Goal: Transaction & Acquisition: Purchase product/service

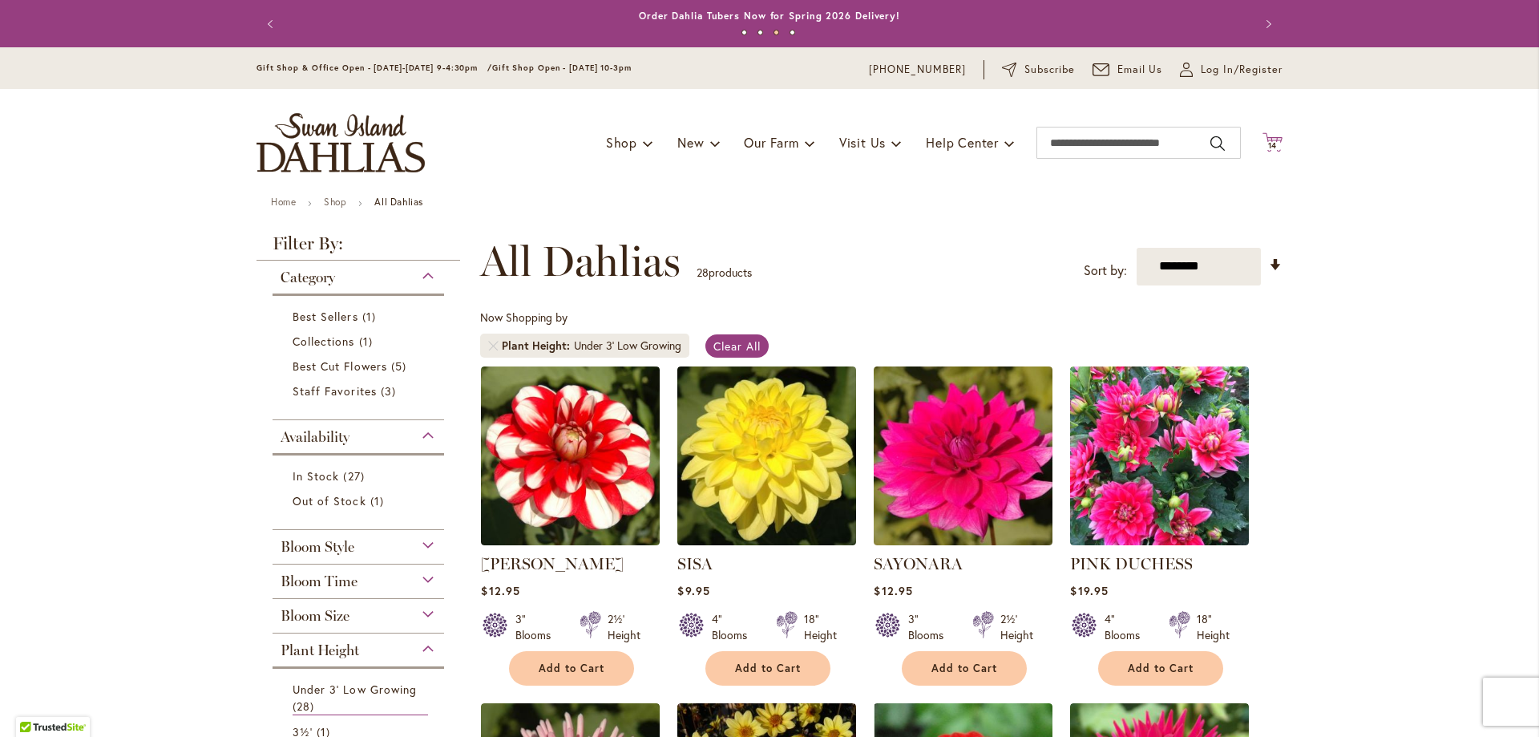
click at [1268, 143] on span "14" at bounding box center [1273, 145] width 10 height 10
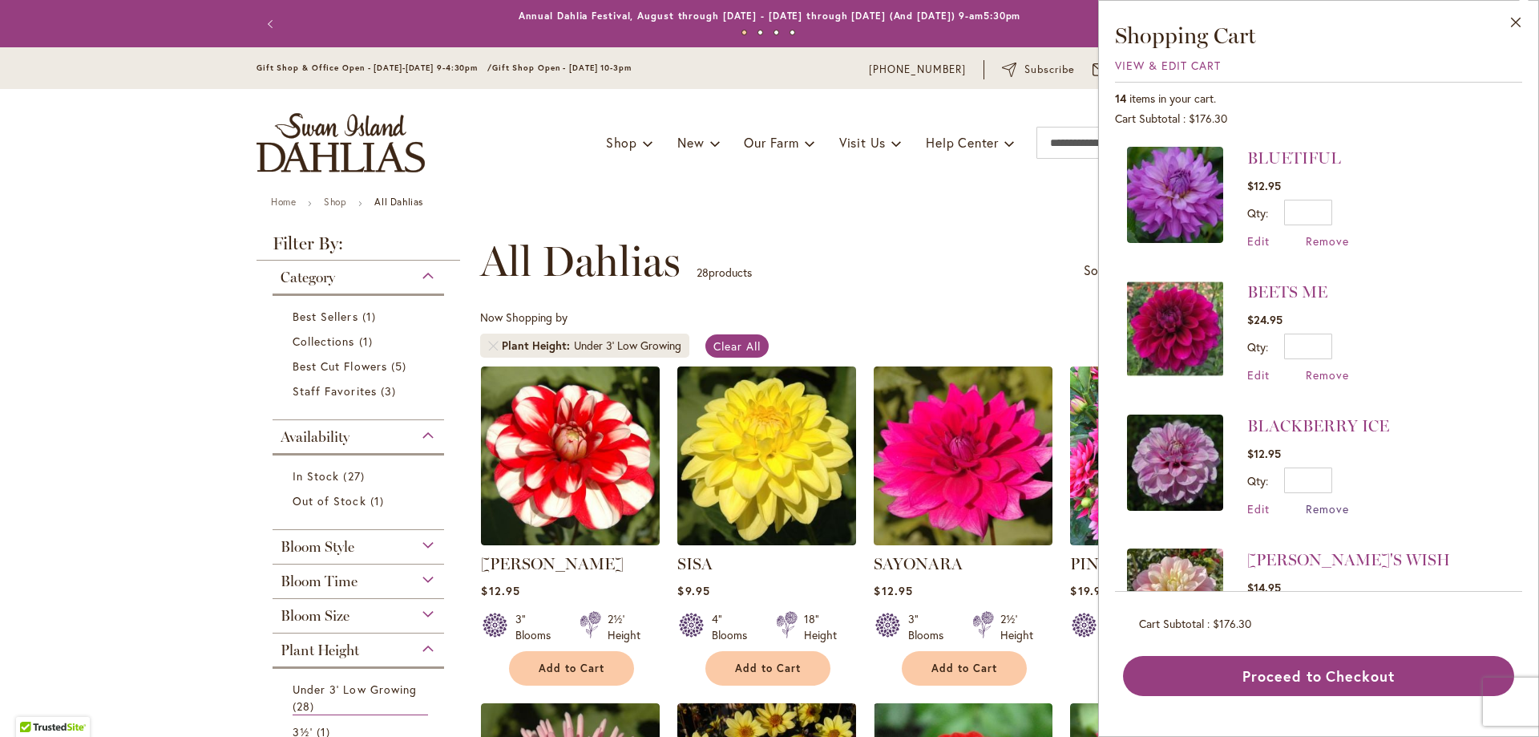
click at [1315, 507] on span "Remove" at bounding box center [1327, 508] width 43 height 15
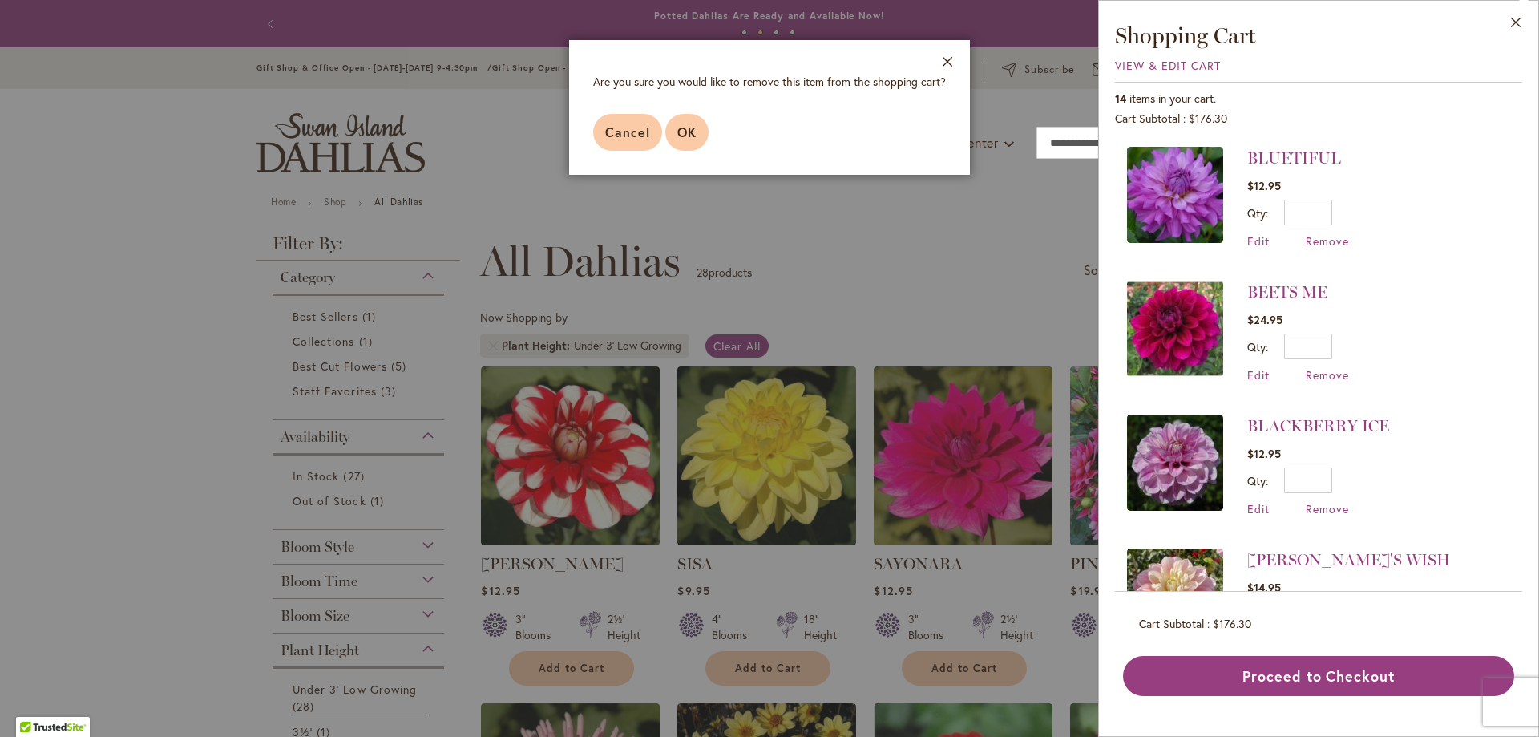
click at [684, 136] on span "OK" at bounding box center [686, 131] width 19 height 17
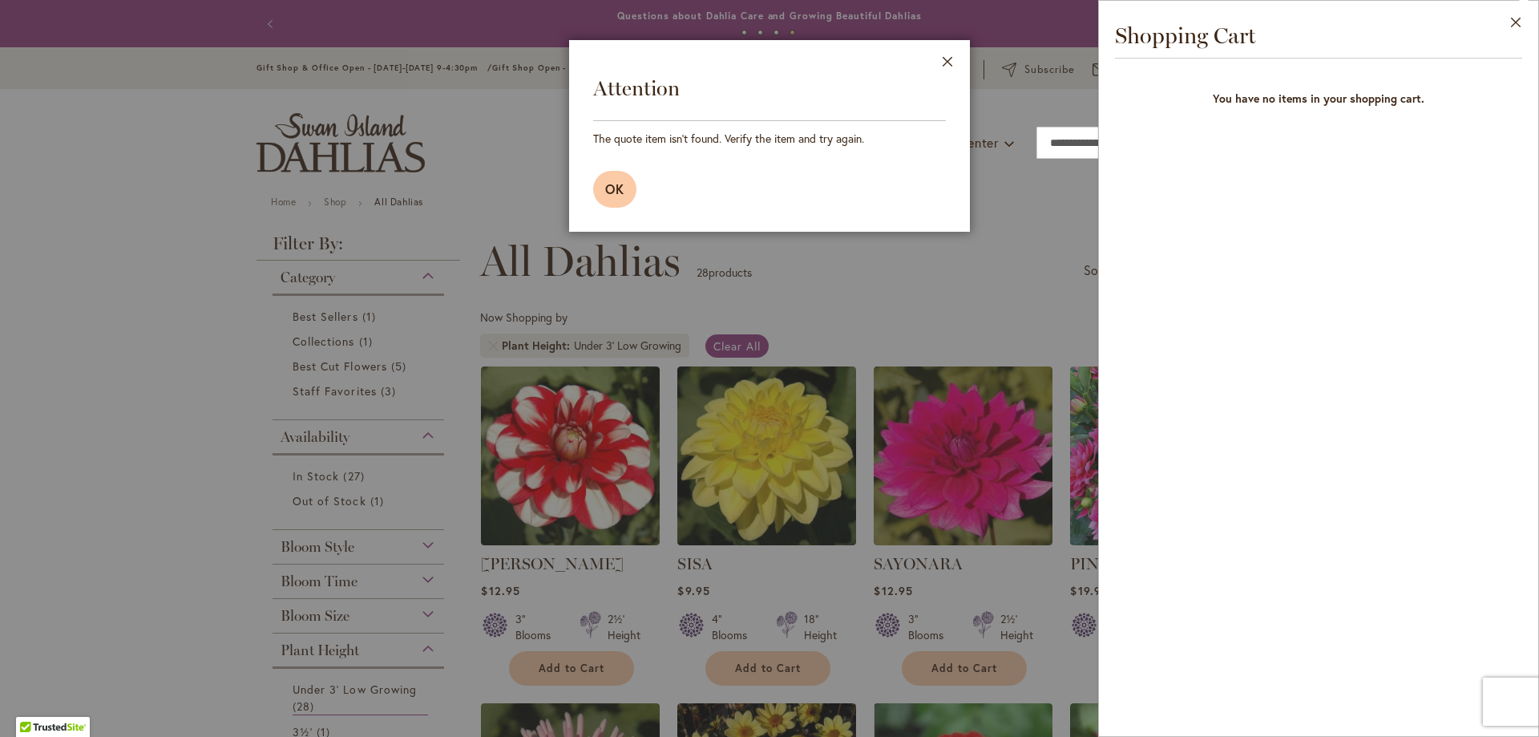
click at [614, 188] on span "OK" at bounding box center [614, 188] width 19 height 17
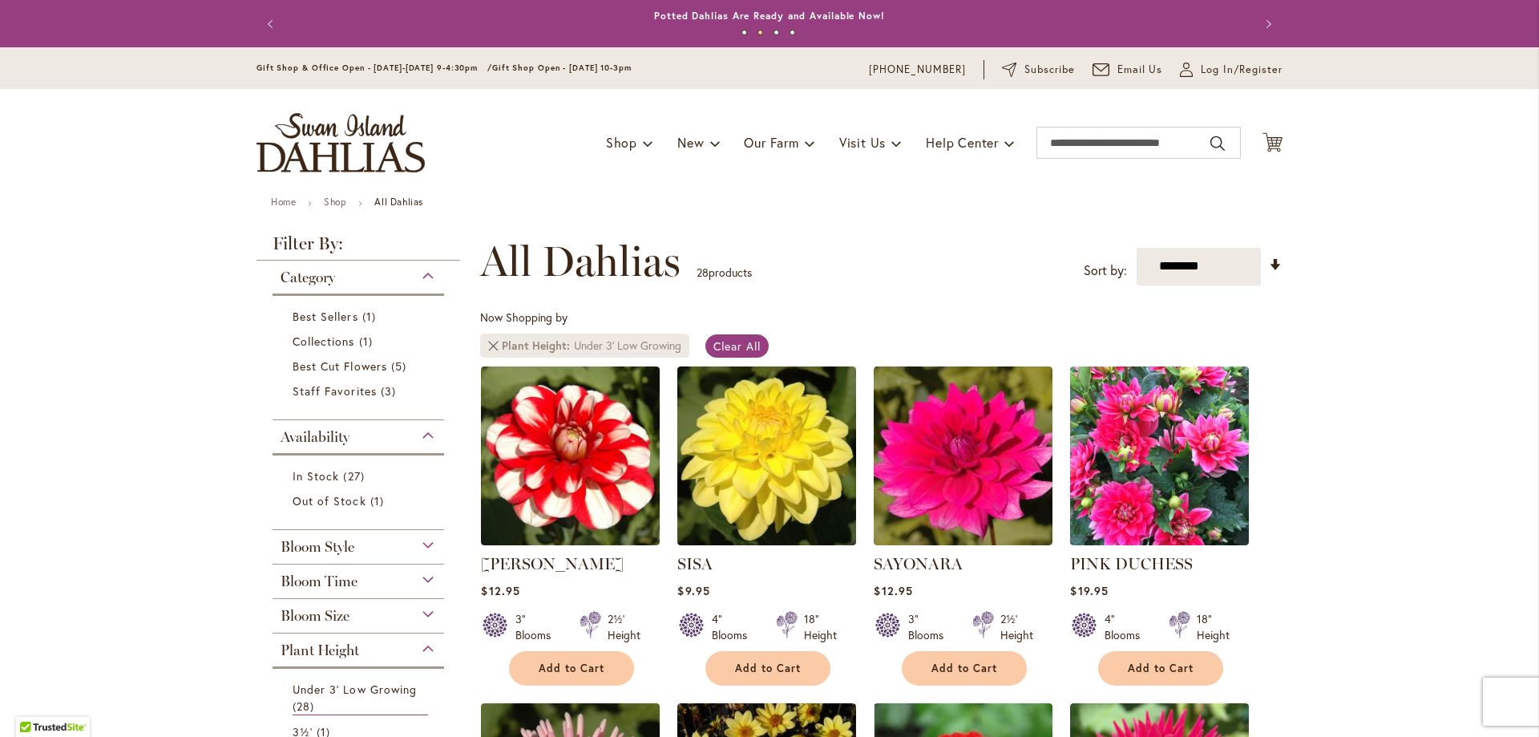
click at [488, 346] on link "Remove Plant Height Under 3' Low Growing" at bounding box center [493, 346] width 10 height 10
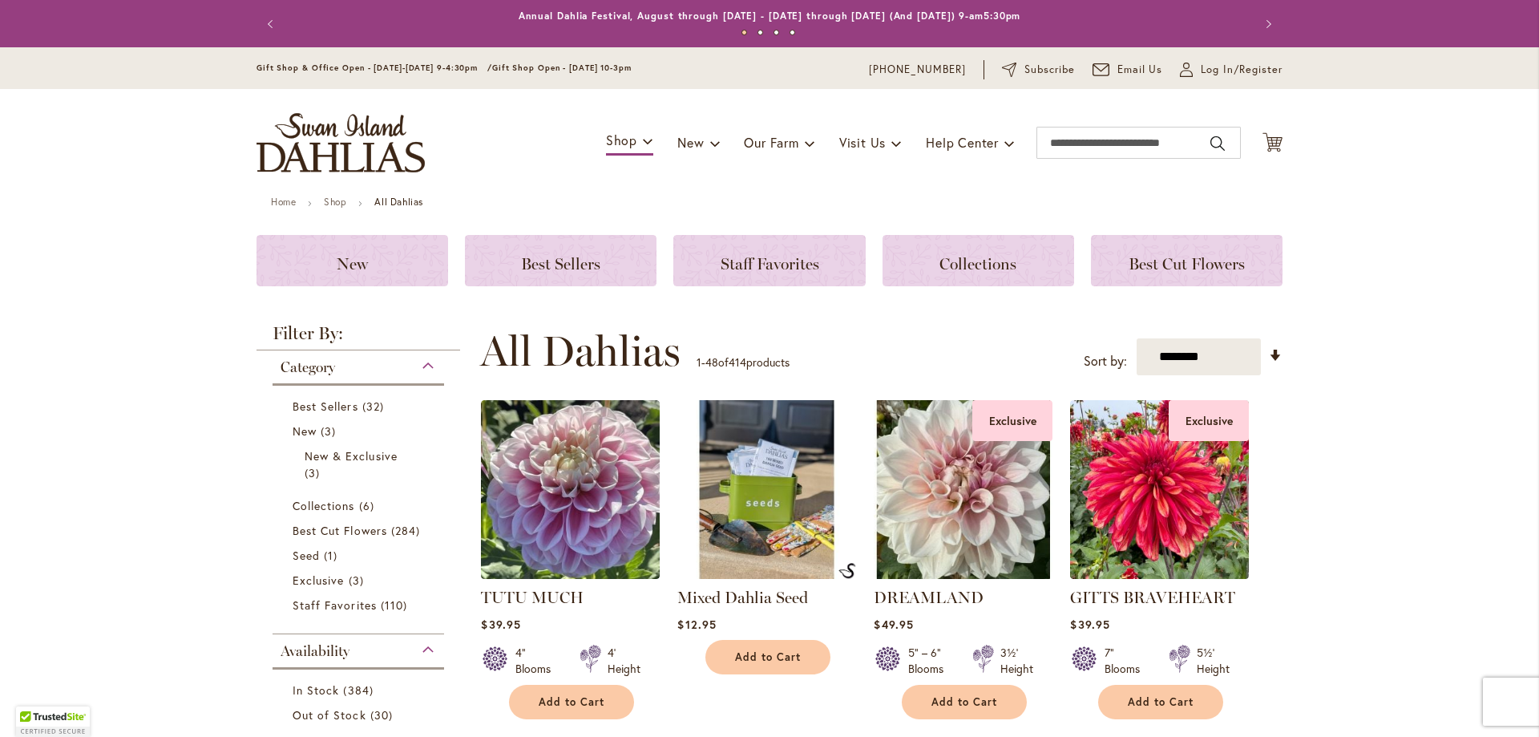
scroll to position [338, 0]
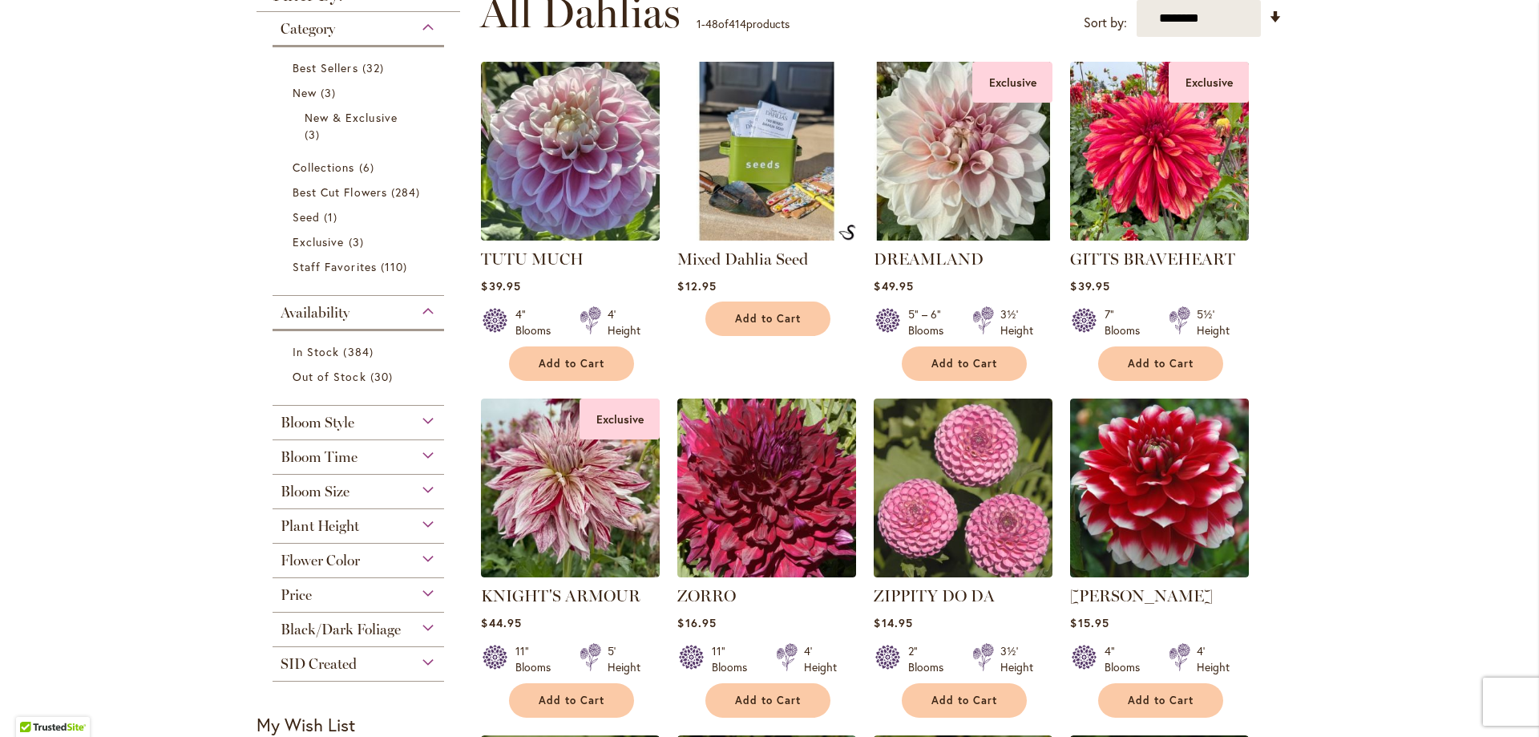
click at [418, 491] on div "Bloom Size" at bounding box center [359, 488] width 172 height 26
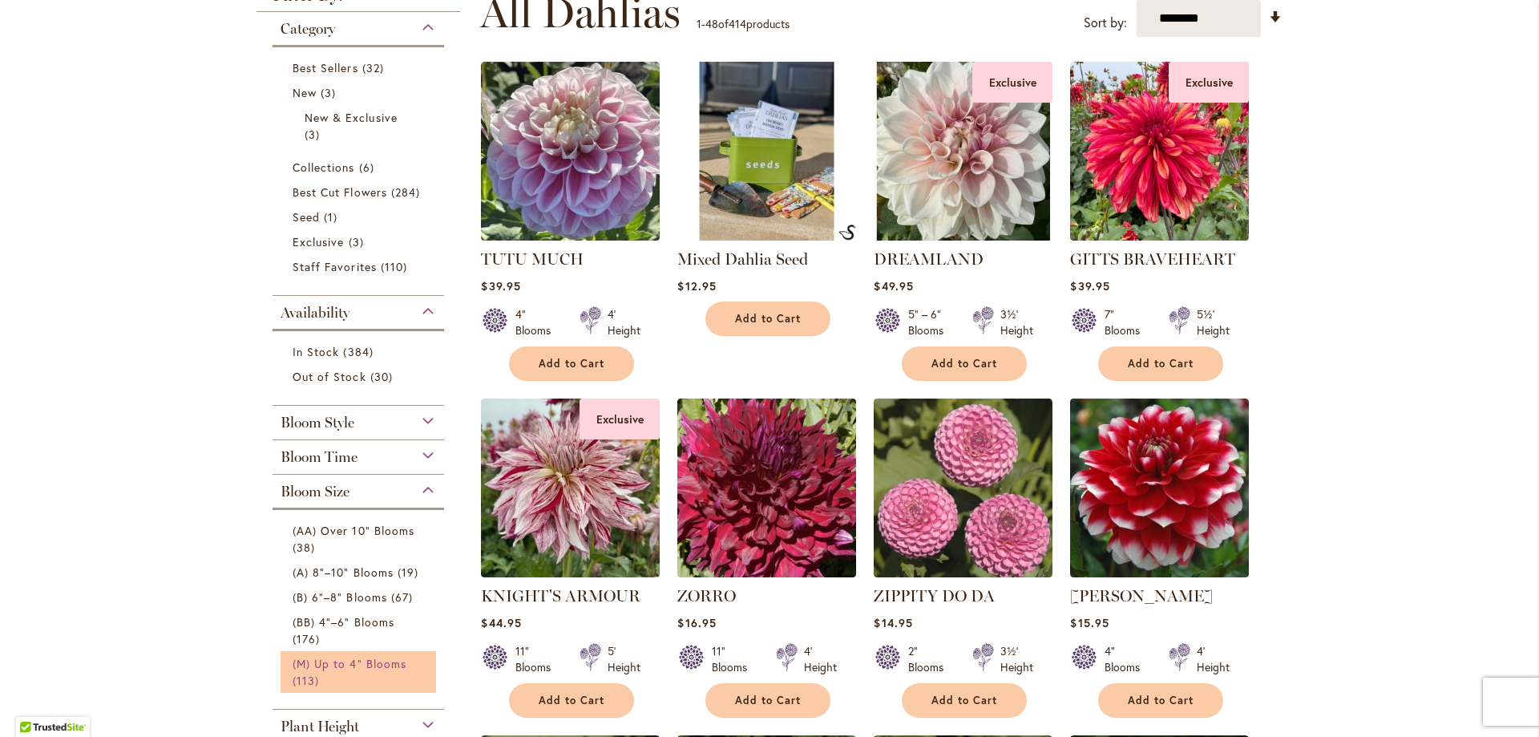
click at [325, 663] on span "(M) Up to 4" Blooms" at bounding box center [350, 663] width 114 height 15
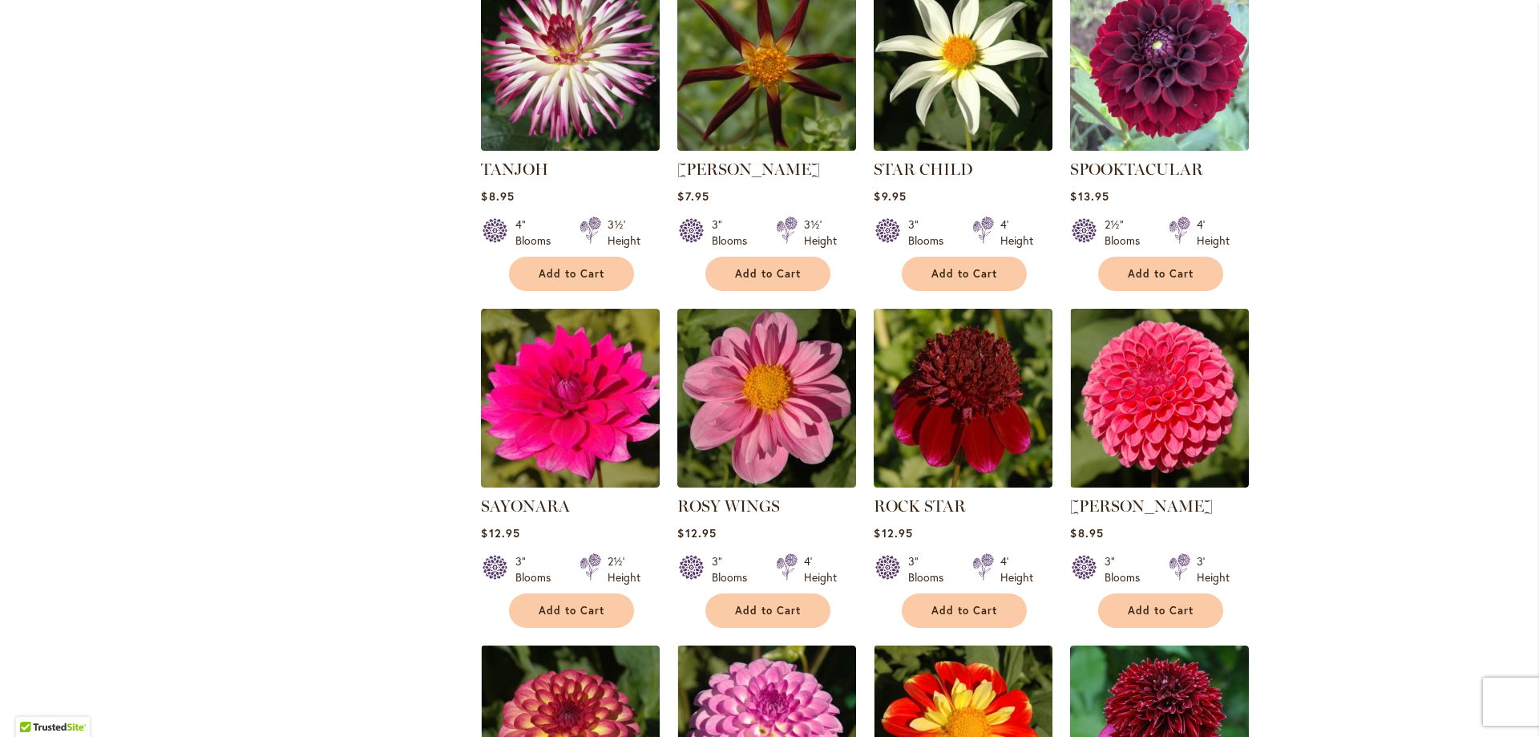
scroll to position [1428, 0]
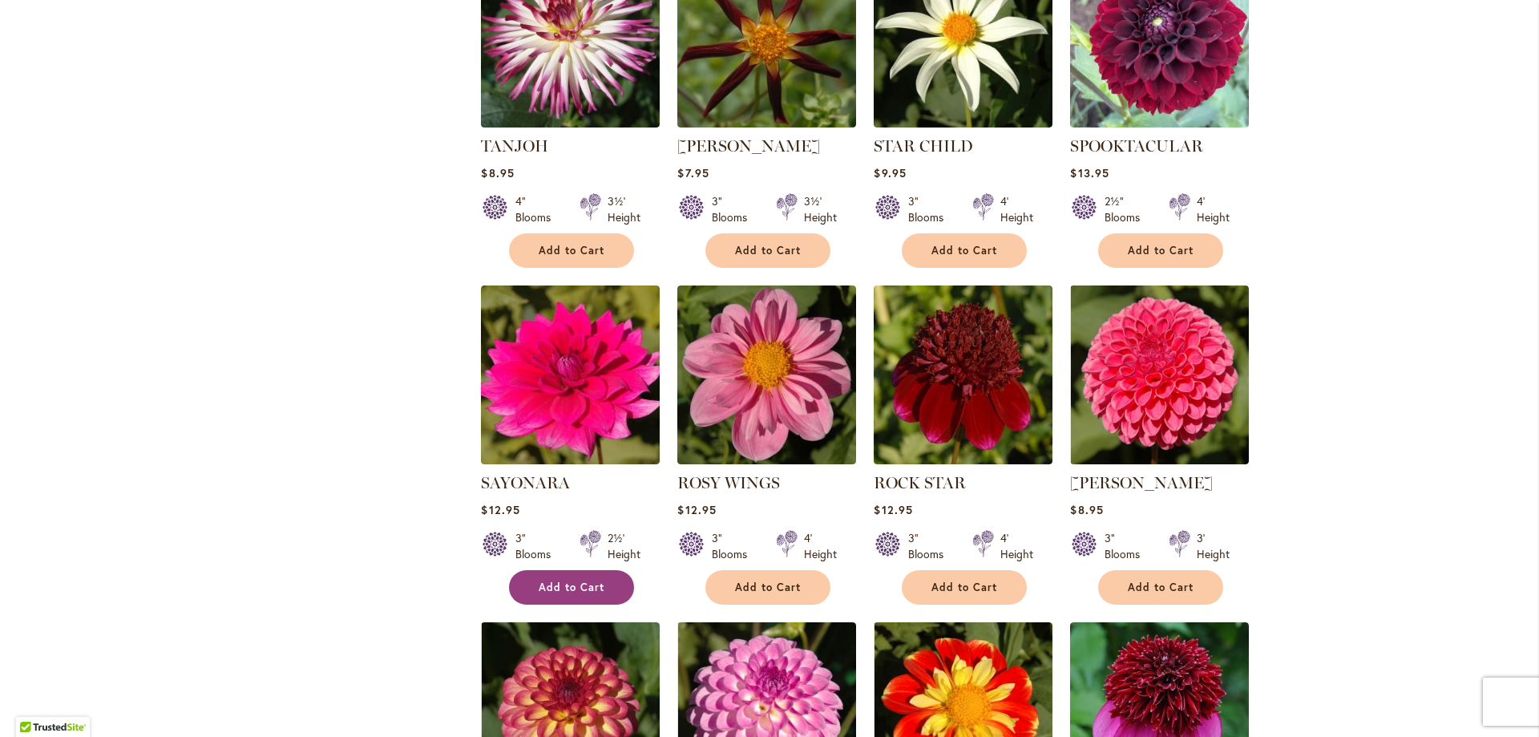
click at [603, 583] on button "Add to Cart" at bounding box center [571, 587] width 125 height 34
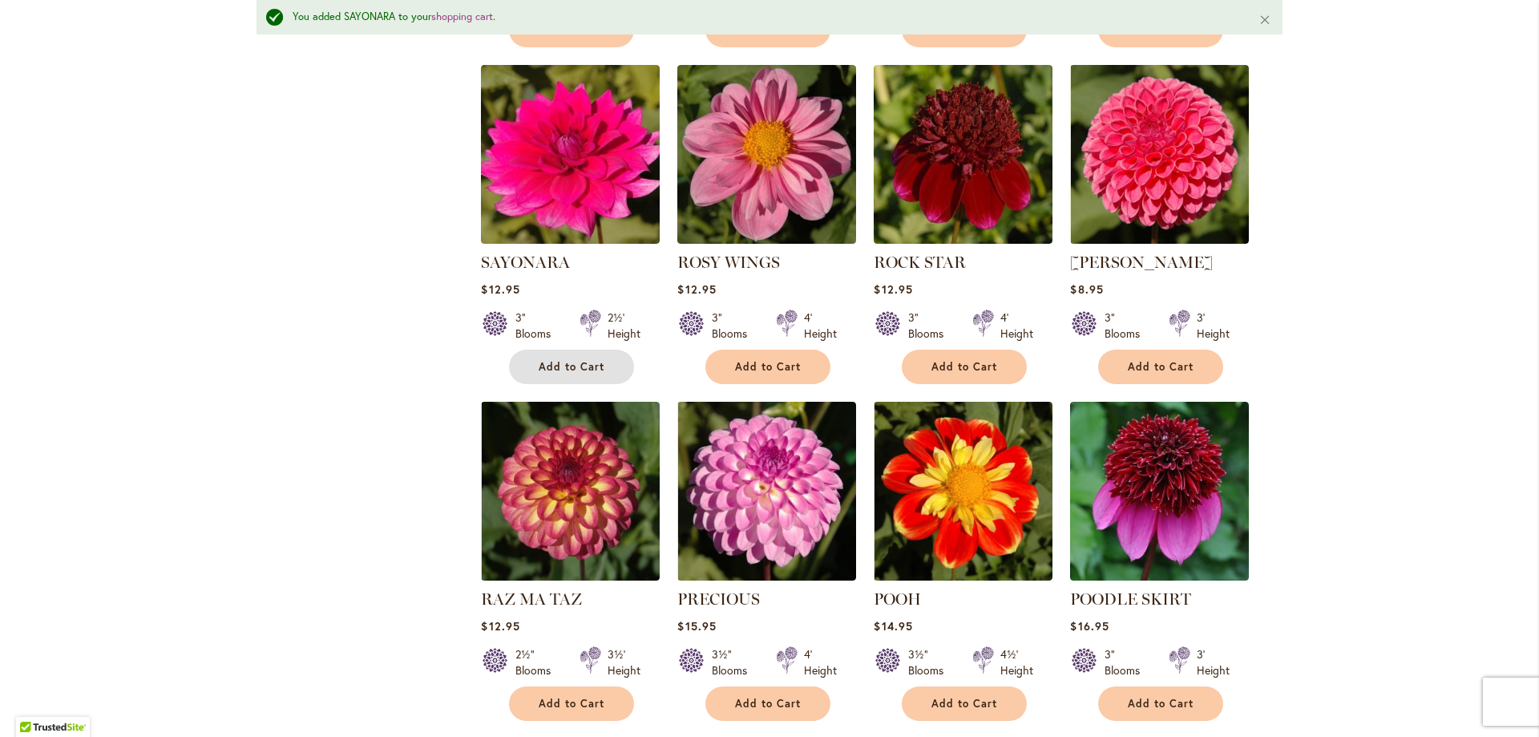
scroll to position [1708, 0]
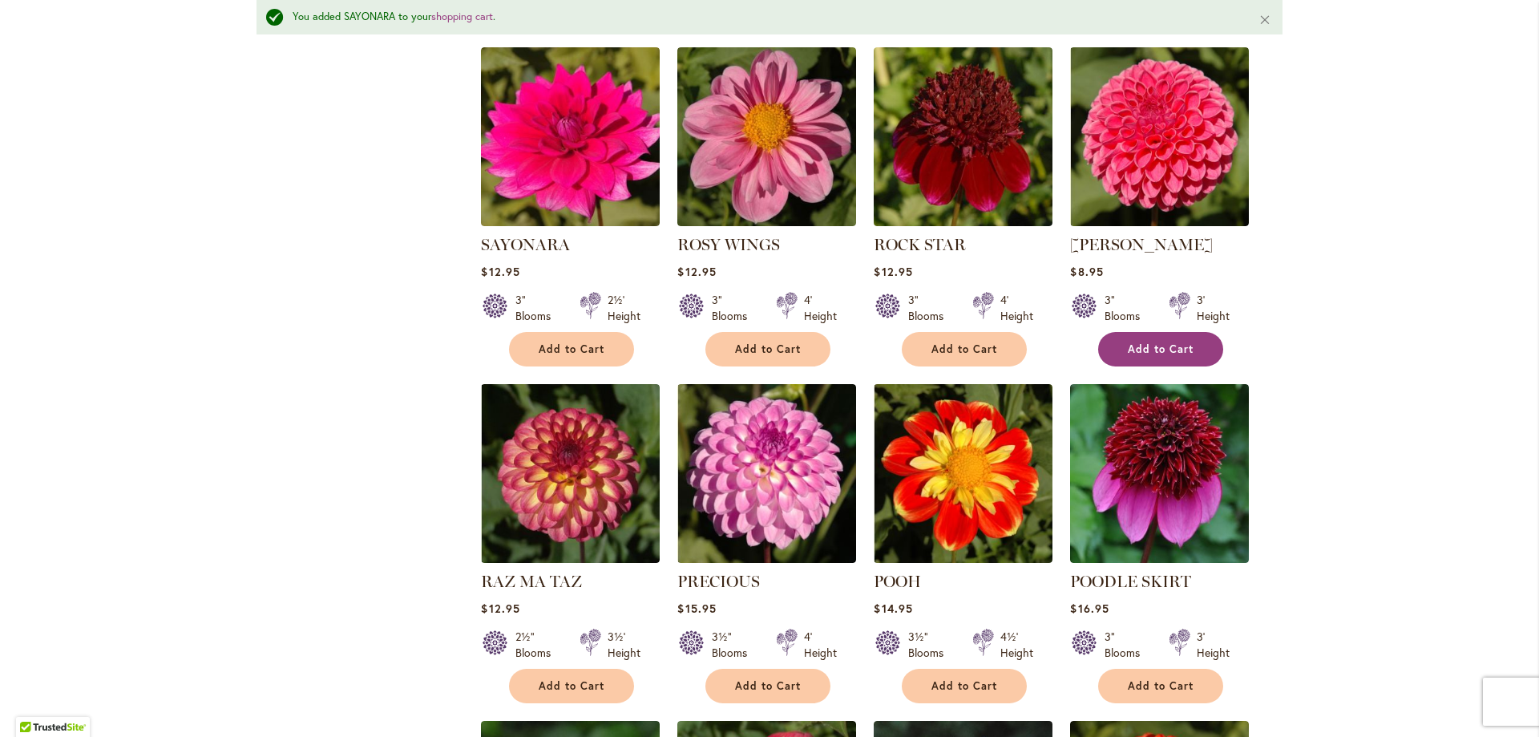
click at [1158, 346] on span "Add to Cart" at bounding box center [1161, 349] width 66 height 14
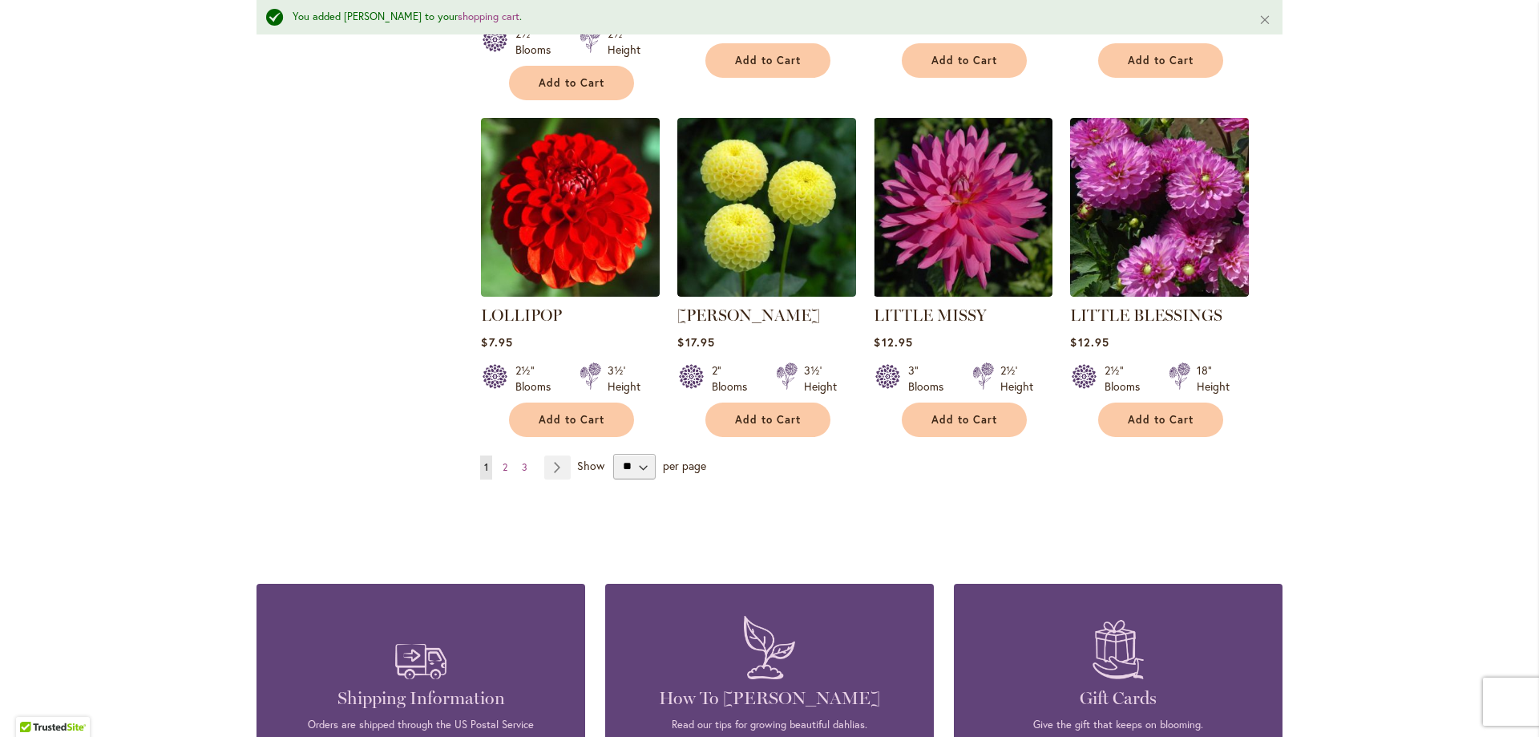
scroll to position [4080, 0]
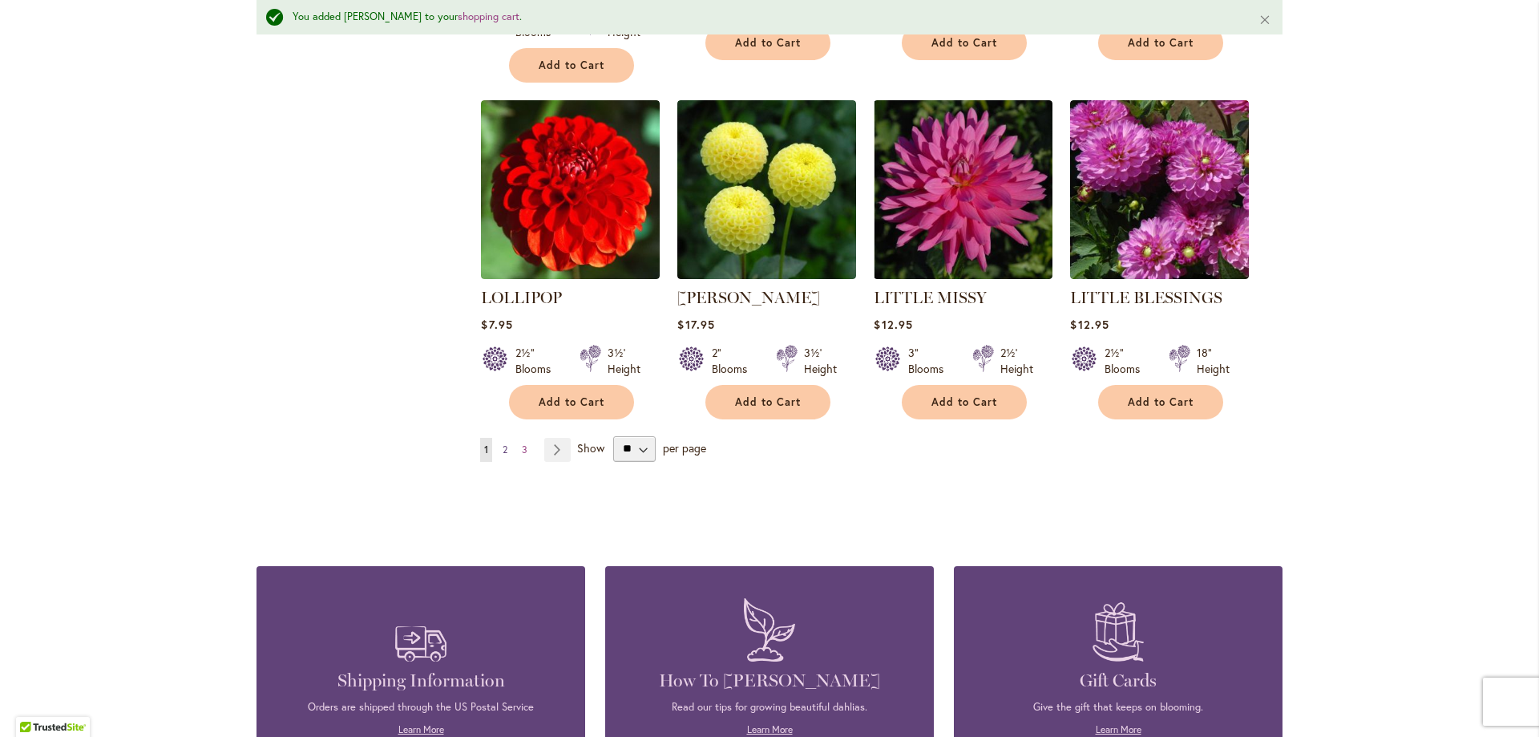
click at [503, 443] on span "2" at bounding box center [505, 449] width 5 height 12
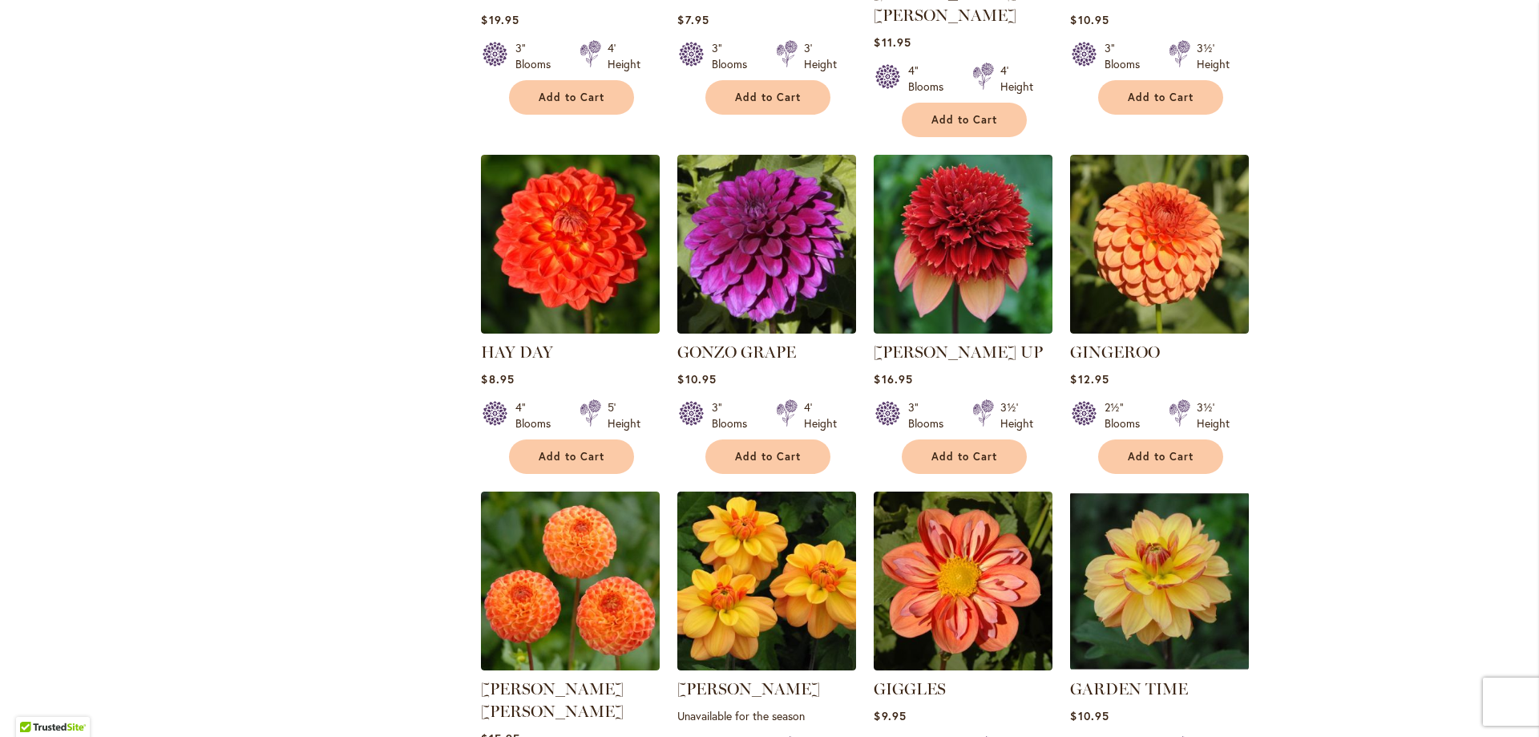
scroll to position [1969, 0]
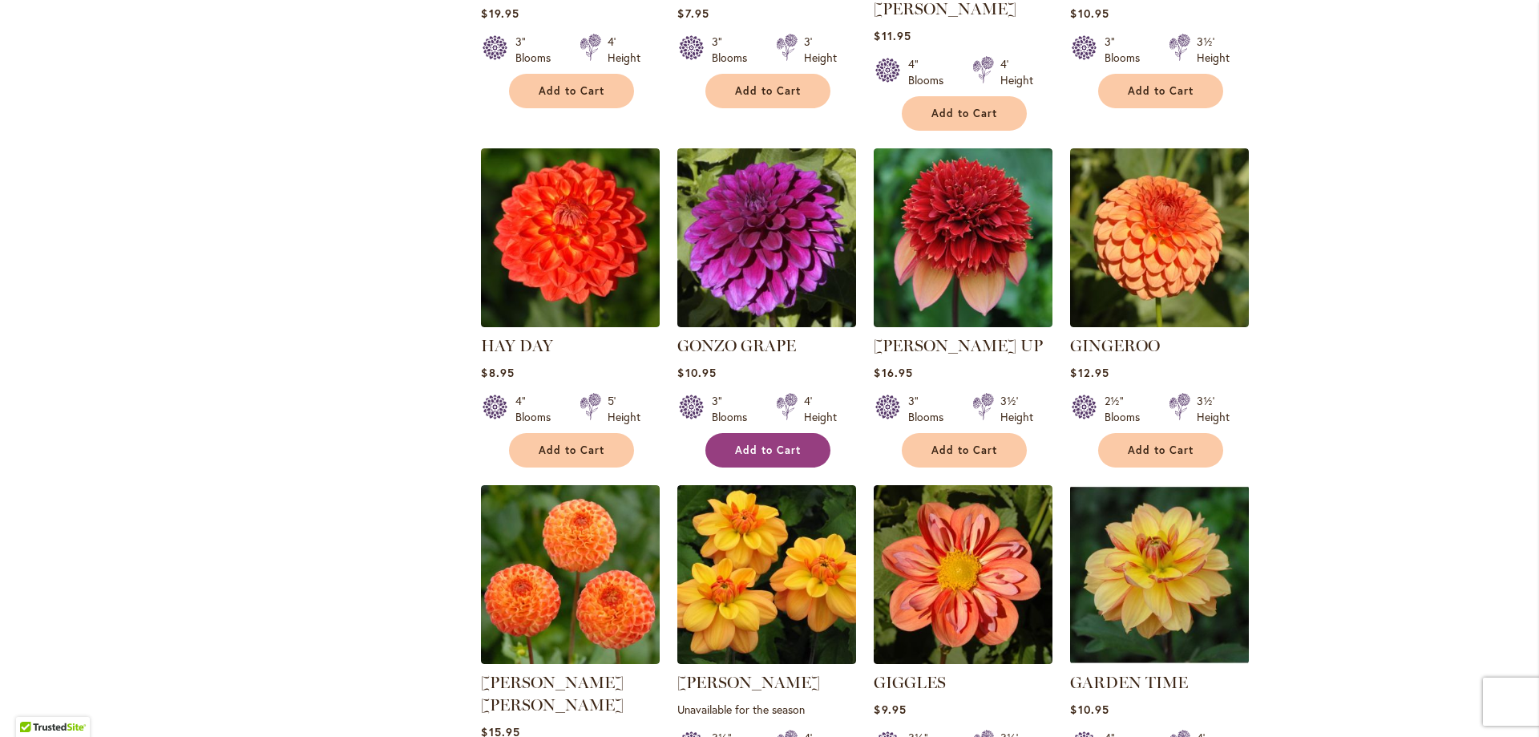
click at [725, 433] on button "Add to Cart" at bounding box center [767, 450] width 125 height 34
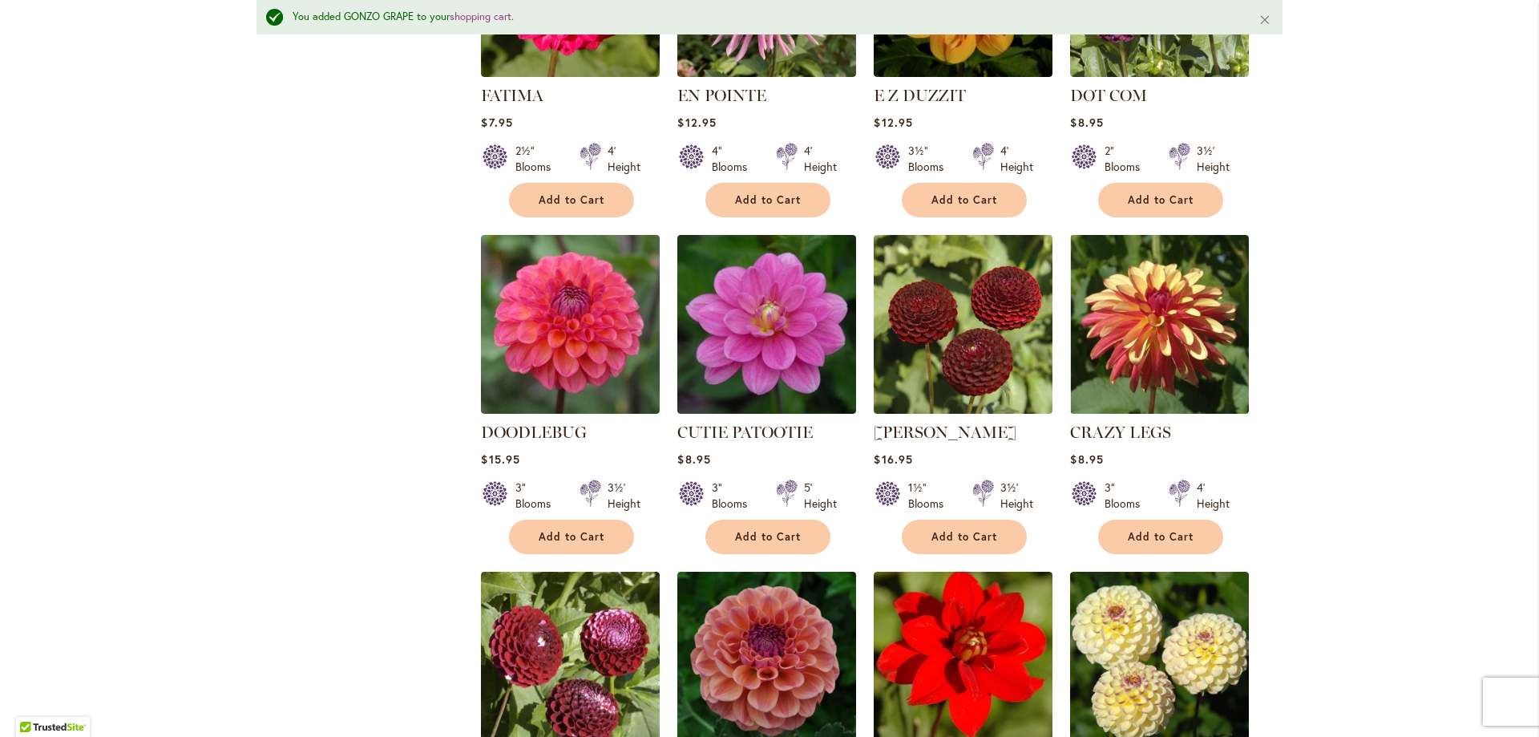
scroll to position [3387, 0]
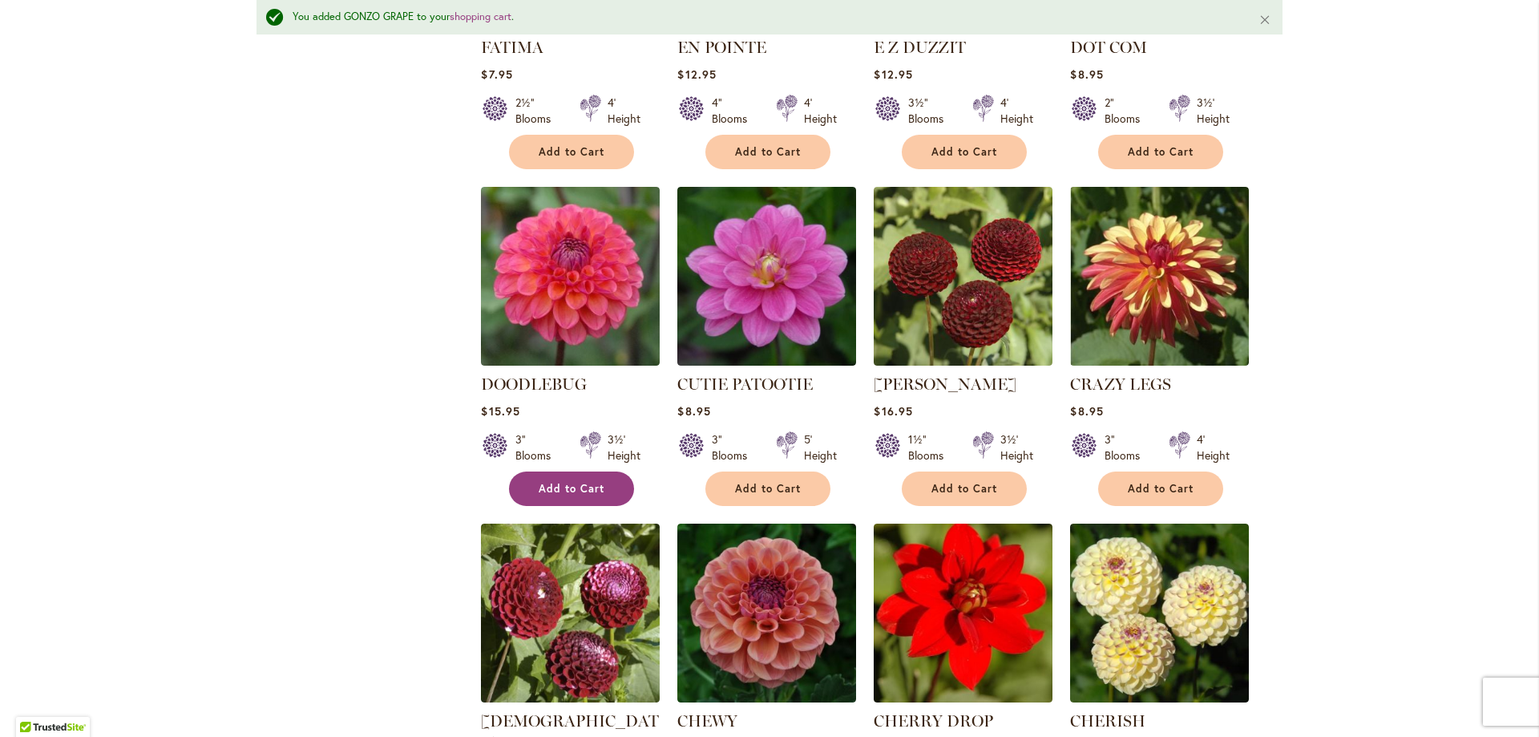
click at [573, 482] on span "Add to Cart" at bounding box center [572, 489] width 66 height 14
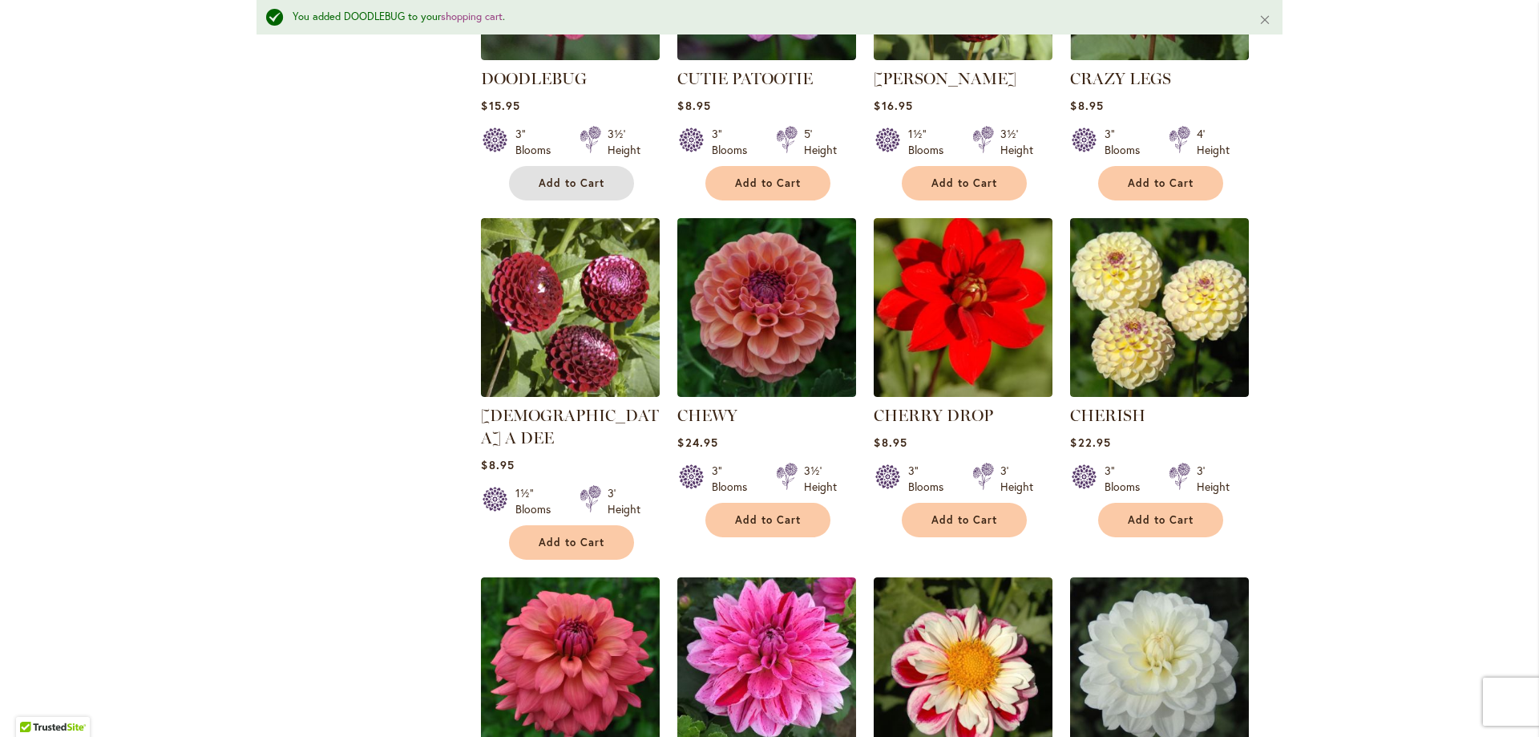
scroll to position [3777, 0]
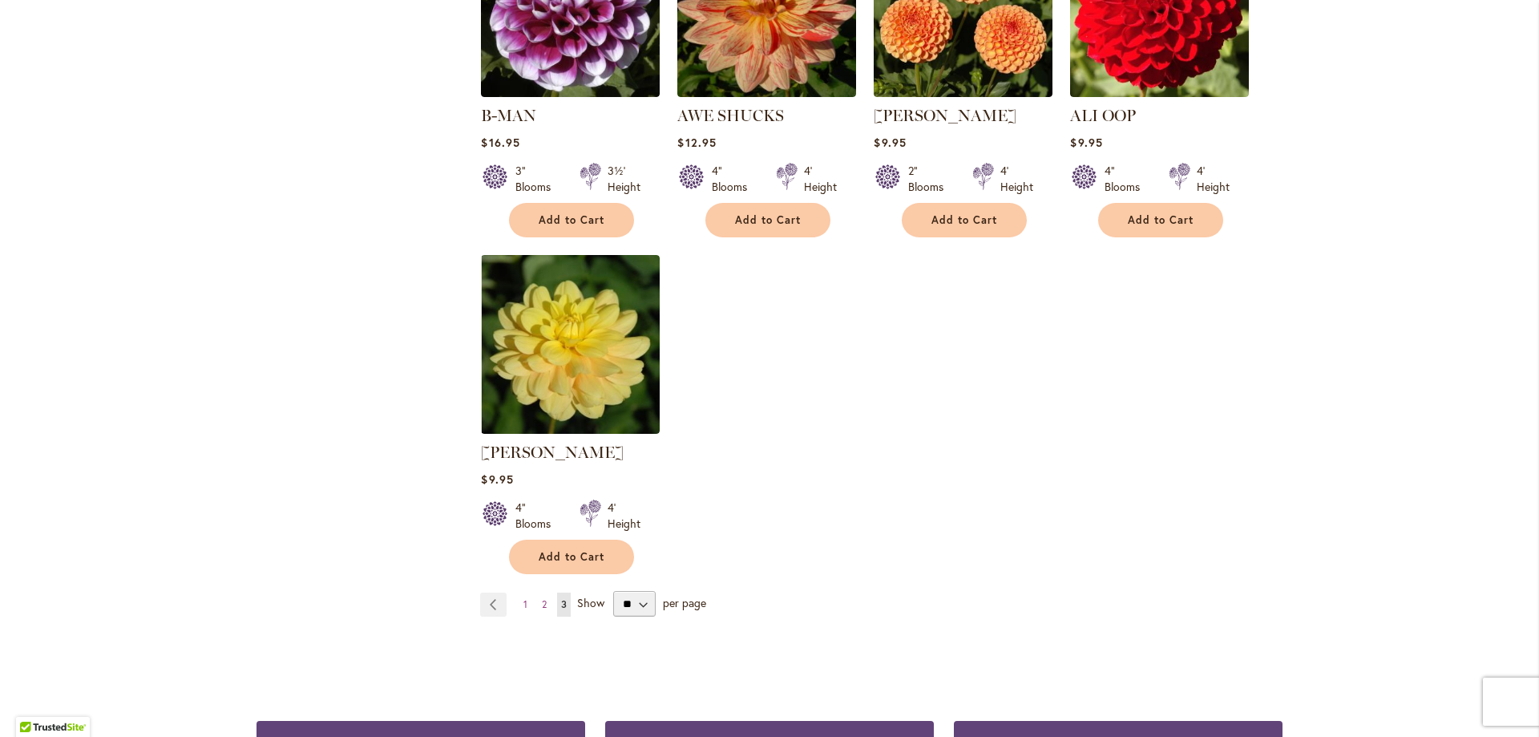
scroll to position [1509, 0]
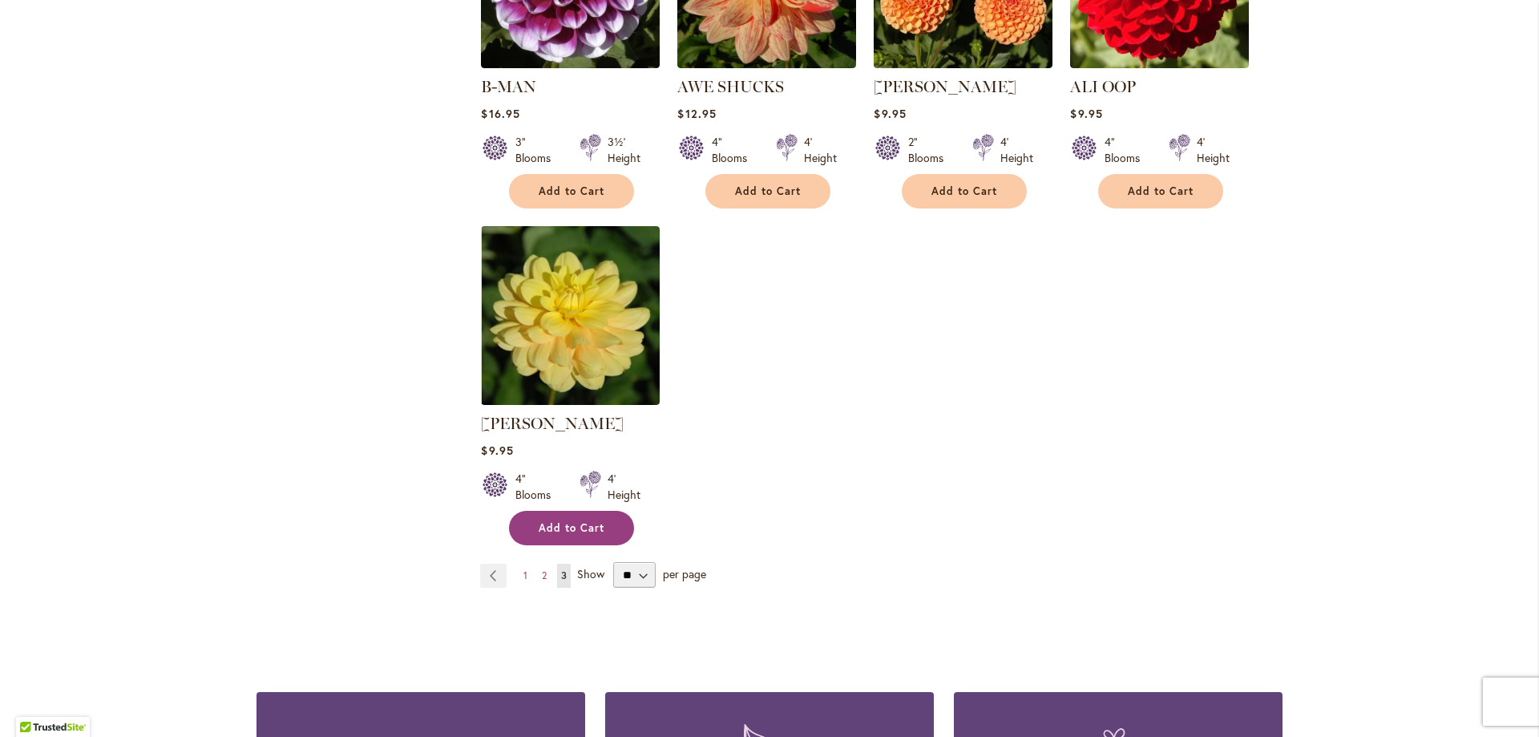
click at [570, 521] on span "Add to Cart" at bounding box center [572, 528] width 66 height 14
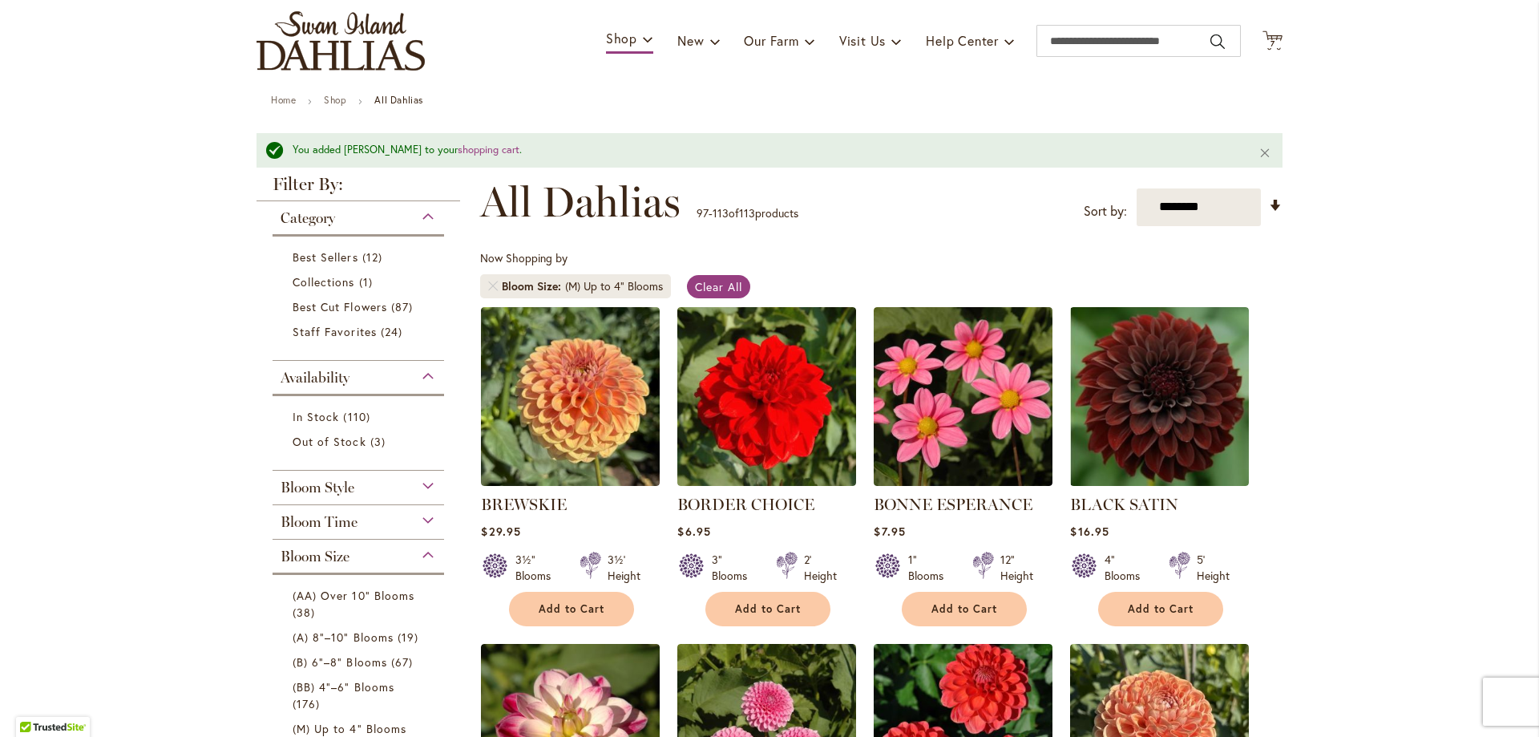
scroll to position [0, 0]
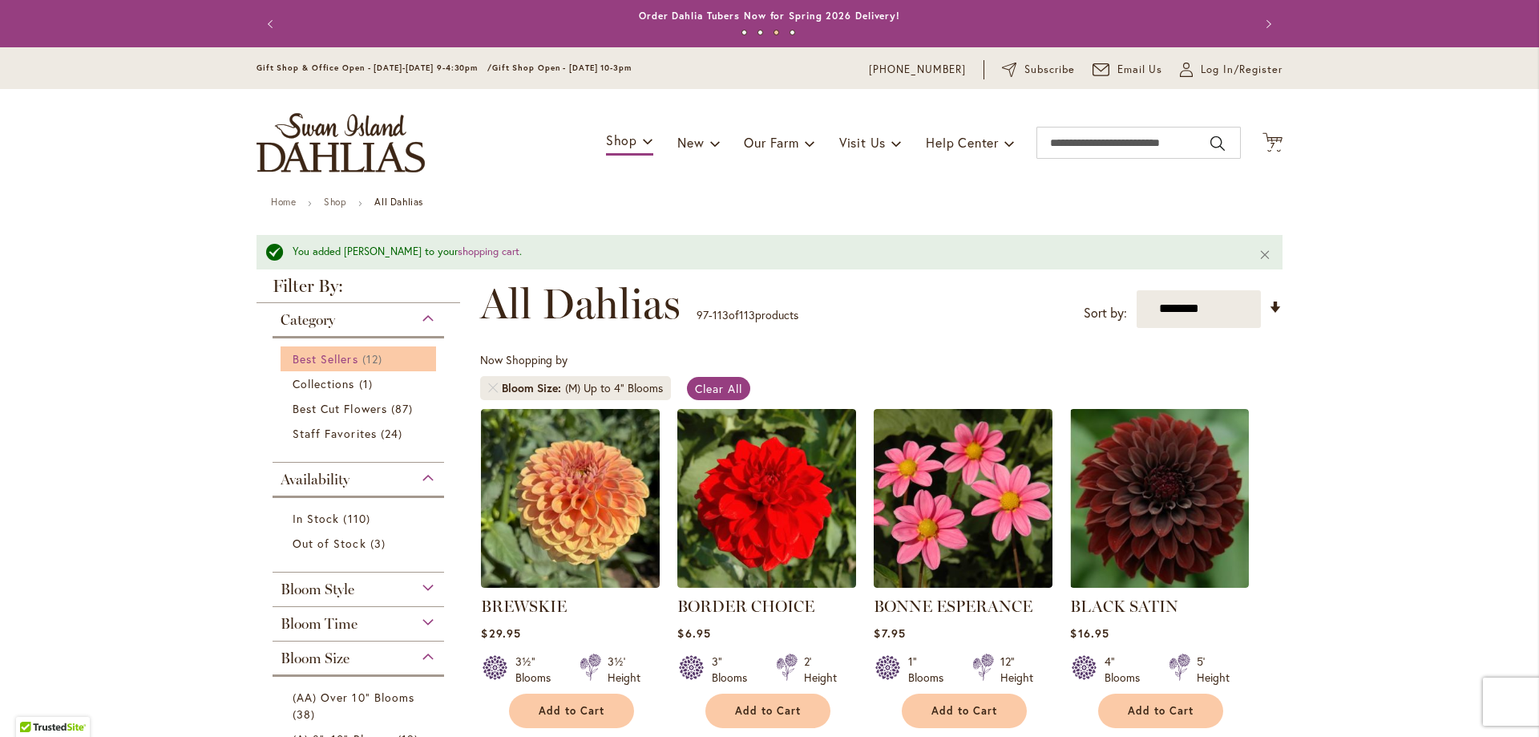
click at [333, 355] on span "Best Sellers" at bounding box center [326, 358] width 66 height 15
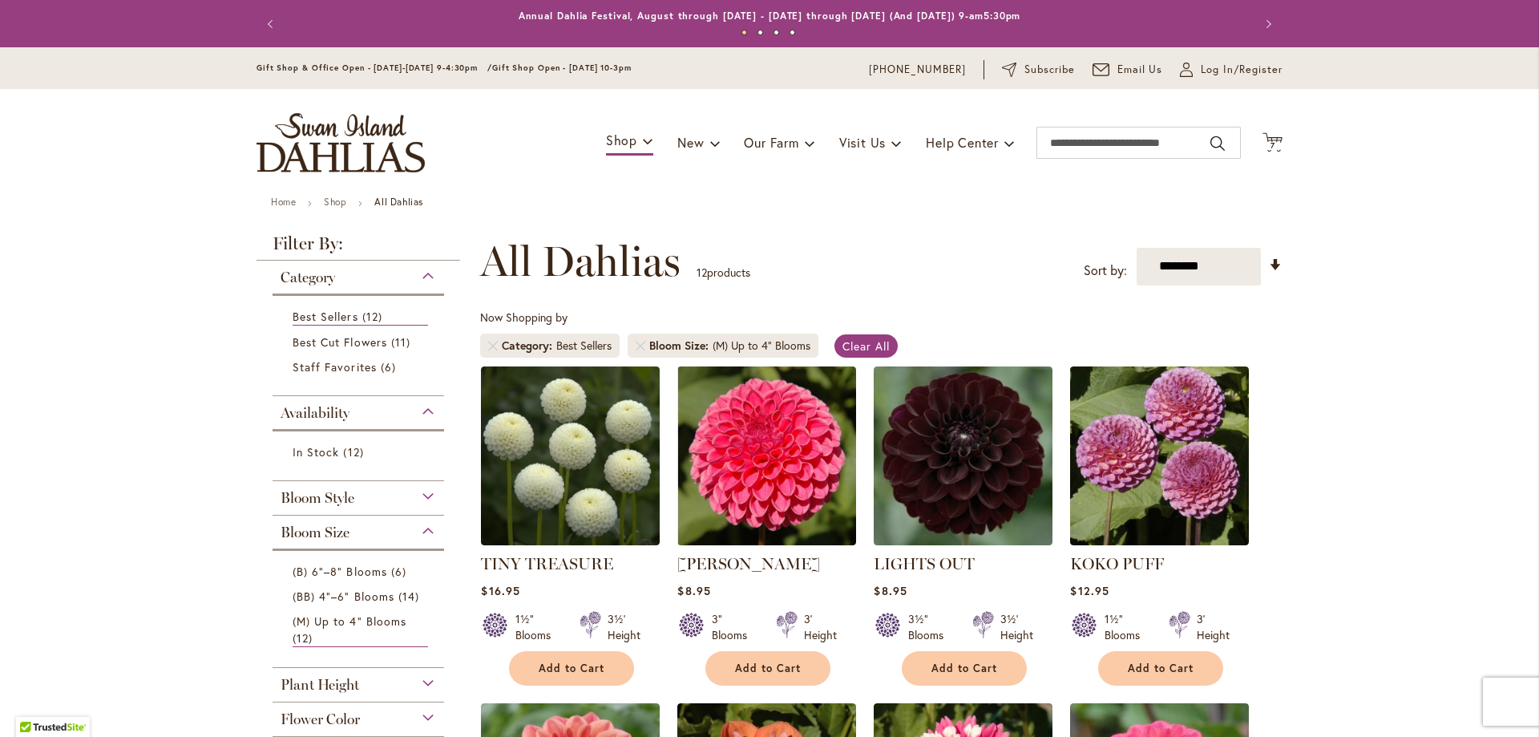
scroll to position [249, 0]
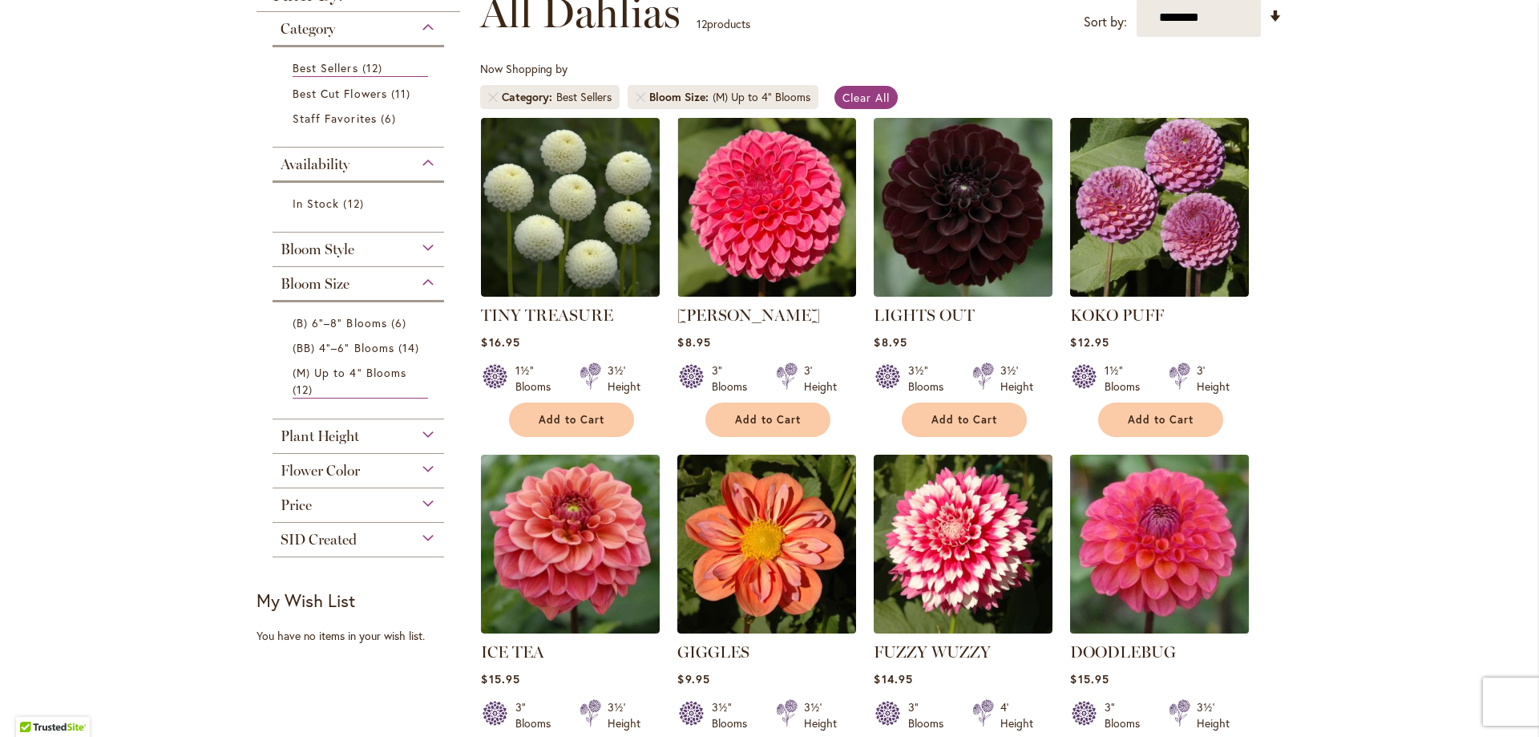
click at [1162, 570] on img at bounding box center [1160, 544] width 188 height 188
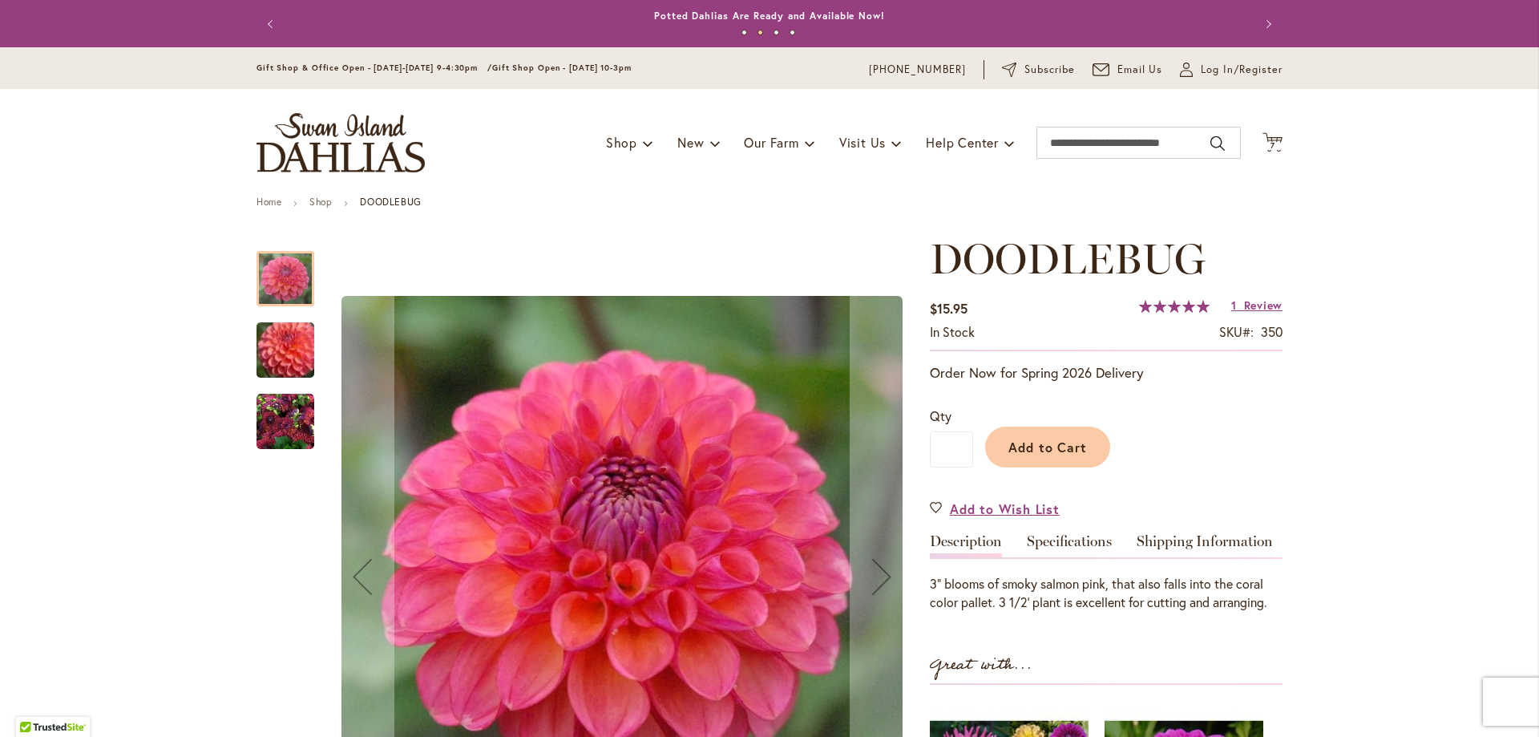
click at [274, 411] on img "DOODLEBUG" at bounding box center [286, 422] width 58 height 58
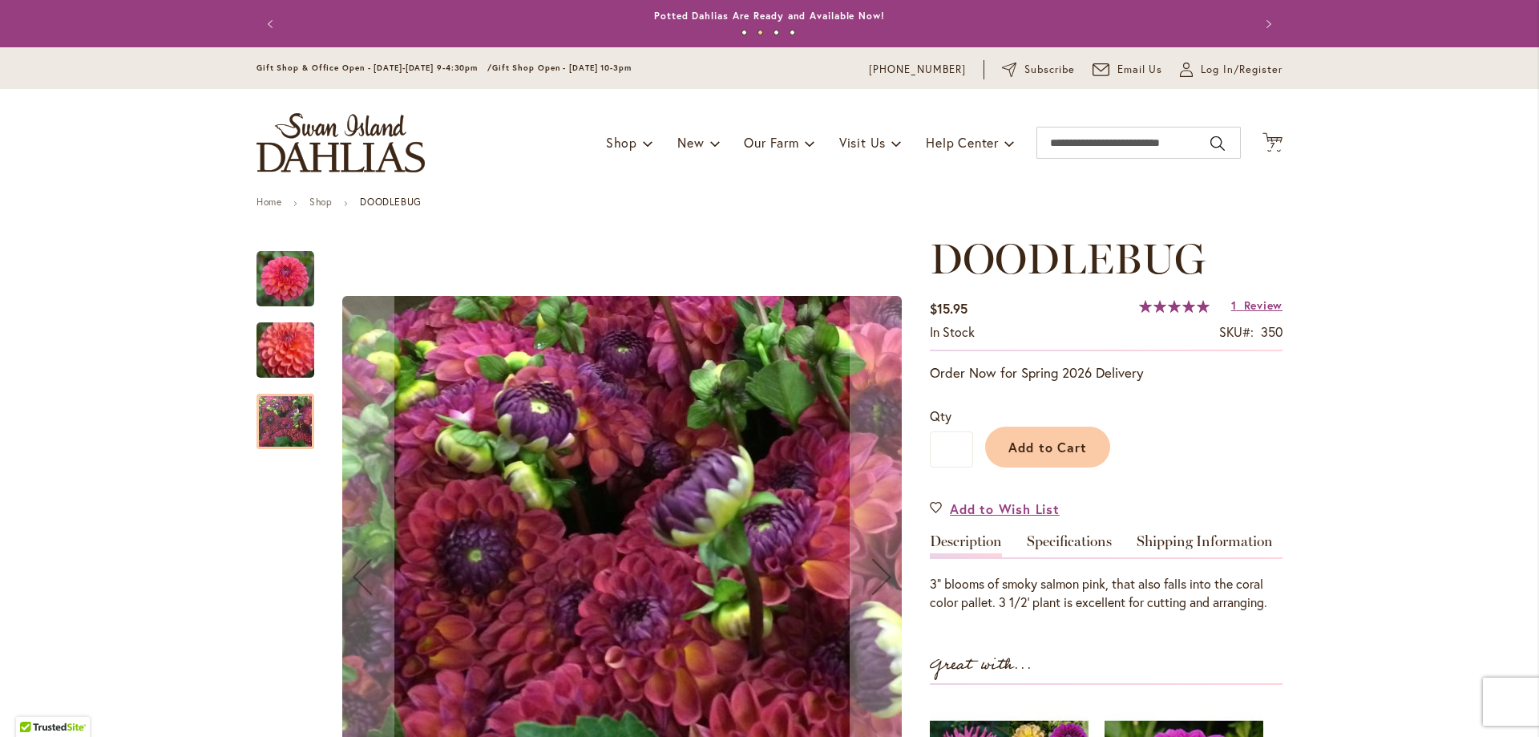
click at [273, 360] on img "DOODLEBUG" at bounding box center [285, 350] width 115 height 99
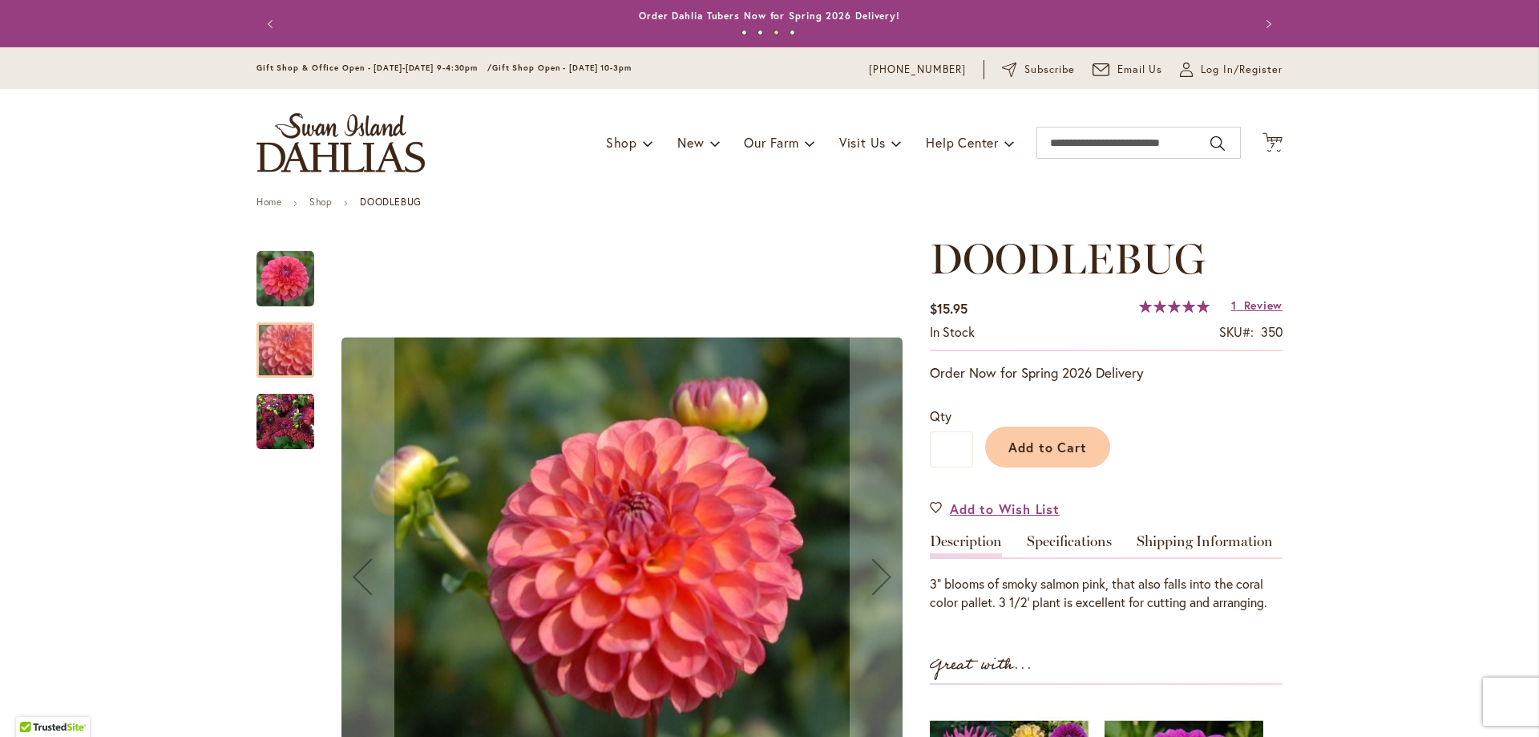
click at [269, 281] on img "DOODLEBUG" at bounding box center [286, 279] width 58 height 58
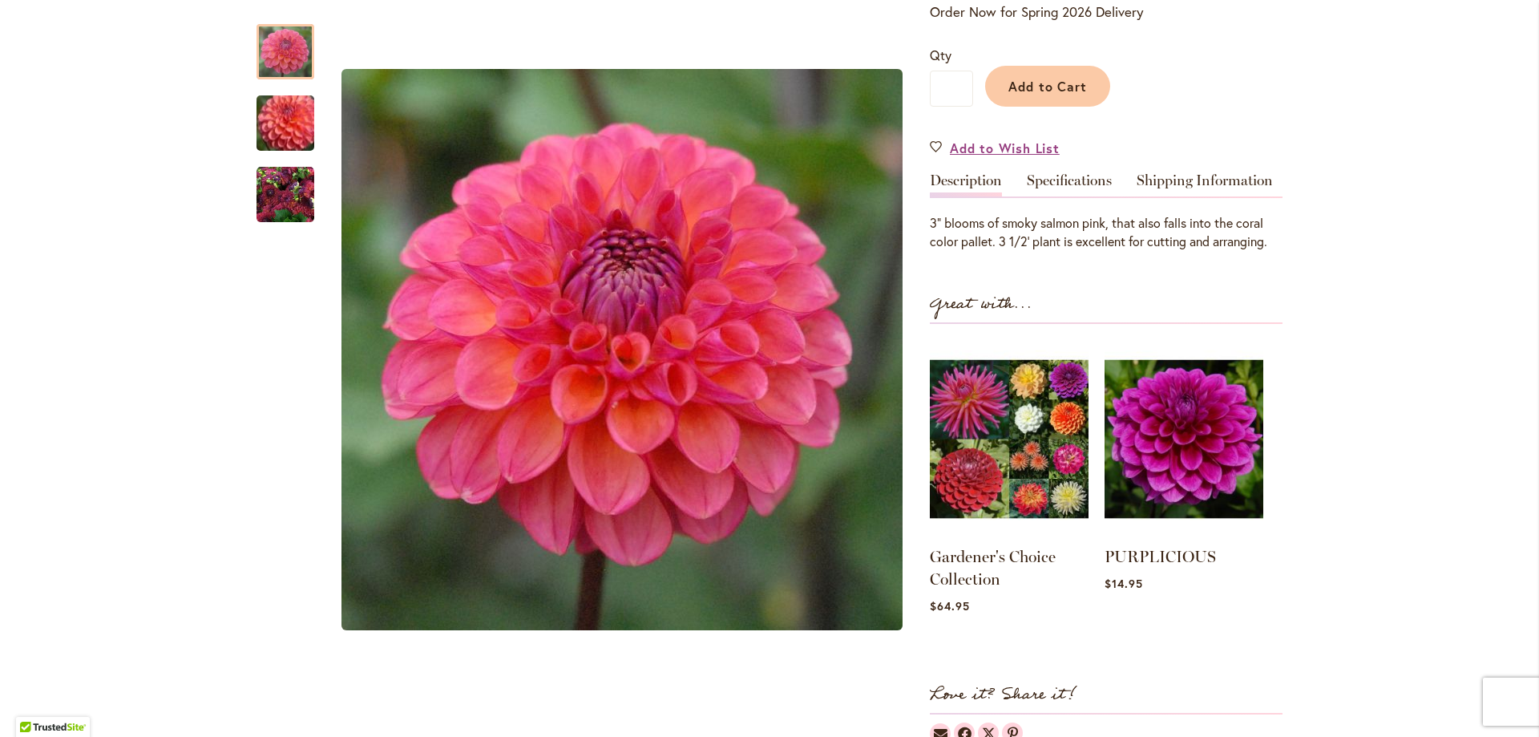
scroll to position [354, 0]
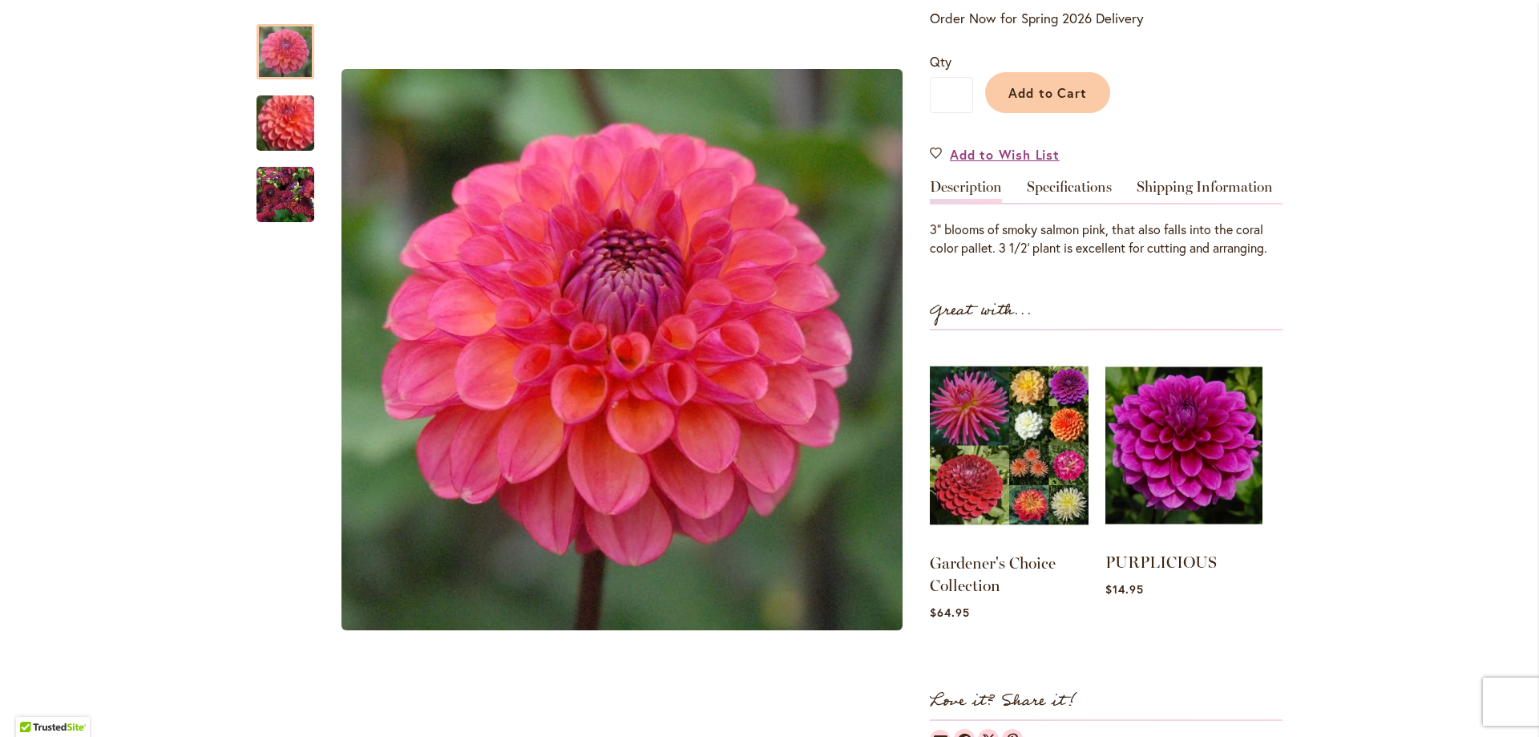
click at [1209, 479] on img at bounding box center [1183, 445] width 157 height 196
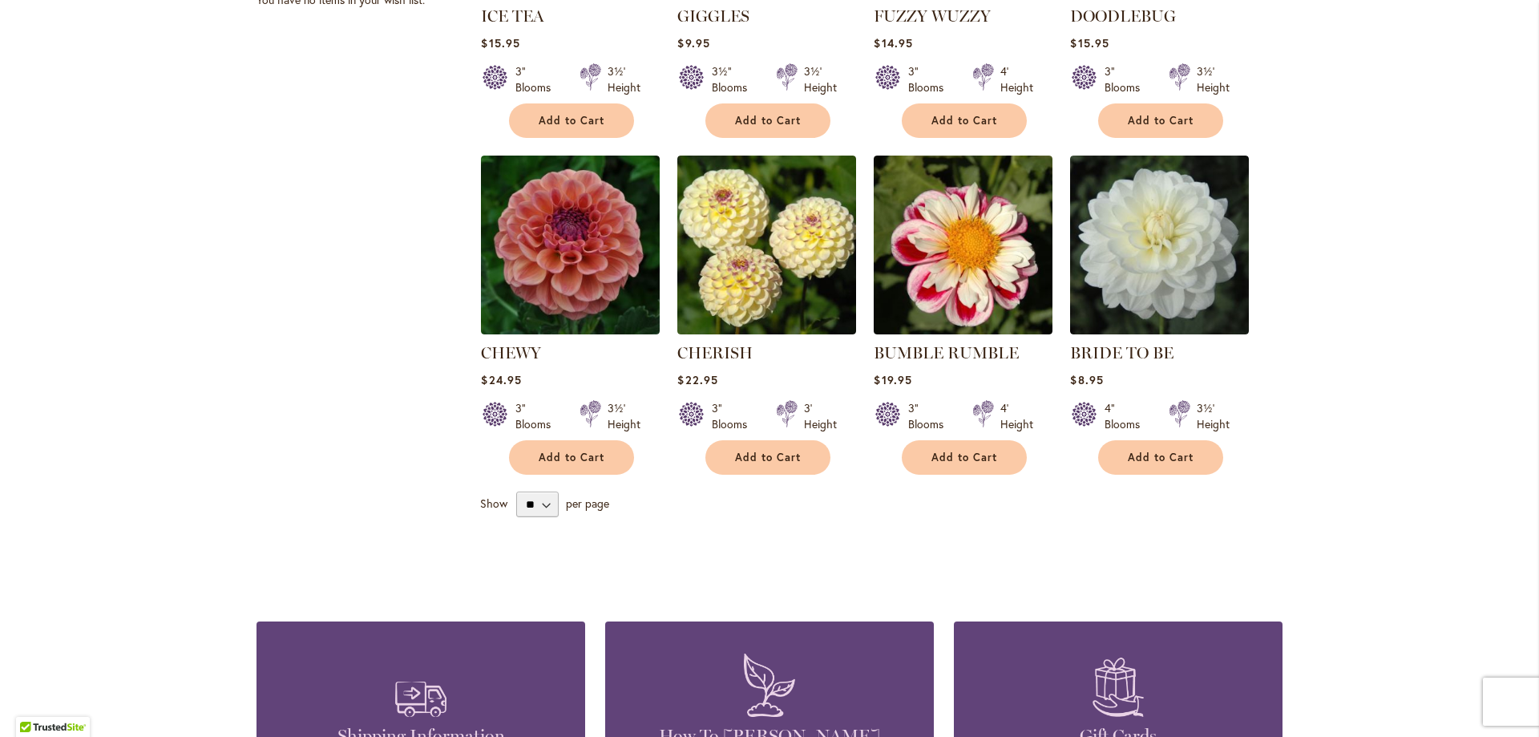
scroll to position [916, 0]
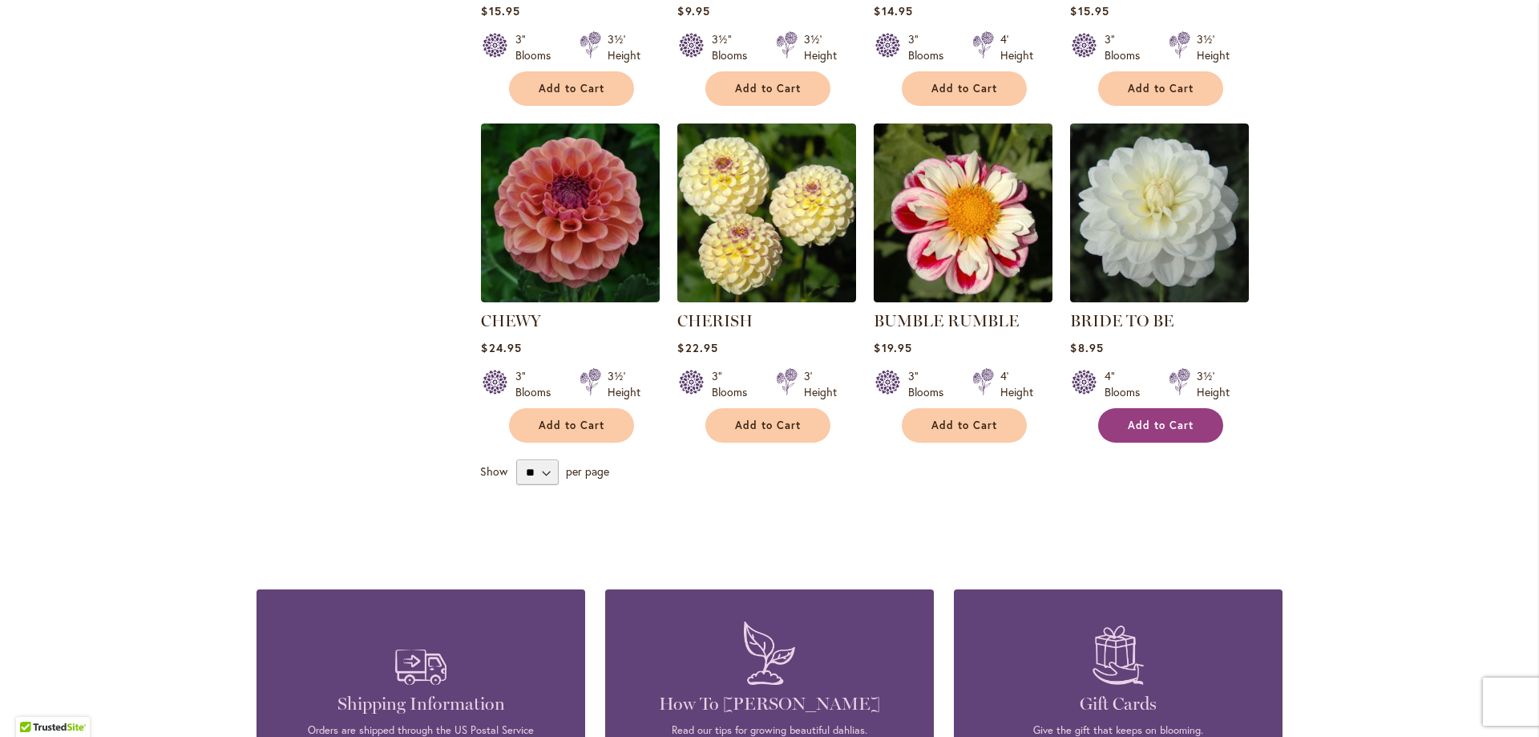
click at [1137, 421] on span "Add to Cart" at bounding box center [1161, 425] width 66 height 14
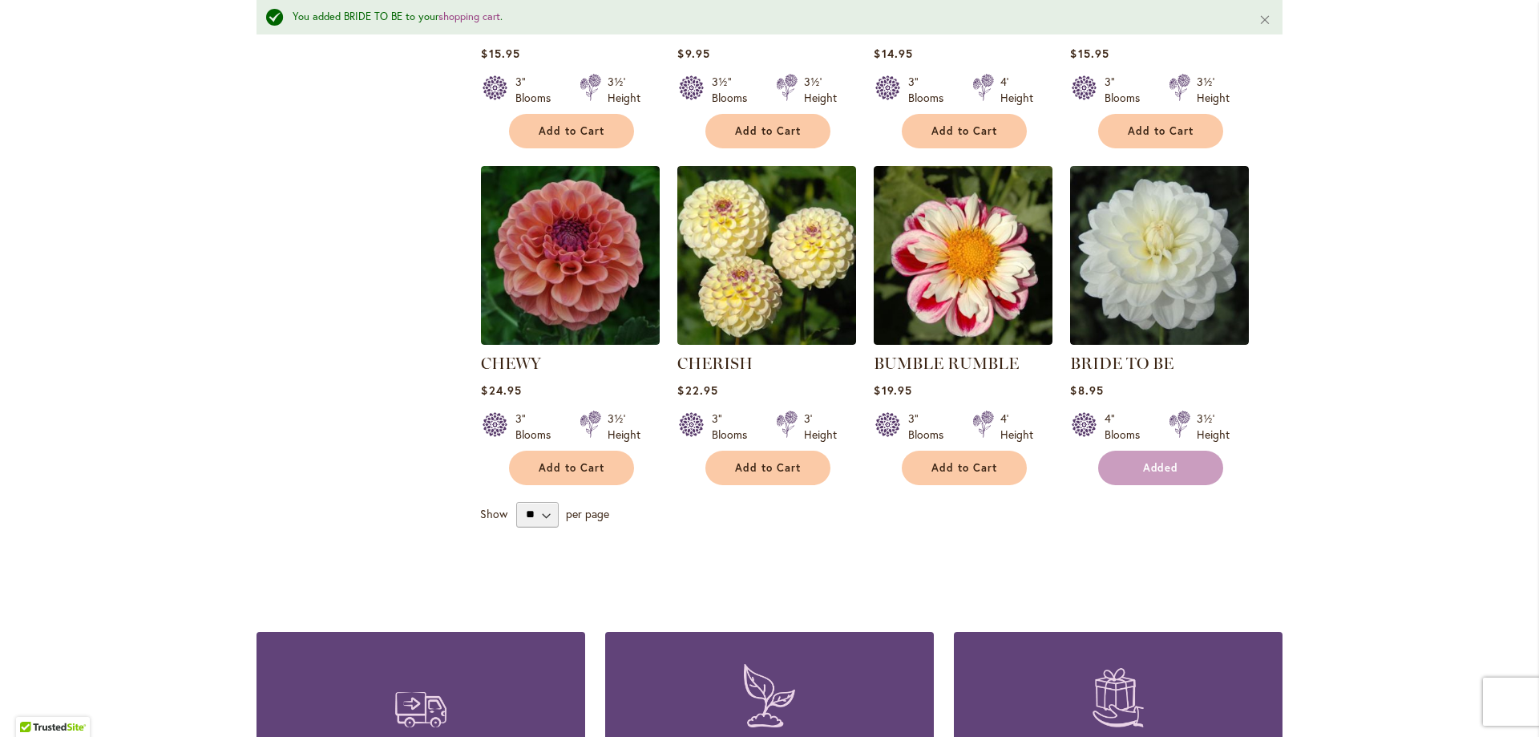
scroll to position [959, 0]
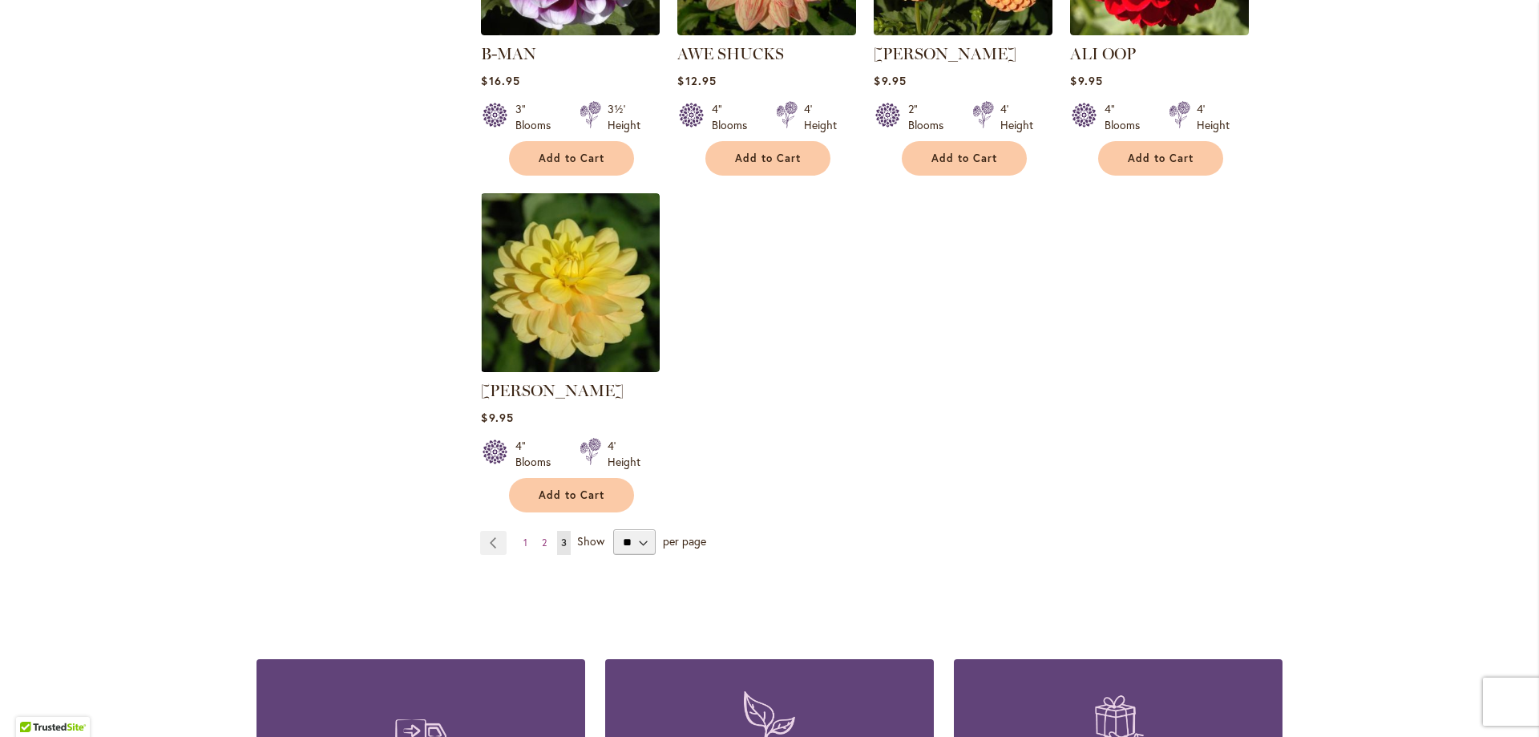
scroll to position [1591, 0]
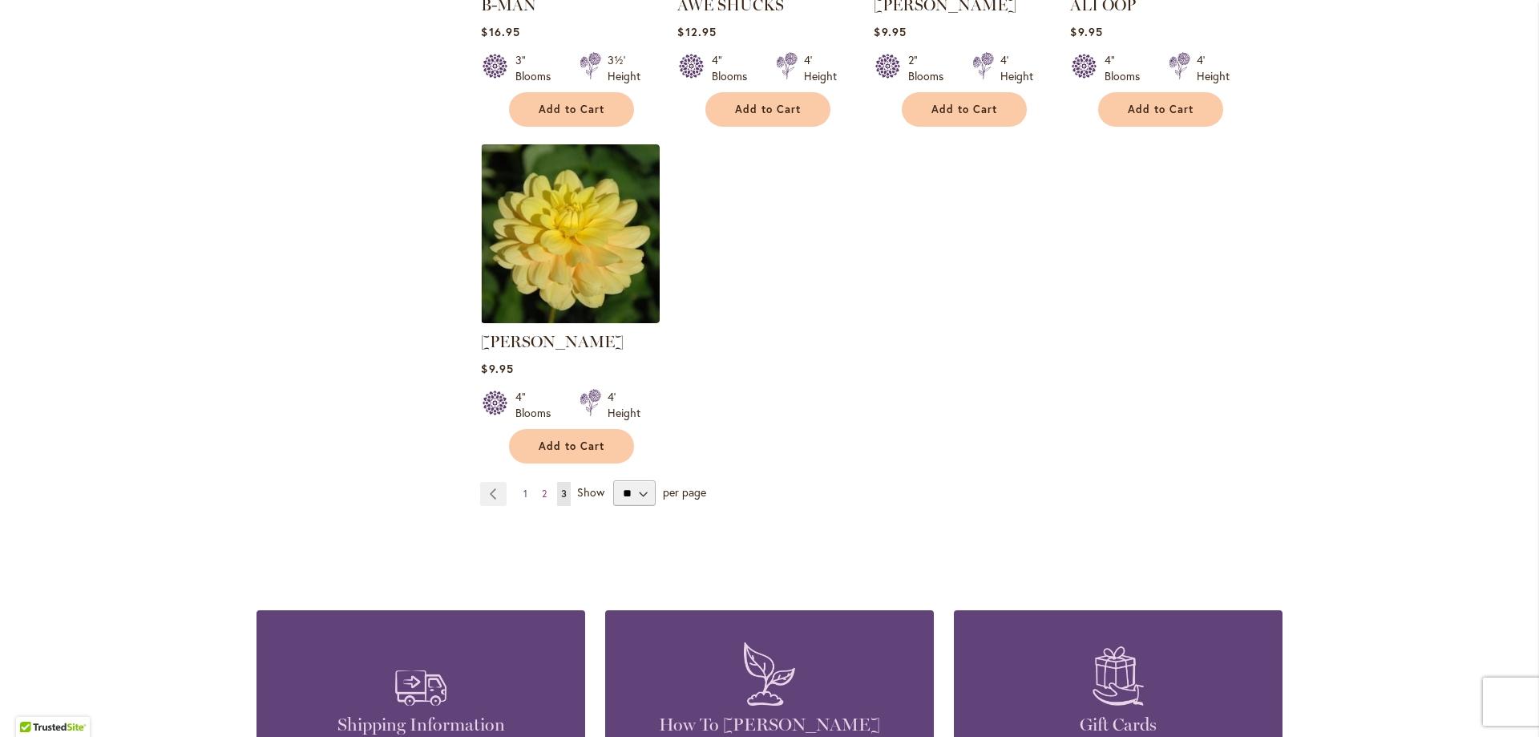
click at [522, 482] on link "Page 1" at bounding box center [525, 494] width 12 height 24
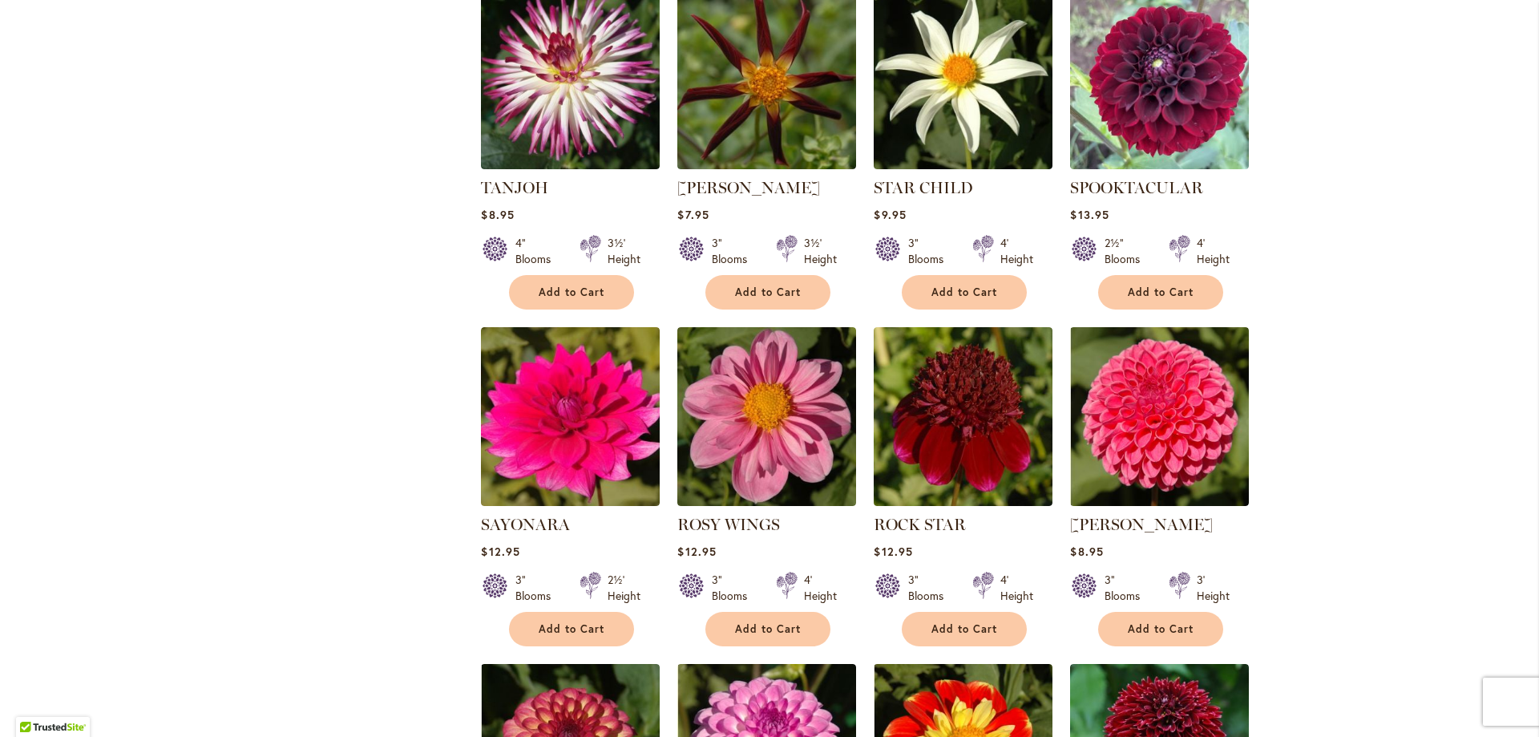
scroll to position [1422, 0]
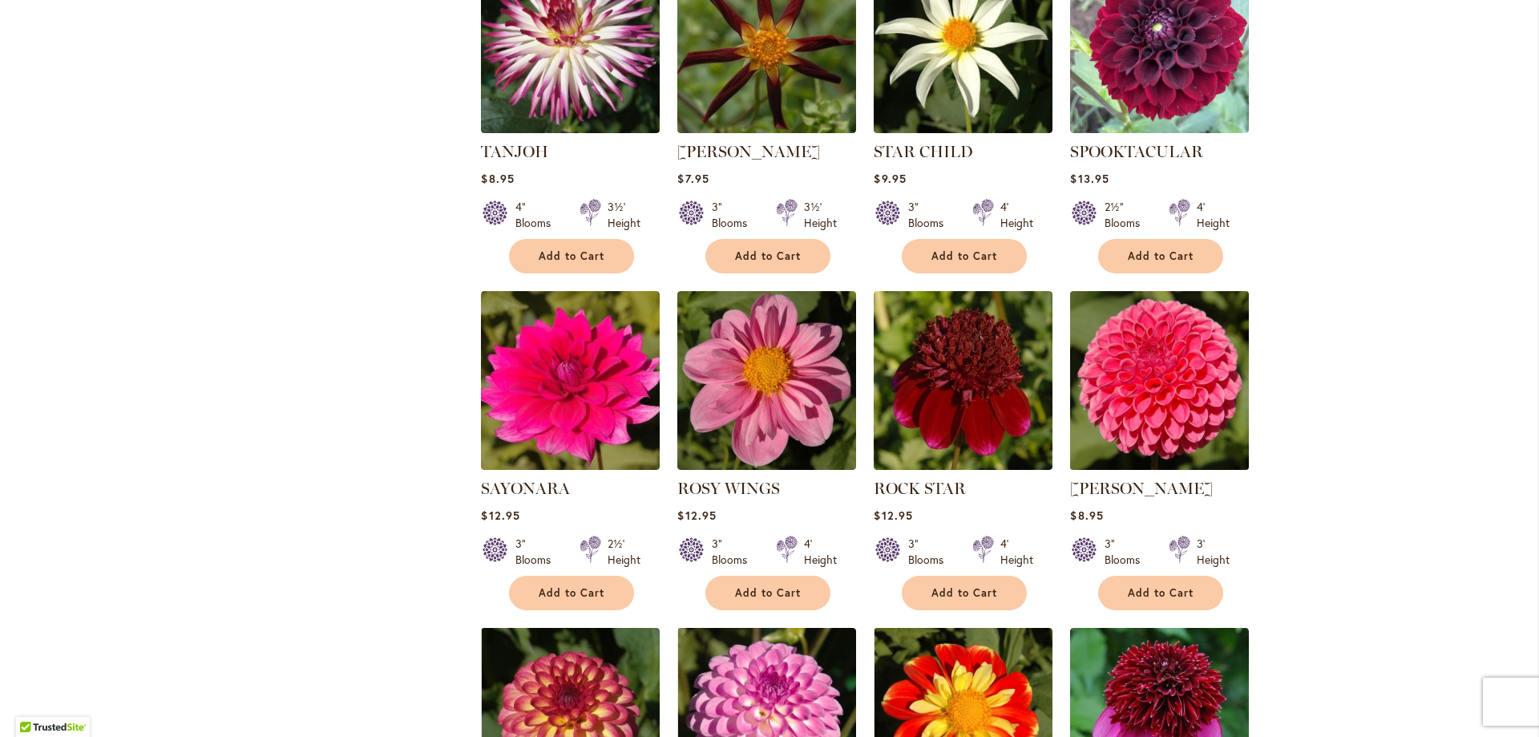
click at [1151, 389] on img at bounding box center [1160, 380] width 188 height 188
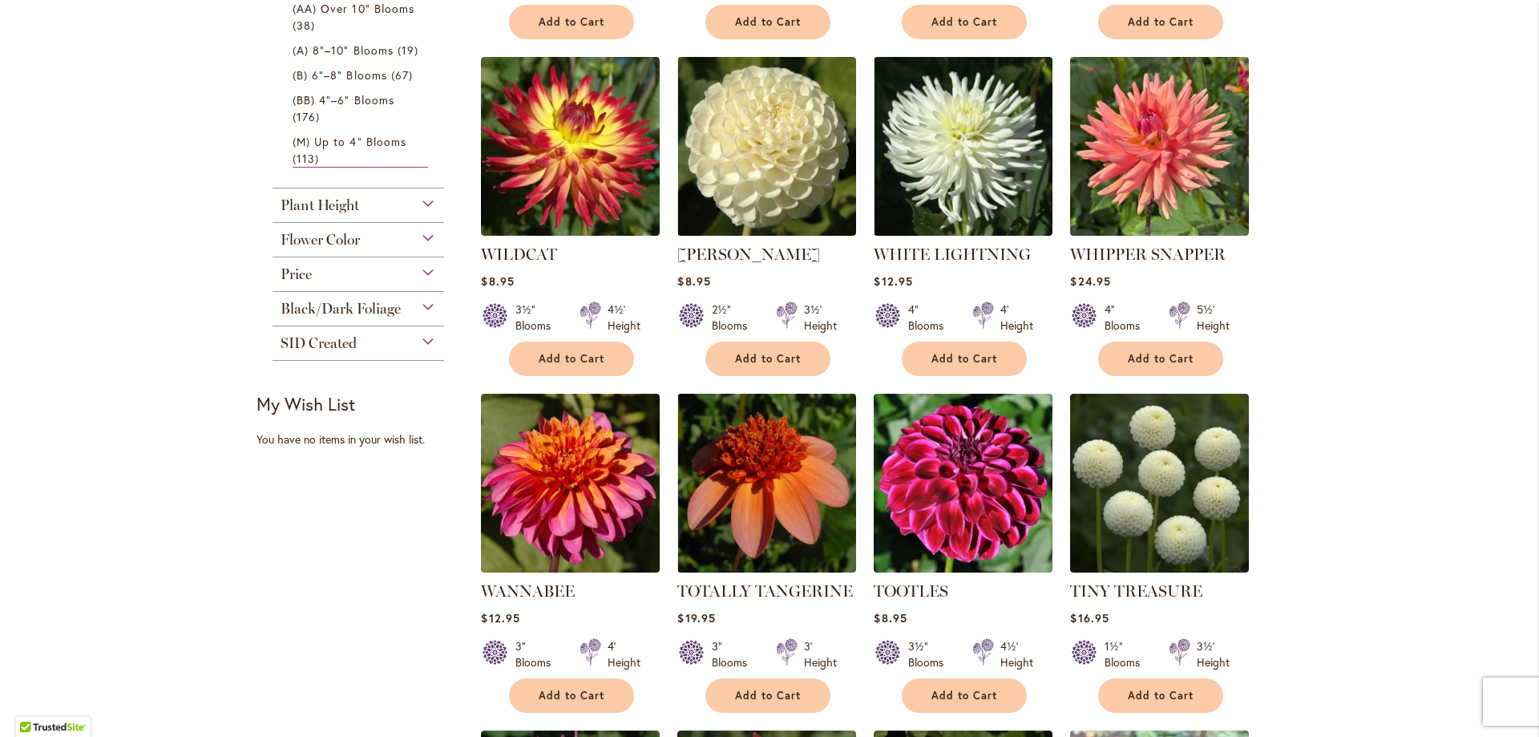
scroll to position [693, 0]
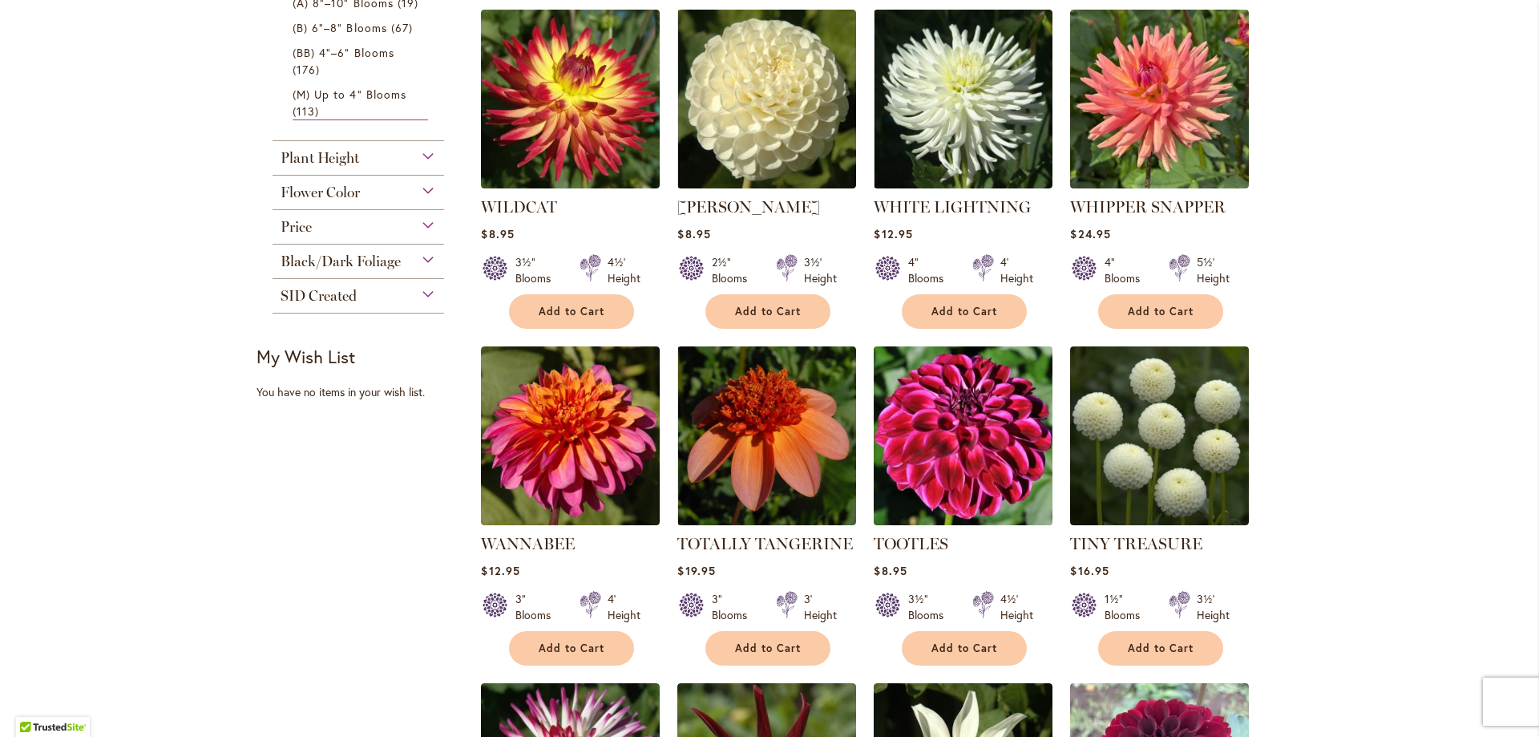
click at [954, 465] on img at bounding box center [964, 435] width 188 height 188
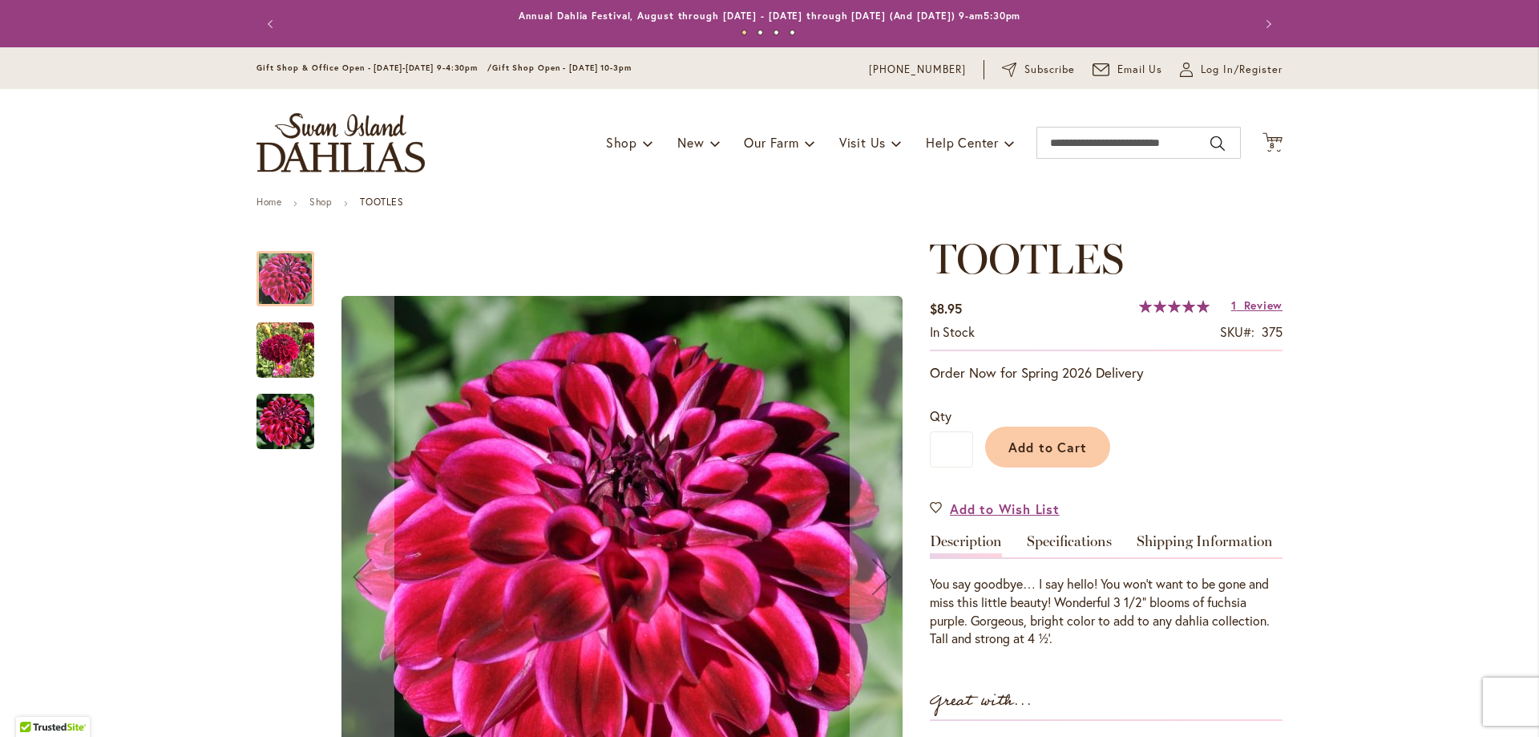
click at [286, 349] on img "Tootles" at bounding box center [286, 350] width 58 height 58
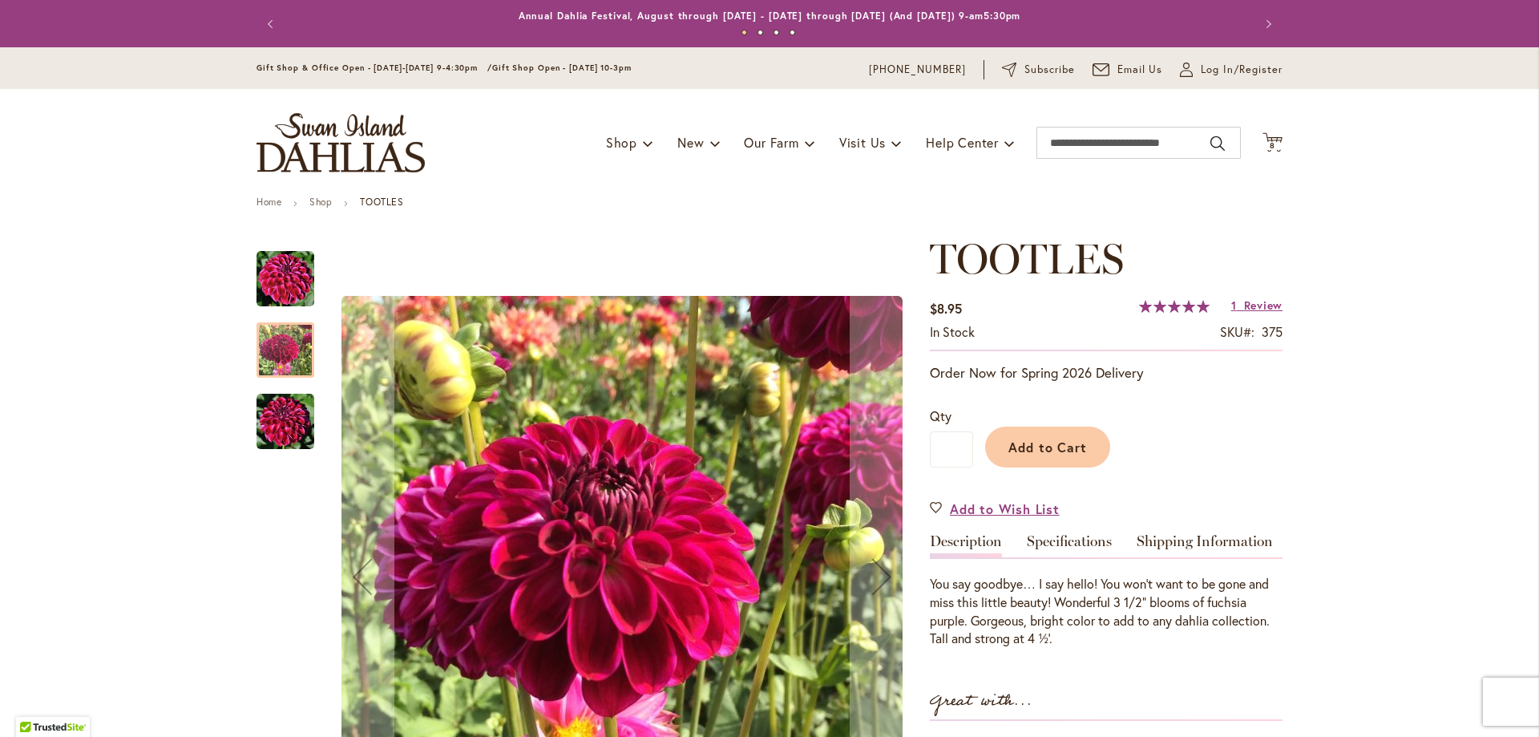
click at [277, 277] on img "Tootles" at bounding box center [286, 279] width 58 height 58
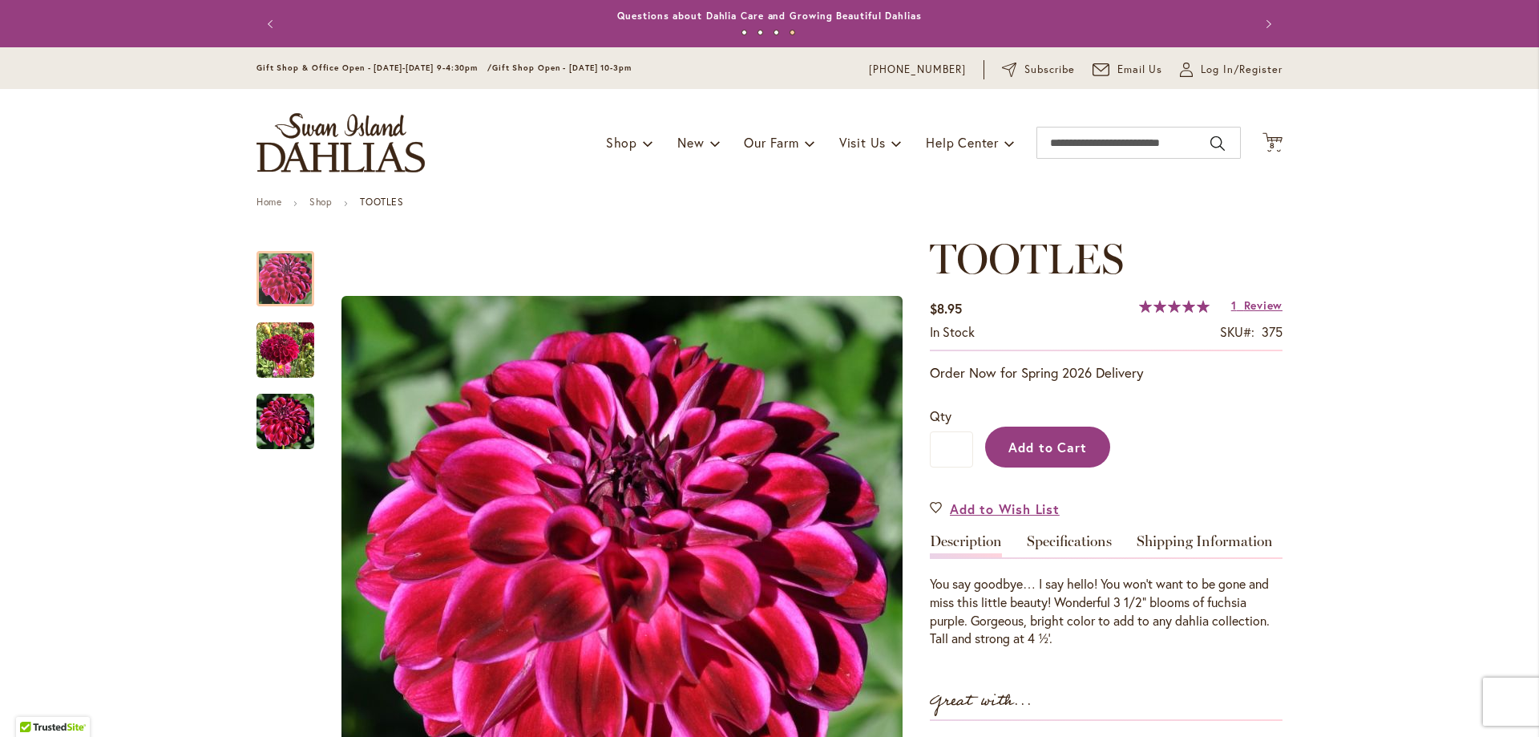
click at [1027, 449] on span "Add to Cart" at bounding box center [1047, 446] width 79 height 17
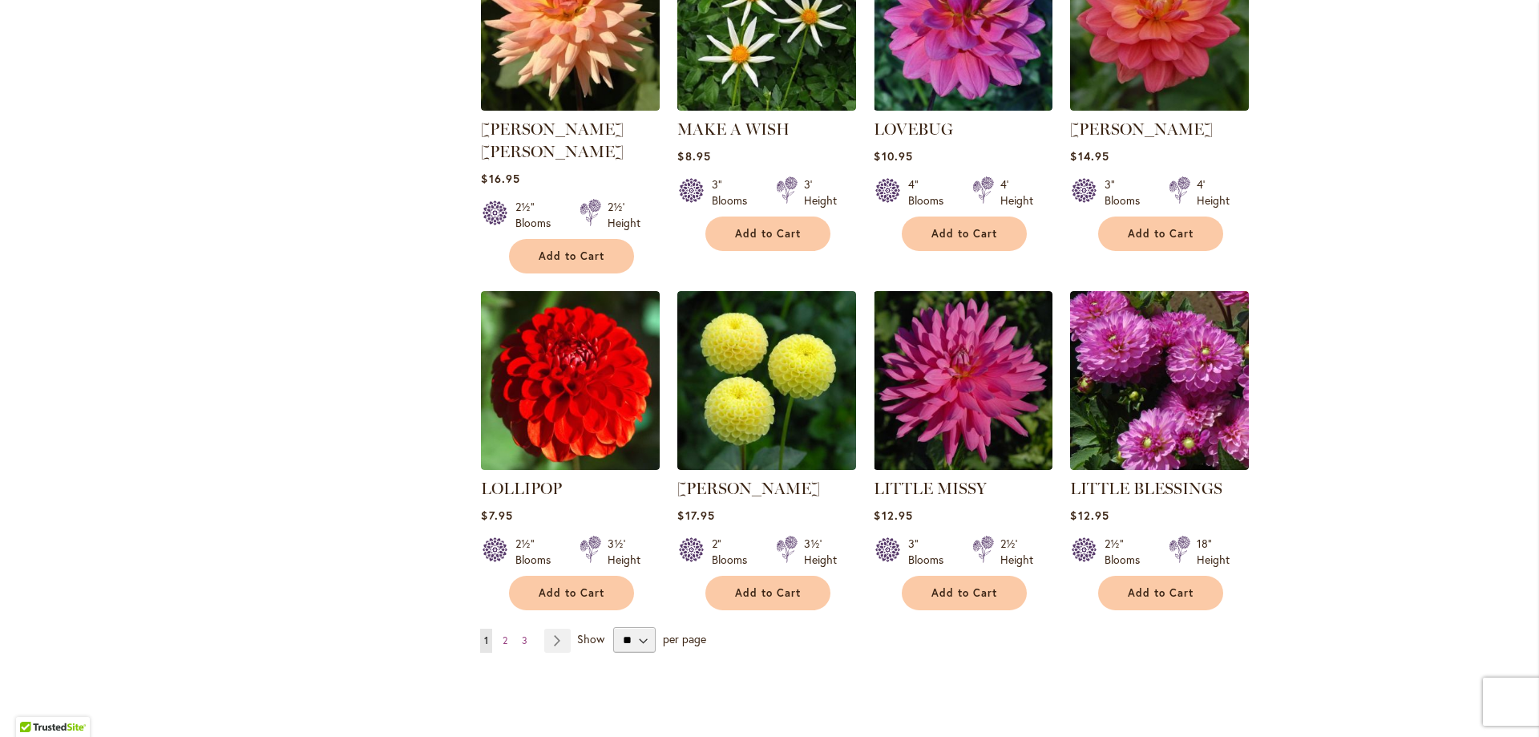
scroll to position [3858, 0]
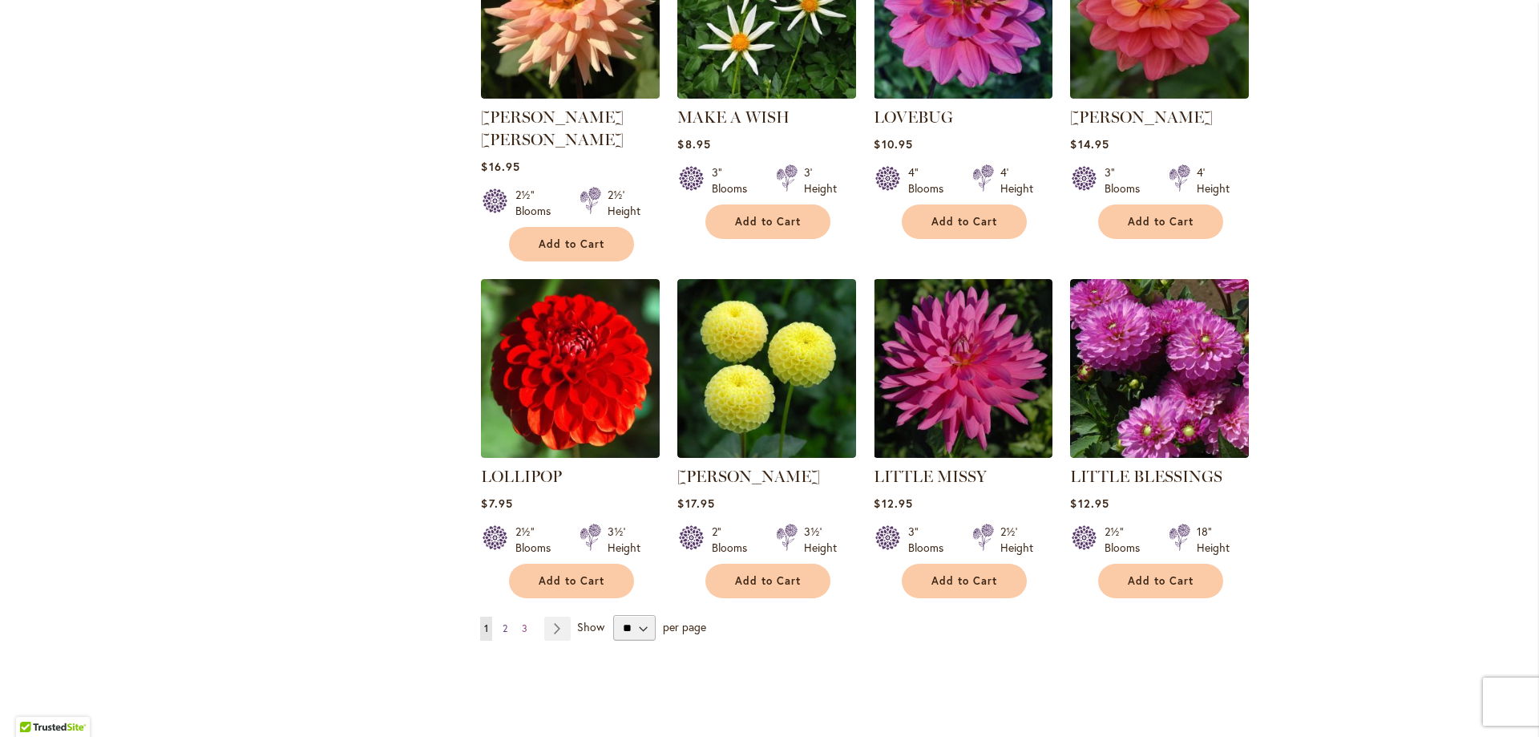
click at [503, 622] on span "2" at bounding box center [505, 628] width 5 height 12
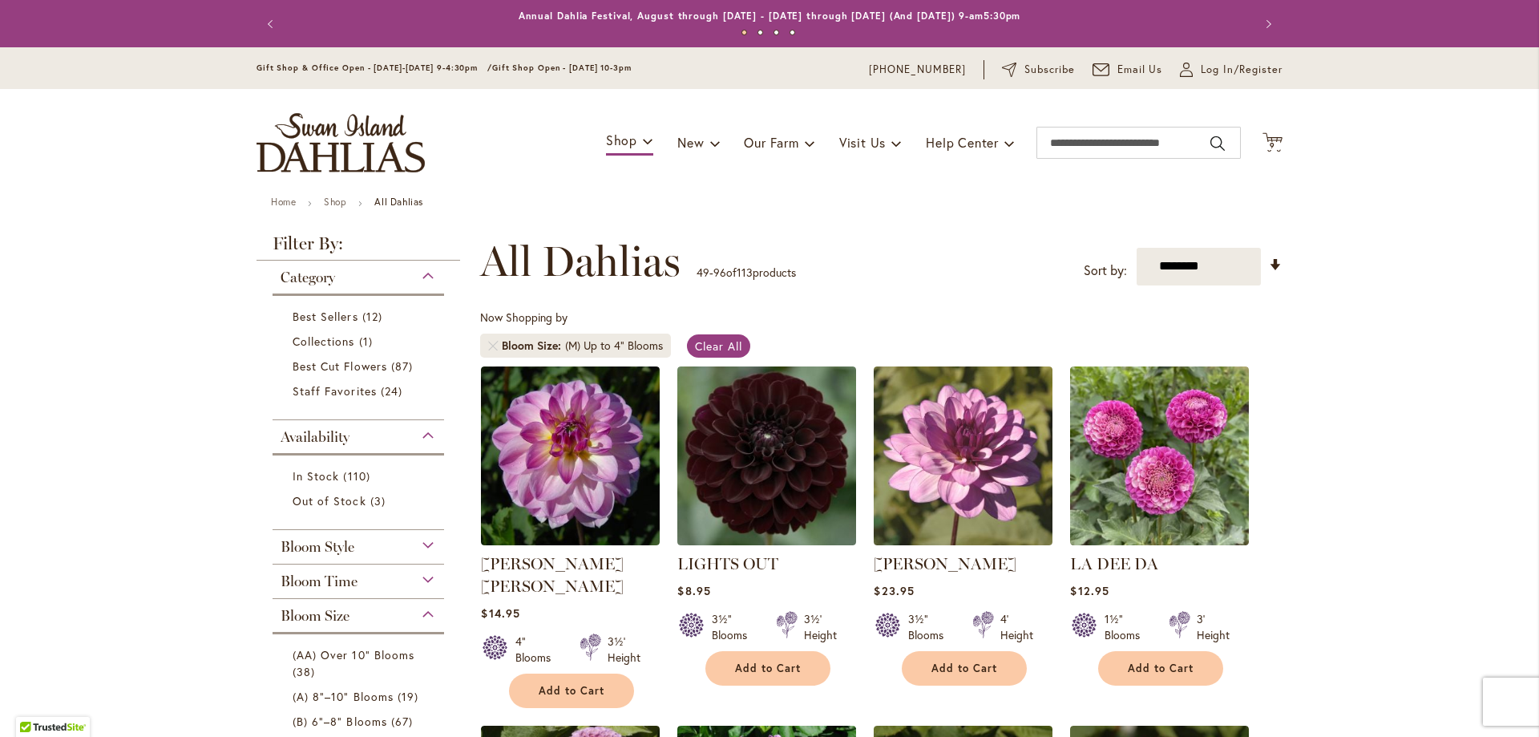
scroll to position [249, 0]
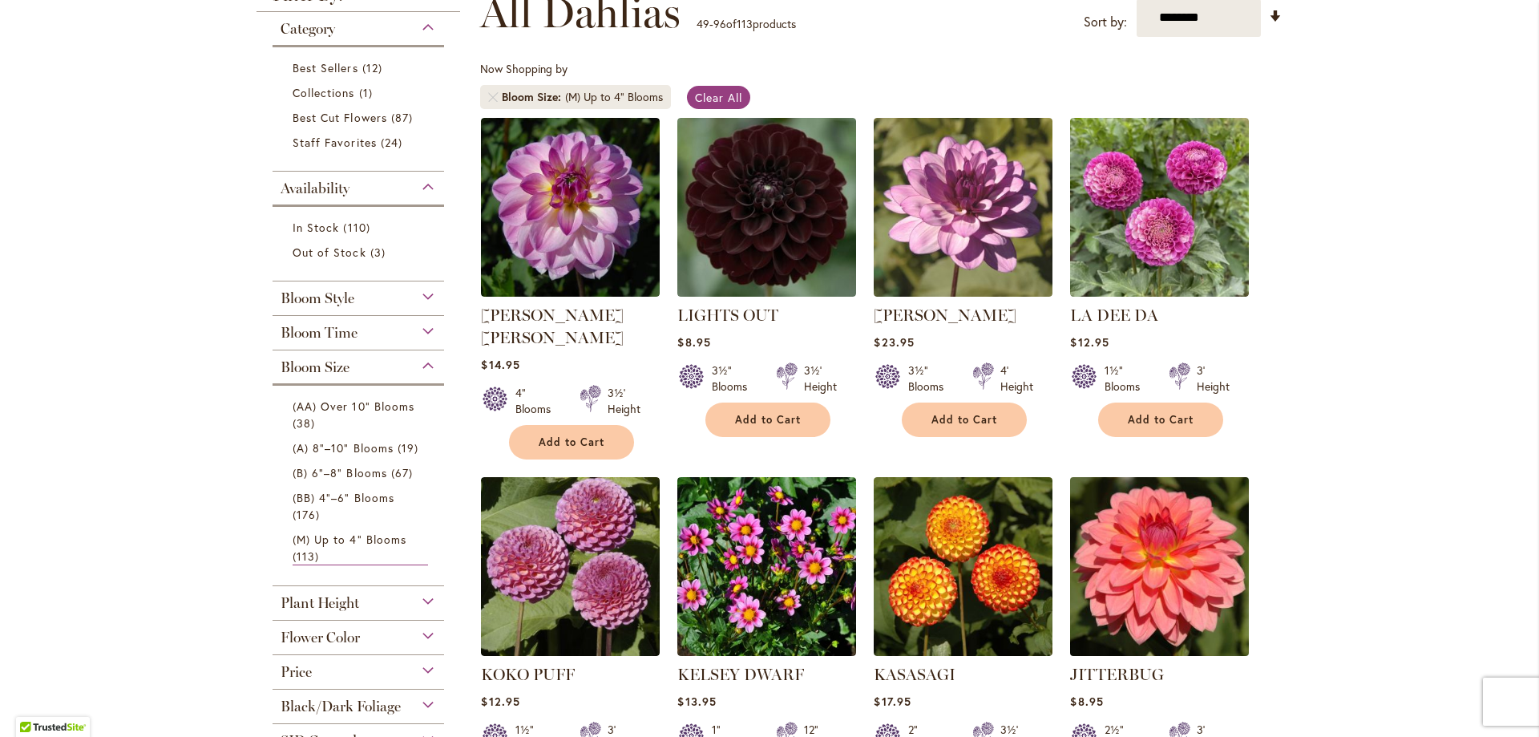
click at [1130, 549] on img at bounding box center [1160, 566] width 188 height 188
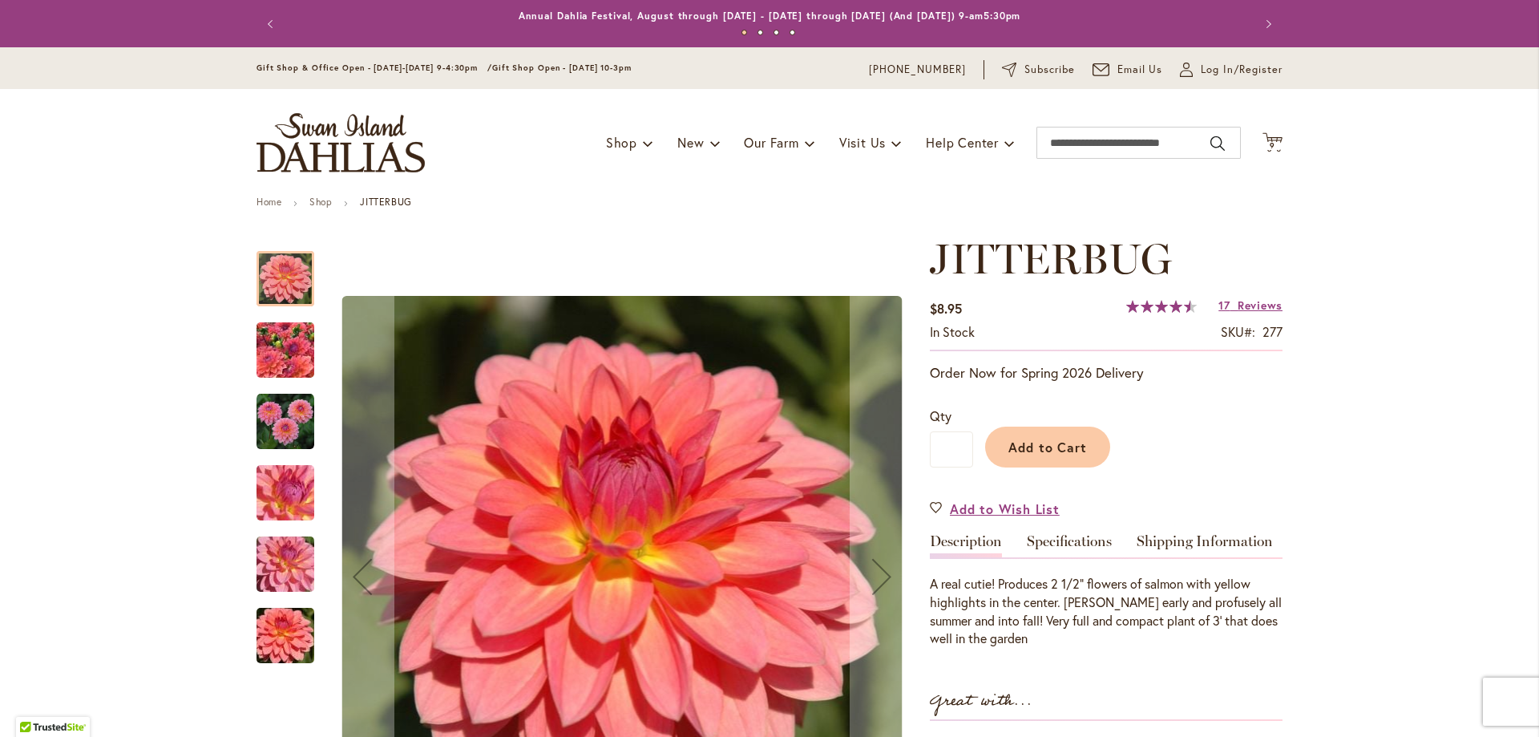
click at [300, 418] on img "JITTERBUG" at bounding box center [286, 422] width 58 height 58
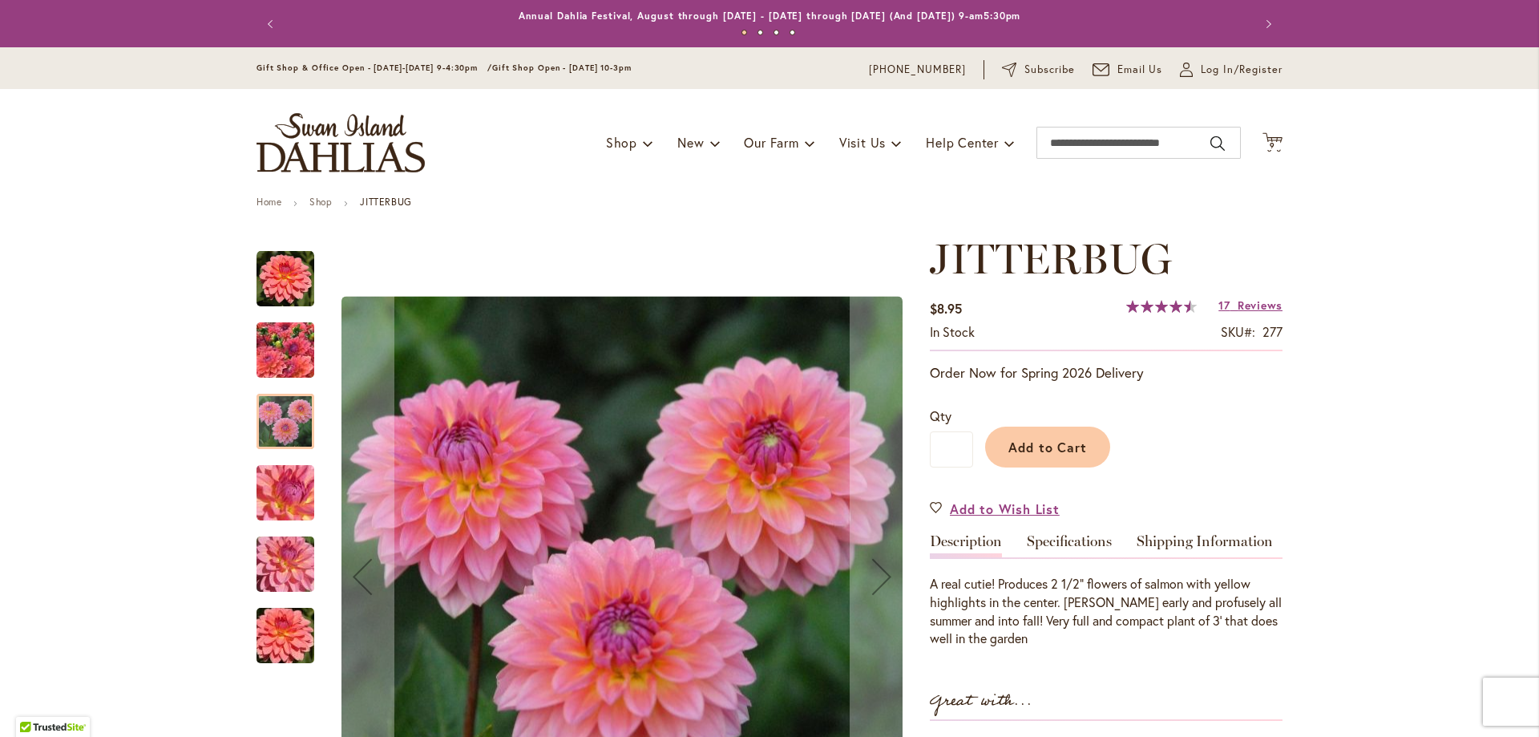
click at [276, 350] on img "JITTERBUG" at bounding box center [285, 350] width 115 height 87
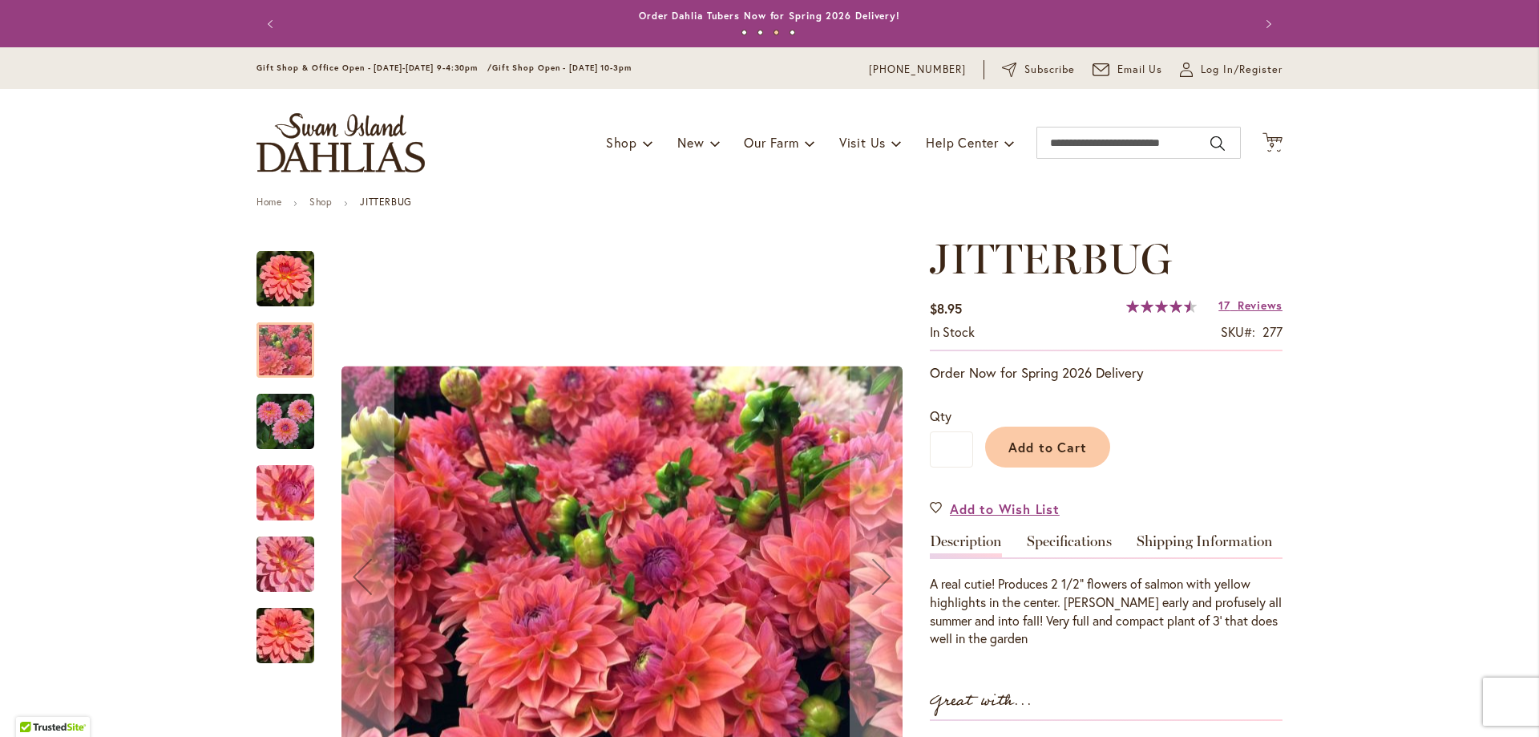
click at [267, 345] on div at bounding box center [286, 349] width 58 height 55
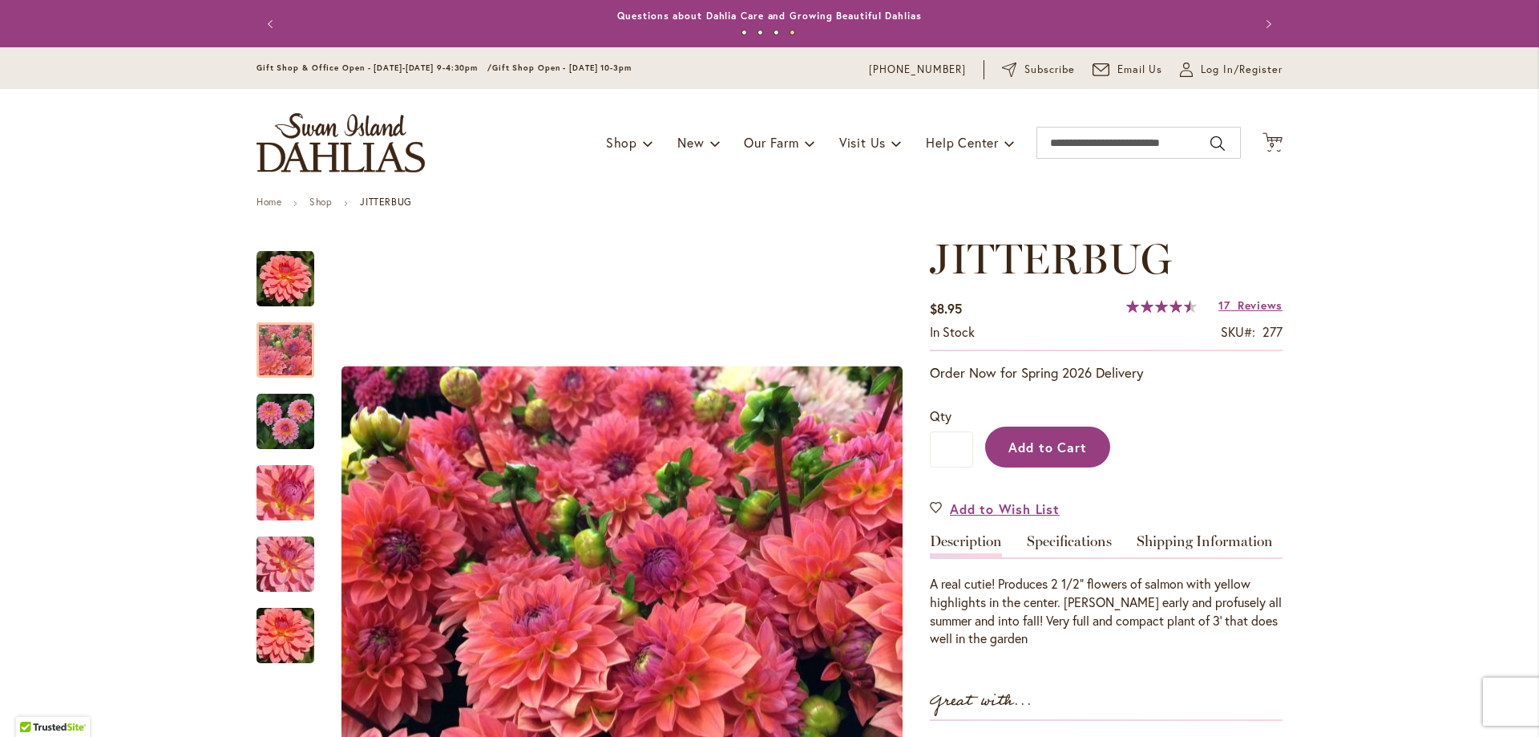
click at [1021, 447] on span "Add to Cart" at bounding box center [1047, 446] width 79 height 17
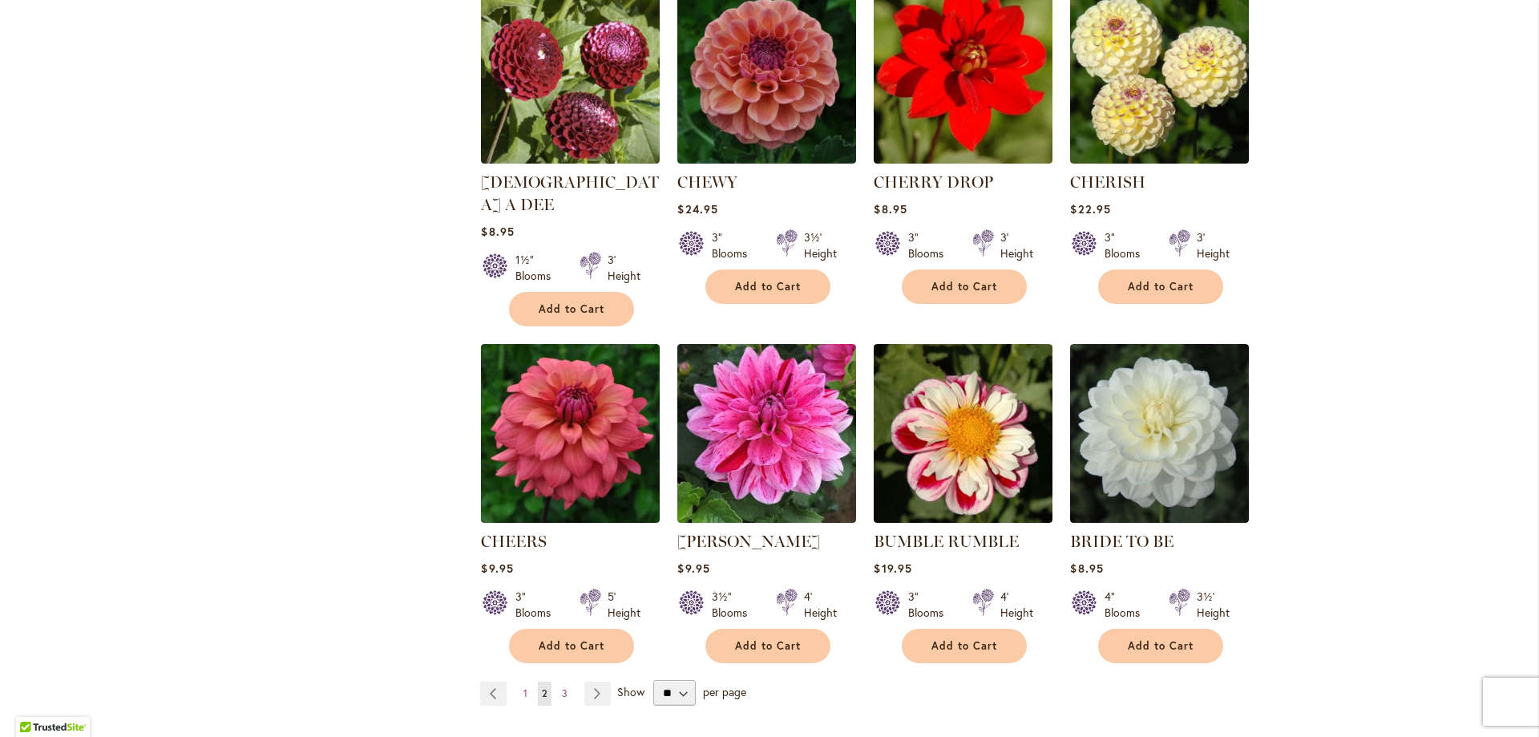
scroll to position [3907, 0]
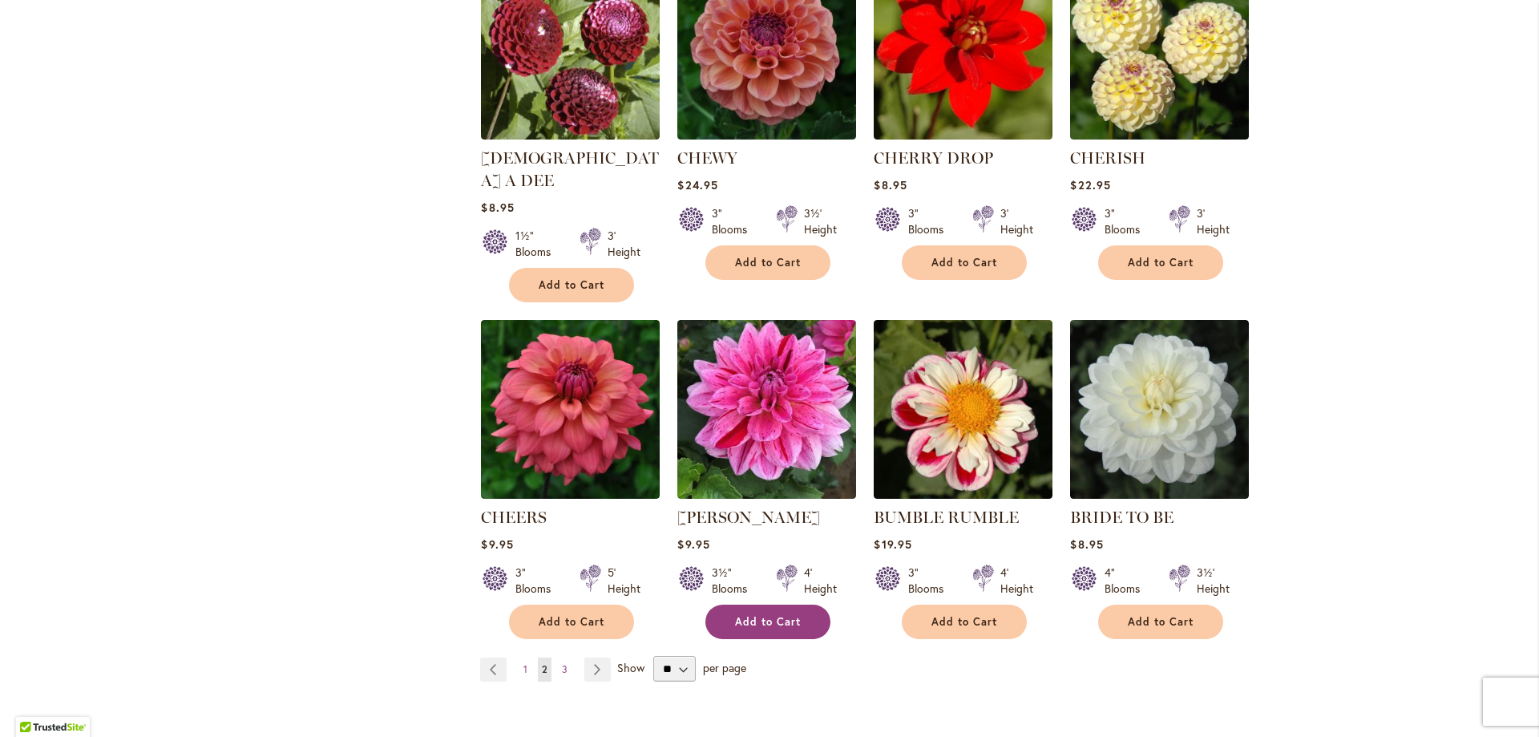
click at [748, 615] on span "Add to Cart" at bounding box center [768, 622] width 66 height 14
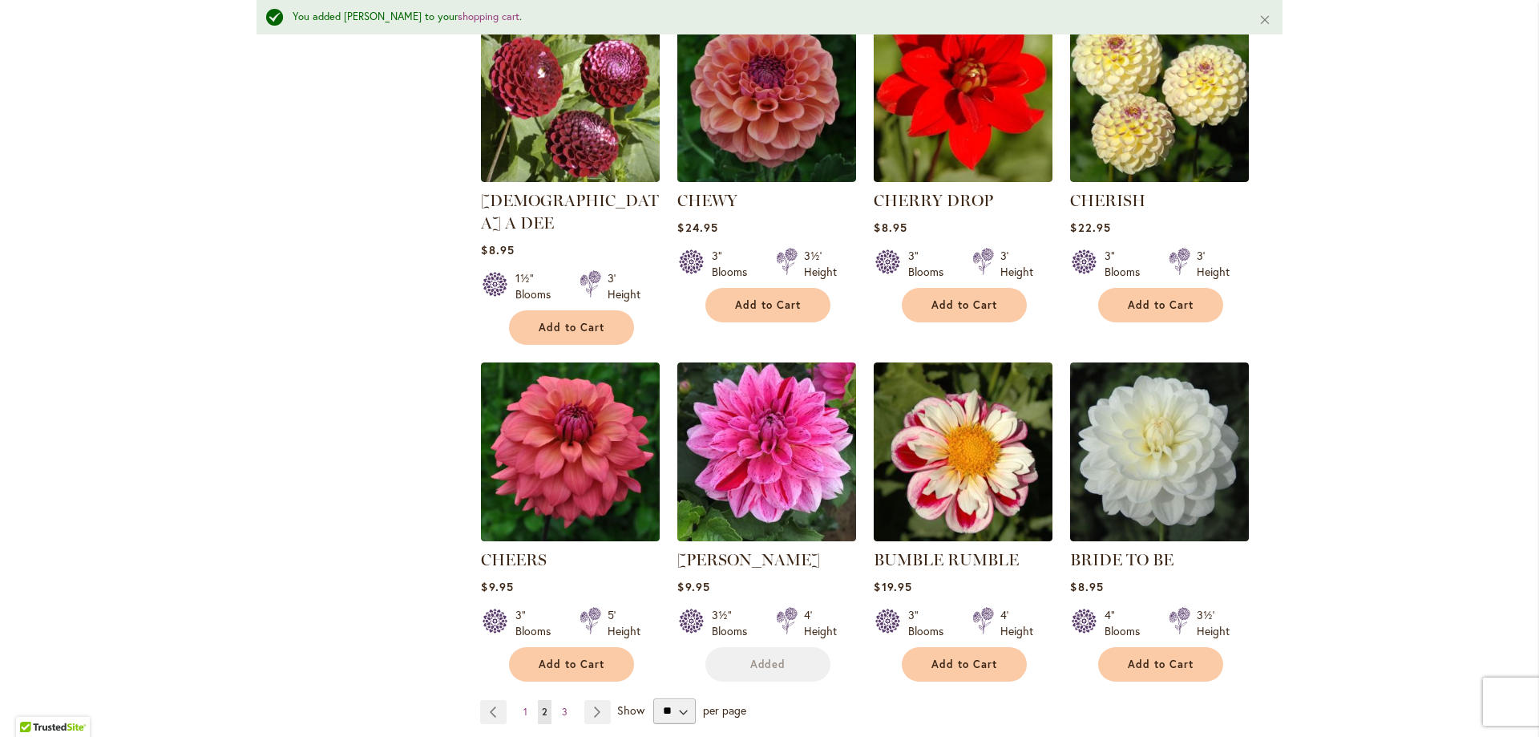
scroll to position [3950, 0]
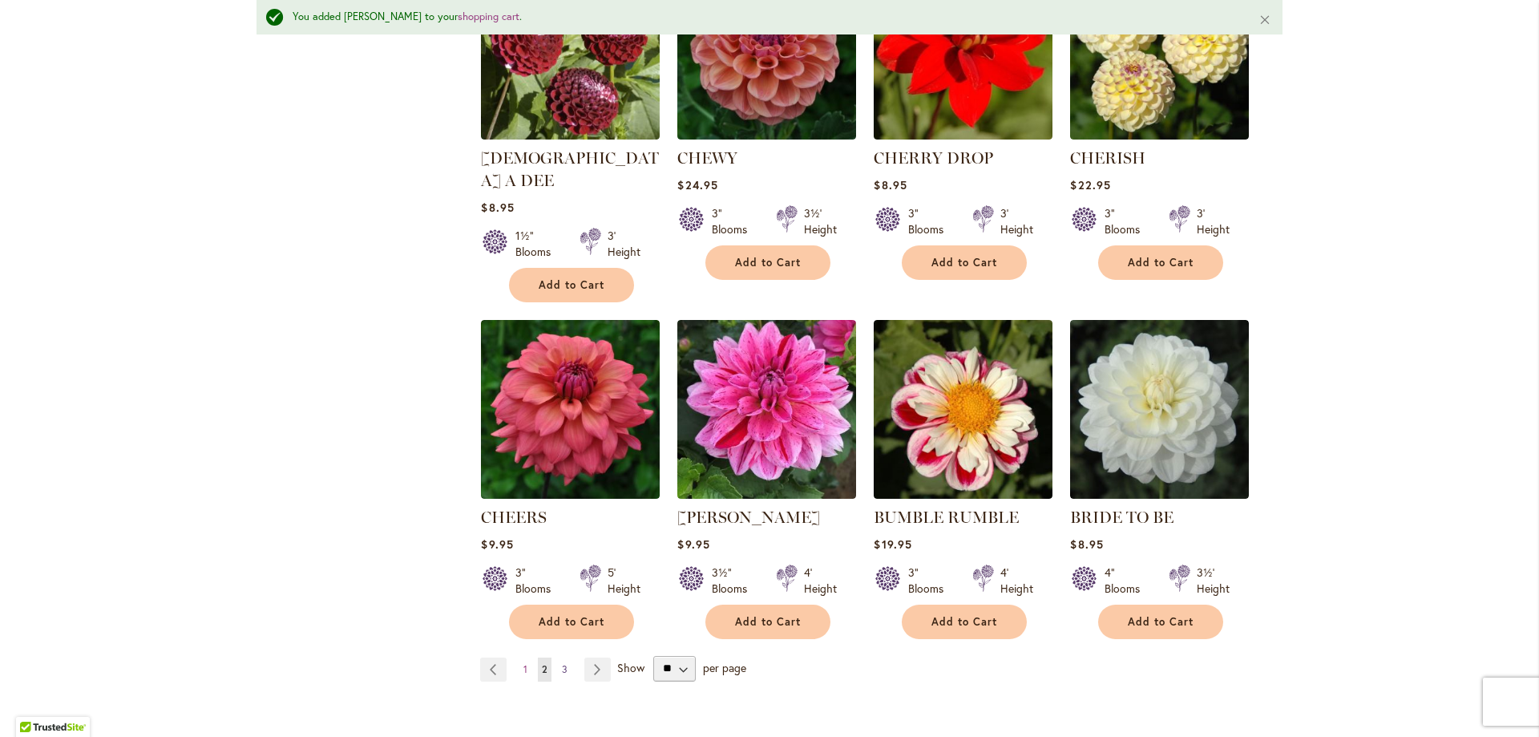
click at [562, 663] on span "3" at bounding box center [565, 669] width 6 height 12
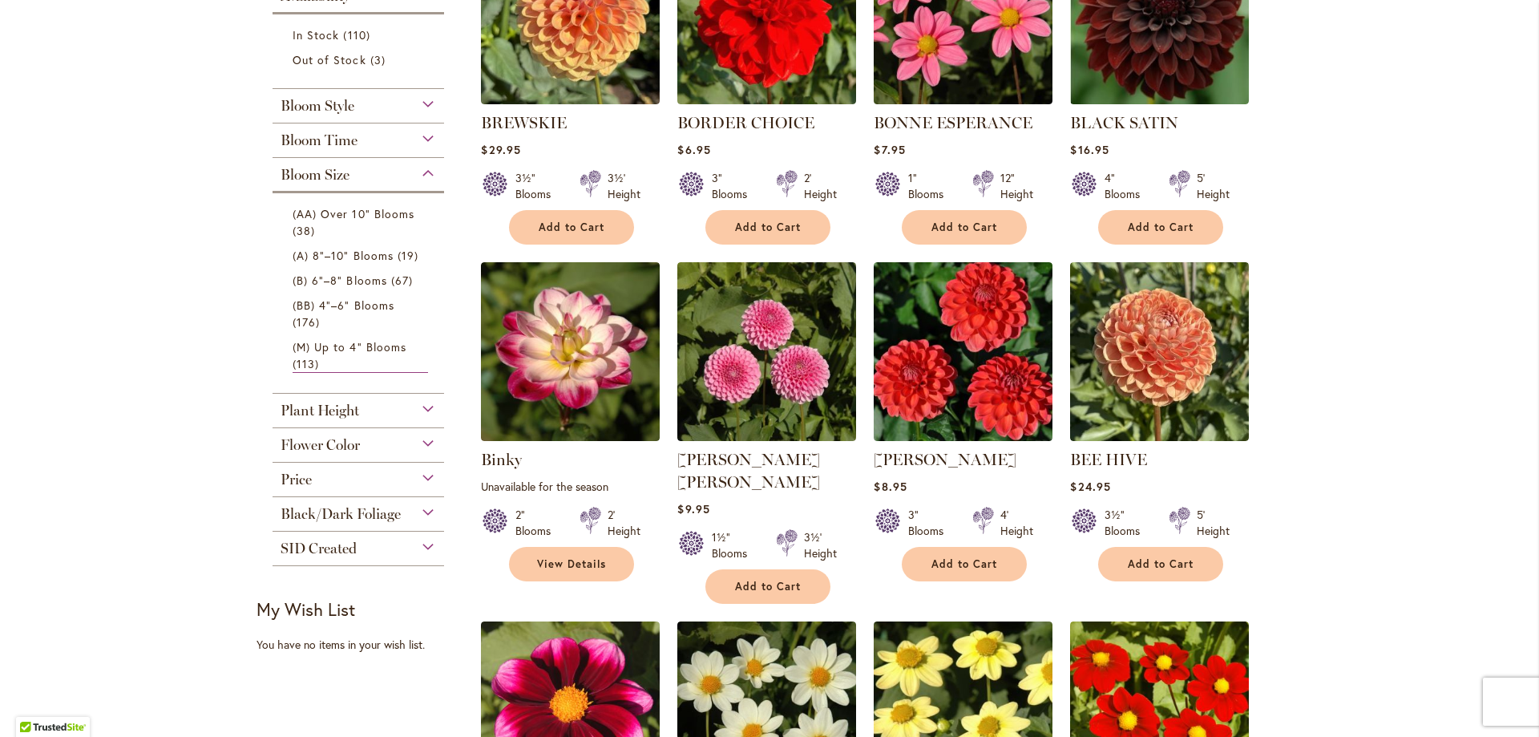
scroll to position [487, 0]
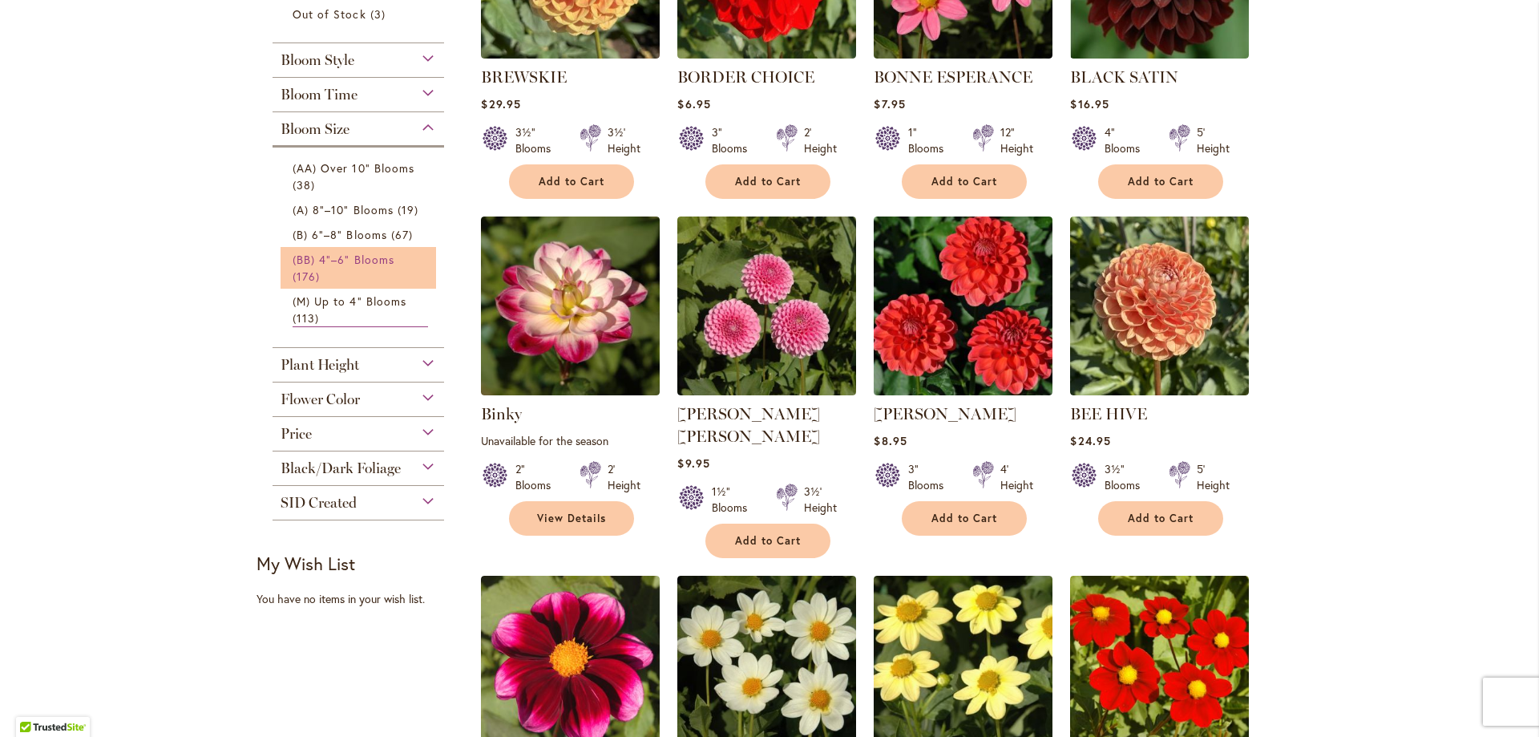
click at [297, 265] on link "(BB) 4"–6" Blooms 176 items" at bounding box center [360, 268] width 135 height 34
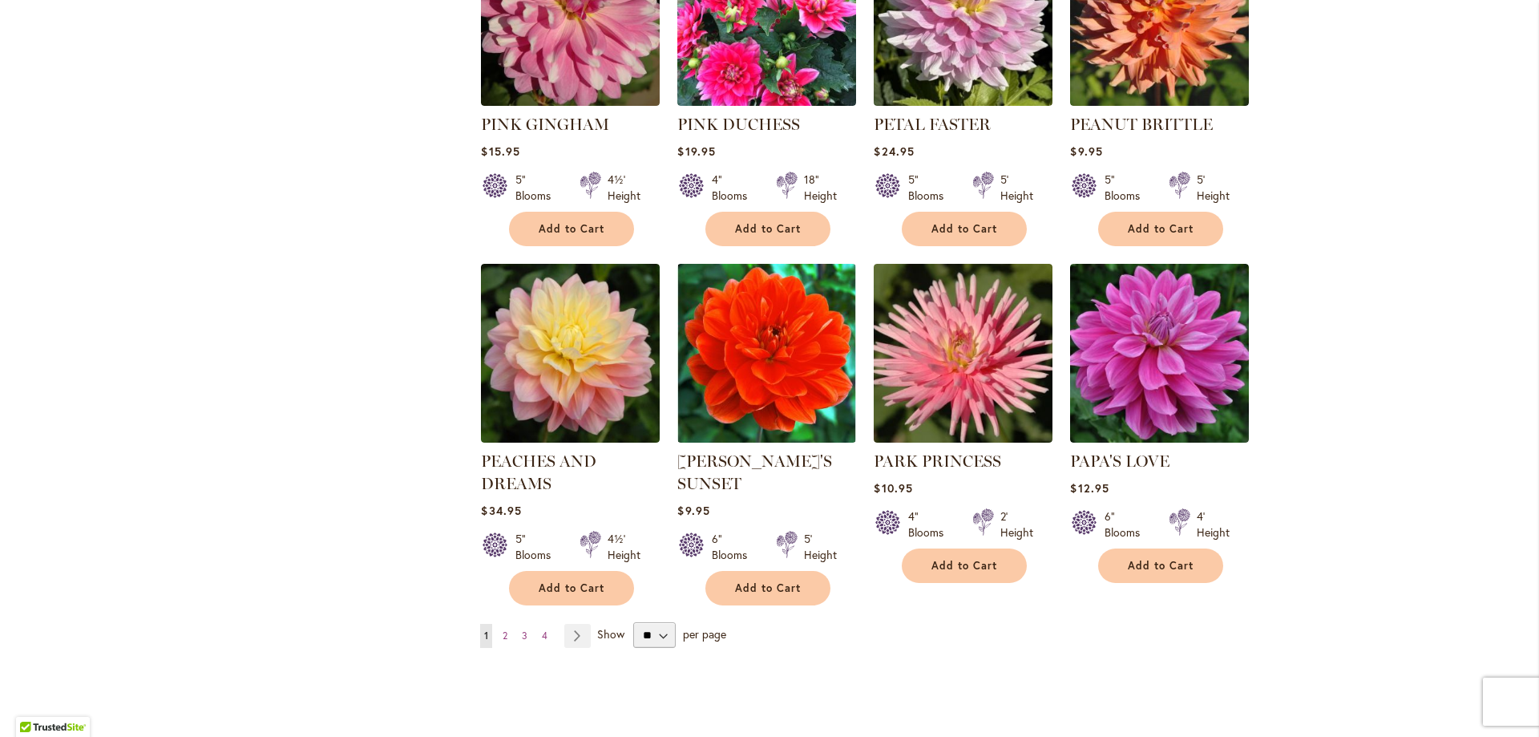
scroll to position [3891, 0]
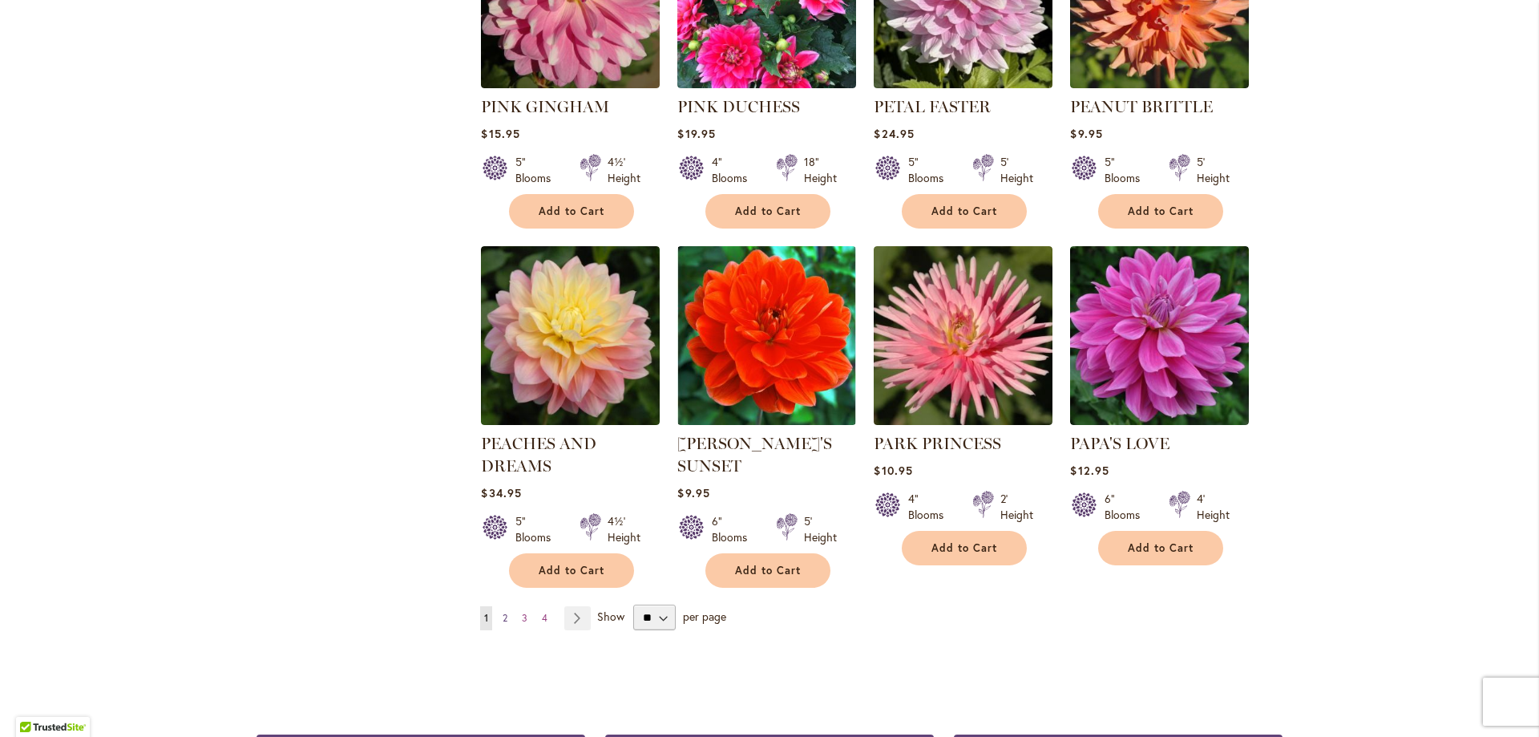
click at [503, 612] on span "2" at bounding box center [505, 618] width 5 height 12
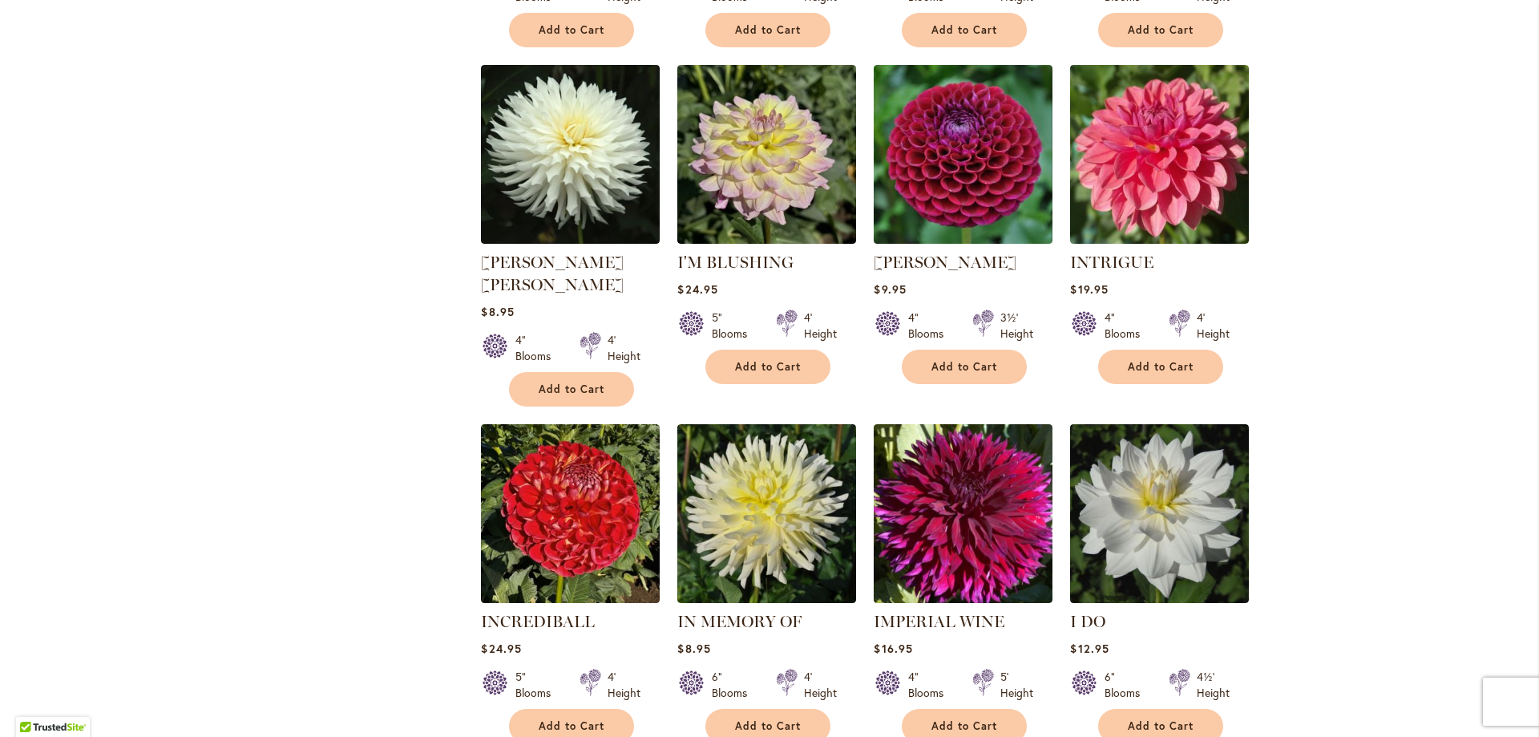
scroll to position [3806, 0]
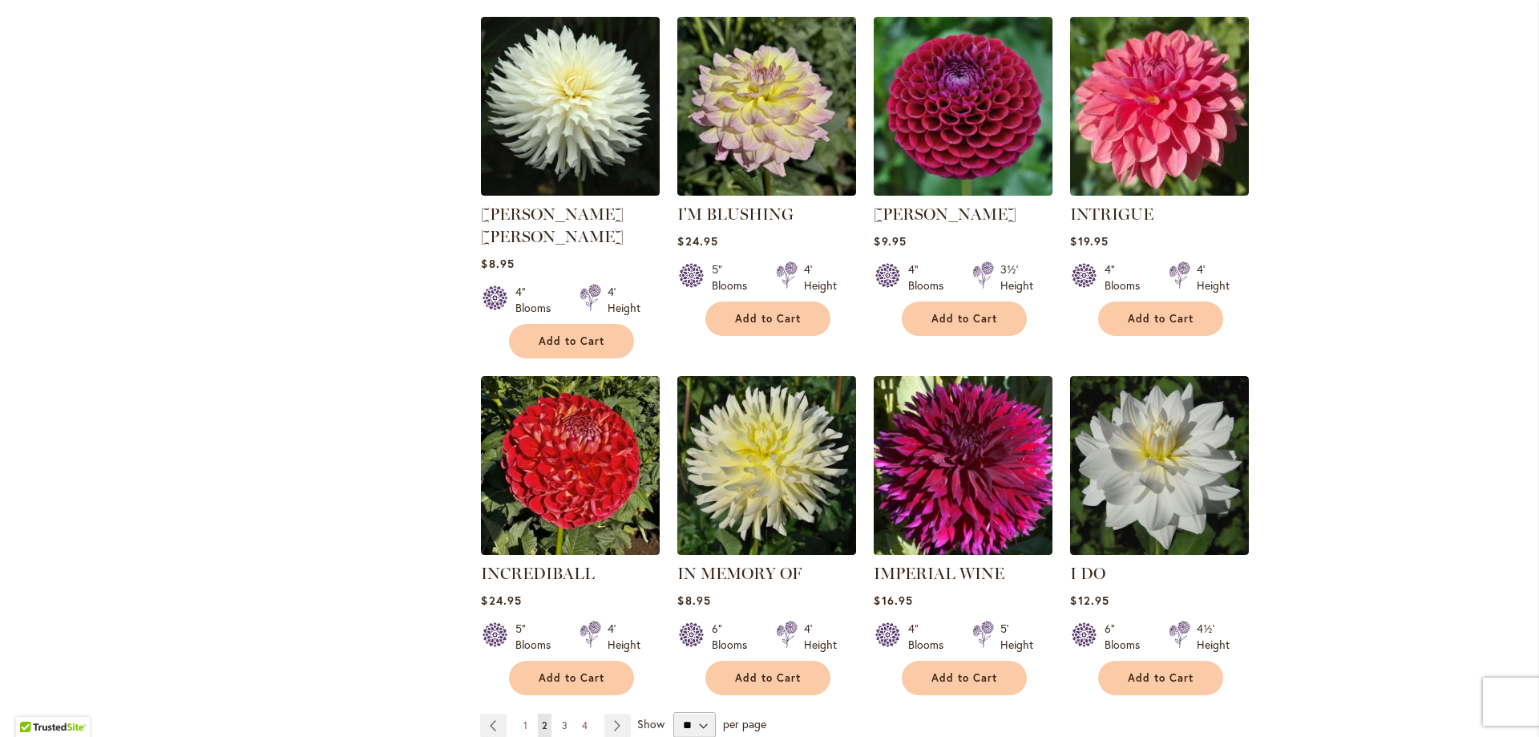
click at [562, 719] on span "3" at bounding box center [565, 725] width 6 height 12
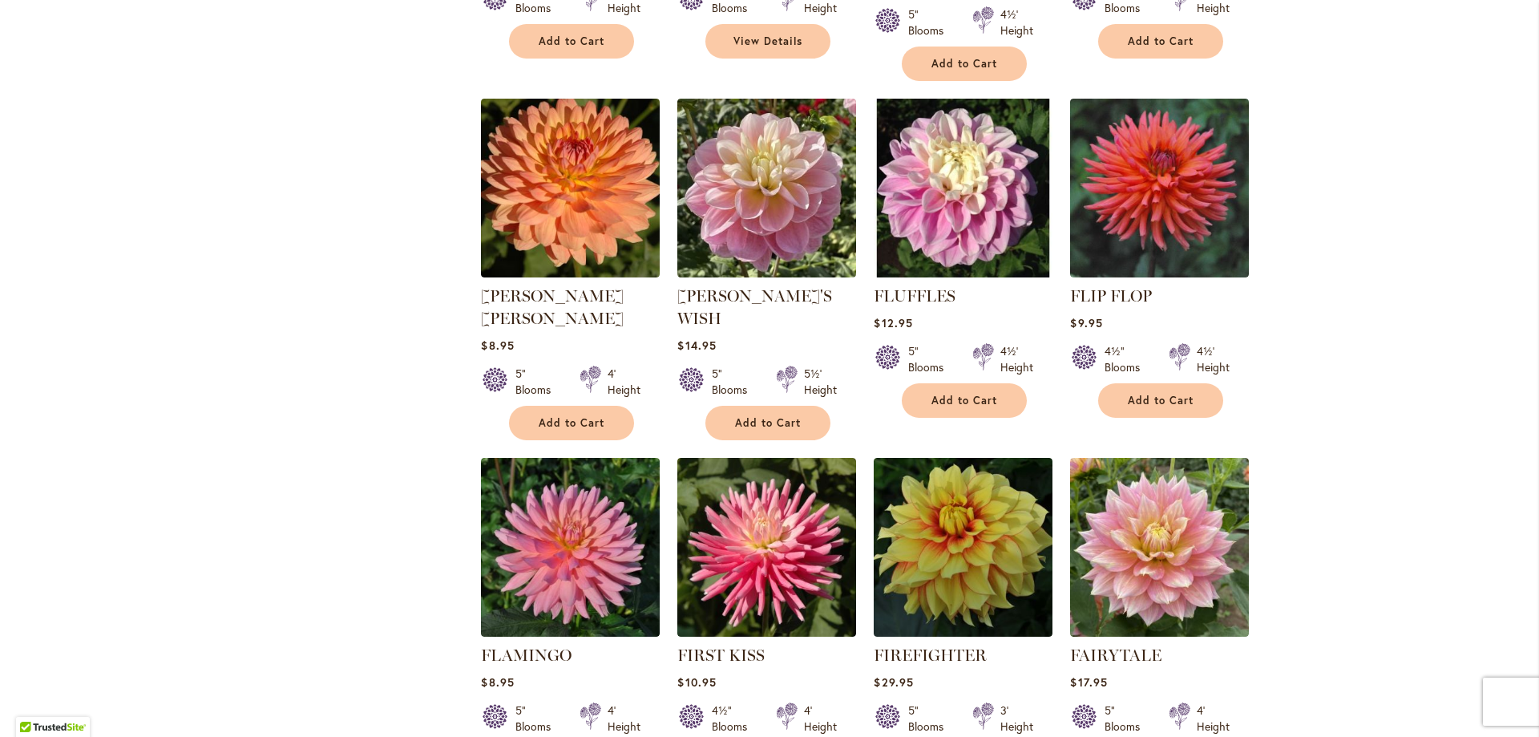
scroll to position [1677, 0]
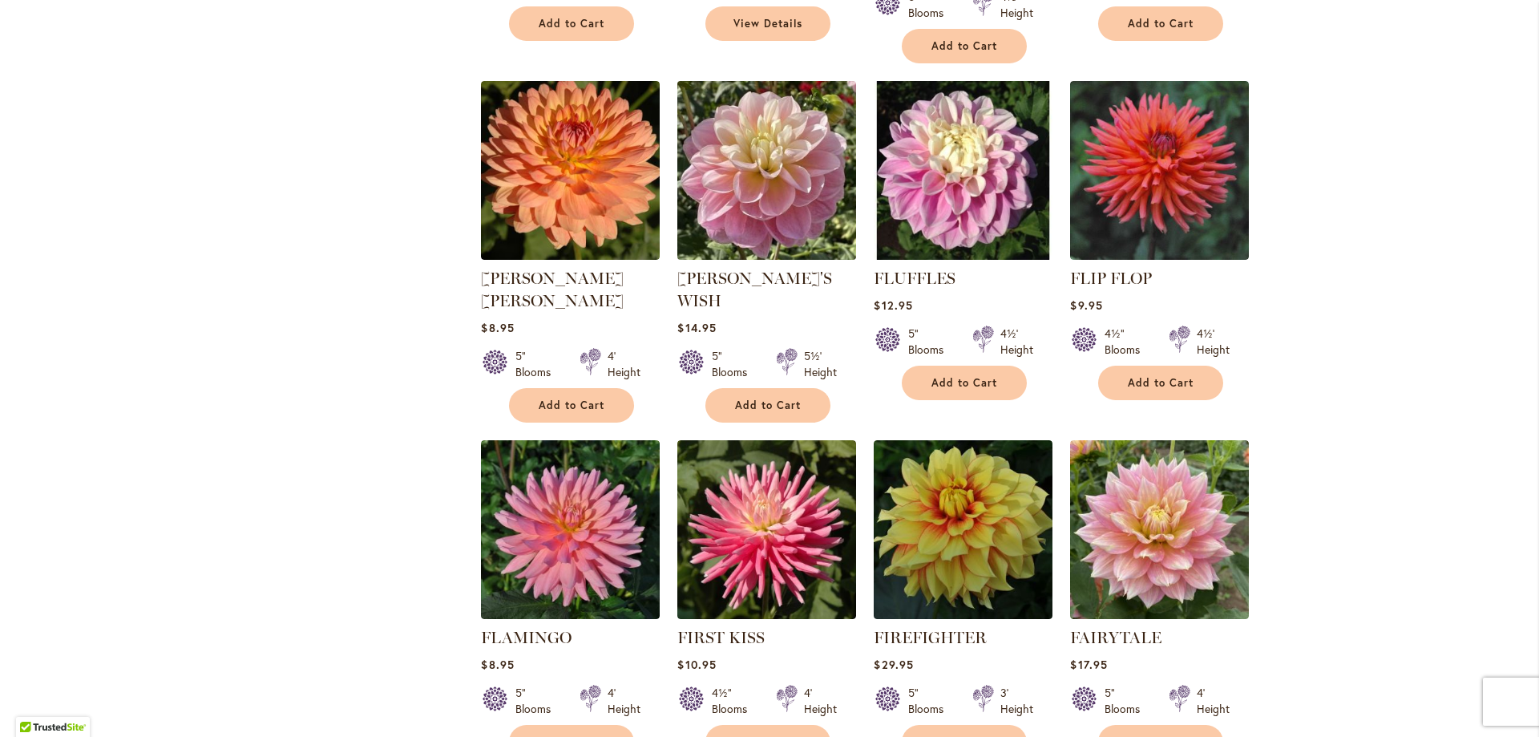
click at [754, 185] on img at bounding box center [767, 170] width 188 height 188
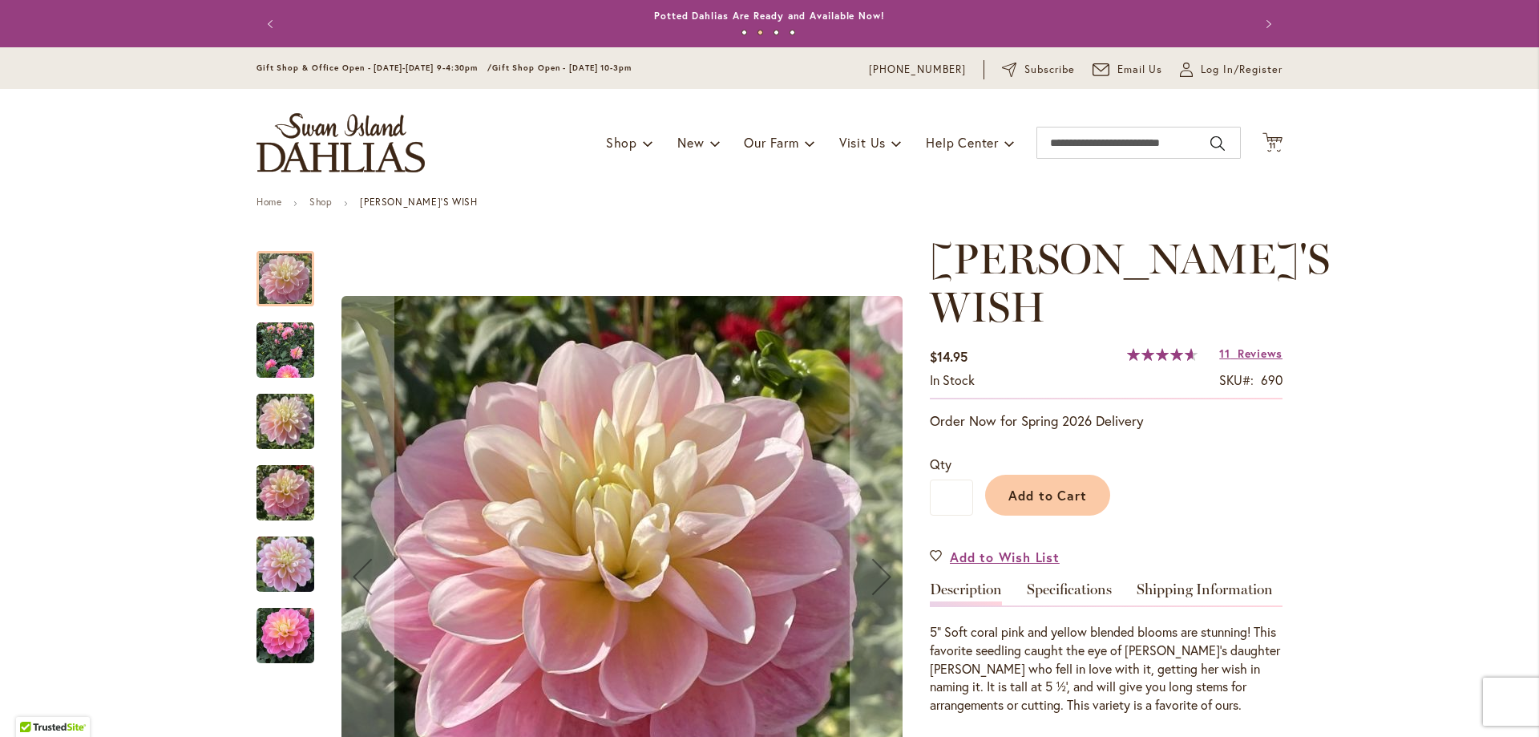
click at [284, 348] on img "Gabbie's Wish" at bounding box center [286, 350] width 58 height 58
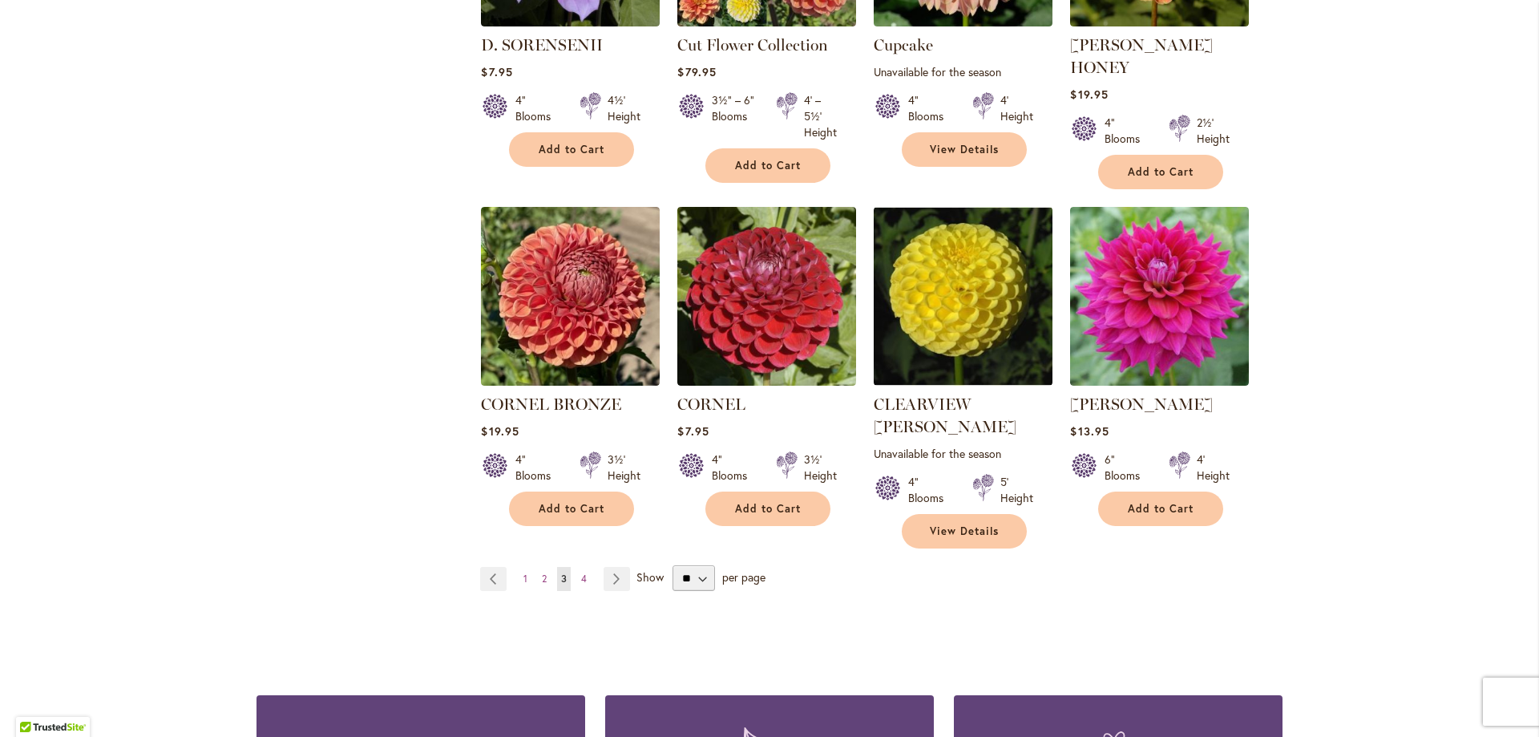
scroll to position [4008, 0]
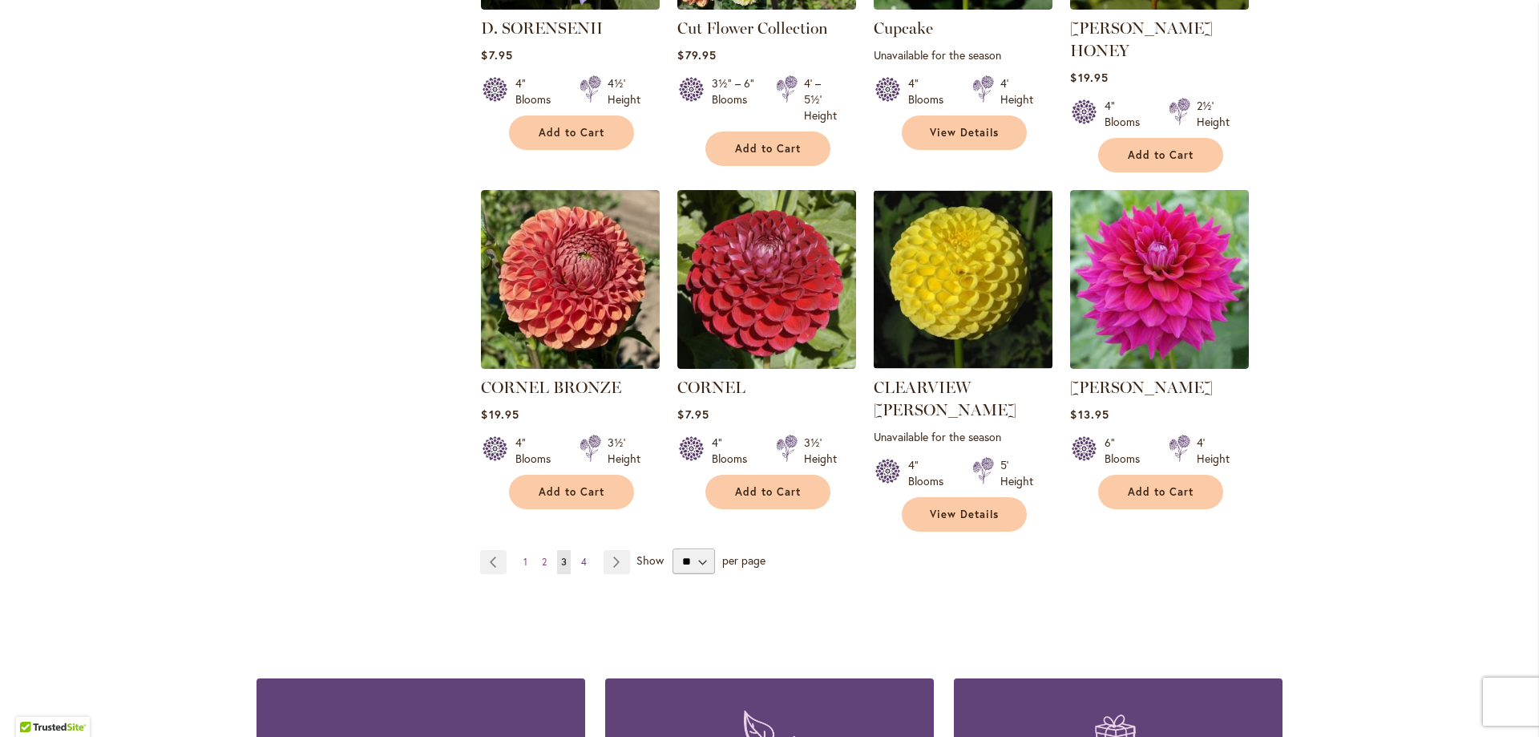
click at [581, 556] on span "4" at bounding box center [584, 562] width 6 height 12
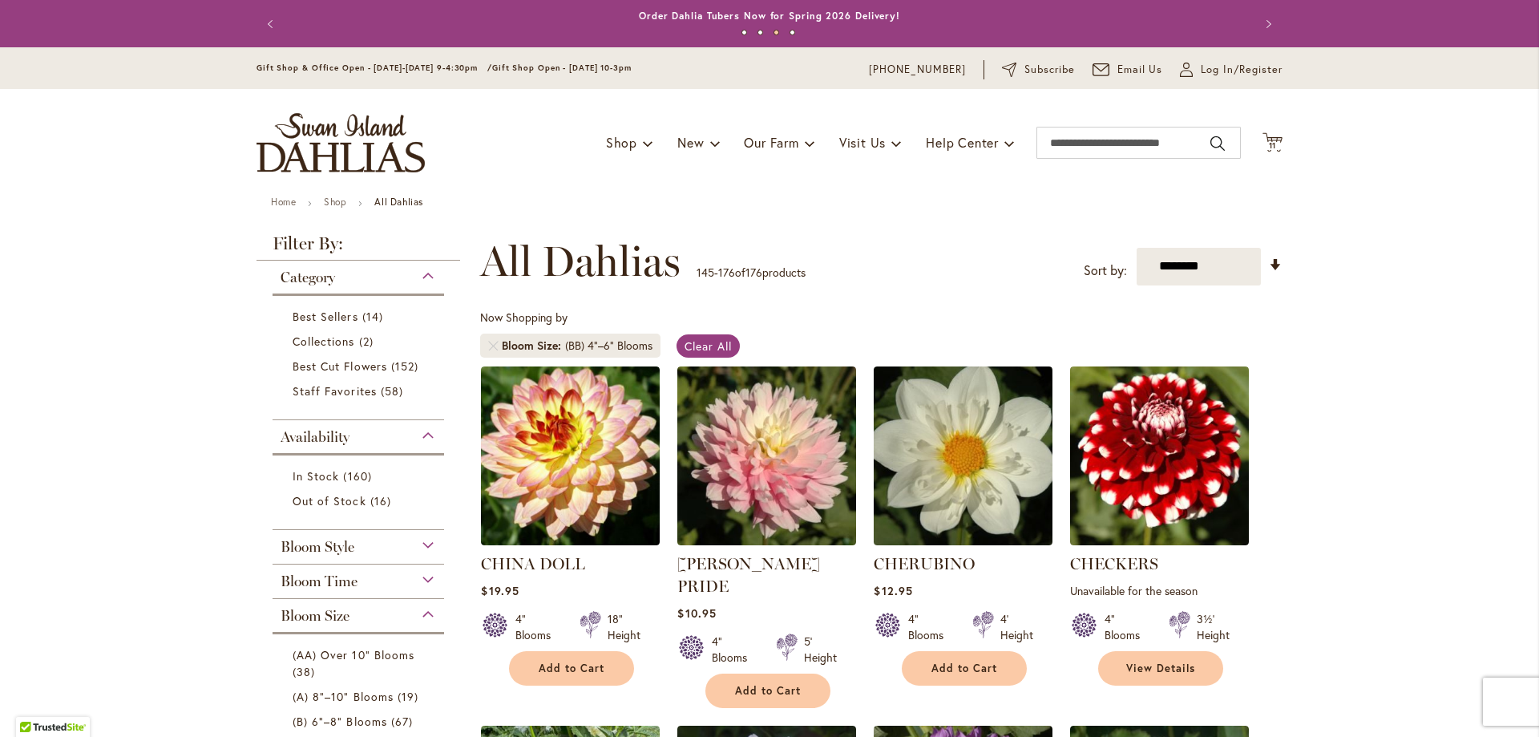
click at [487, 350] on li "Bloom Size (BB) 4"–6" Blooms" at bounding box center [570, 345] width 180 height 24
click at [488, 348] on link at bounding box center [493, 346] width 10 height 10
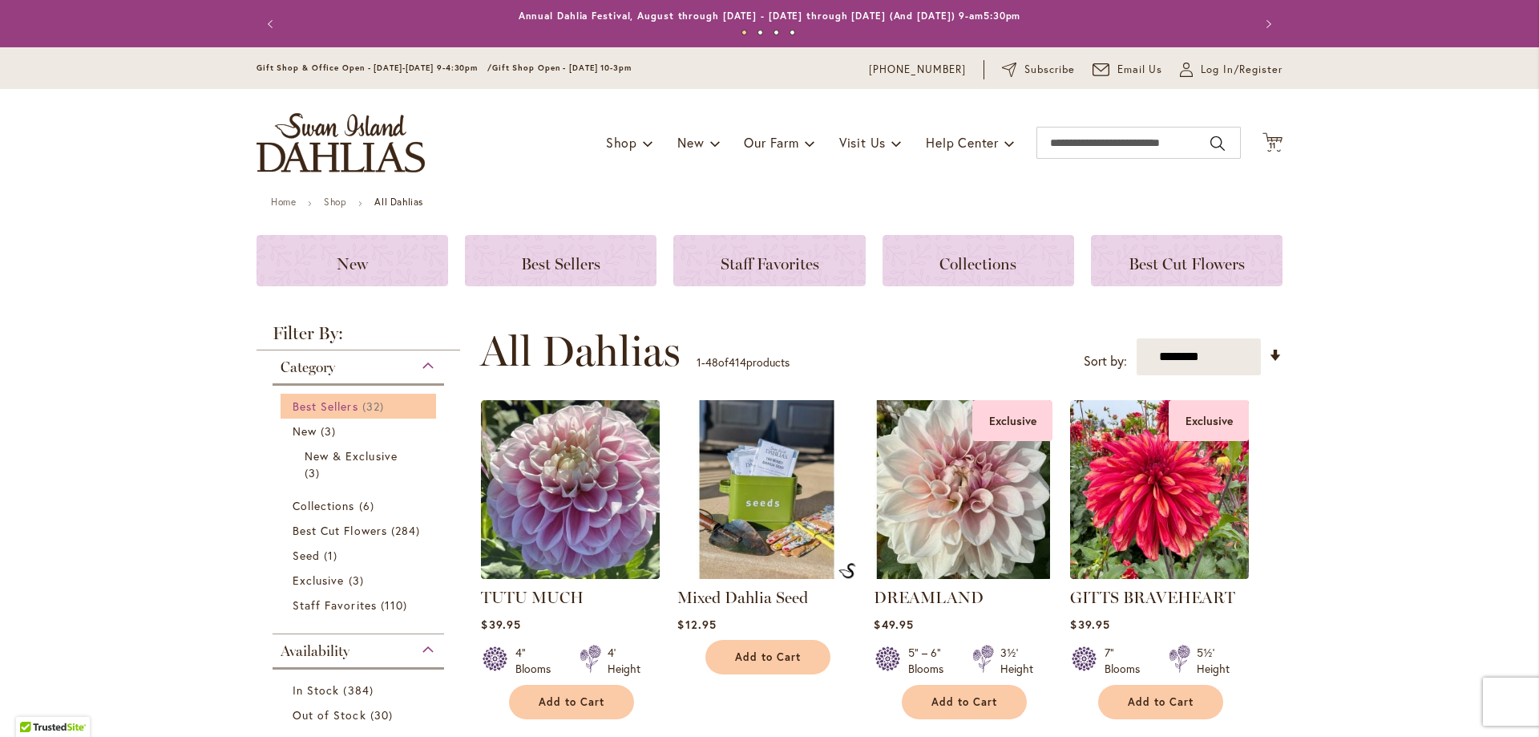
click at [309, 404] on span "Best Sellers" at bounding box center [326, 405] width 66 height 15
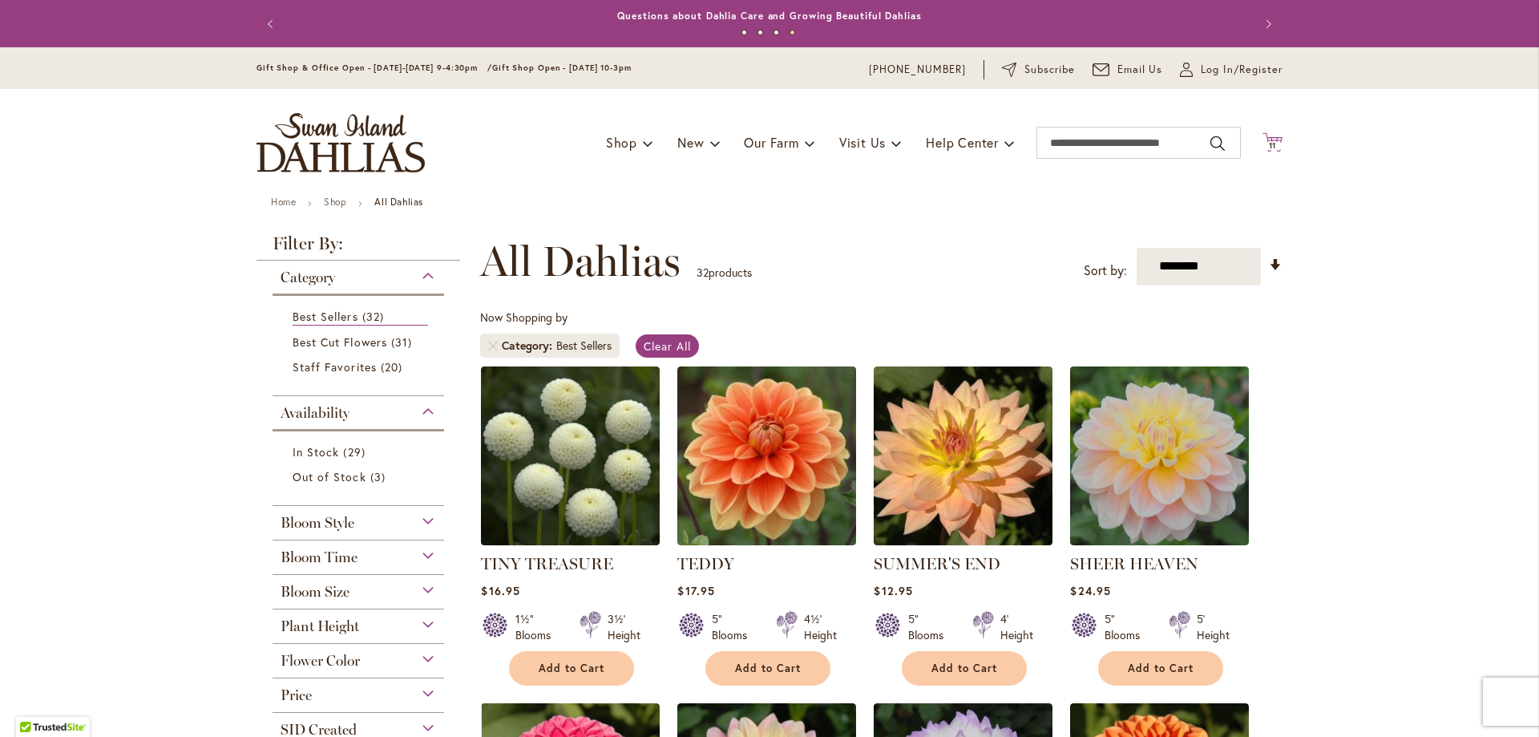
click at [1271, 139] on icon at bounding box center [1273, 141] width 20 height 19
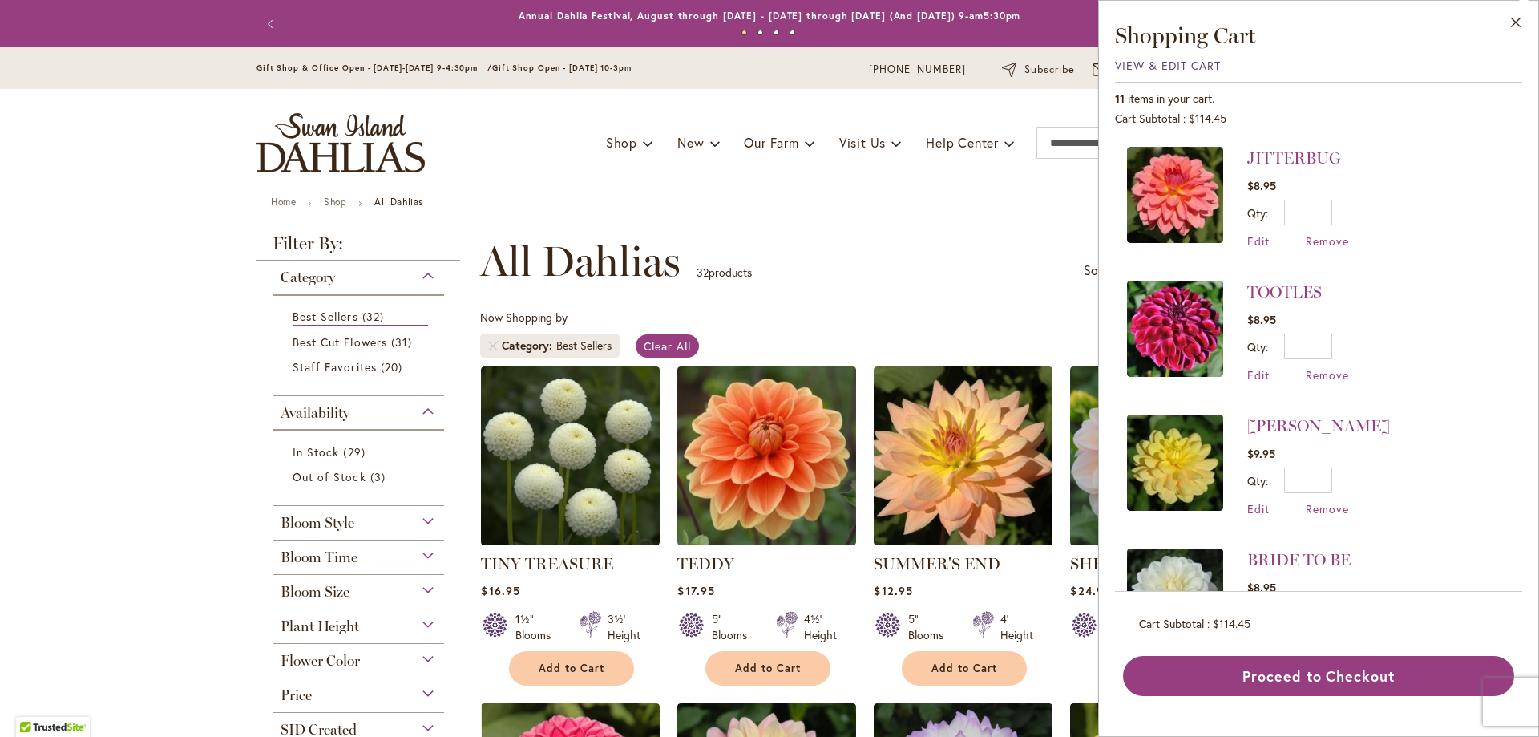
click at [1174, 65] on span "View & Edit Cart" at bounding box center [1168, 65] width 106 height 15
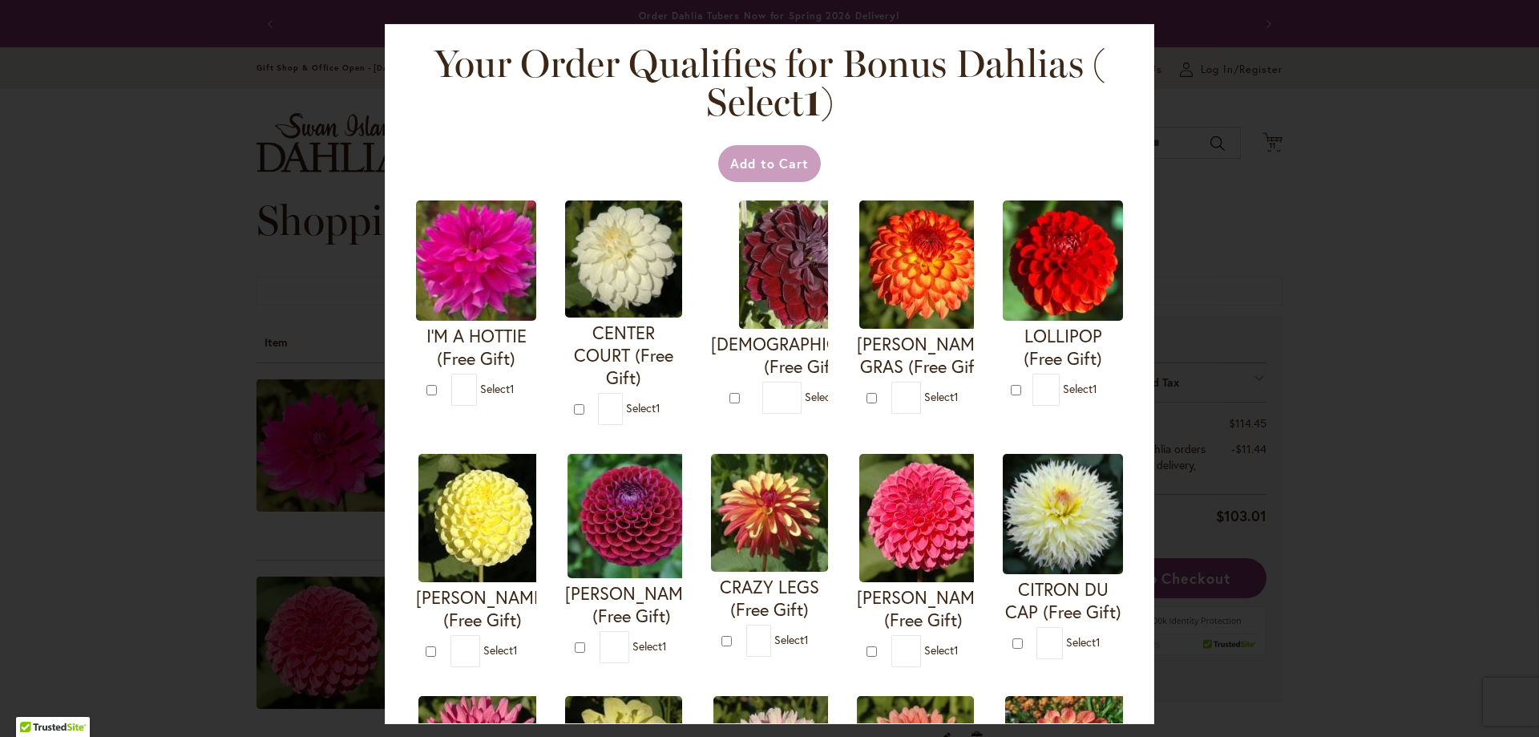
click at [1350, 170] on div "Your Order Qualifies for Bonus Dahlias ( Select 1 ) Add to Cart I'M A HOTTIE (F…" at bounding box center [769, 368] width 1539 height 737
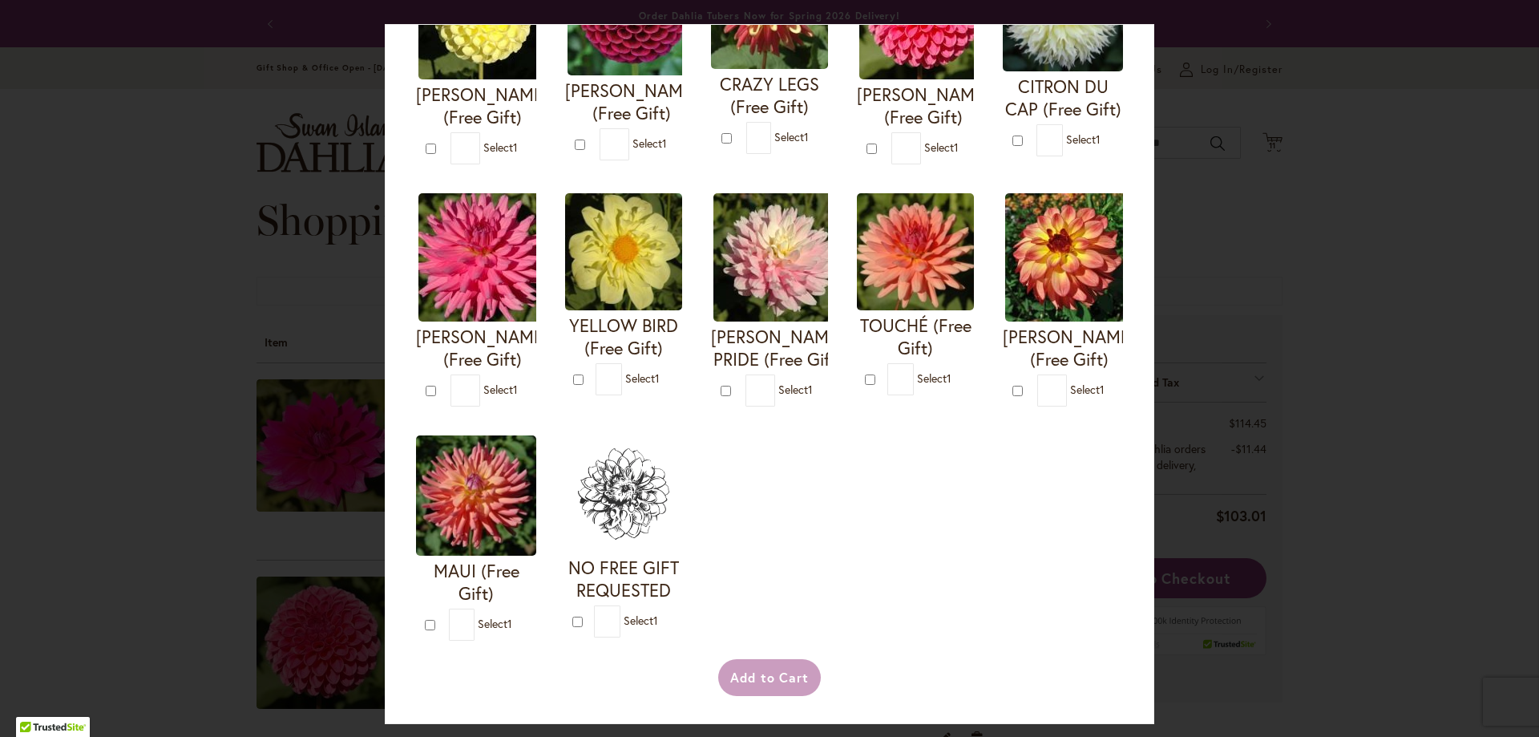
scroll to position [727, 0]
click at [1407, 645] on div "Your Order Qualifies for Bonus Dahlias ( Select 1 ) Add to Cart I'M A HOTTIE (F…" at bounding box center [769, 368] width 1539 height 737
click at [1412, 168] on div "Your Order Qualifies for Bonus Dahlias ( Select 1 ) Add to Cart I'M A HOTTIE (F…" at bounding box center [769, 368] width 1539 height 737
click at [206, 316] on div "Your Order Qualifies for Bonus Dahlias ( Select 1 ) Add to Cart I'M A HOTTIE (F…" at bounding box center [769, 368] width 1539 height 737
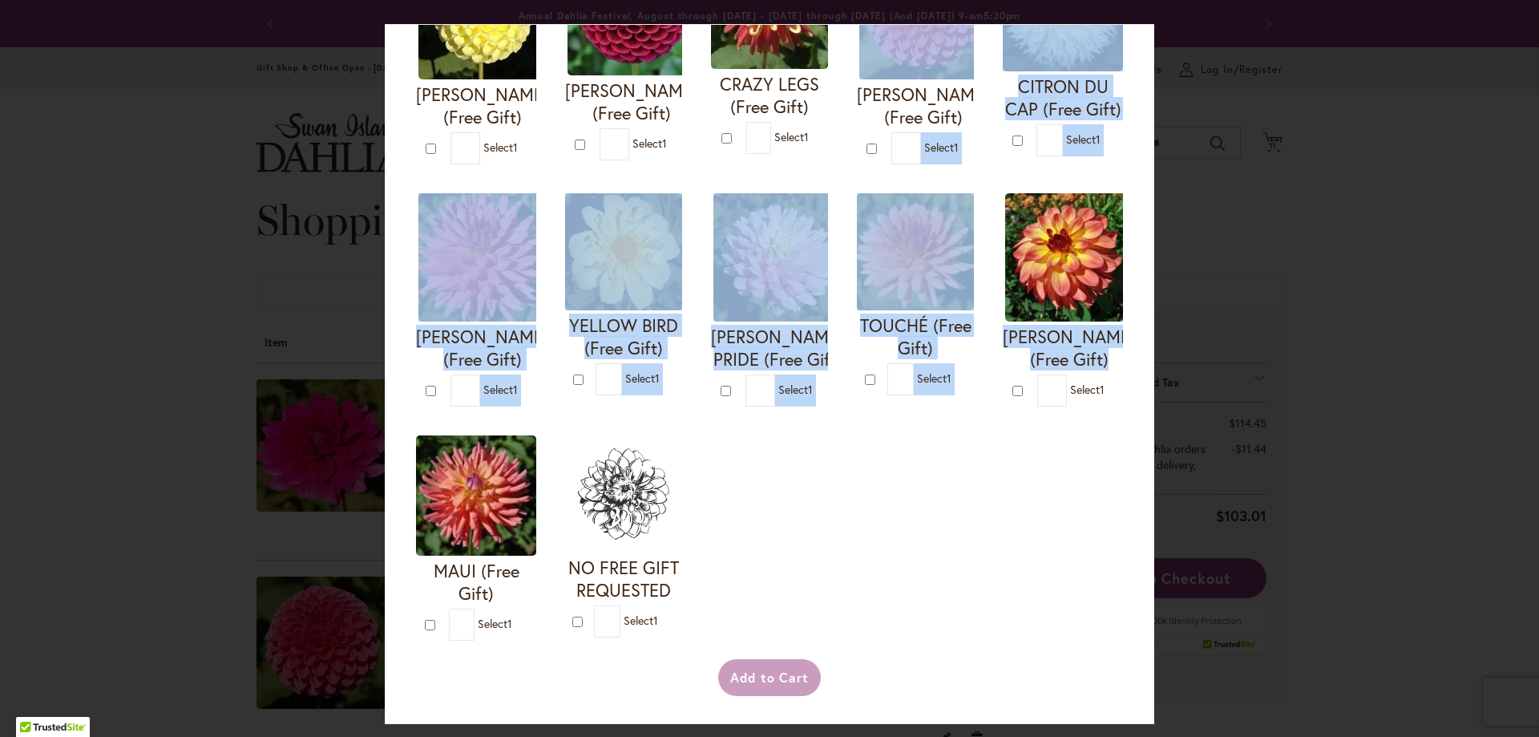
drag, startPoint x: 406, startPoint y: 49, endPoint x: 787, endPoint y: 318, distance: 467.1
click at [787, 318] on div "Add to Cart I'M A HOTTIE (Free Gift) *" at bounding box center [769, 168] width 729 height 1069
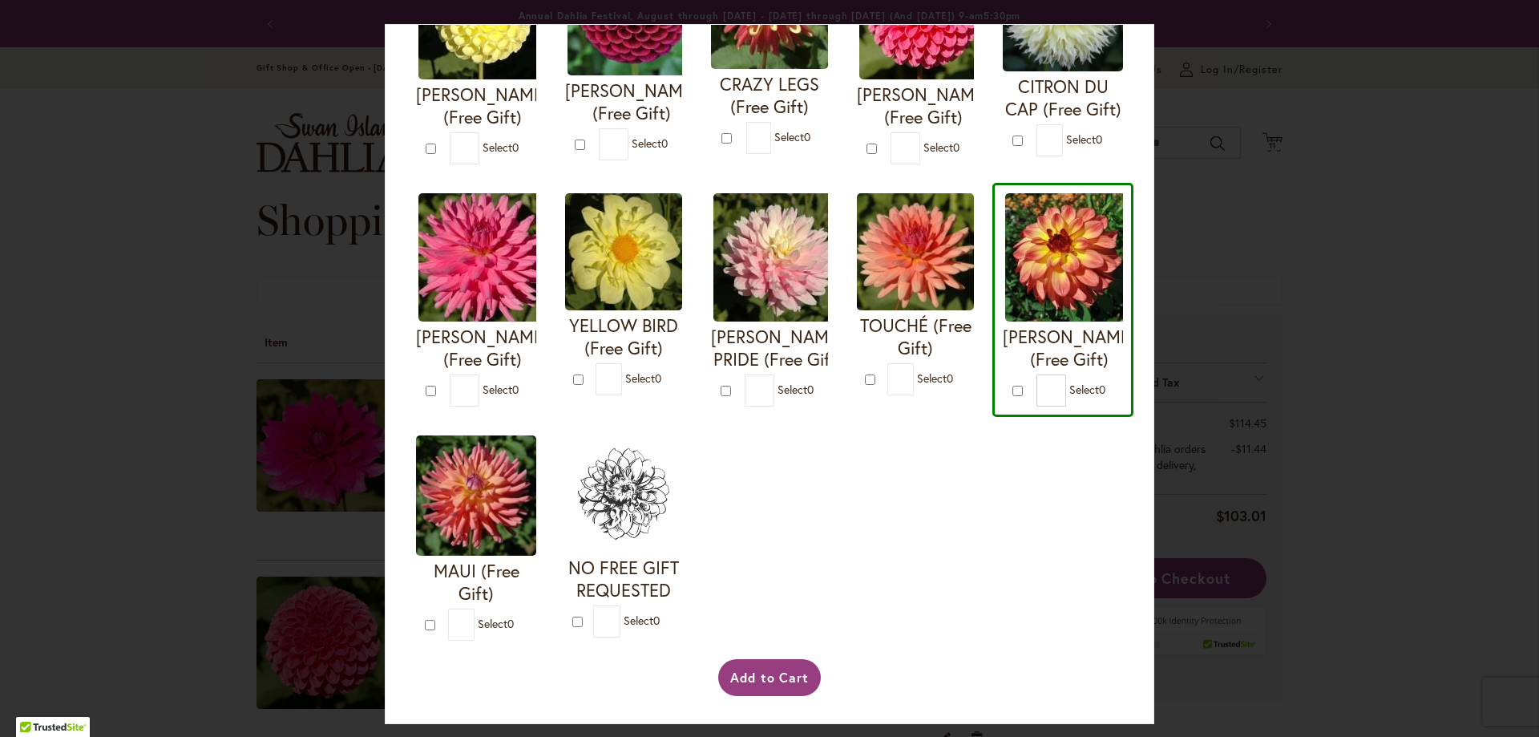
click at [953, 540] on div "I'M A HOTTIE (Free Gift) * 0 * 0 * 0 *" at bounding box center [770, 169] width 728 height 964
type input "*"
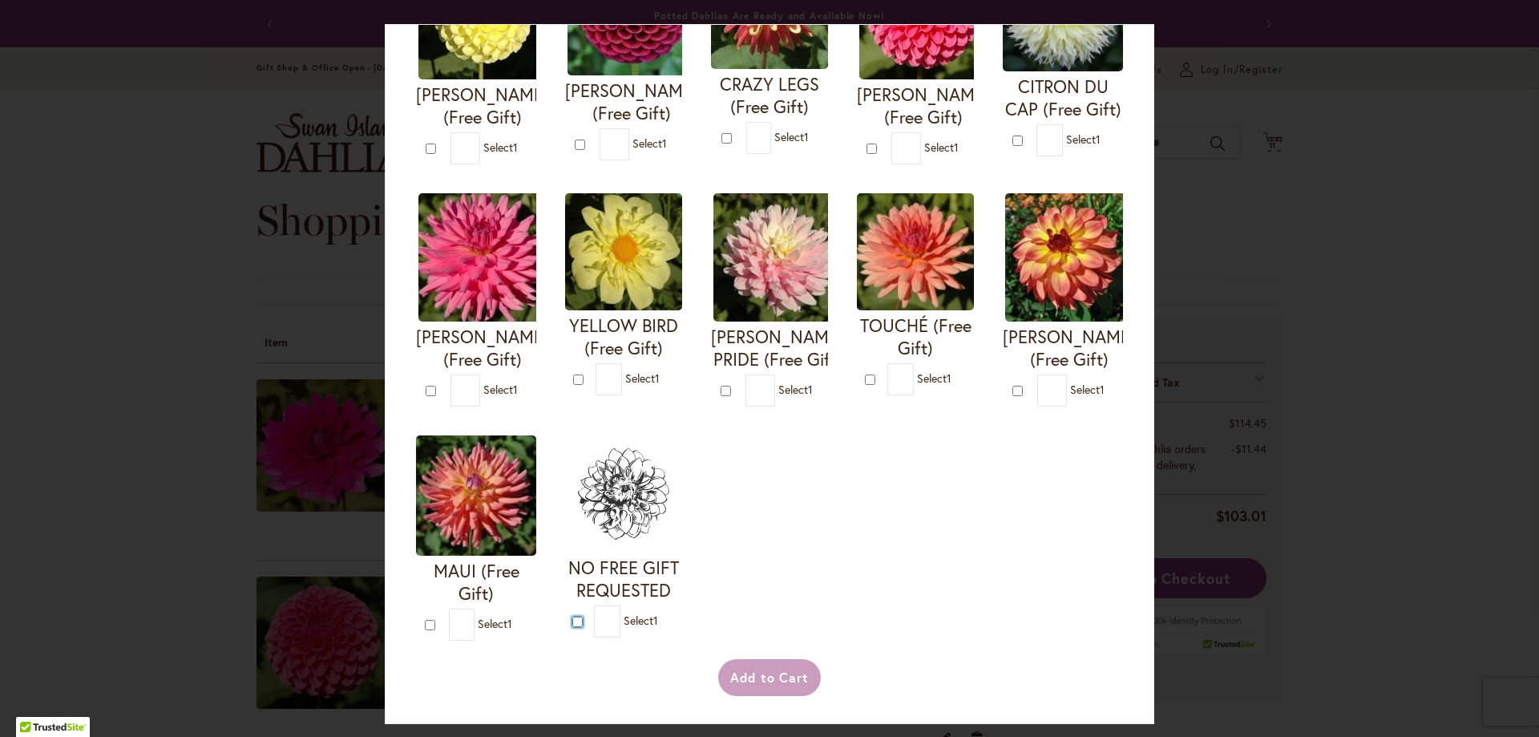
type input "*"
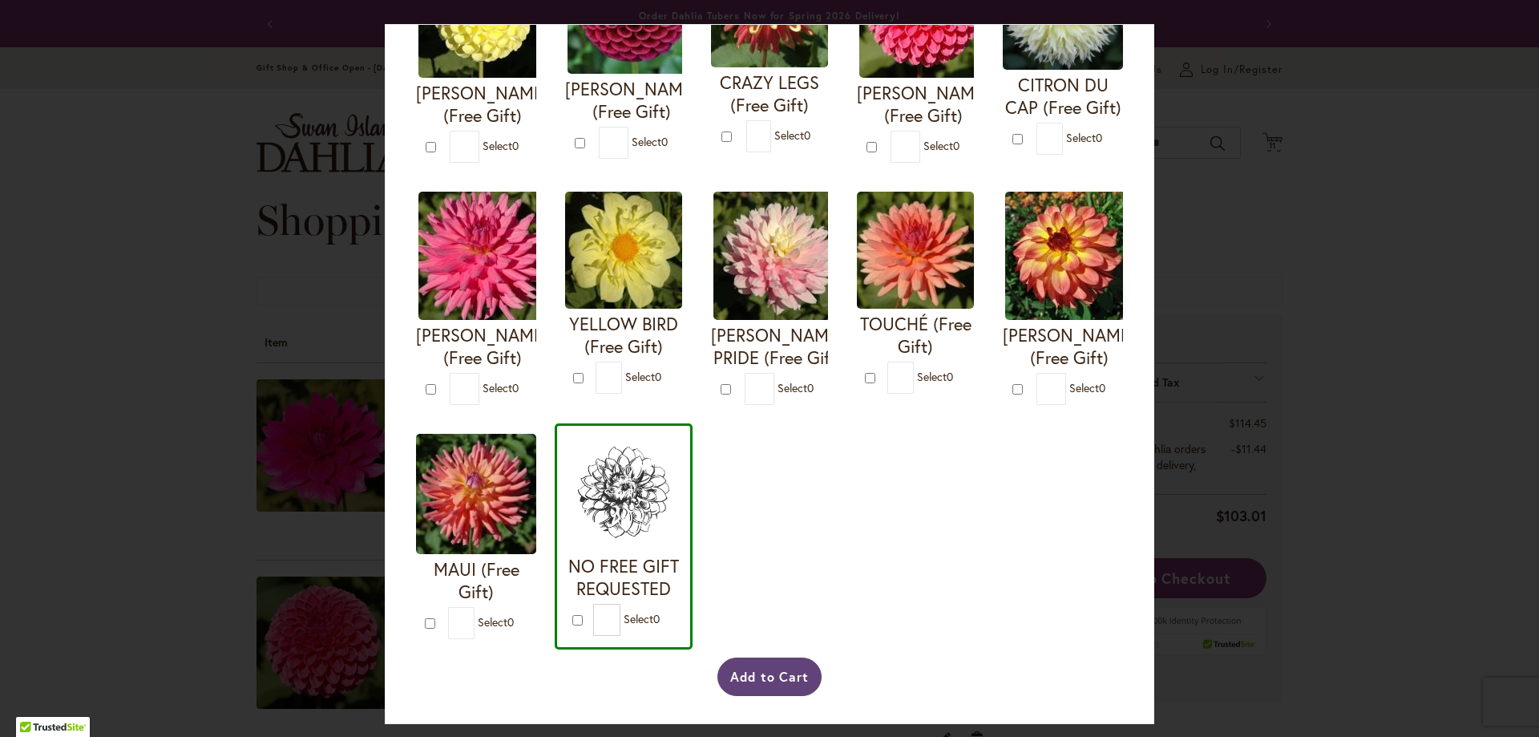
click at [766, 696] on button "Add to Cart" at bounding box center [769, 676] width 105 height 38
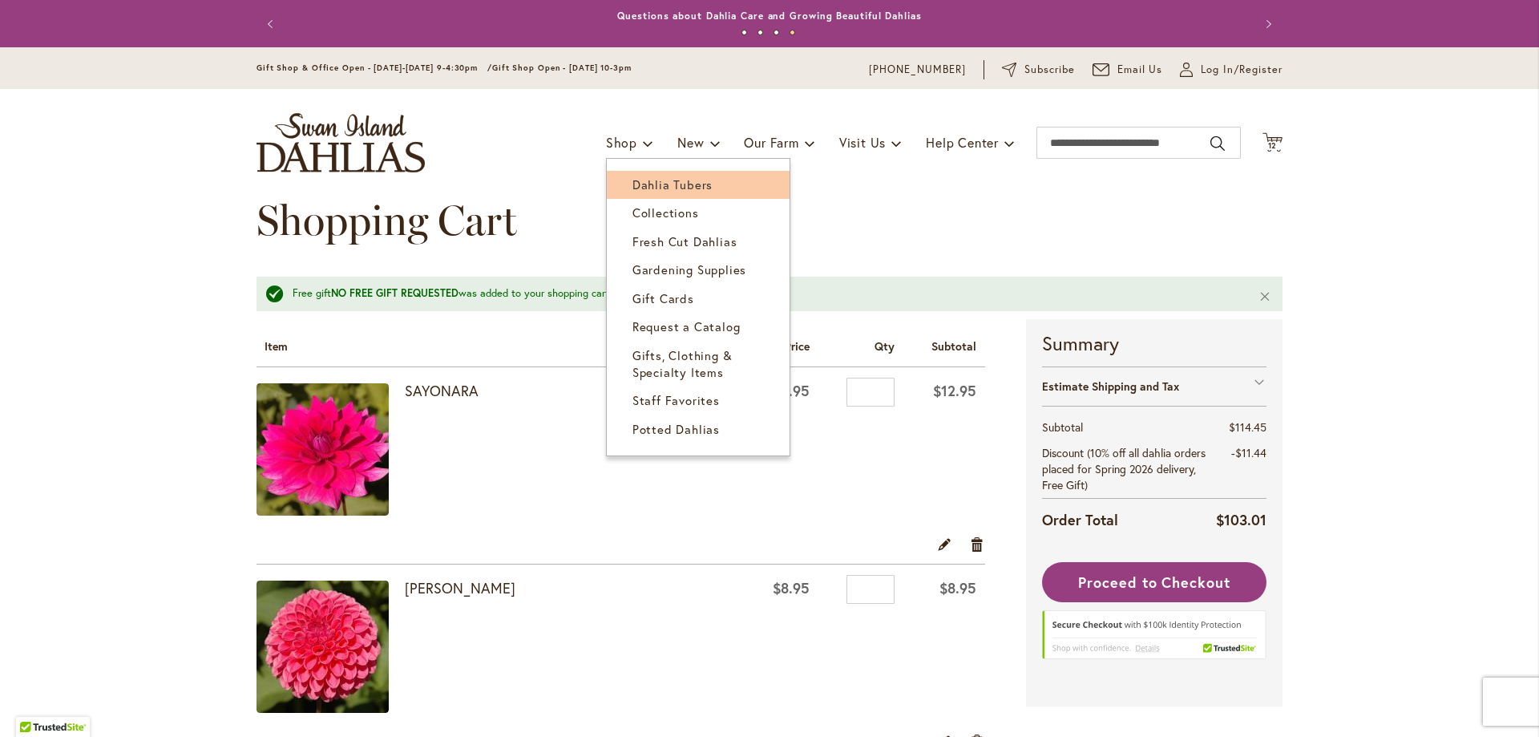
click at [632, 184] on span "Dahlia Tubers" at bounding box center [672, 184] width 80 height 16
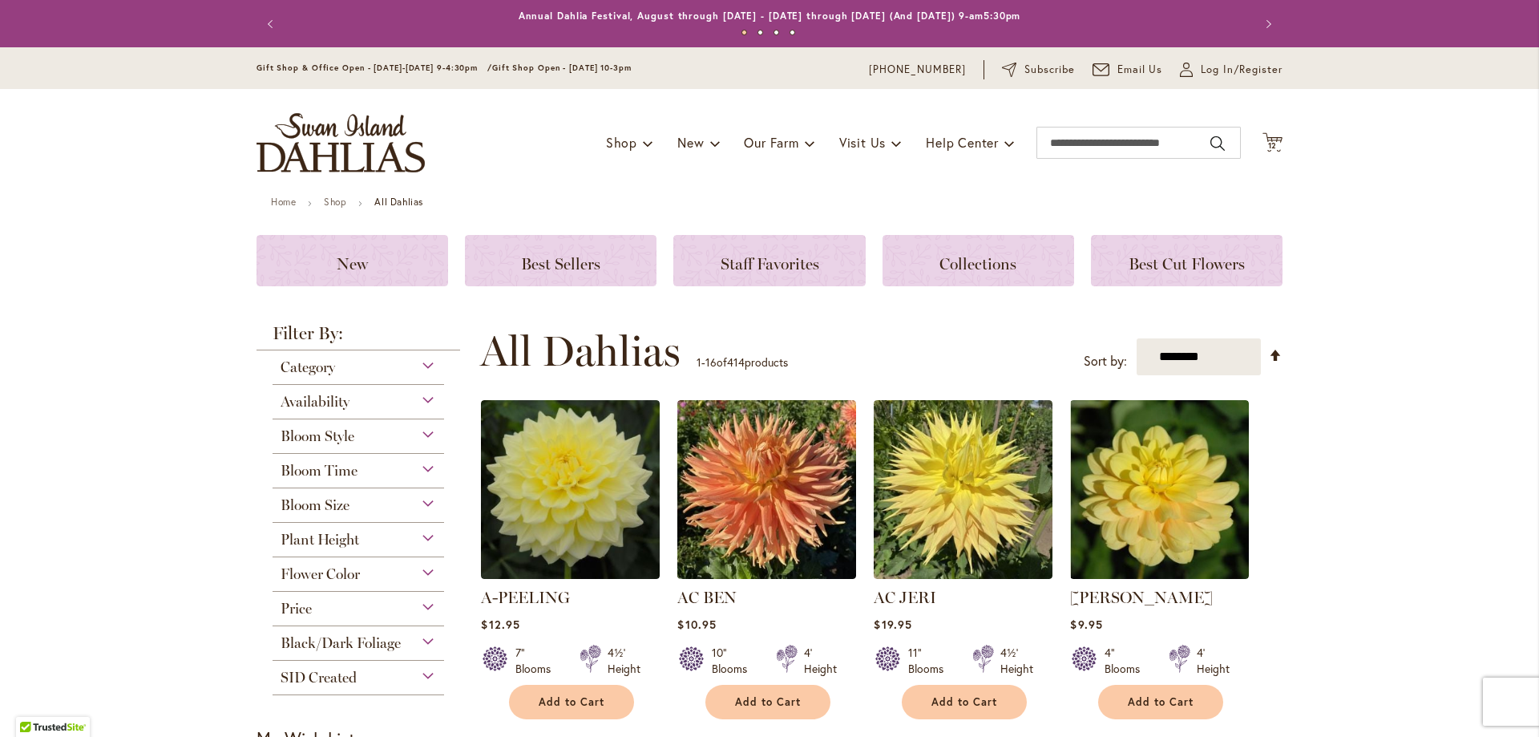
click at [418, 571] on div "Flower Color" at bounding box center [359, 570] width 172 height 26
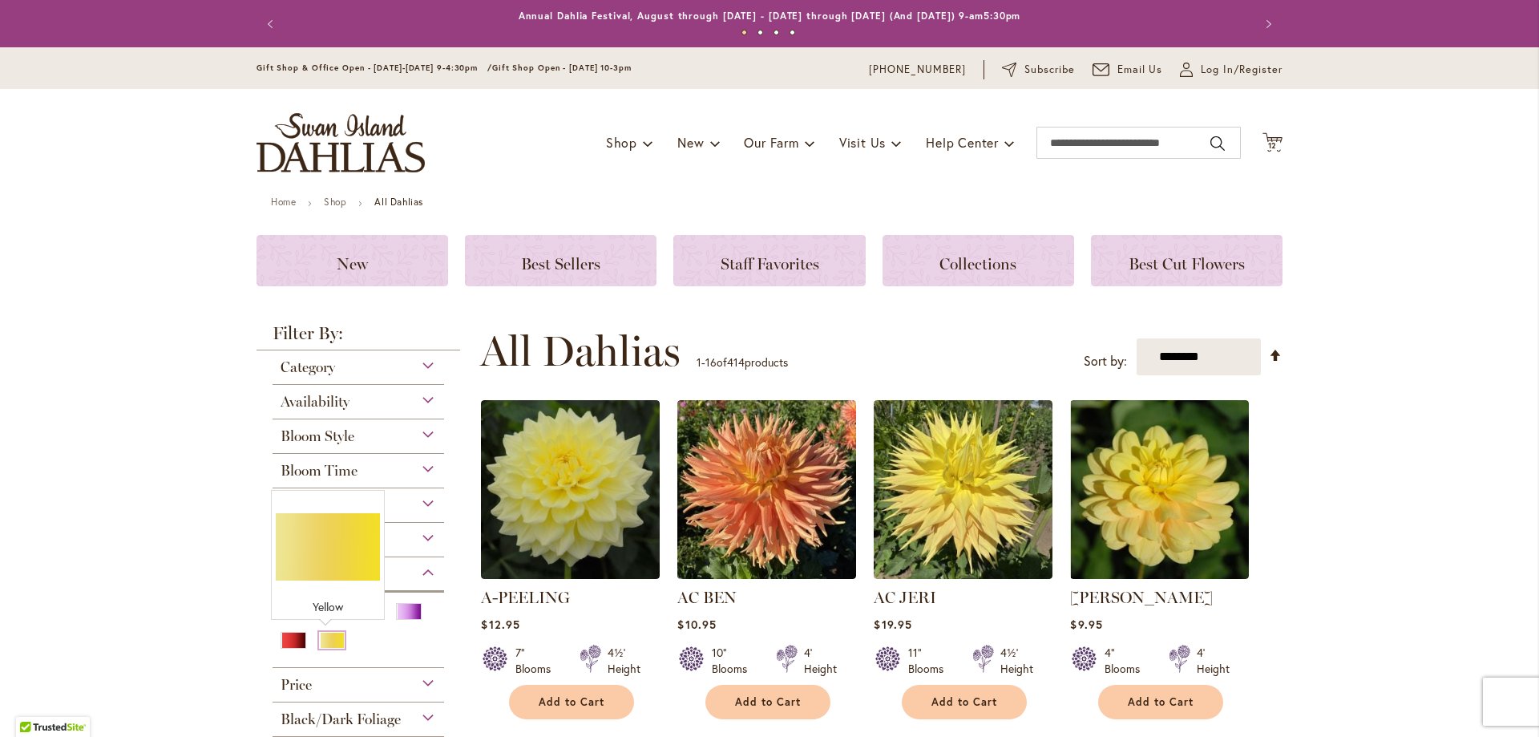
click at [319, 643] on div "Yellow" at bounding box center [332, 640] width 26 height 17
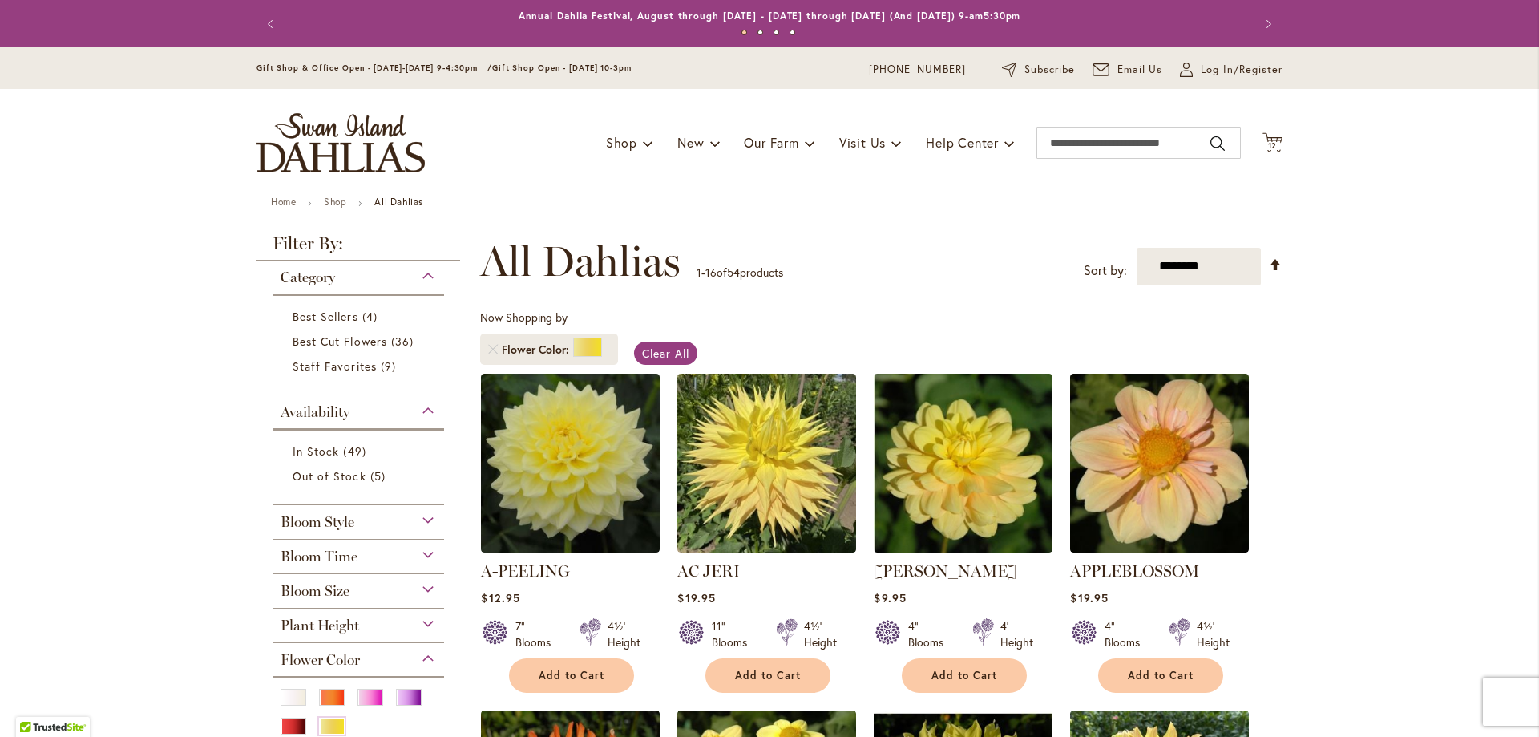
click at [419, 588] on div "Bloom Size" at bounding box center [359, 587] width 172 height 26
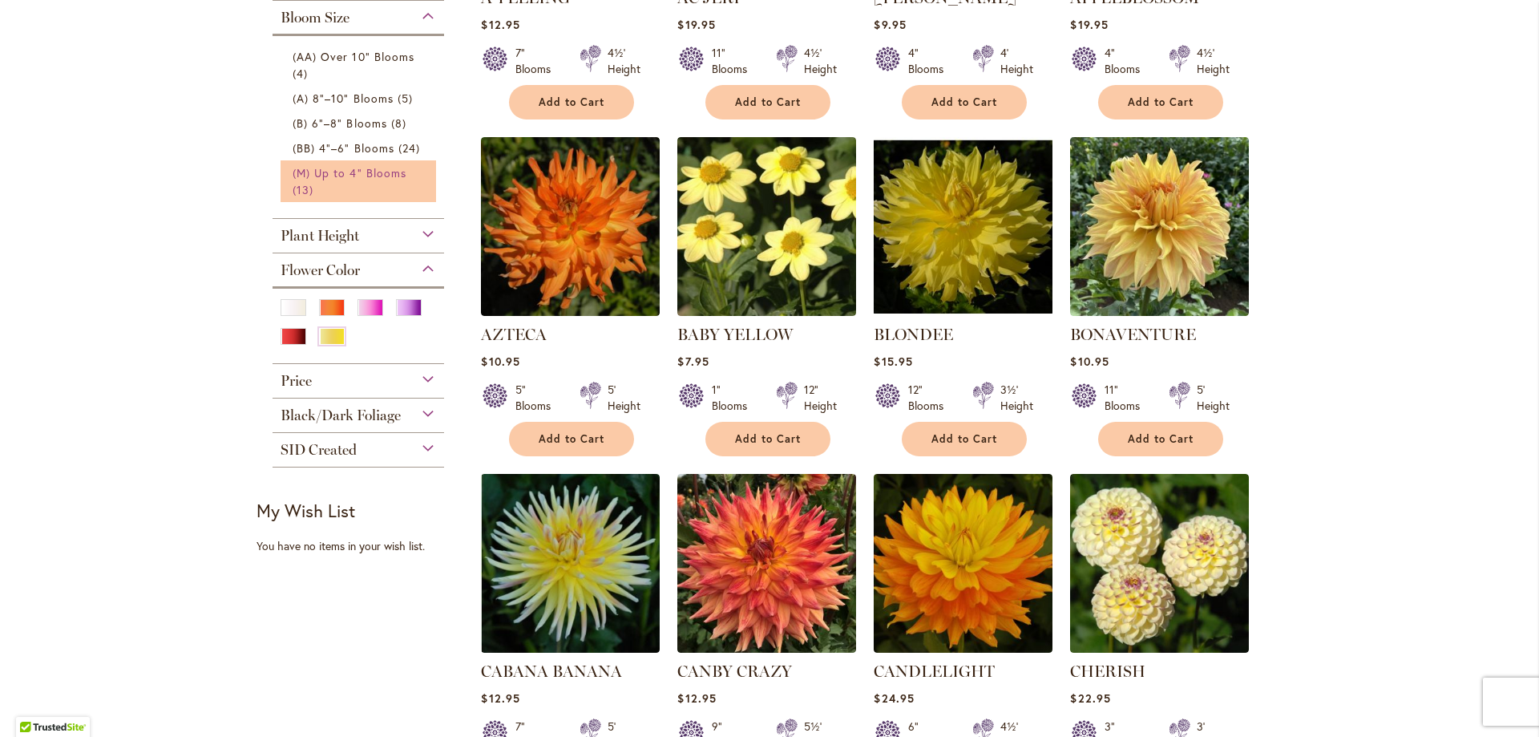
click at [348, 173] on span "(M) Up to 4" Blooms" at bounding box center [350, 172] width 114 height 15
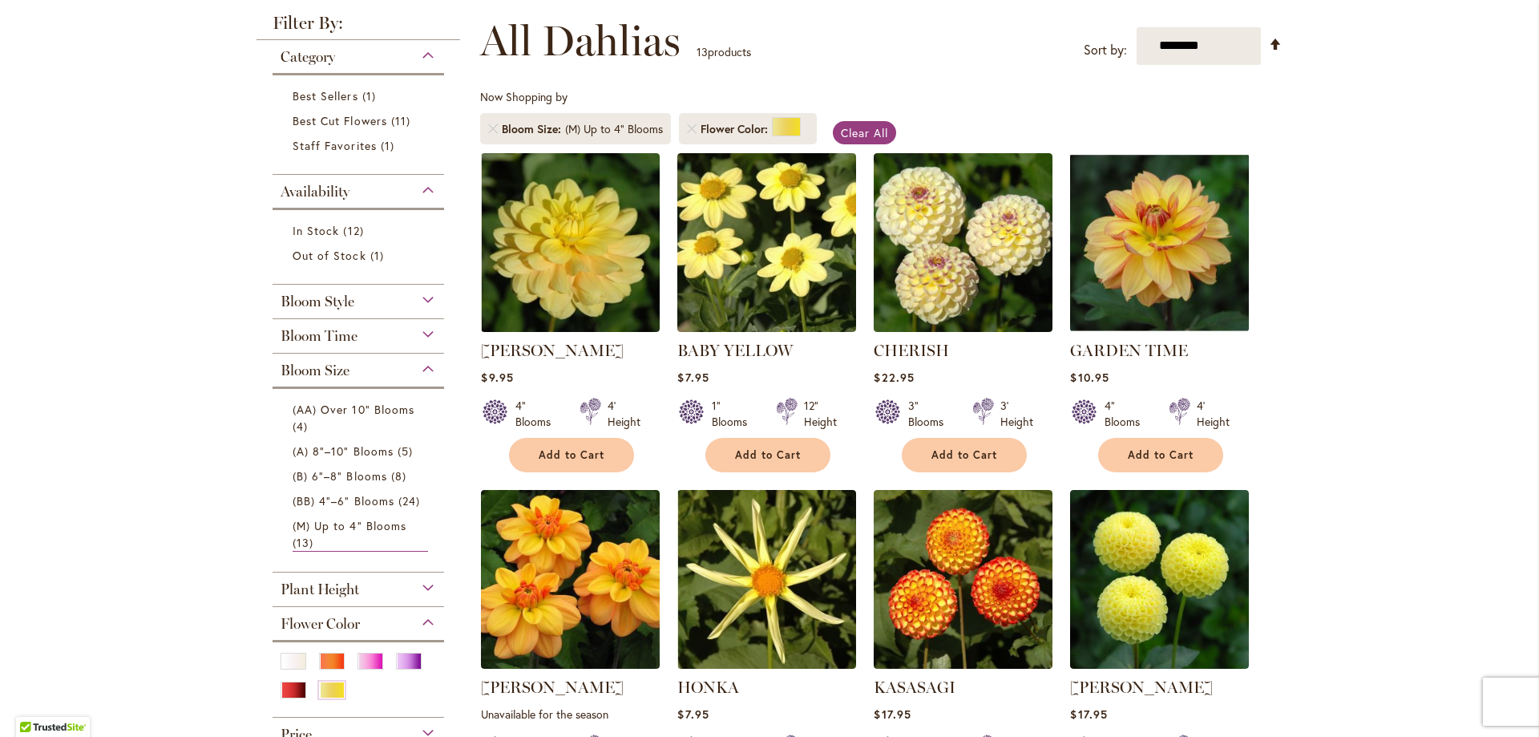
scroll to position [217, 0]
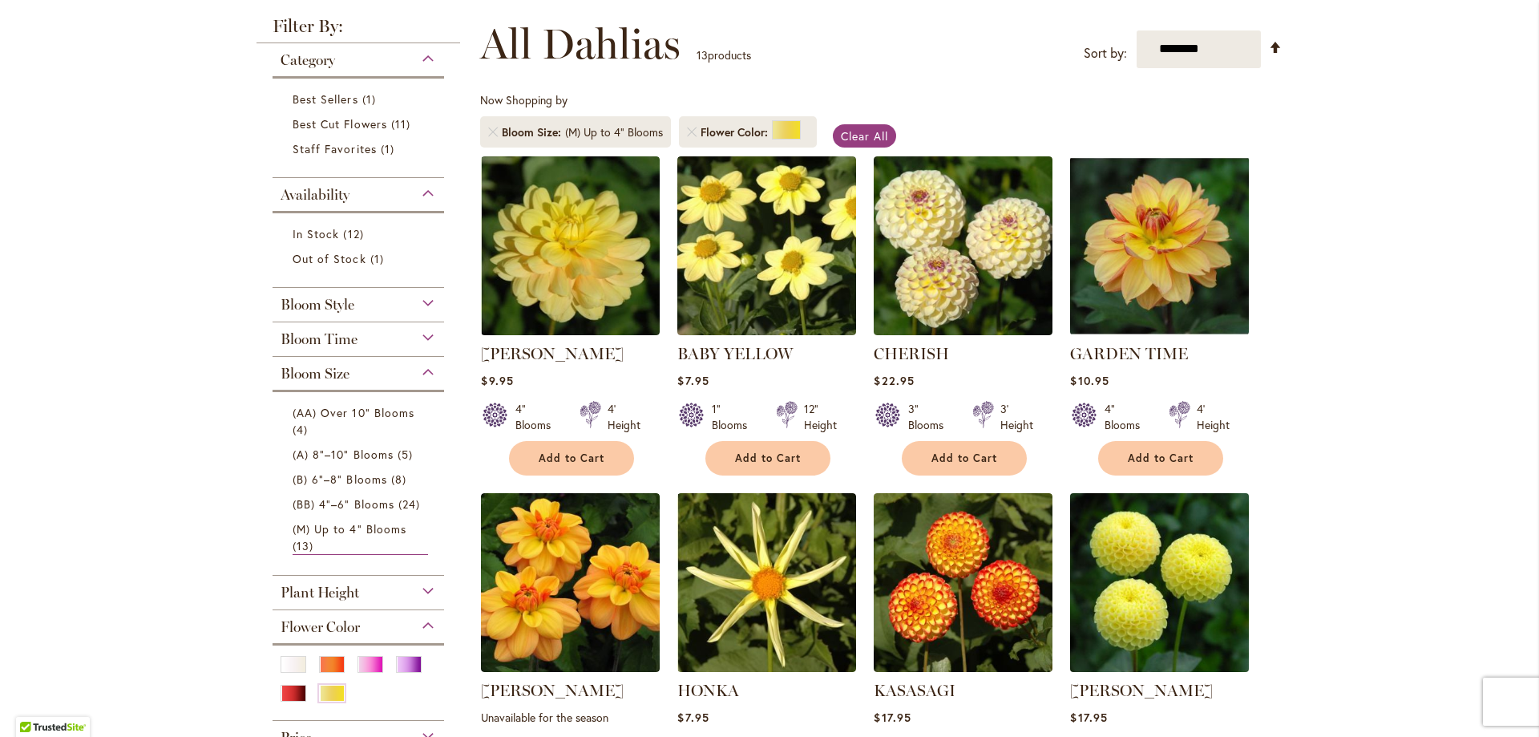
click at [1124, 603] on img at bounding box center [1160, 582] width 188 height 188
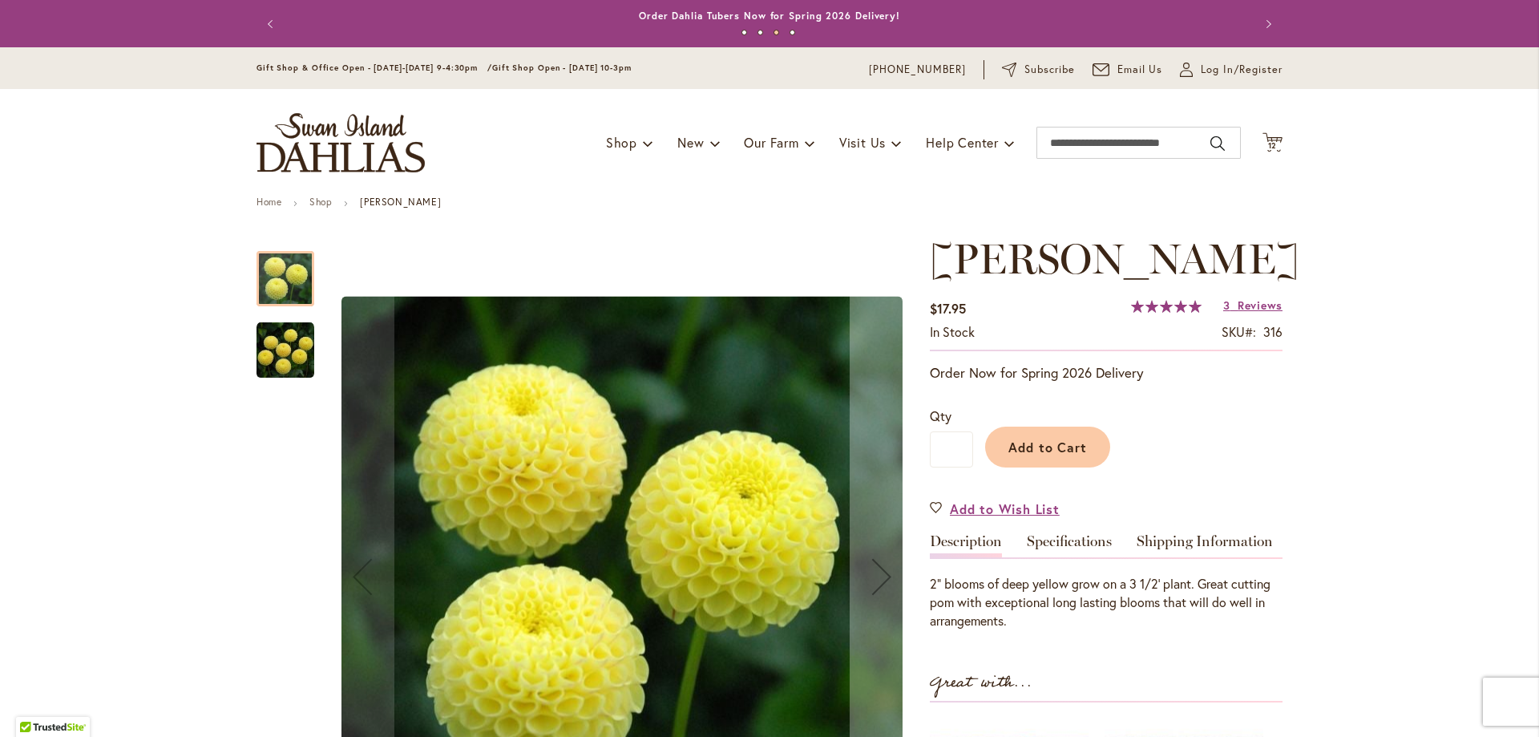
click at [277, 359] on img "LITTLE SCOTTIE" at bounding box center [286, 350] width 58 height 58
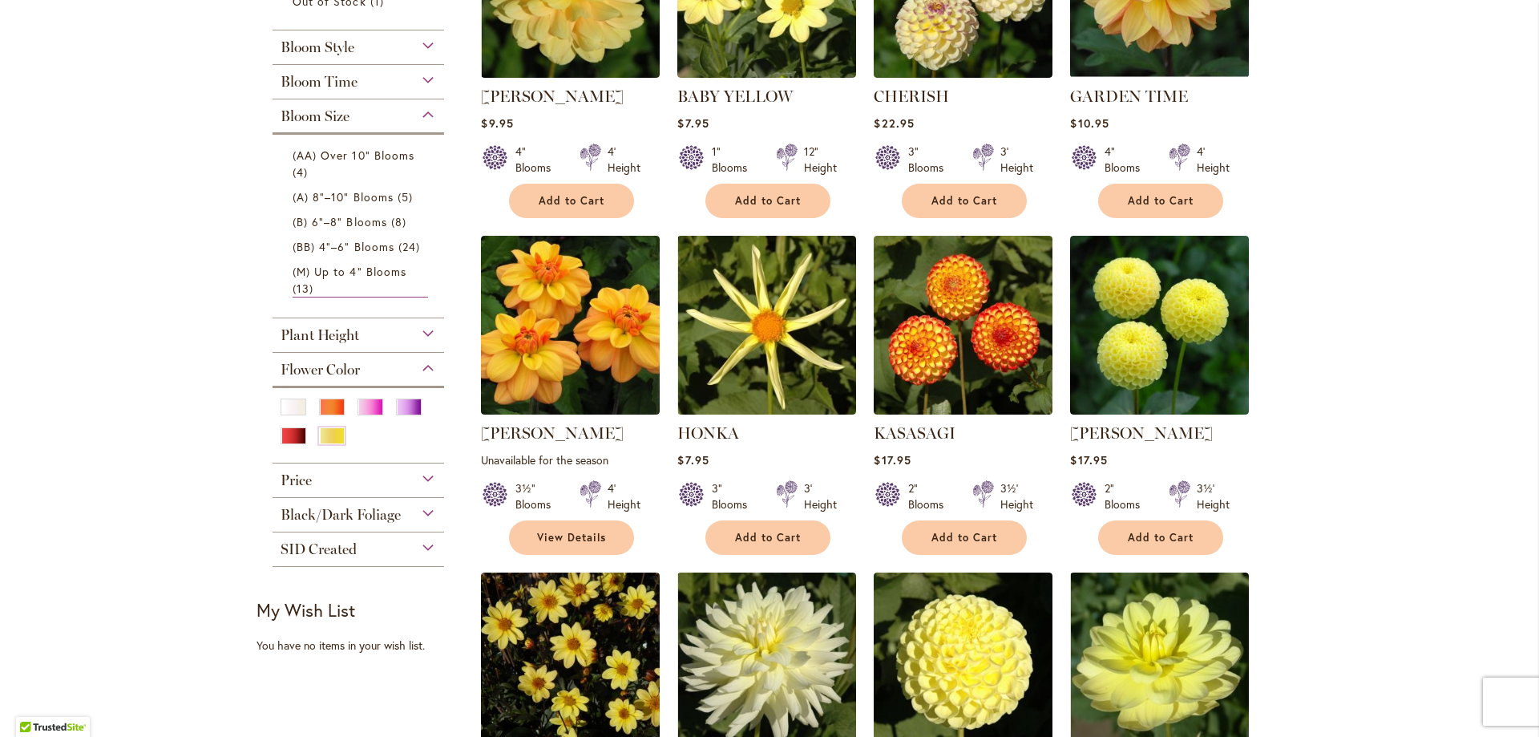
scroll to position [576, 0]
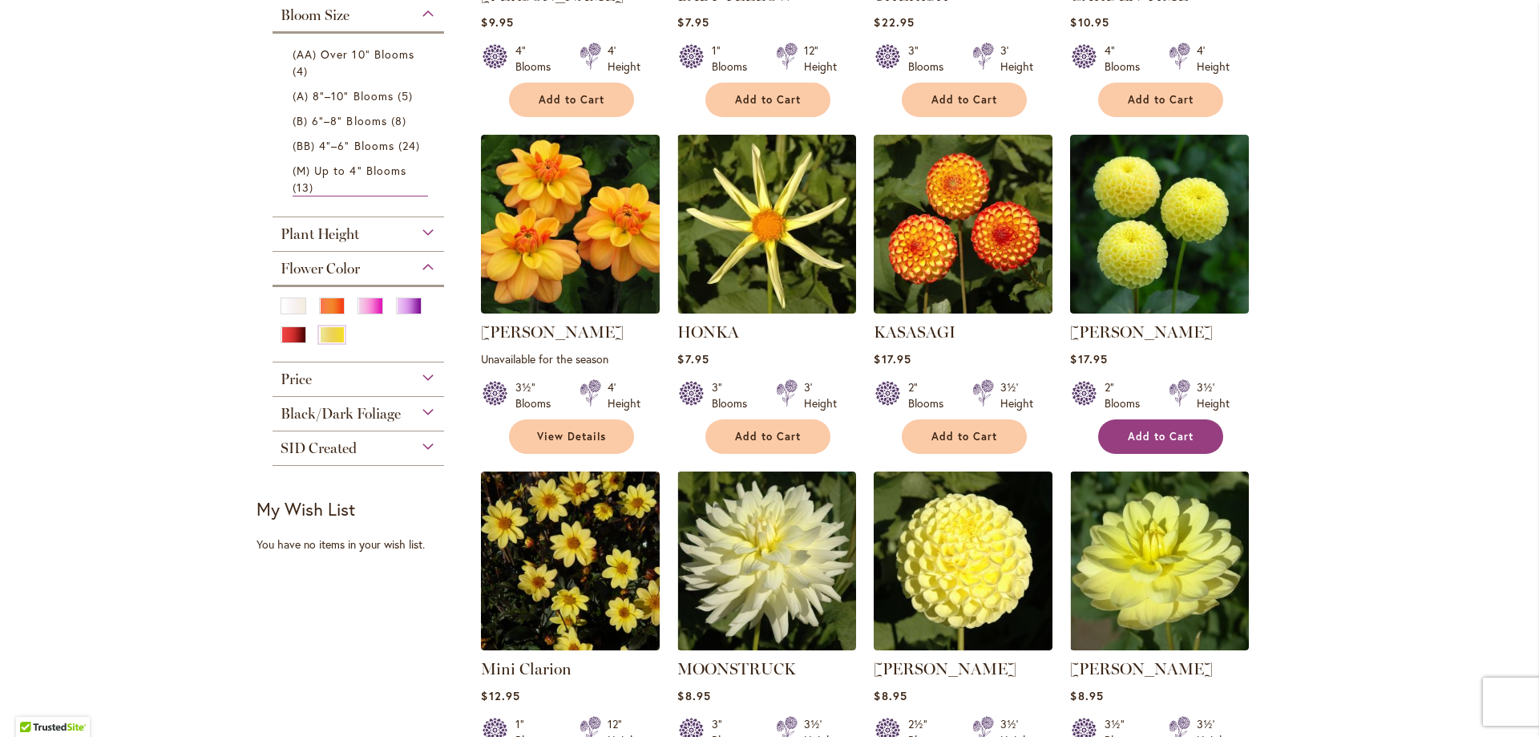
click at [1136, 434] on span "Add to Cart" at bounding box center [1161, 437] width 66 height 14
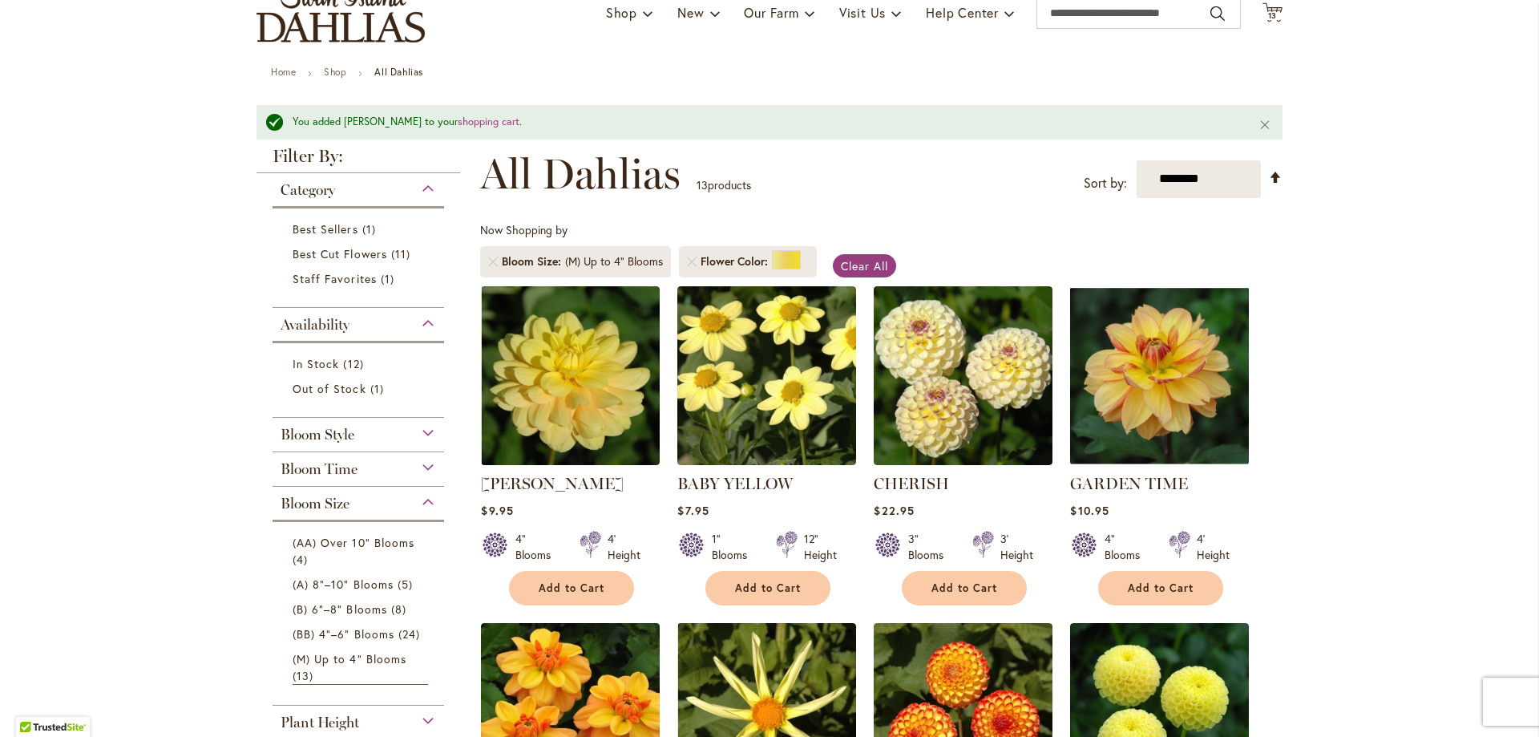
scroll to position [0, 0]
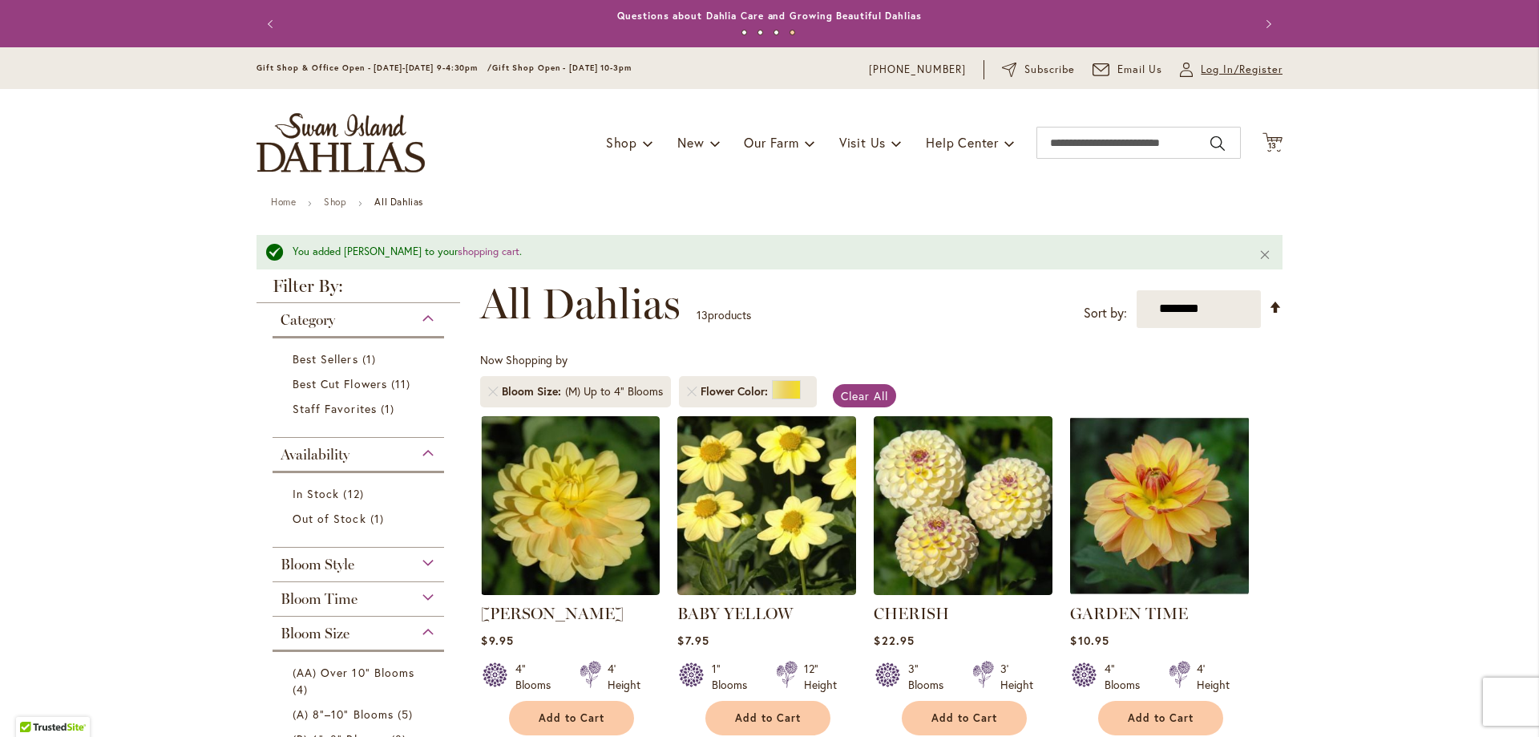
click at [1208, 63] on span "Log In/Register" at bounding box center [1242, 70] width 82 height 16
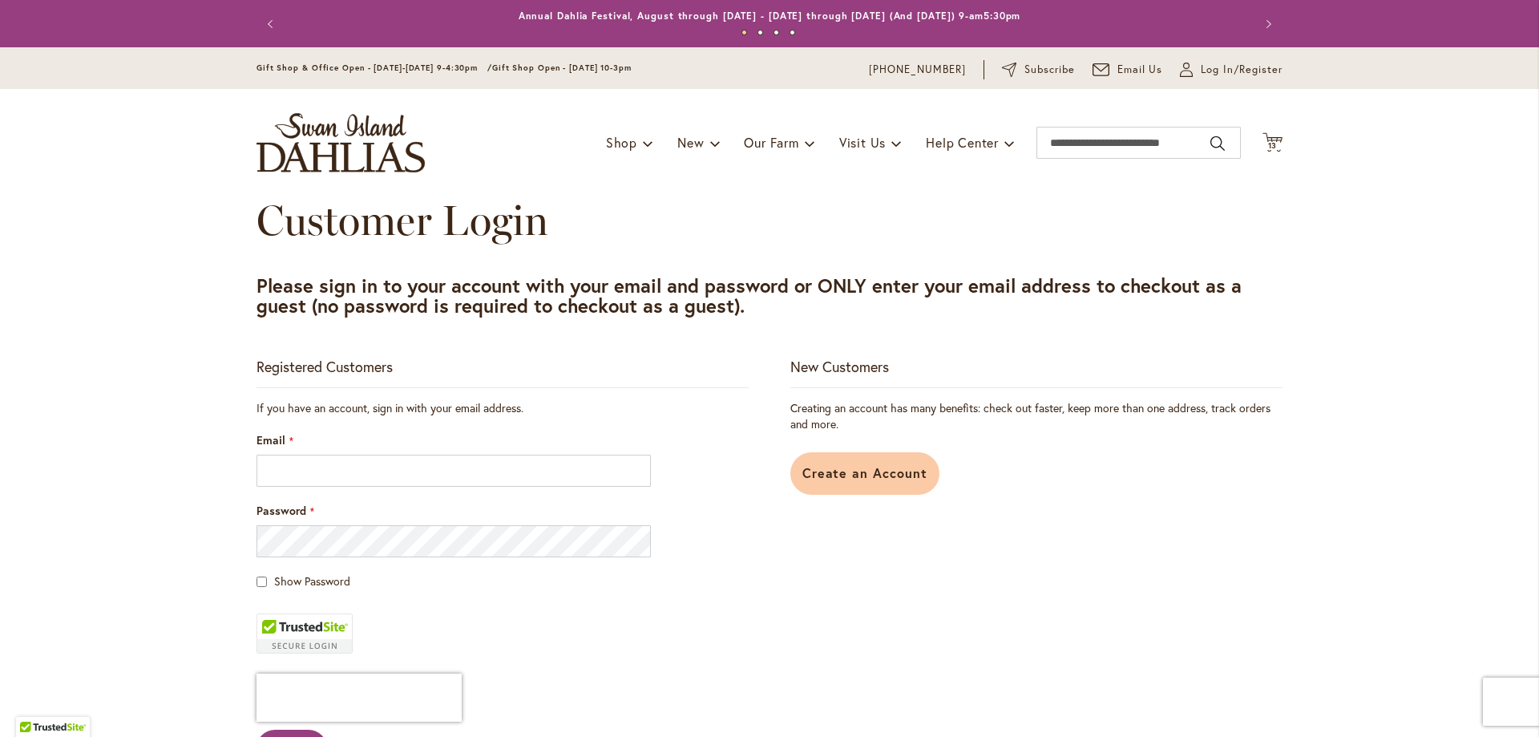
click at [840, 480] on span "Create an Account" at bounding box center [865, 472] width 126 height 17
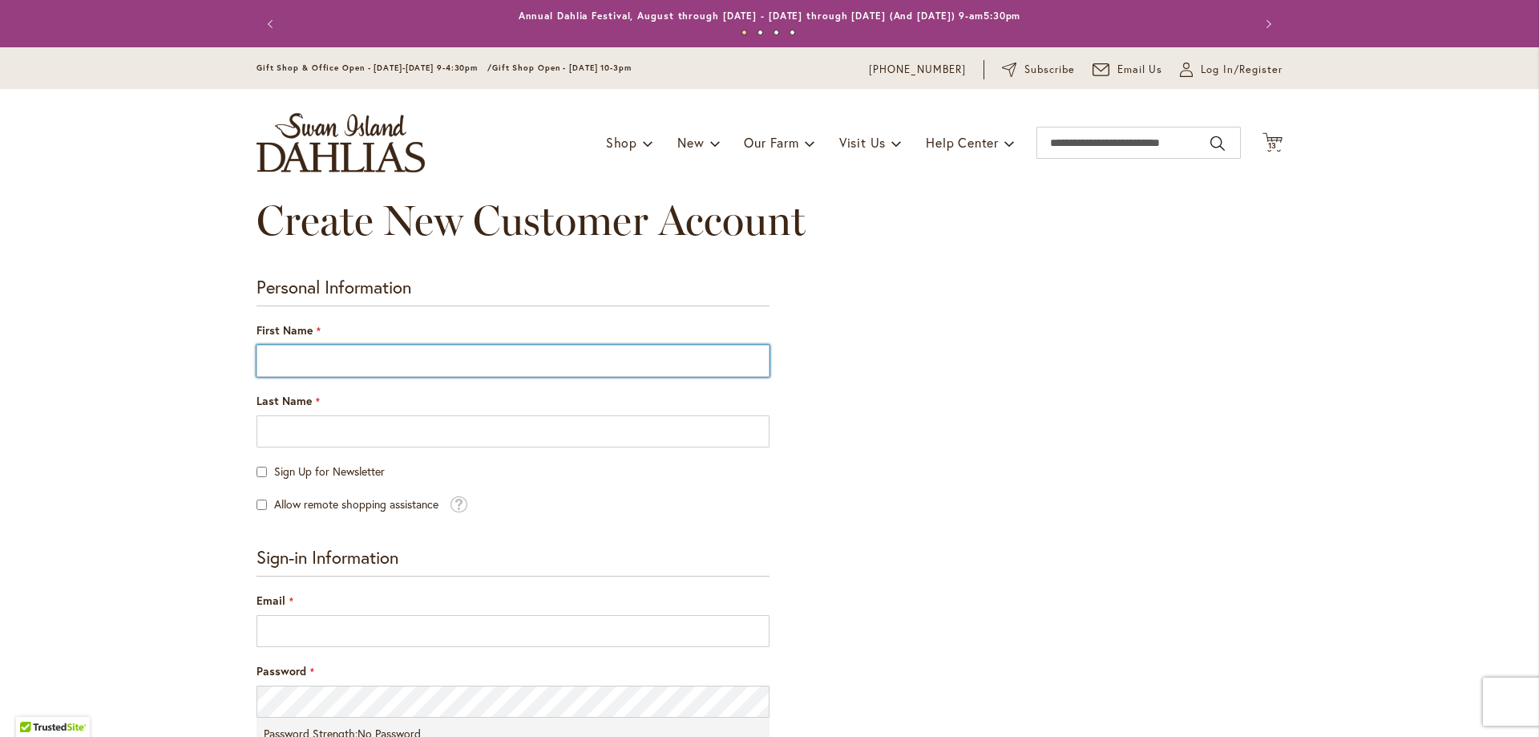
click at [265, 350] on input "First Name" at bounding box center [513, 361] width 513 height 32
type input "********"
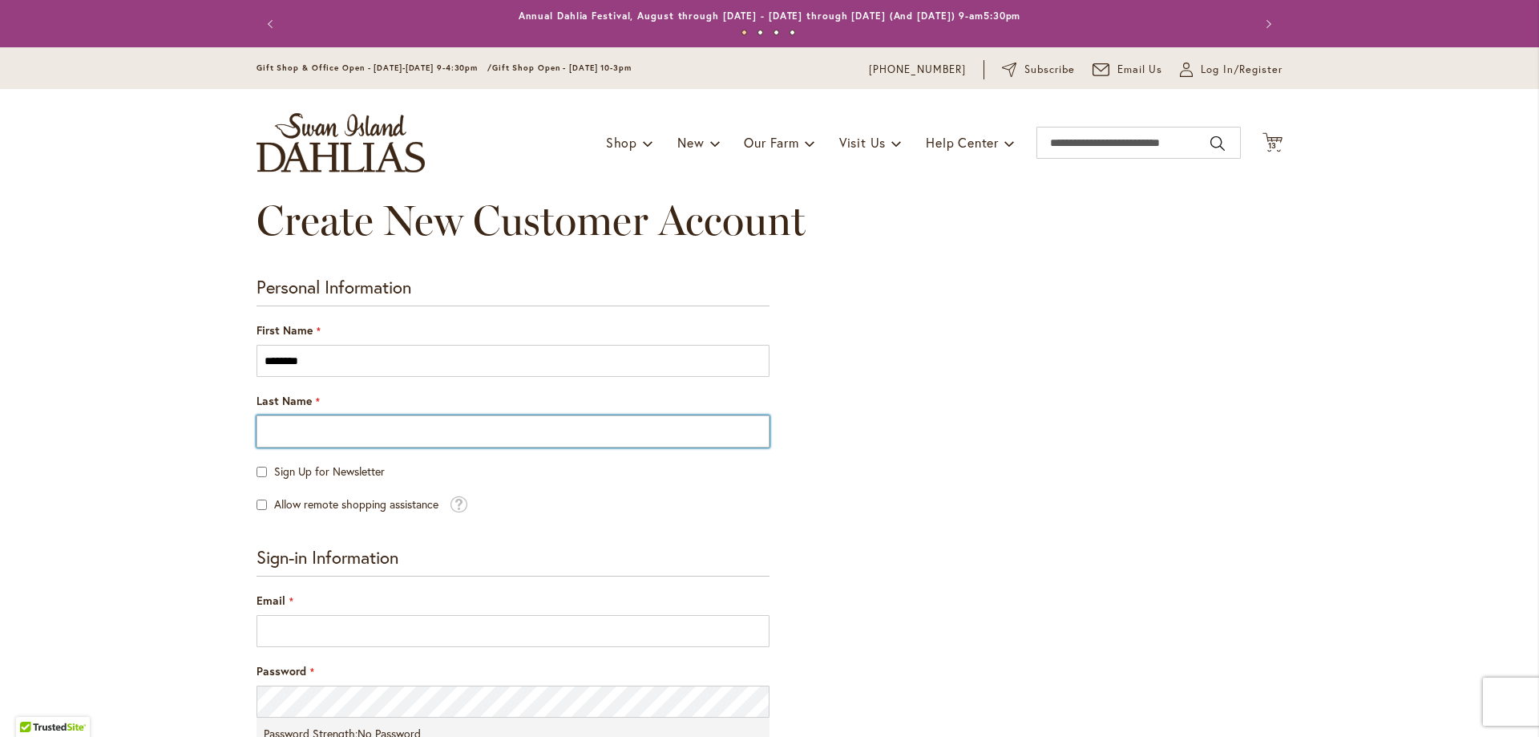
type input "******"
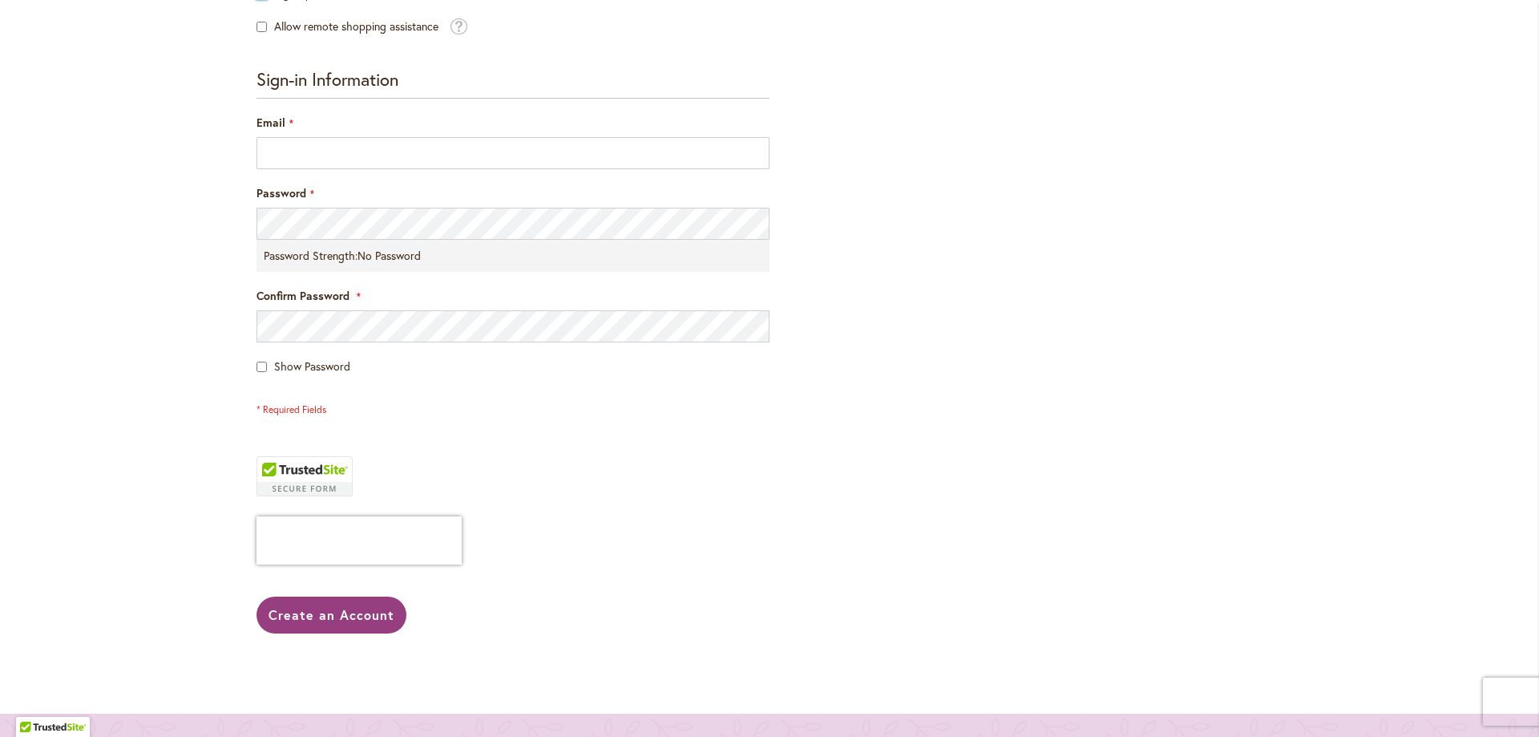
scroll to position [496, 0]
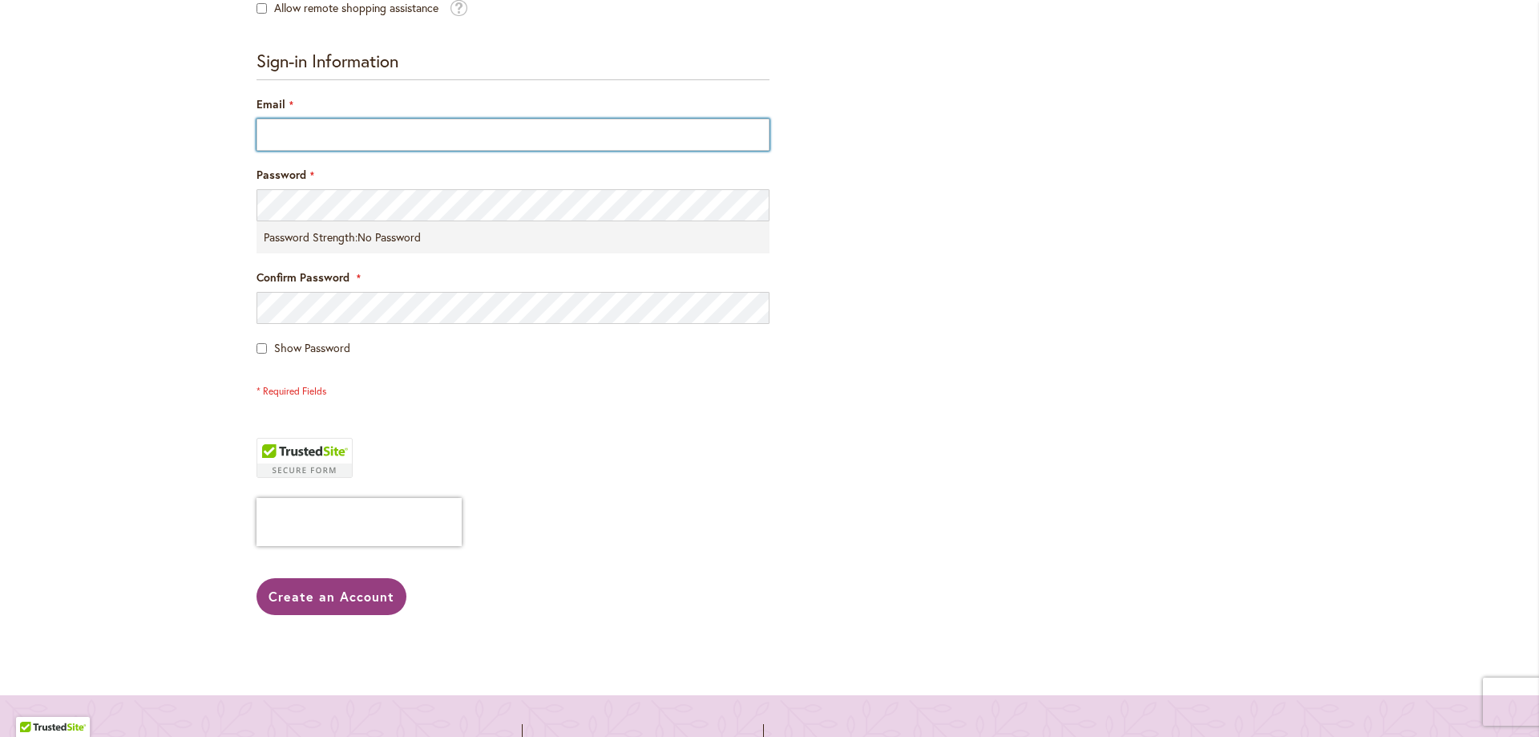
click at [295, 126] on input "Email" at bounding box center [513, 135] width 513 height 32
type input "**********"
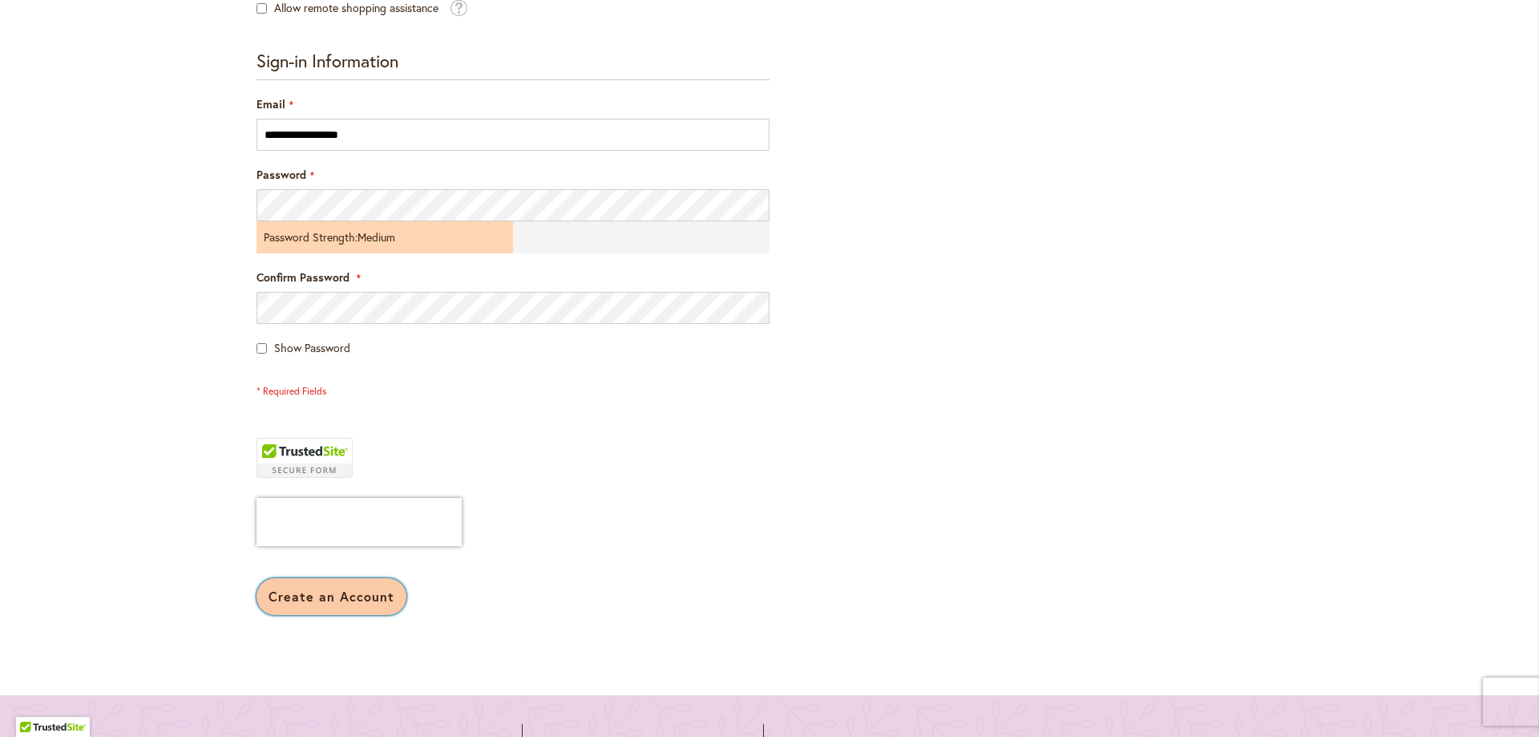
click at [352, 594] on span "Create an Account" at bounding box center [332, 596] width 126 height 17
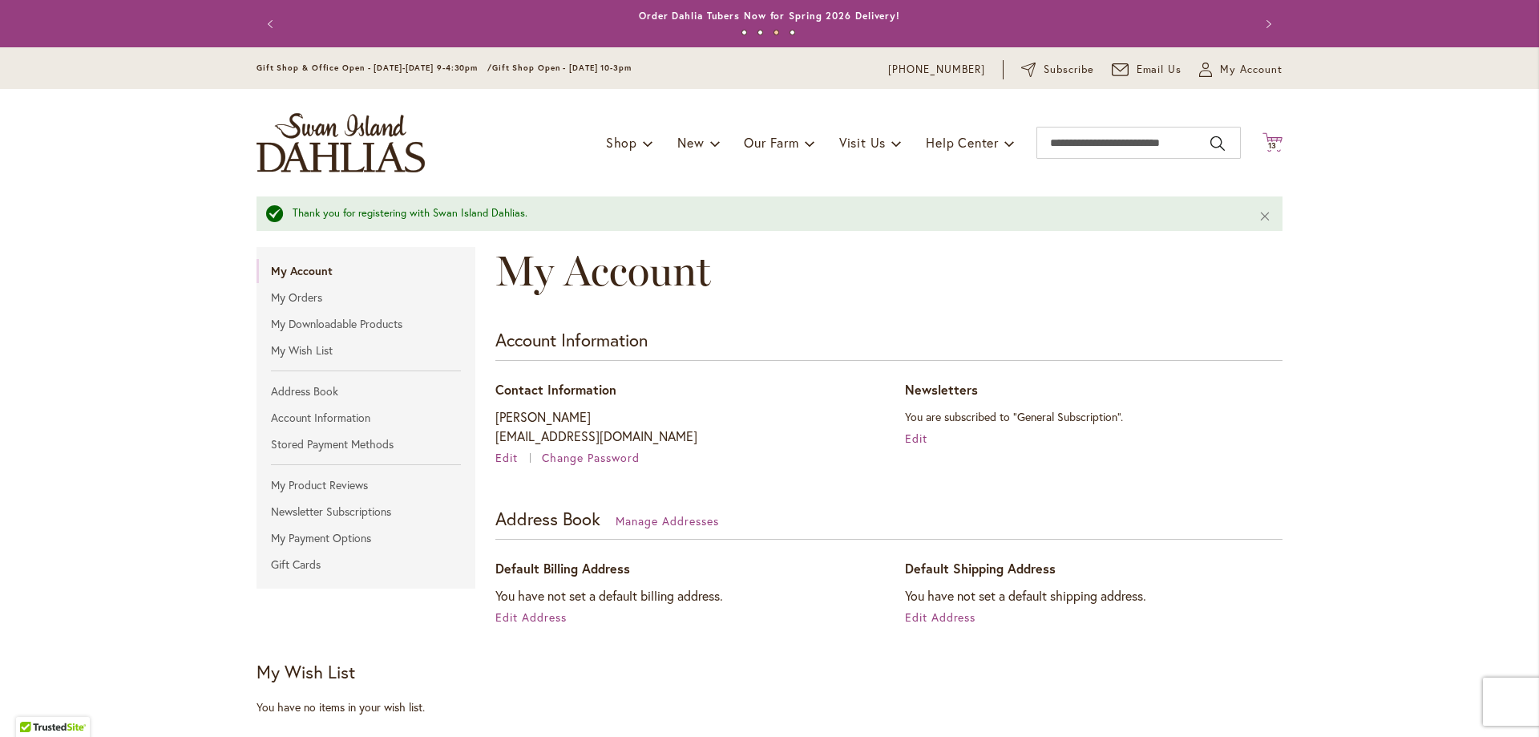
click at [1267, 140] on icon "Cart .cls-1 { fill: #231f20; }" at bounding box center [1273, 142] width 20 height 20
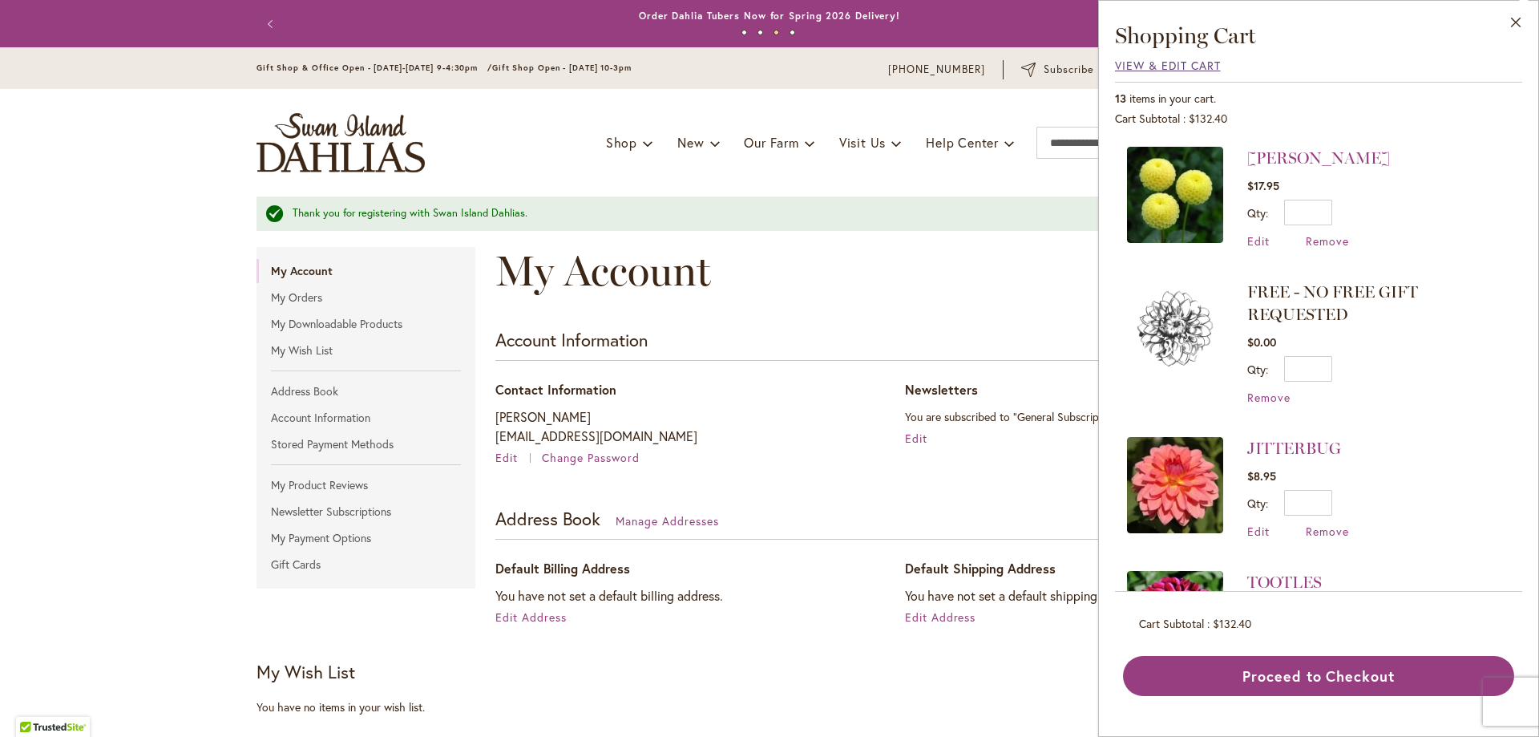
click at [1182, 61] on span "View & Edit Cart" at bounding box center [1168, 65] width 106 height 15
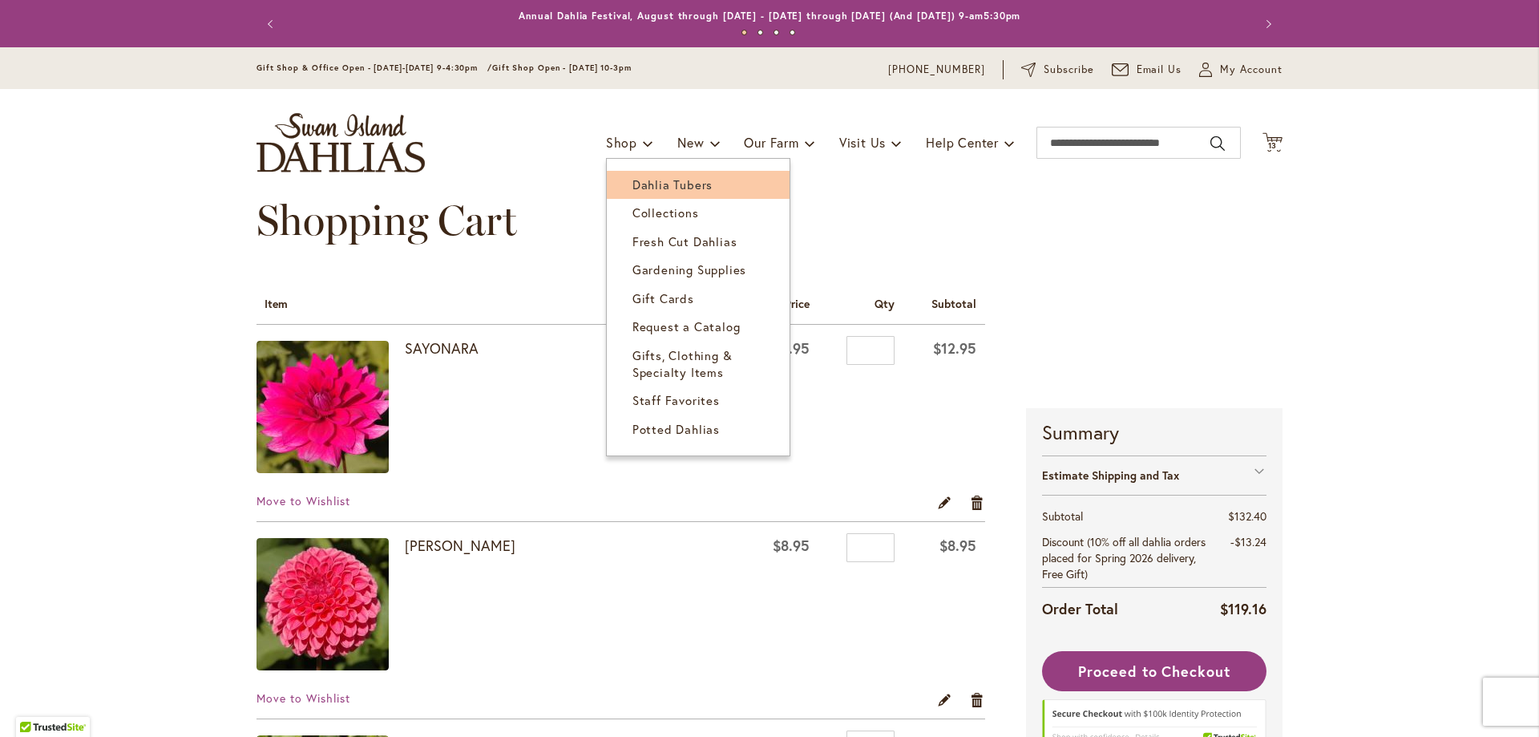
click at [633, 185] on span "Dahlia Tubers" at bounding box center [672, 184] width 80 height 16
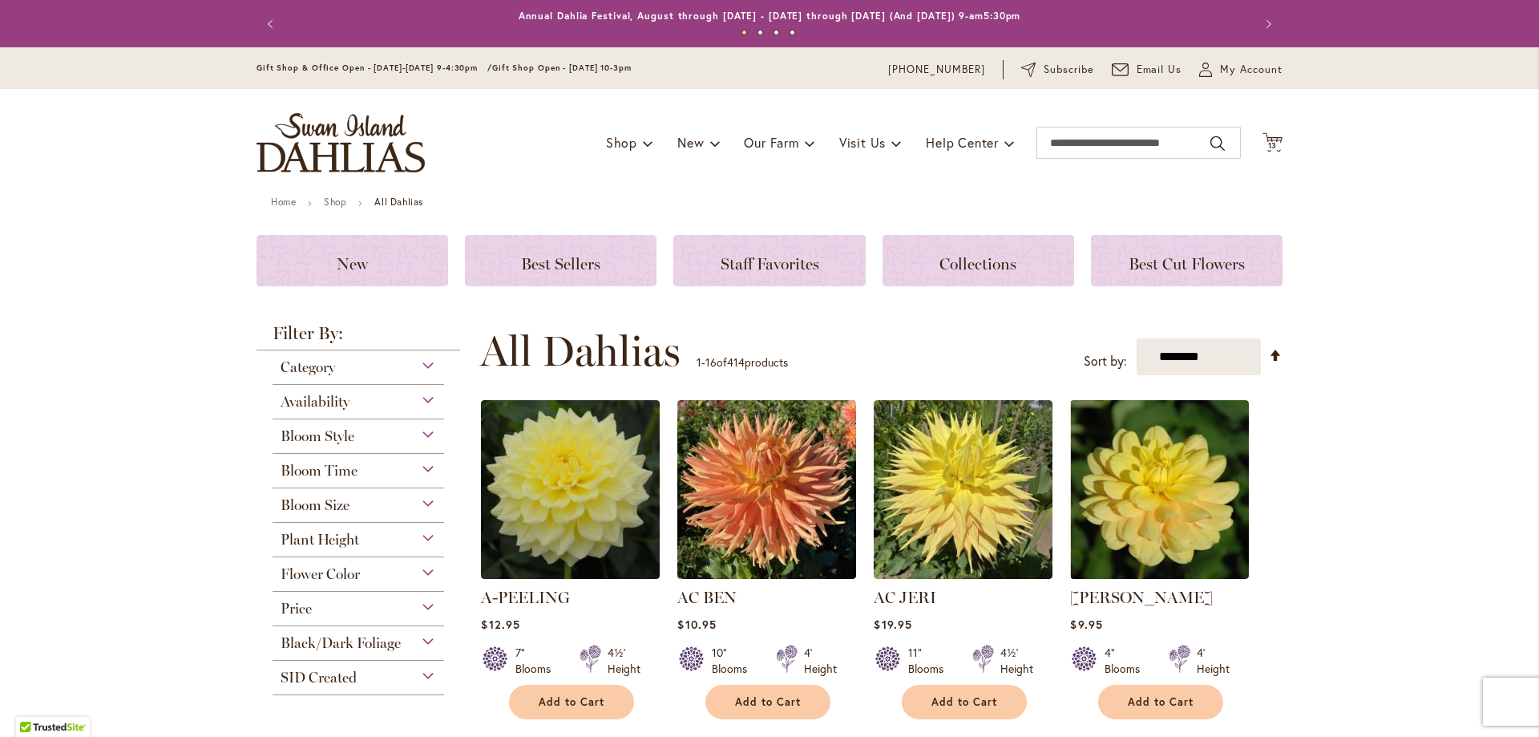
click at [418, 573] on div "Flower Color" at bounding box center [359, 570] width 172 height 26
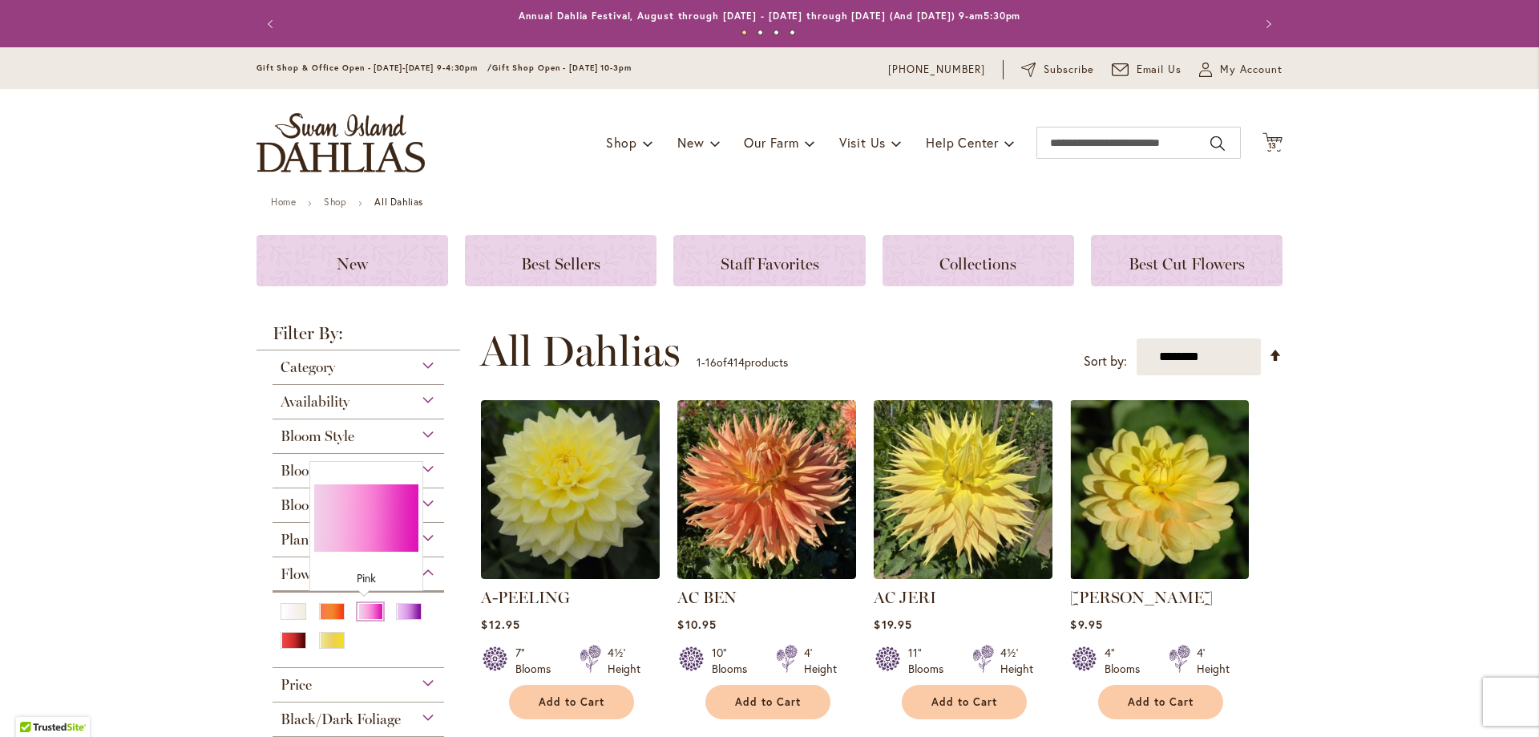
click at [359, 609] on div "Pink" at bounding box center [371, 611] width 26 height 17
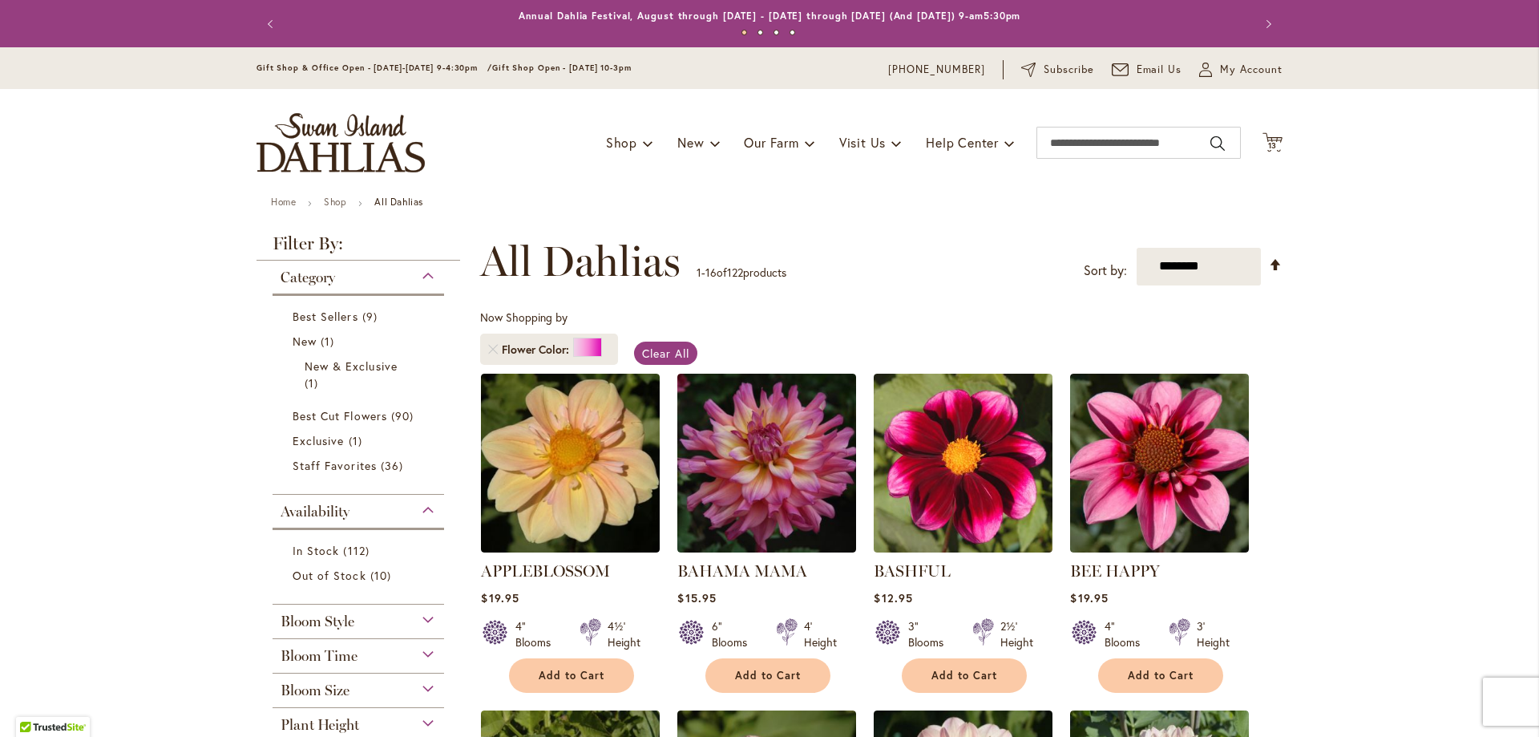
click at [426, 689] on div "Bloom Size" at bounding box center [359, 686] width 172 height 26
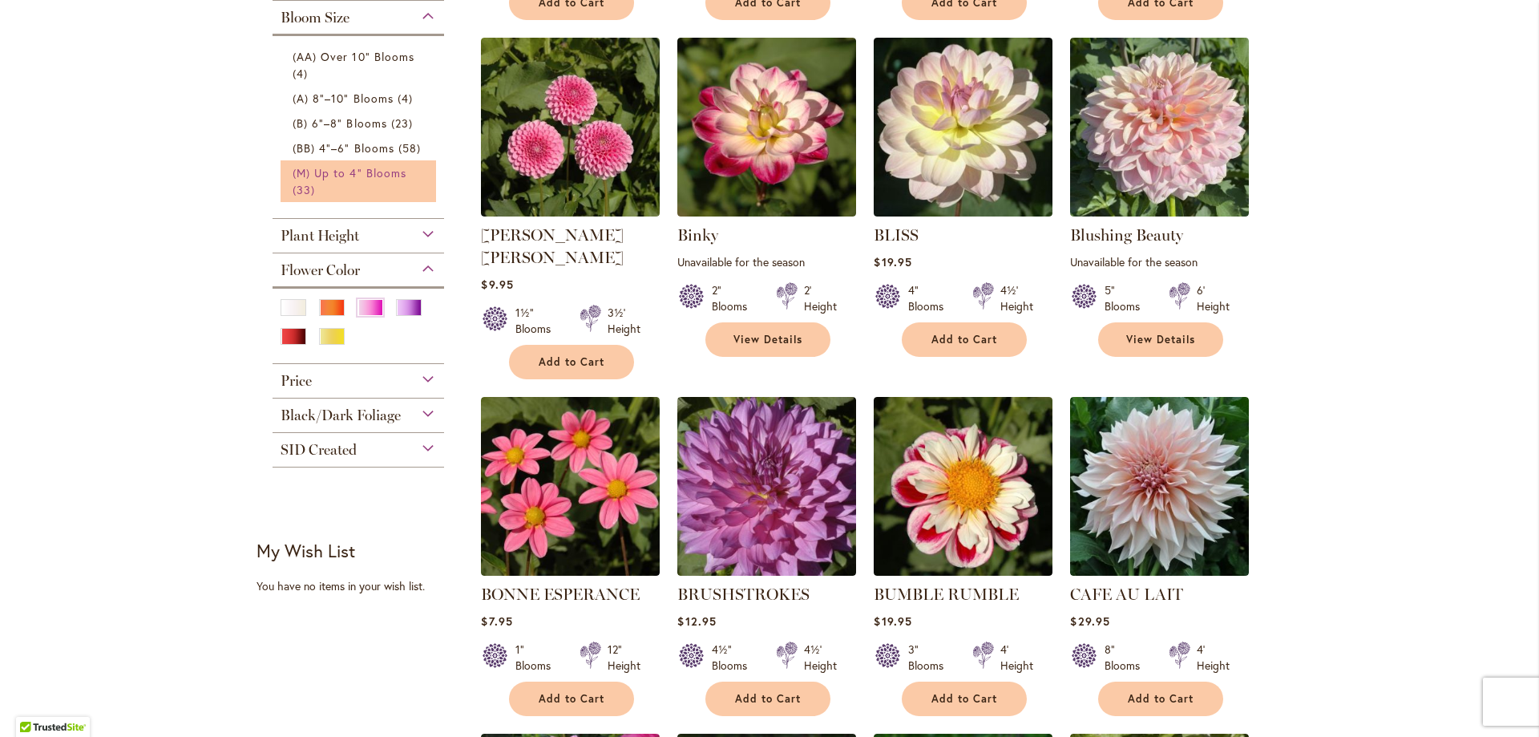
click at [298, 170] on span "(M) Up to 4" Blooms" at bounding box center [350, 172] width 114 height 15
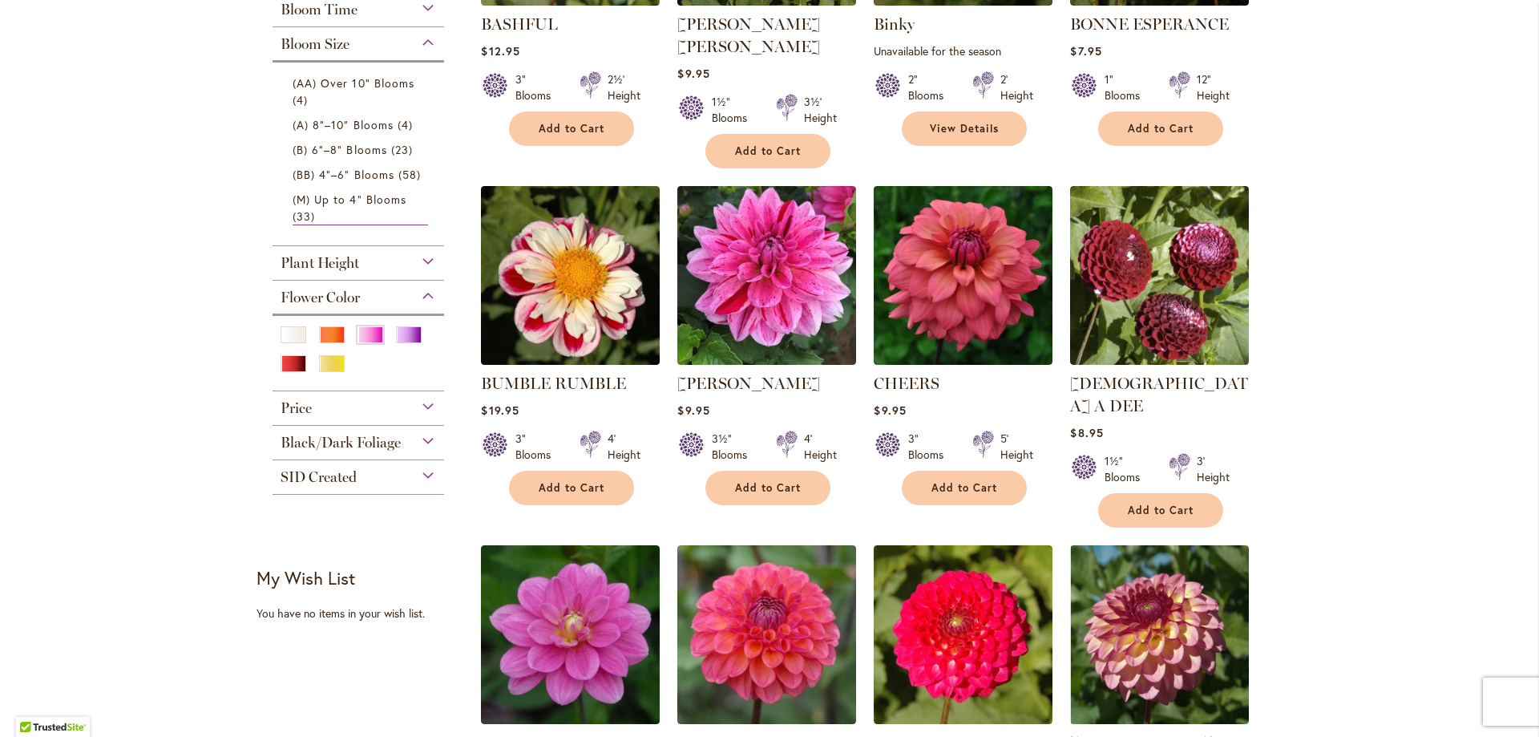
scroll to position [550, 0]
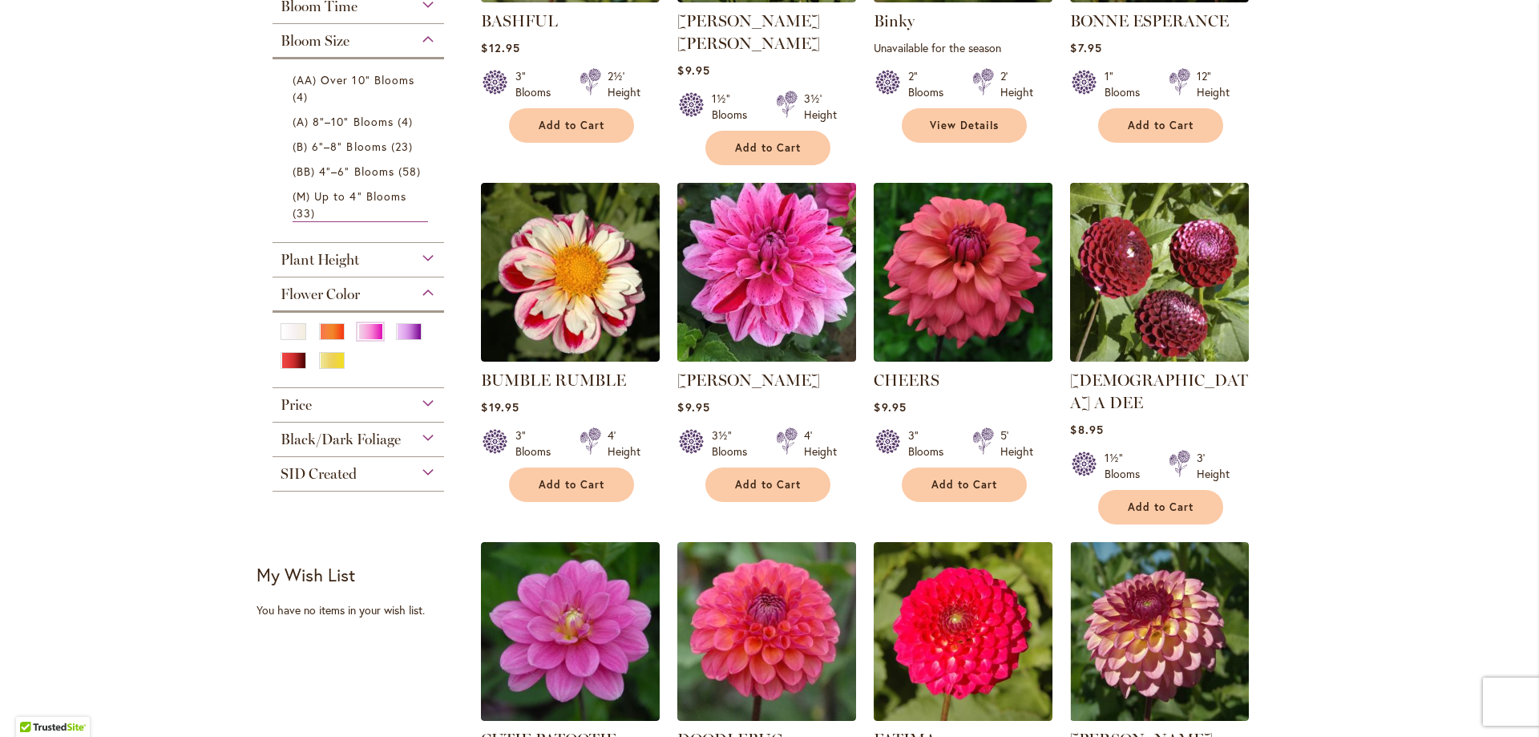
click at [759, 264] on img at bounding box center [767, 272] width 188 height 188
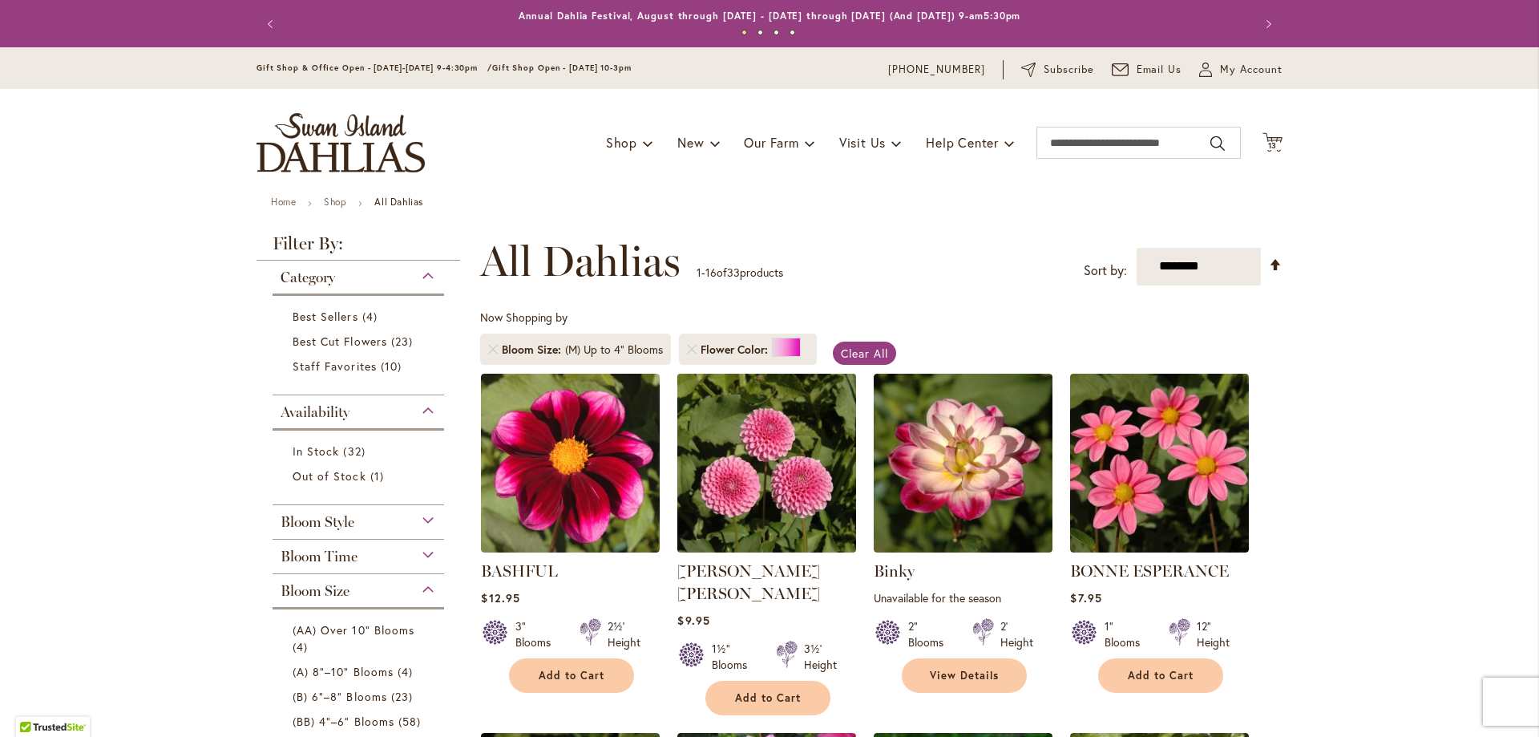
click at [780, 485] on img at bounding box center [767, 463] width 188 height 188
click at [1270, 140] on icon "Cart .cls-1 { fill: #231f20; }" at bounding box center [1273, 142] width 20 height 20
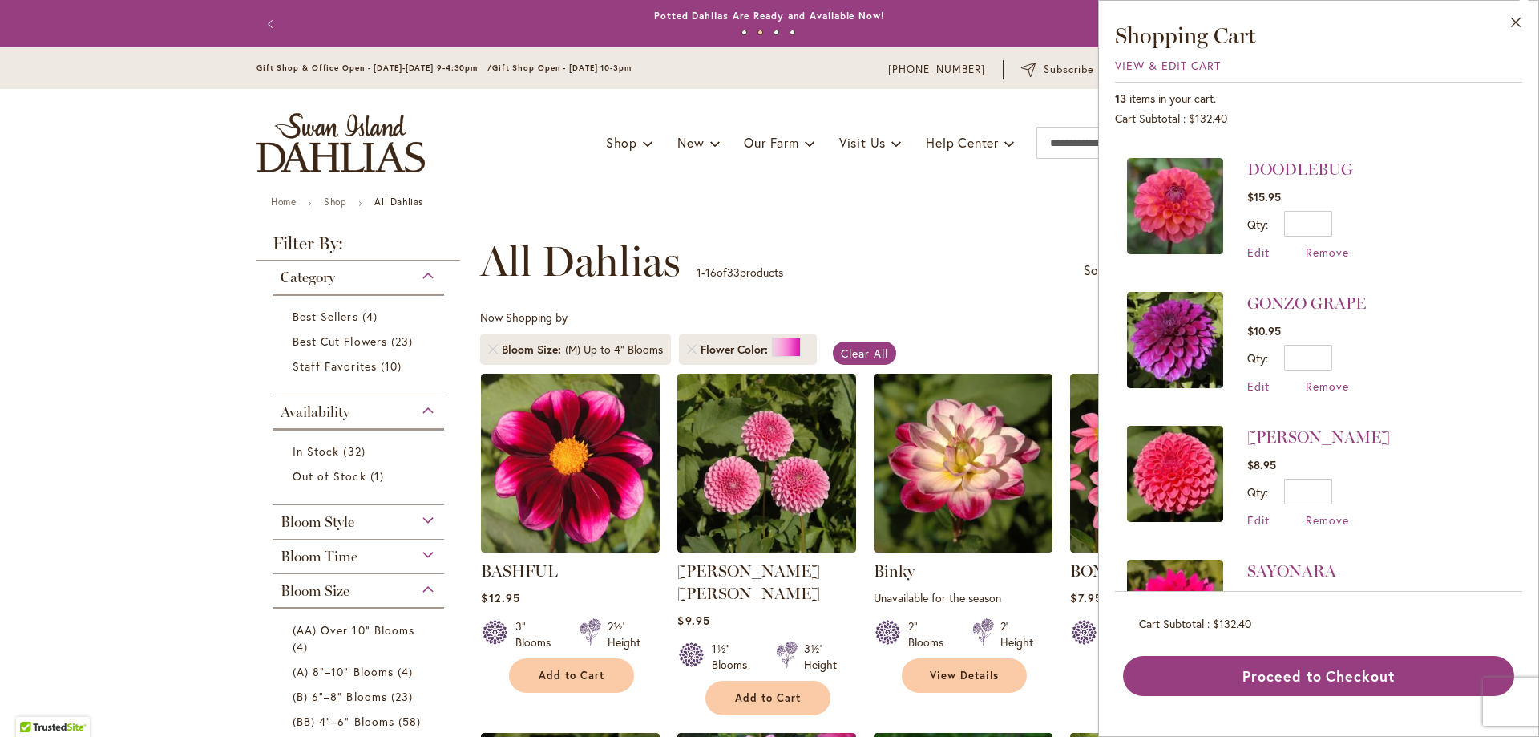
scroll to position [1038, 0]
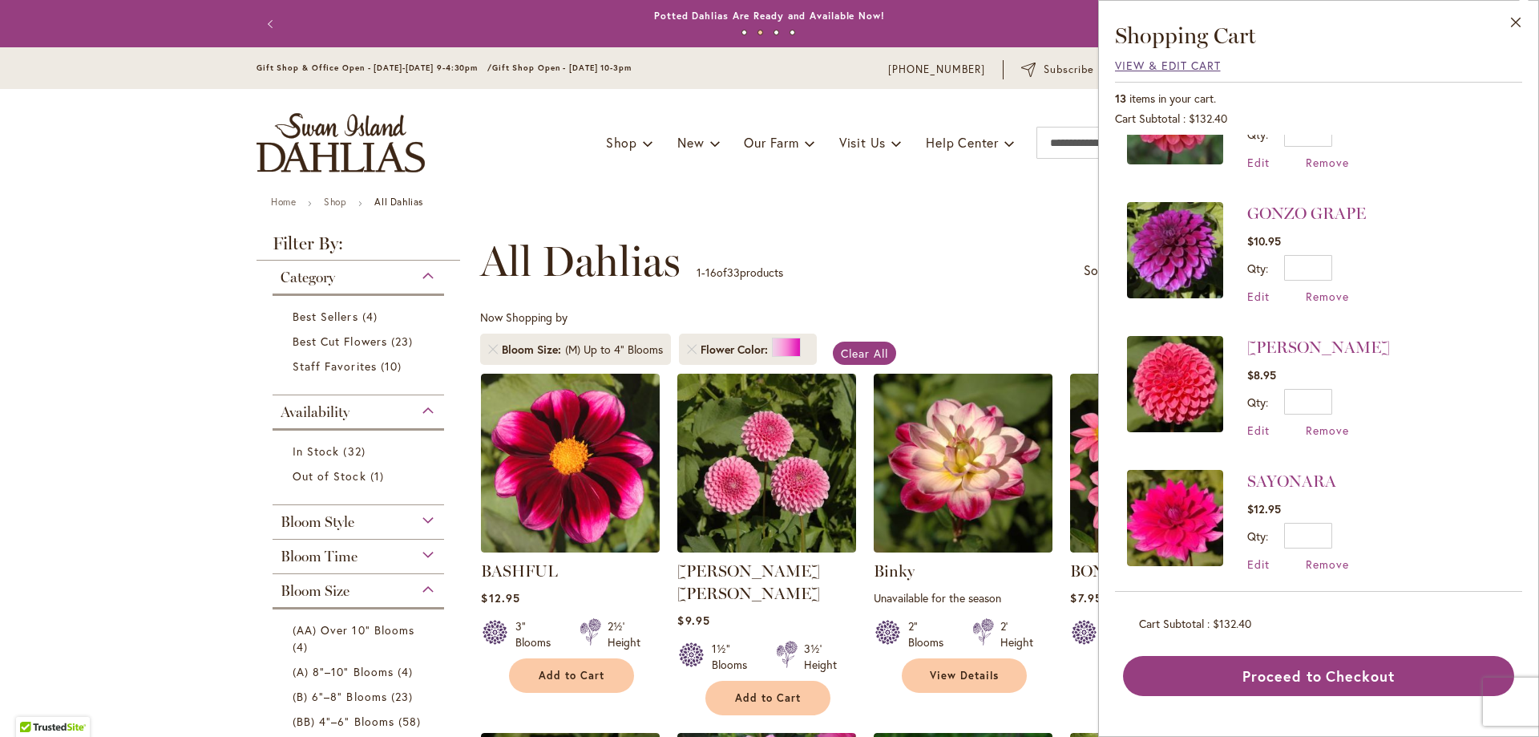
click at [1133, 64] on span "View & Edit Cart" at bounding box center [1168, 65] width 106 height 15
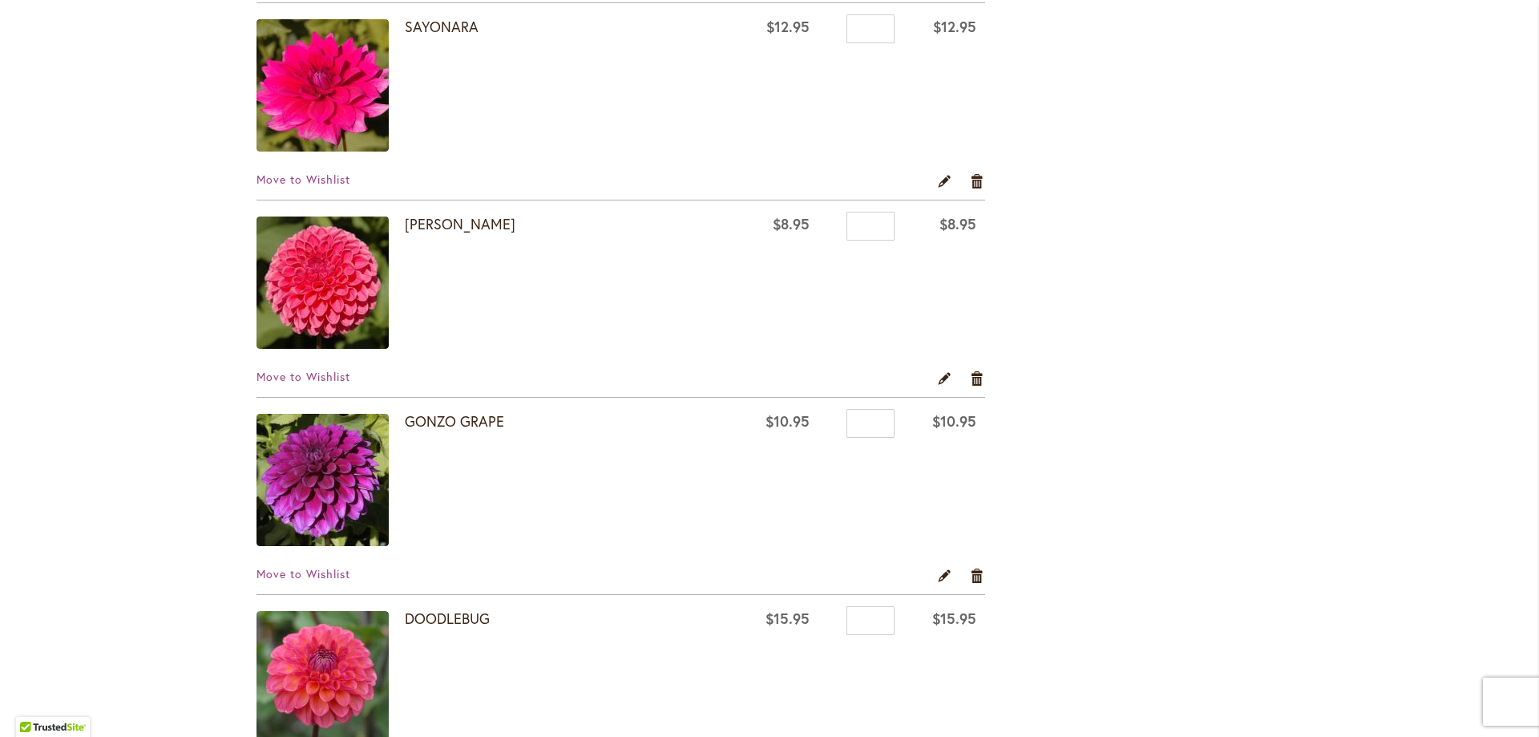
scroll to position [354, 0]
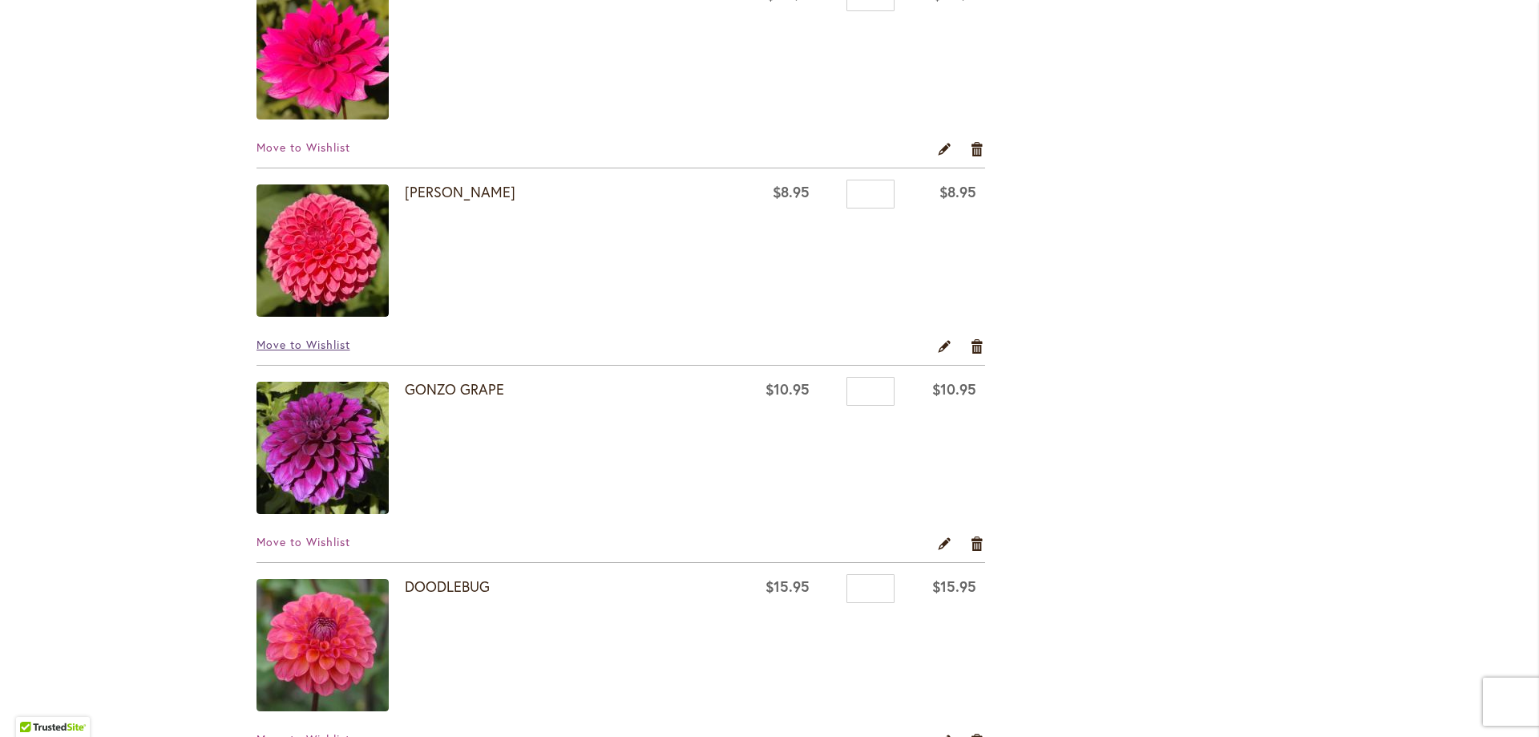
click at [311, 341] on span "Move to Wishlist" at bounding box center [304, 344] width 94 height 15
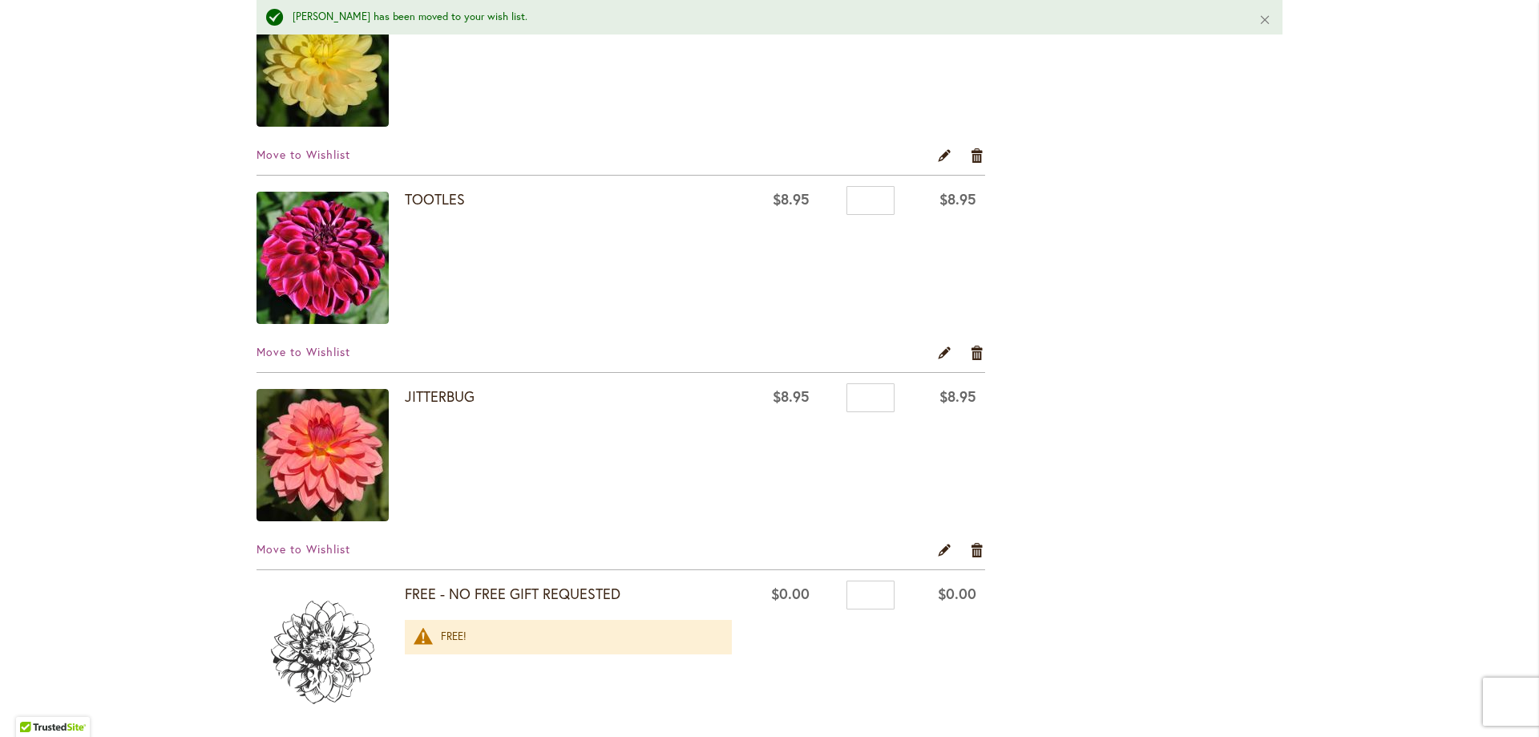
scroll to position [1427, 0]
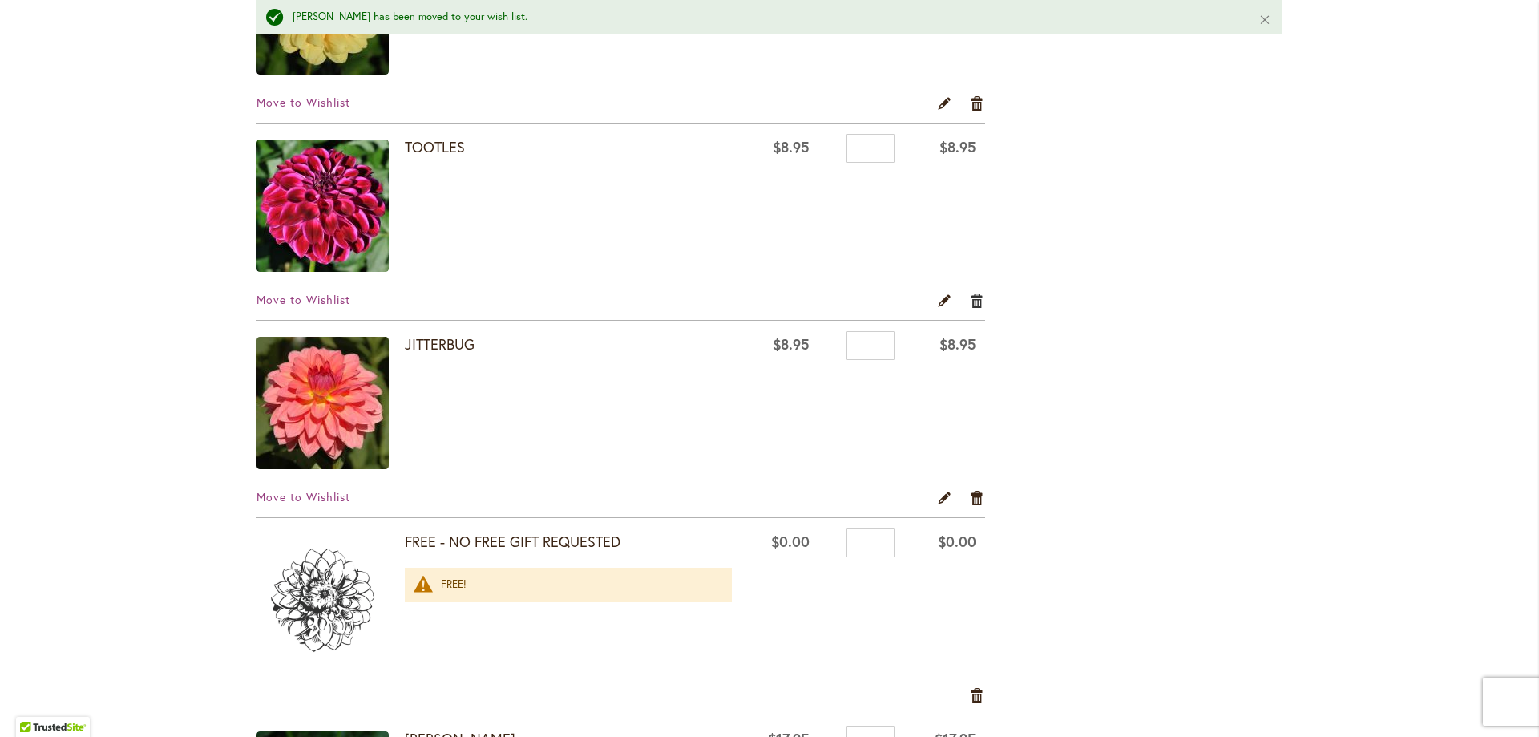
click at [971, 299] on link "Remove item" at bounding box center [977, 301] width 15 height 18
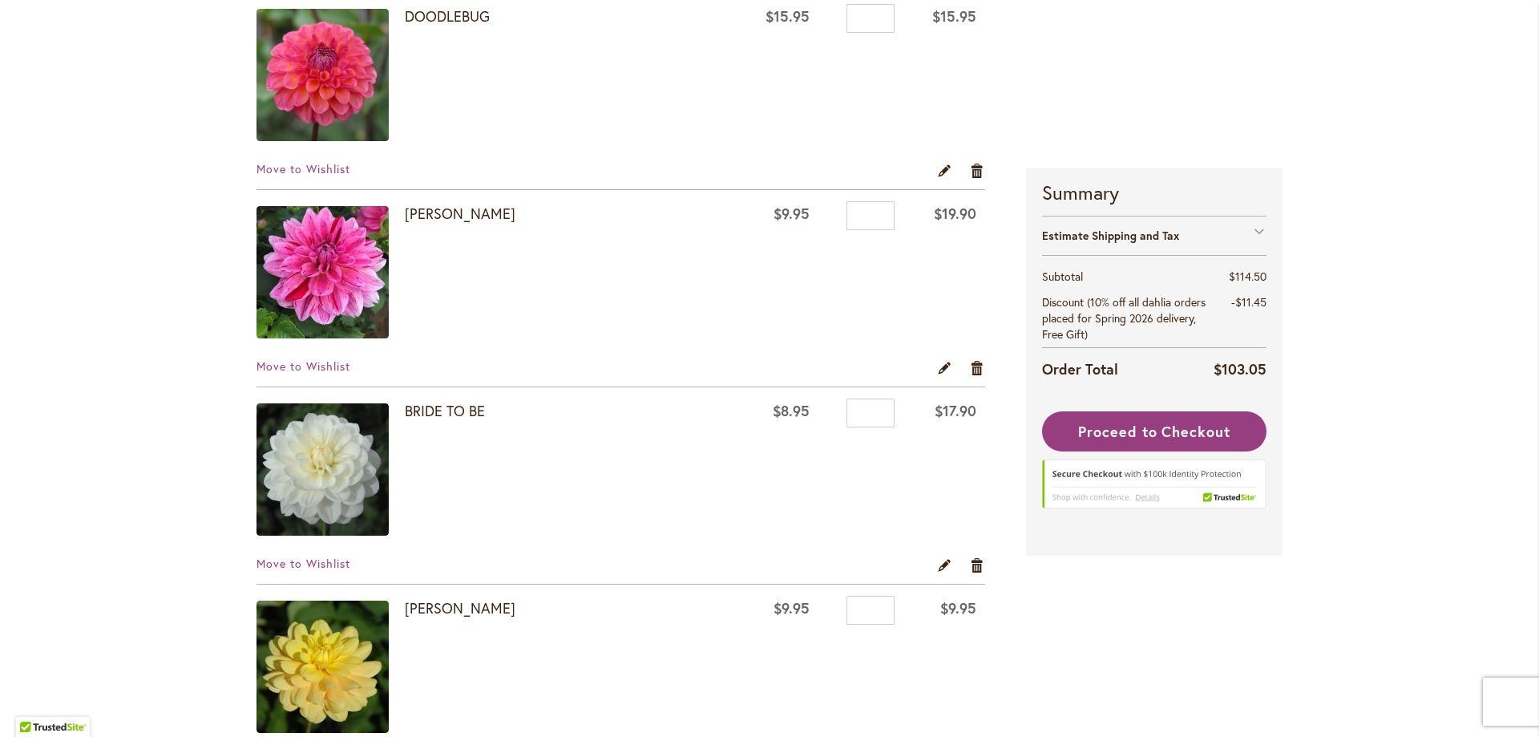
scroll to position [727, 0]
drag, startPoint x: 875, startPoint y: 216, endPoint x: 847, endPoint y: 213, distance: 28.2
click at [847, 213] on input "*" at bounding box center [871, 214] width 48 height 29
type input "*"
drag, startPoint x: 876, startPoint y: 411, endPoint x: 840, endPoint y: 407, distance: 36.3
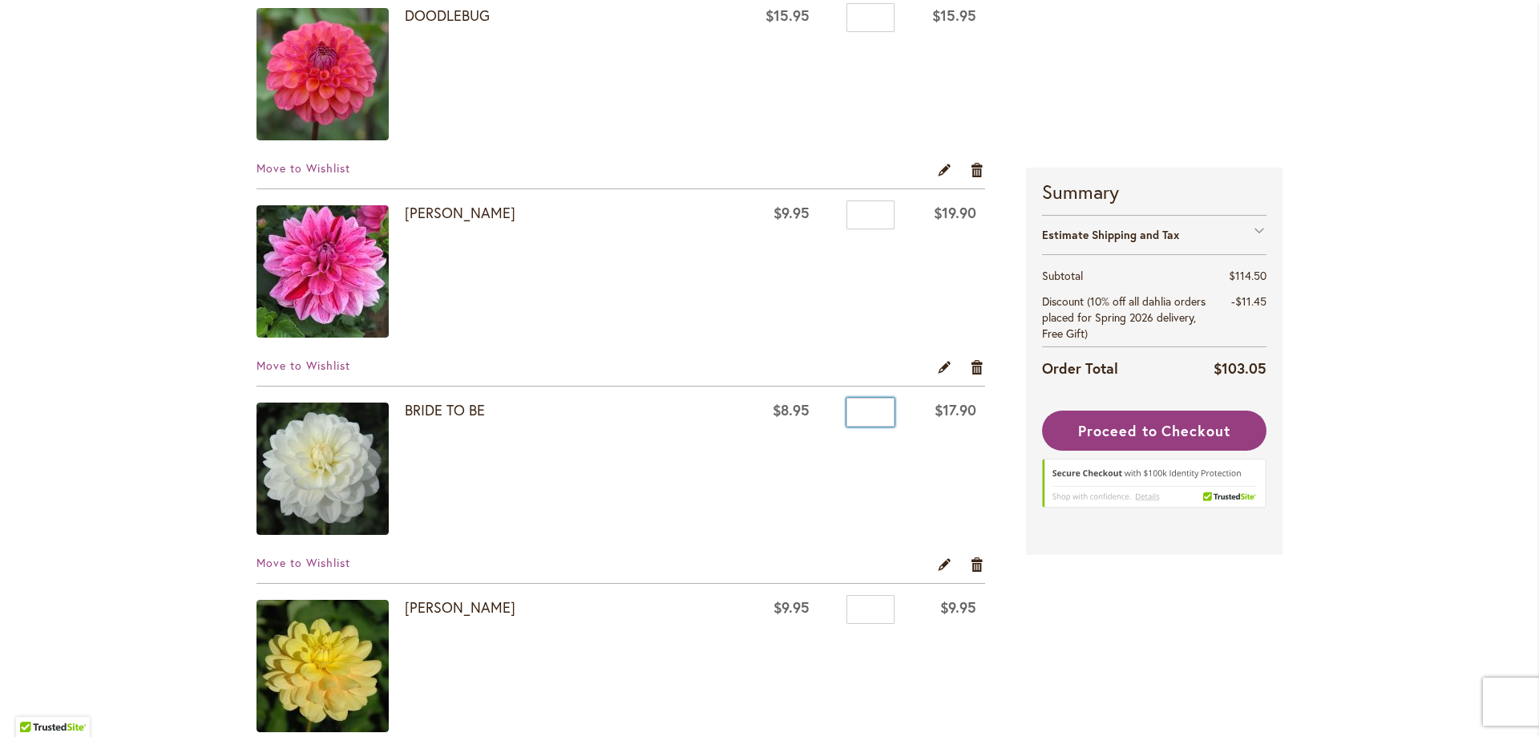
click at [840, 407] on div "Qty *" at bounding box center [861, 414] width 68 height 24
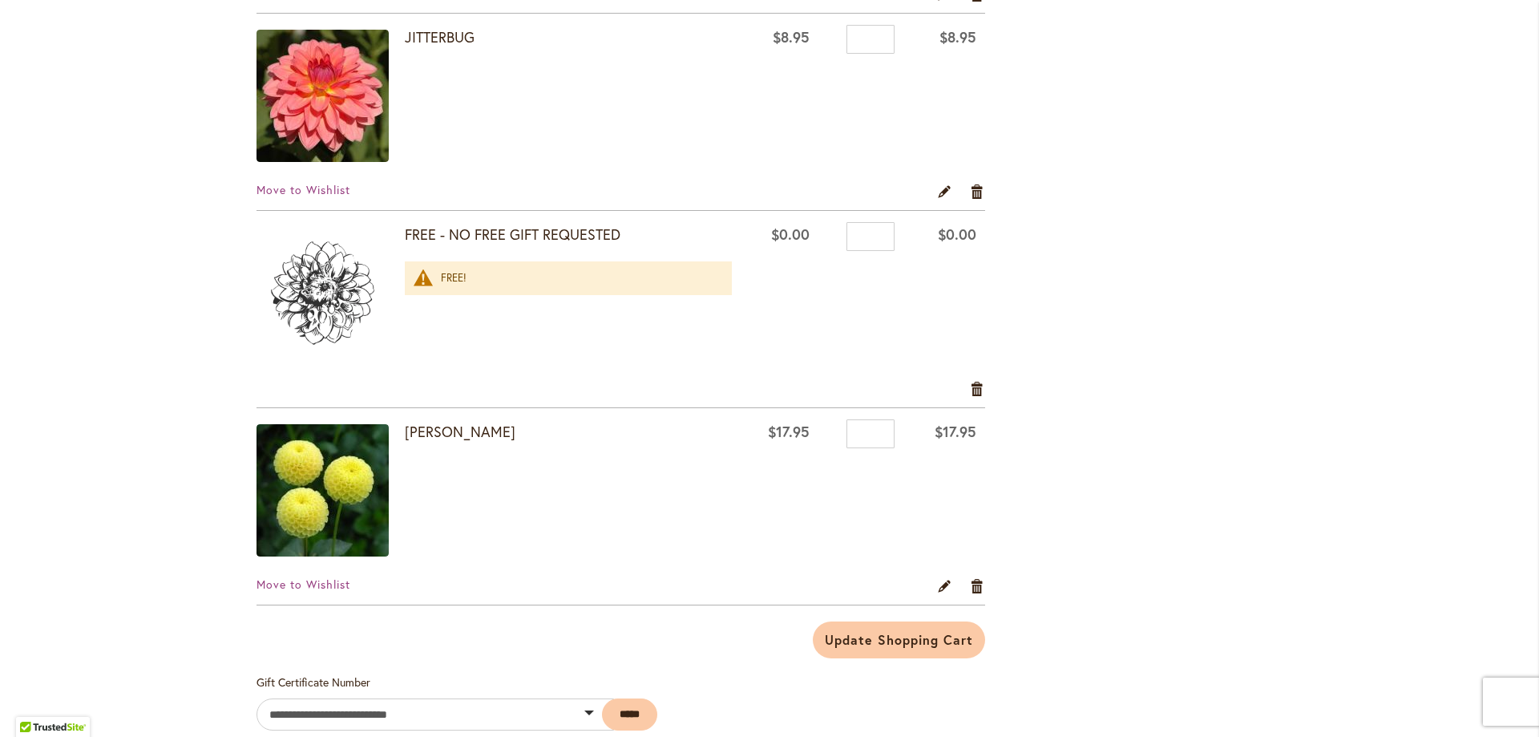
scroll to position [1498, 0]
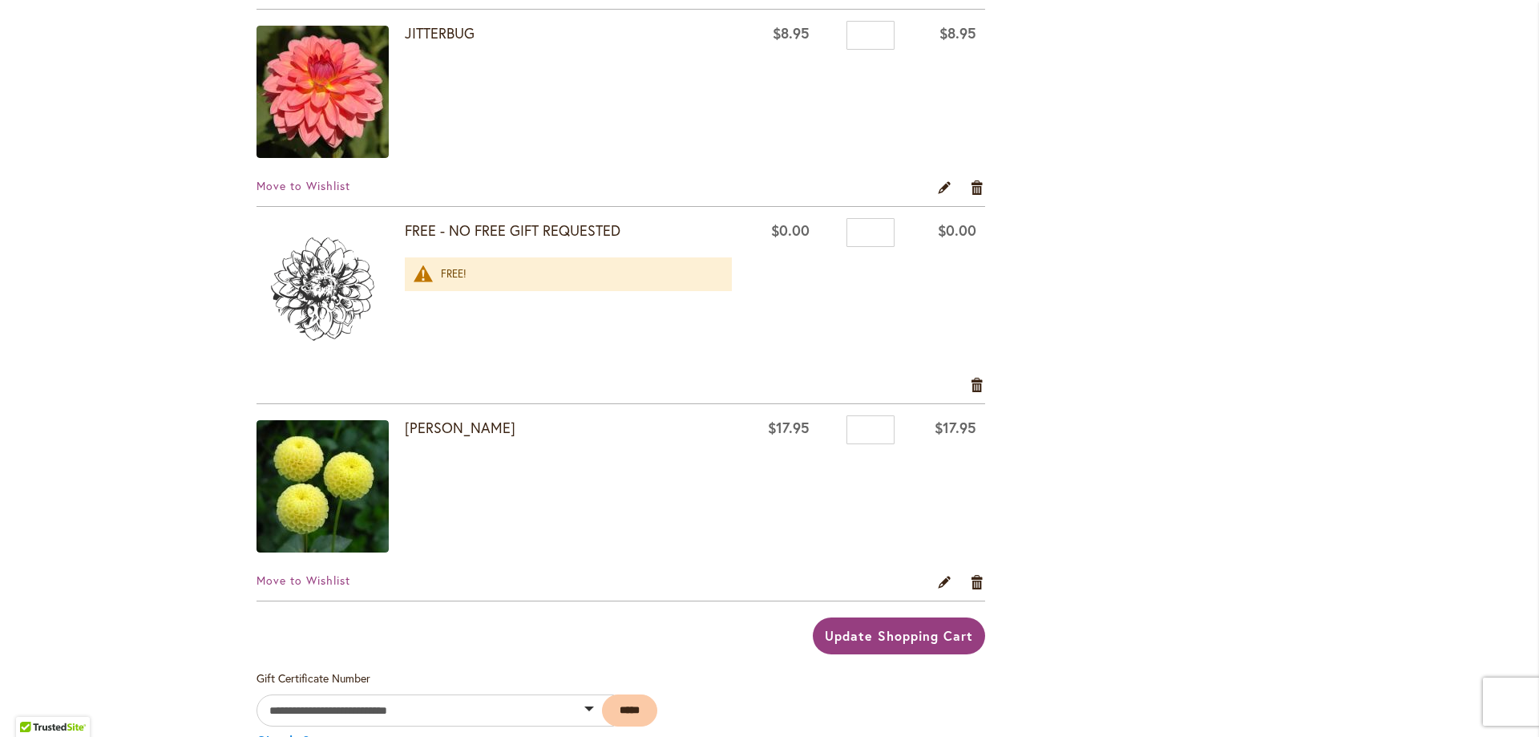
type input "*"
click at [835, 641] on span "Update Shopping Cart" at bounding box center [899, 635] width 148 height 17
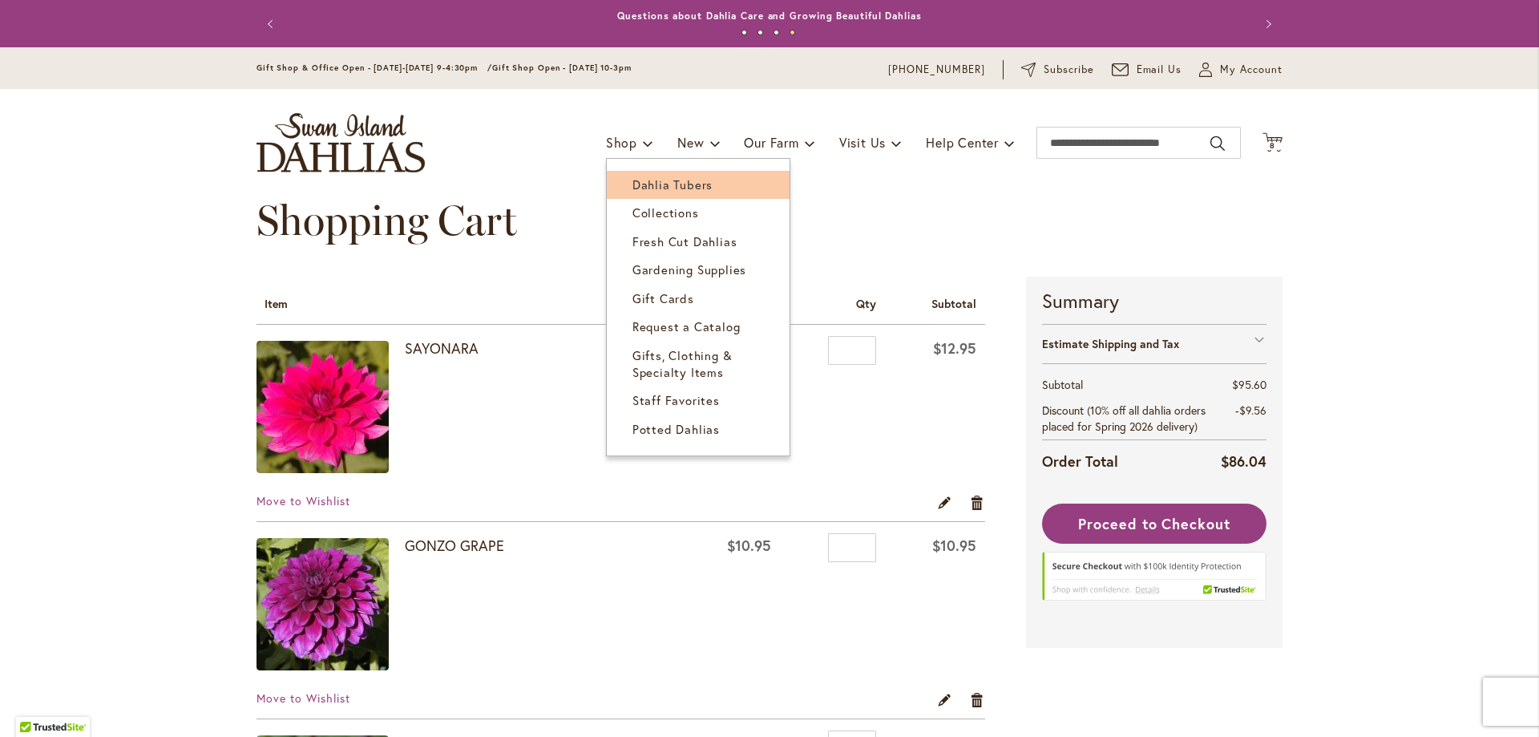
click at [636, 189] on span "Dahlia Tubers" at bounding box center [672, 184] width 80 height 16
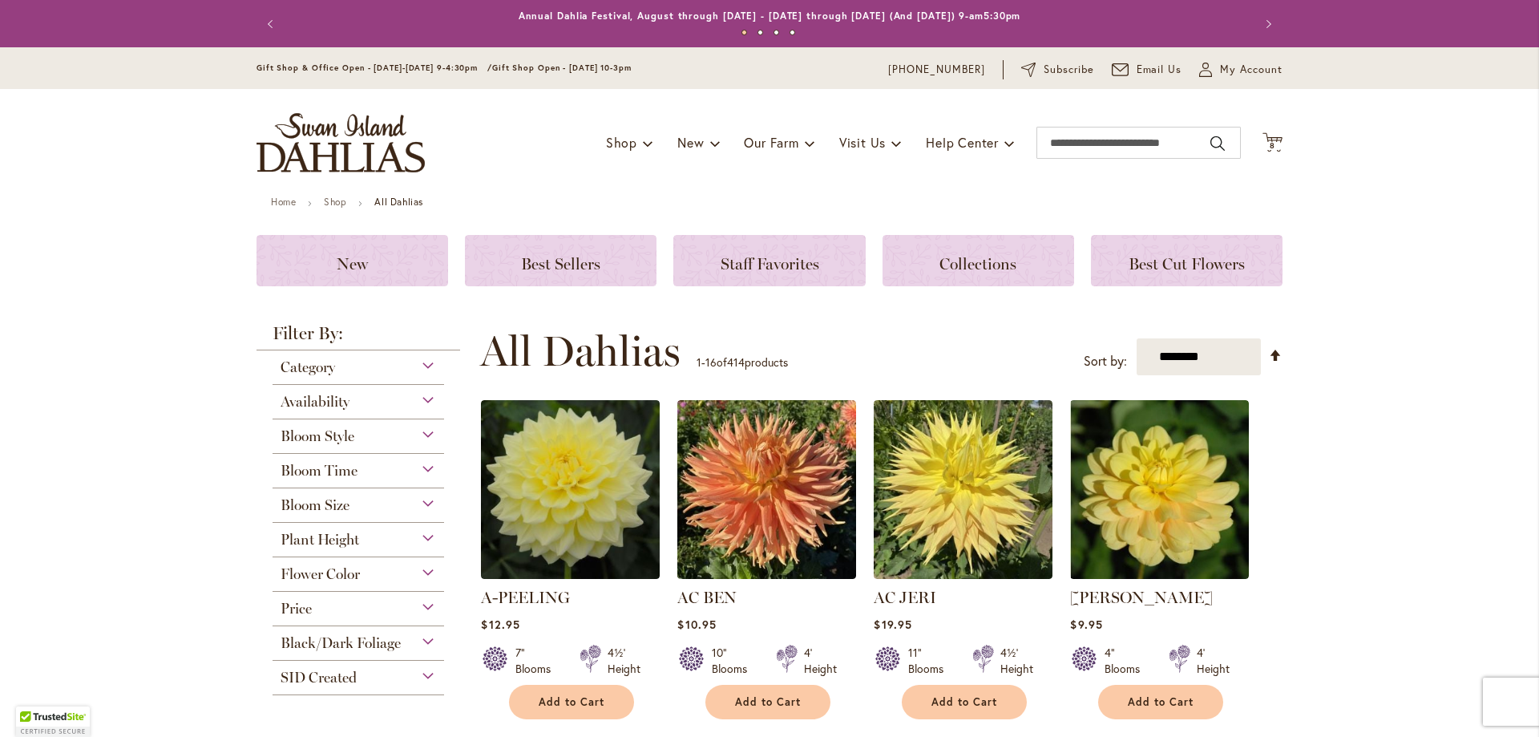
click at [418, 565] on div "Flower Color" at bounding box center [359, 570] width 172 height 26
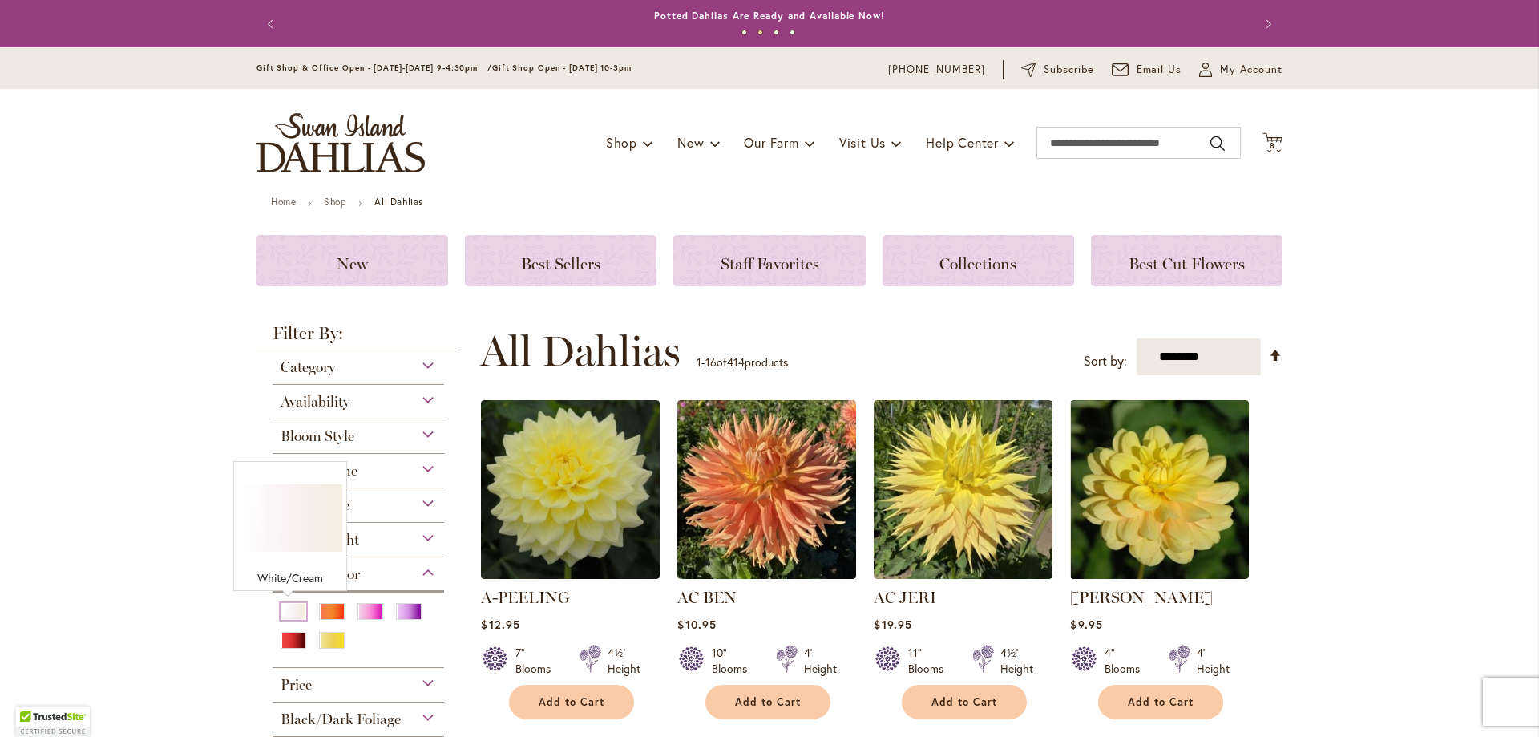
click at [290, 610] on div "White/Cream" at bounding box center [294, 611] width 26 height 17
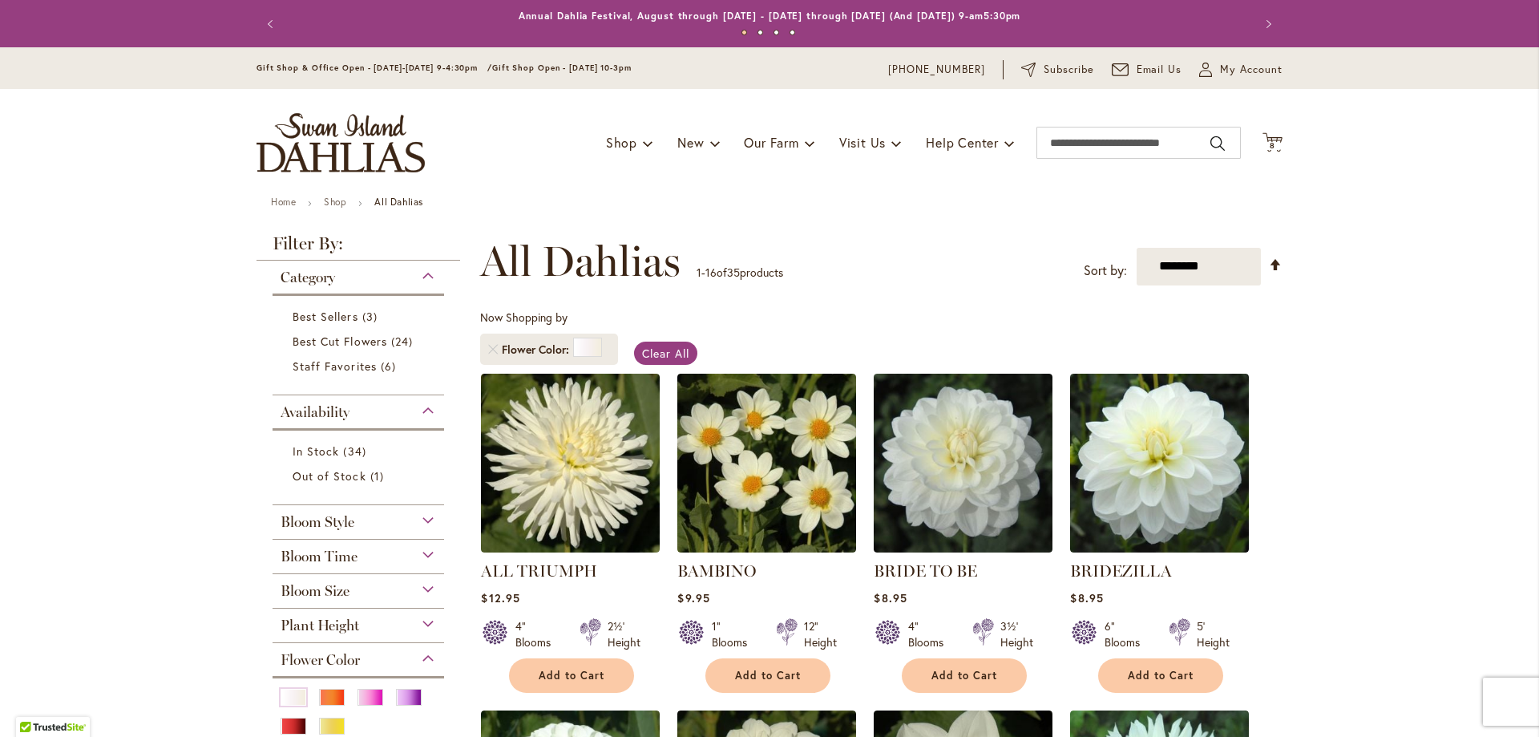
click at [418, 587] on div "Bloom Size" at bounding box center [359, 587] width 172 height 26
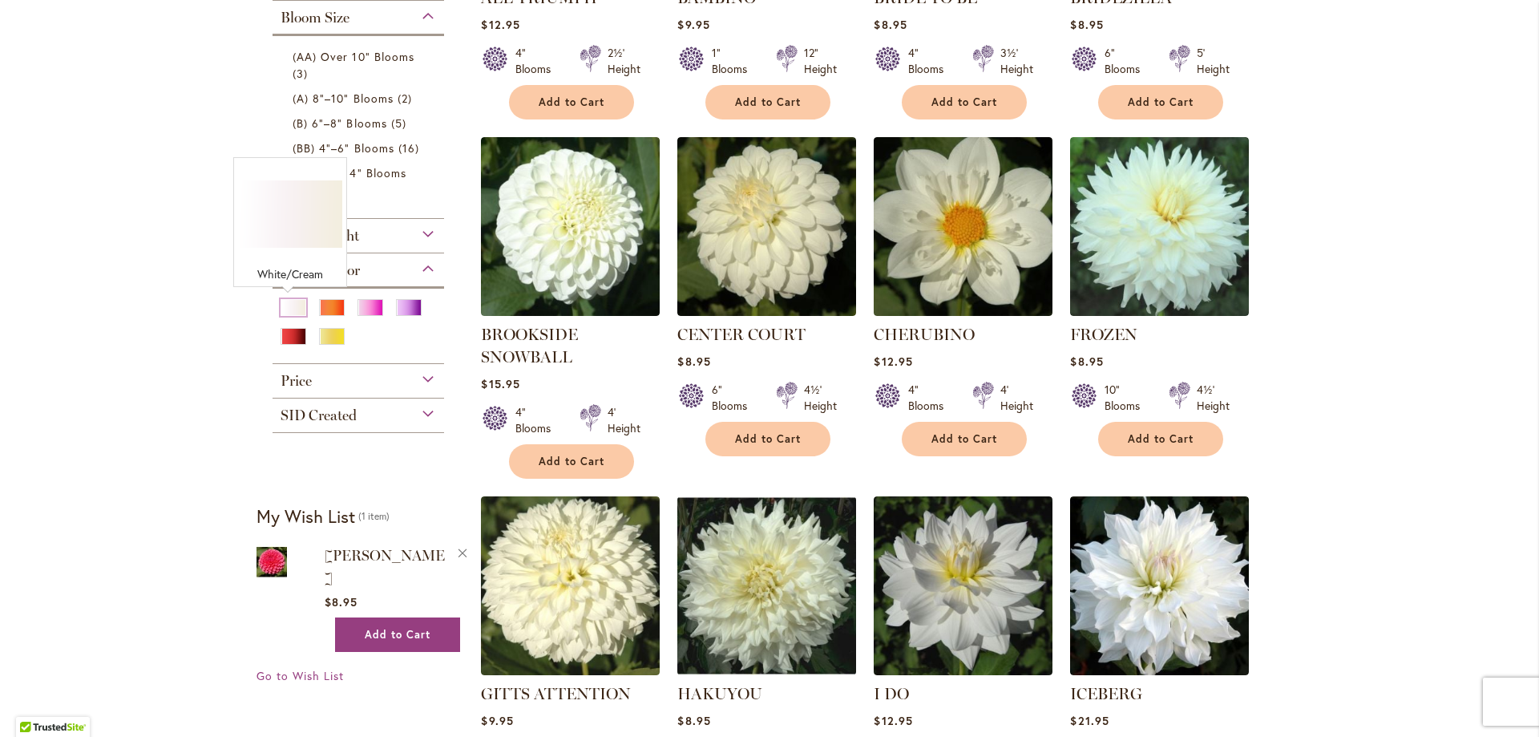
click at [289, 313] on div "White/Cream" at bounding box center [294, 307] width 26 height 17
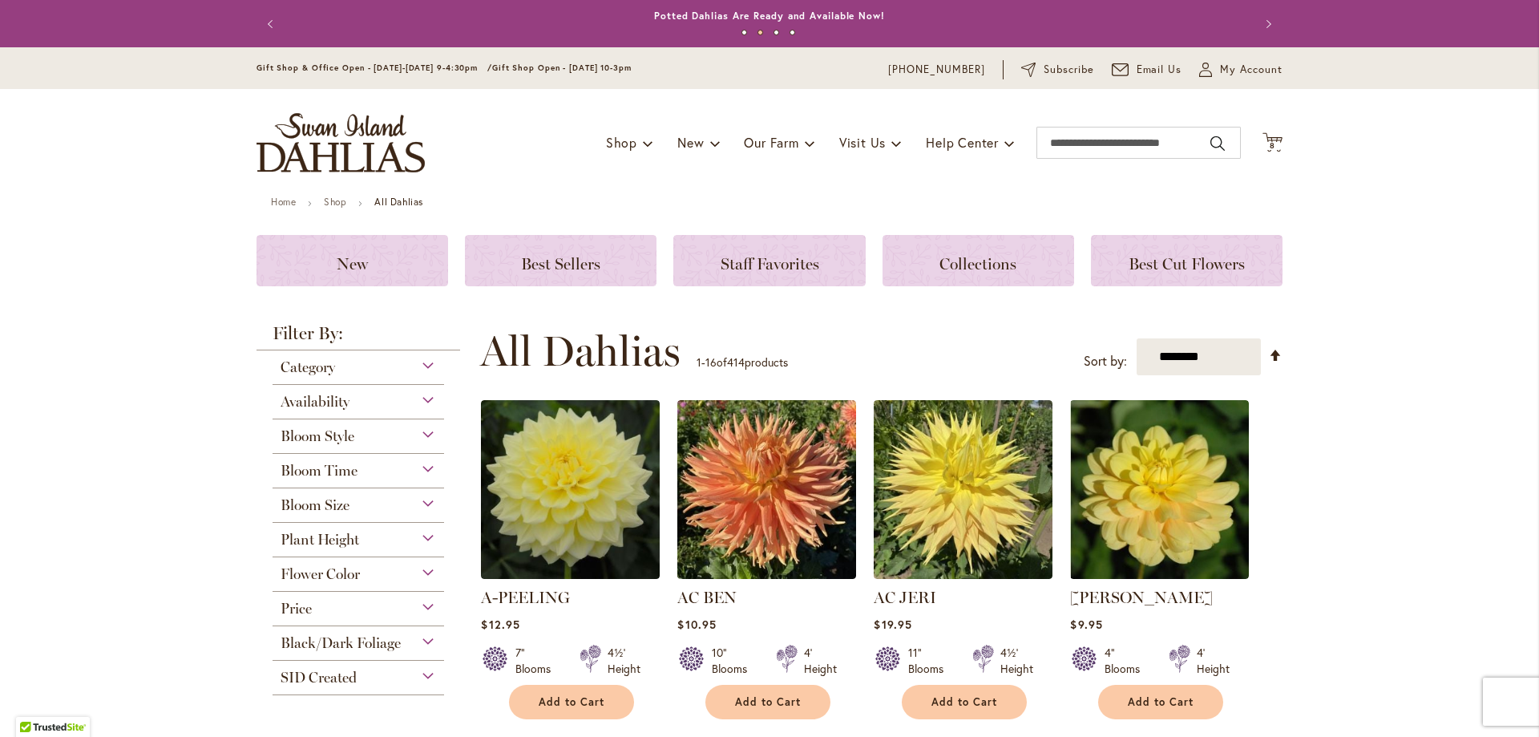
click at [422, 569] on div "Flower Color" at bounding box center [359, 570] width 172 height 26
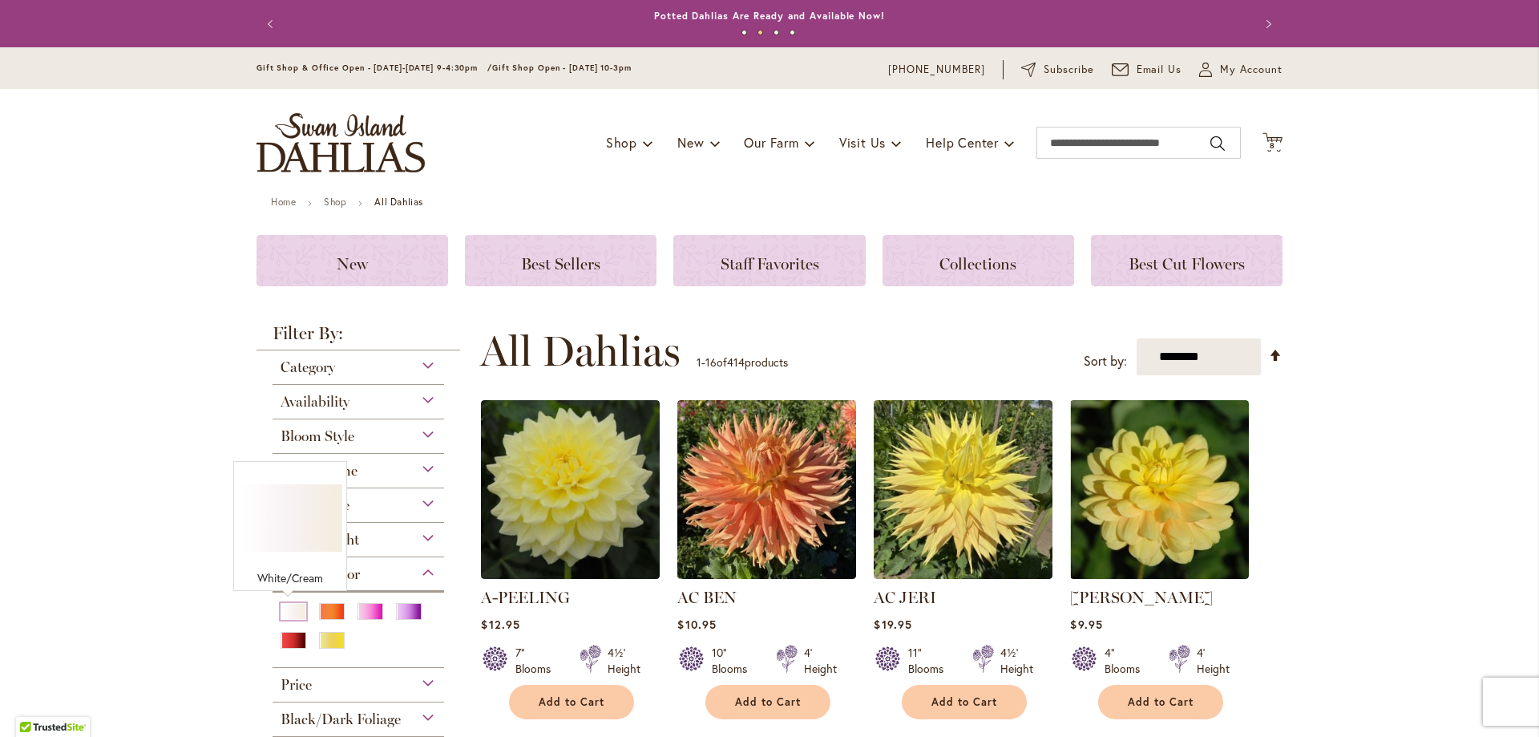
click at [290, 608] on div "White/Cream" at bounding box center [294, 611] width 26 height 17
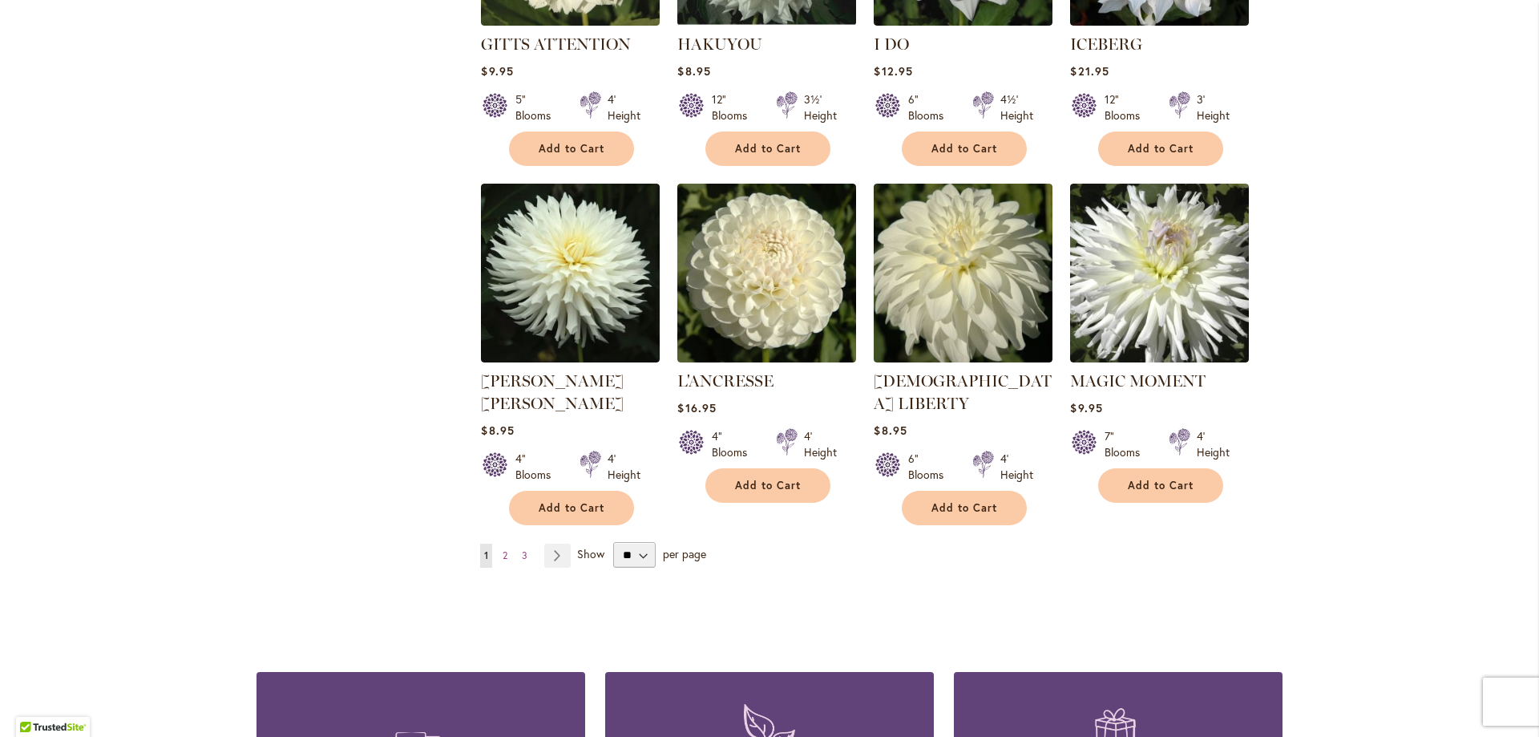
scroll to position [1266, 0]
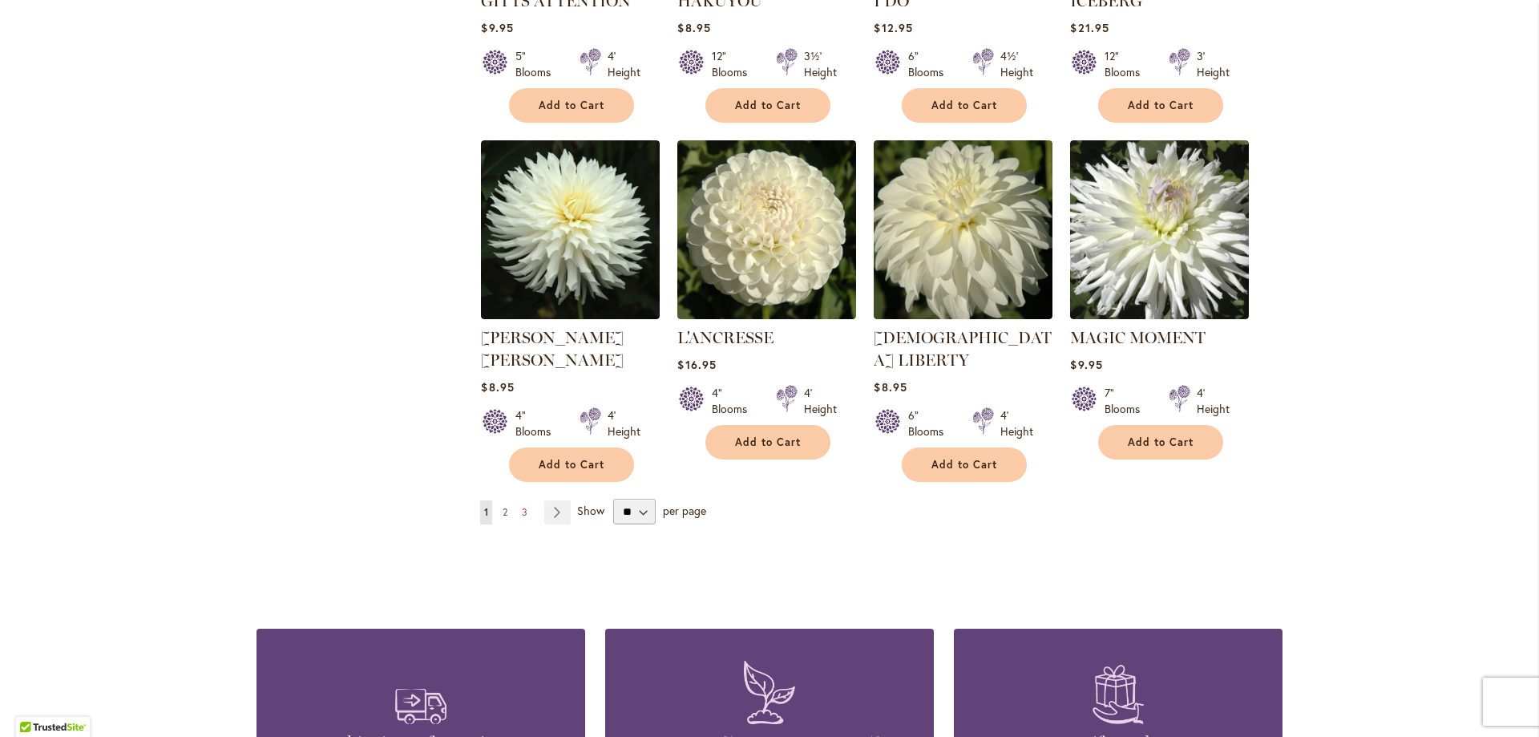
click at [503, 506] on span "2" at bounding box center [505, 512] width 5 height 12
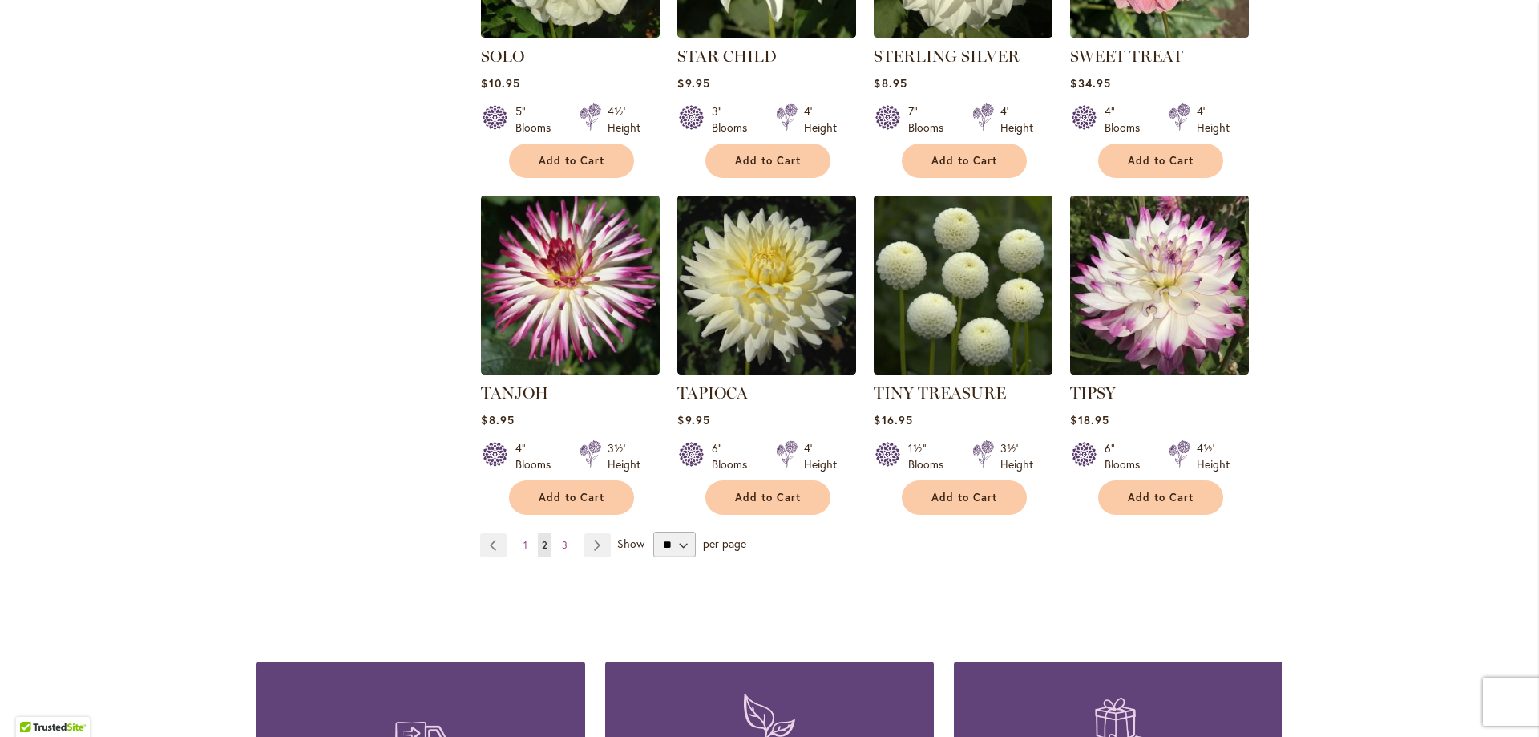
scroll to position [1239, 0]
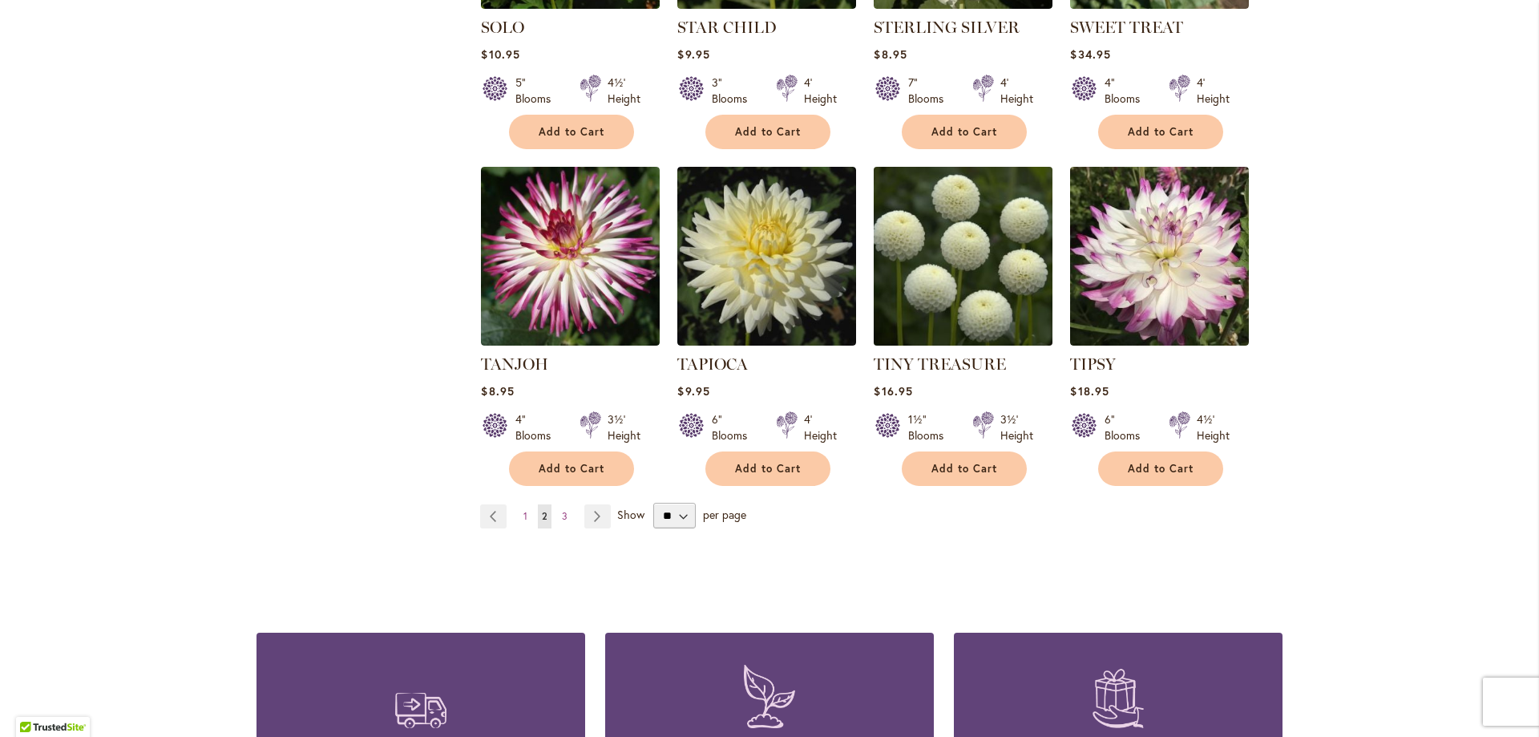
click at [970, 279] on img at bounding box center [964, 256] width 188 height 188
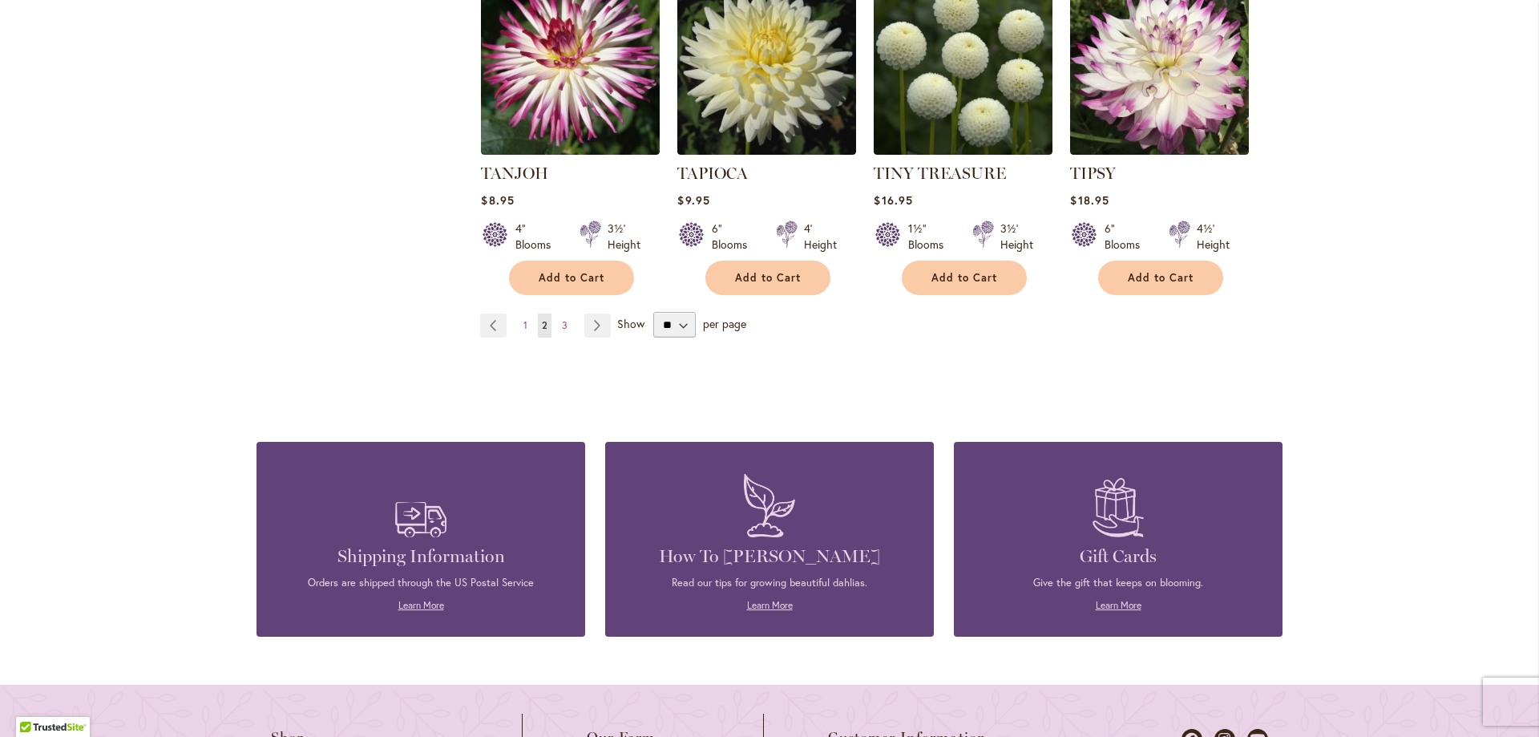
scroll to position [1443, 0]
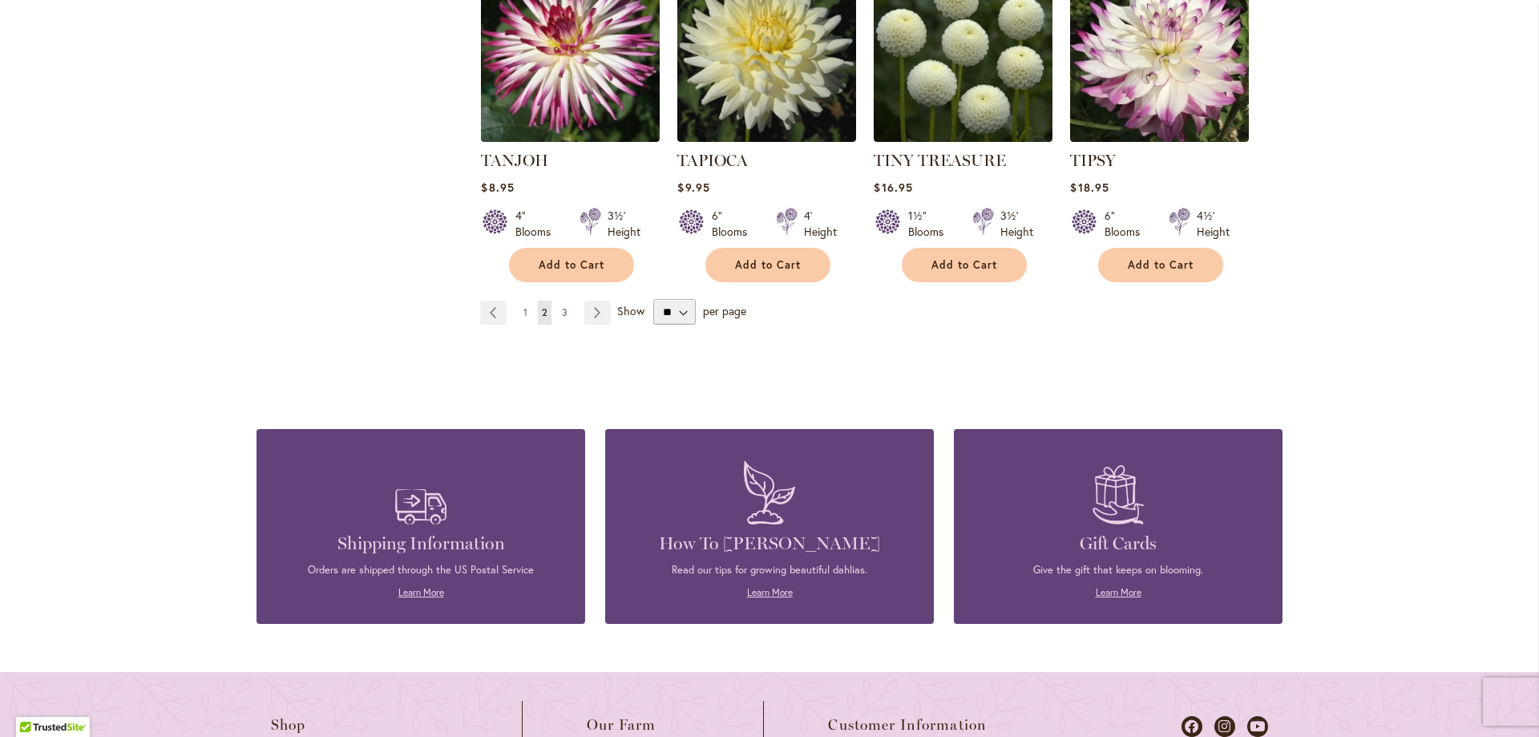
click at [562, 306] on span "3" at bounding box center [565, 312] width 6 height 12
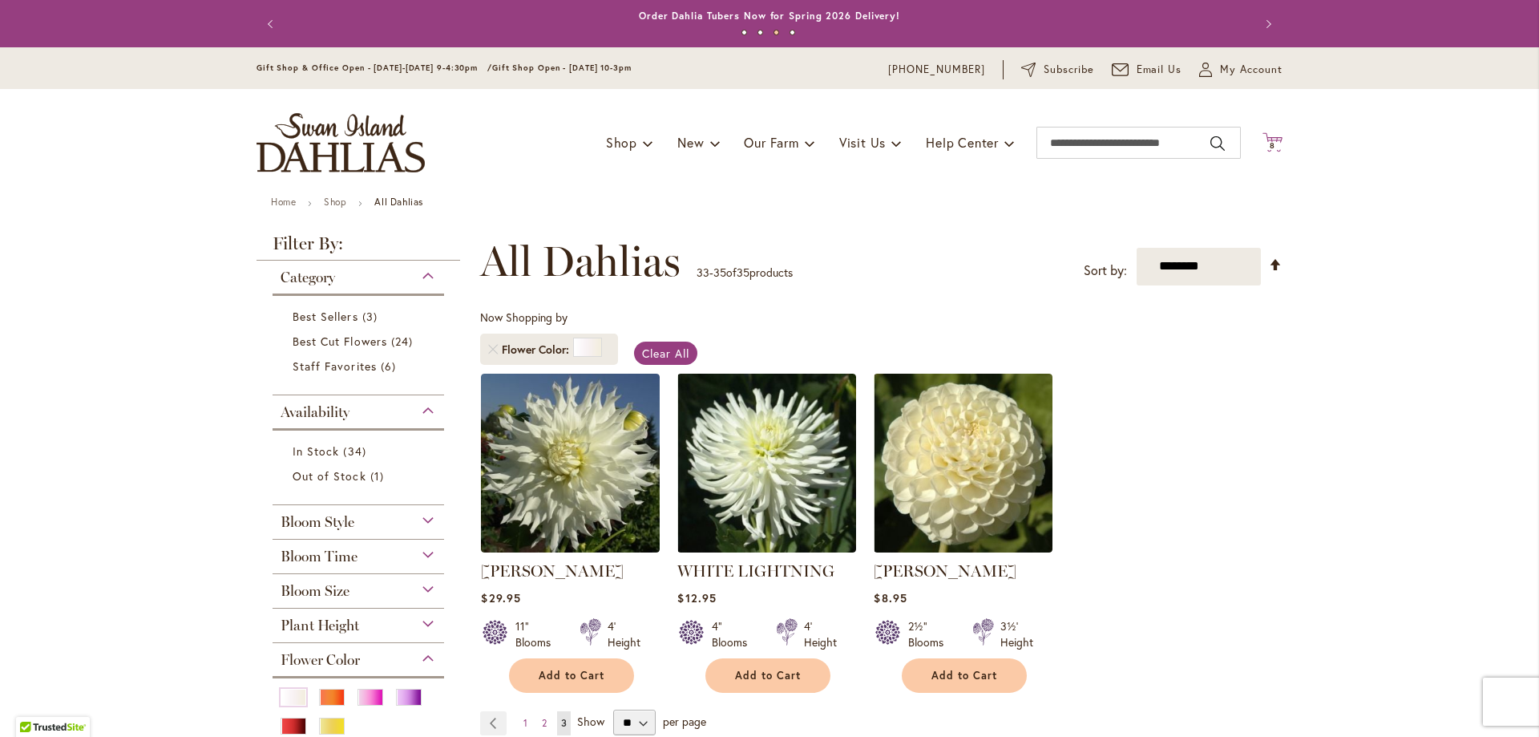
click at [1270, 143] on span "8" at bounding box center [1273, 145] width 6 height 10
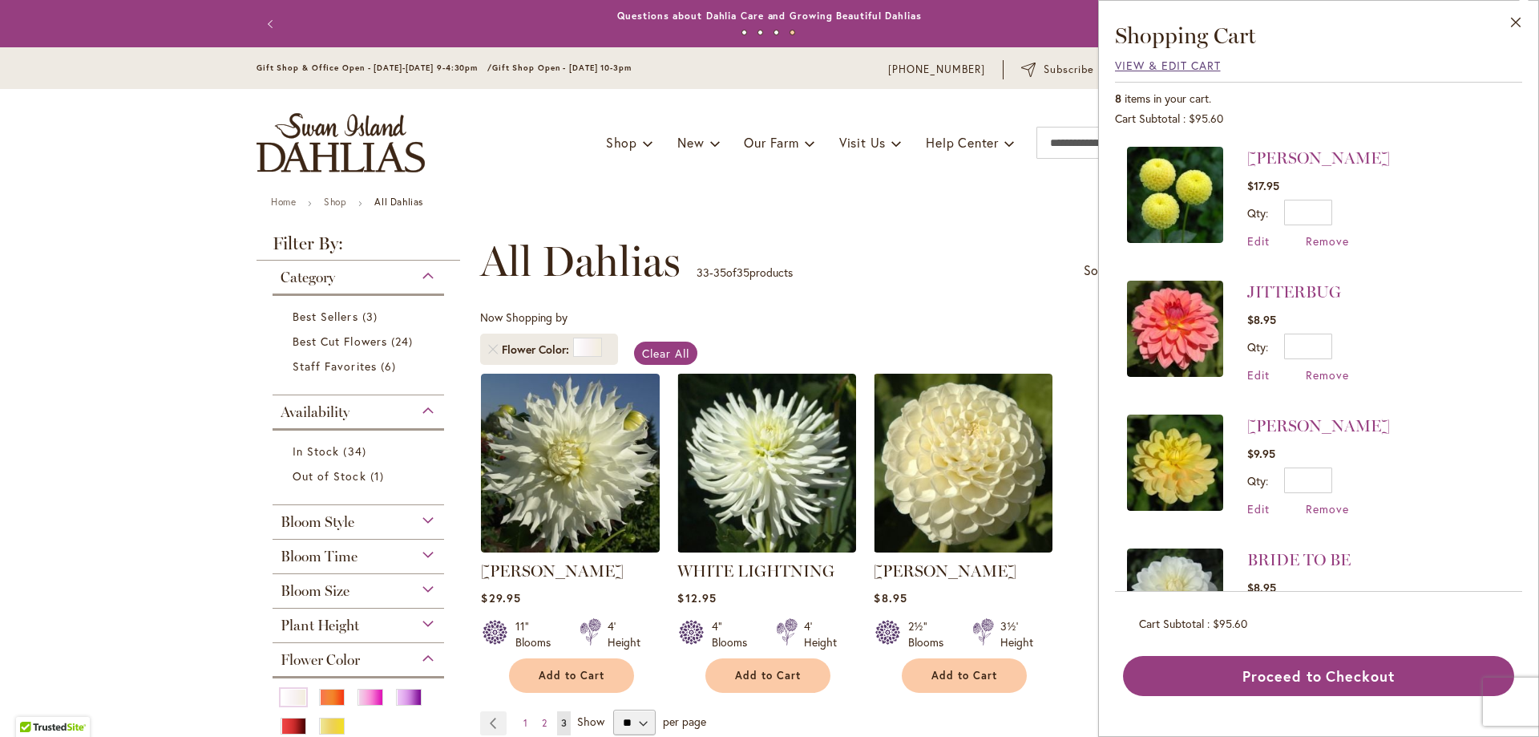
click at [1156, 64] on span "View & Edit Cart" at bounding box center [1168, 65] width 106 height 15
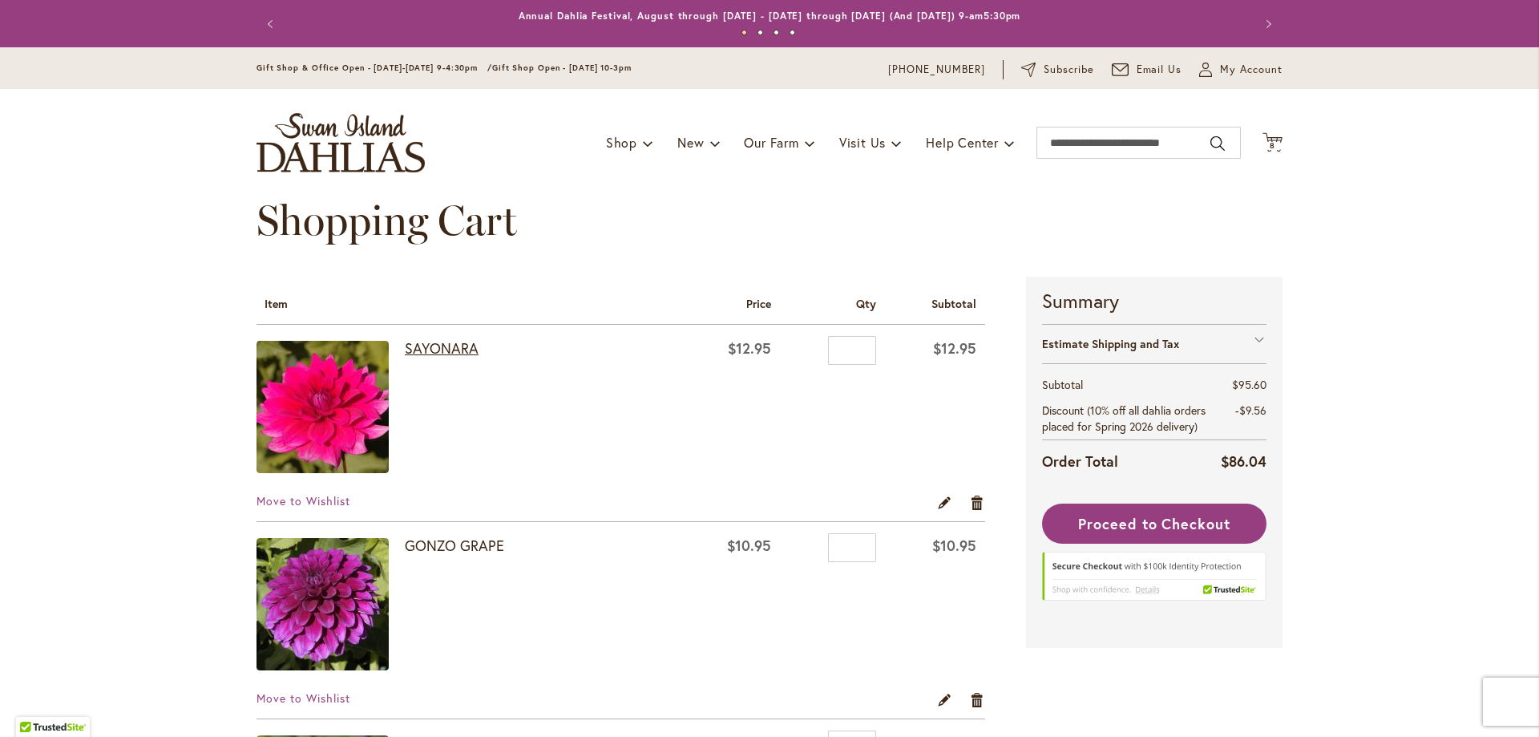
click at [414, 349] on link "SAYONARA" at bounding box center [442, 347] width 74 height 19
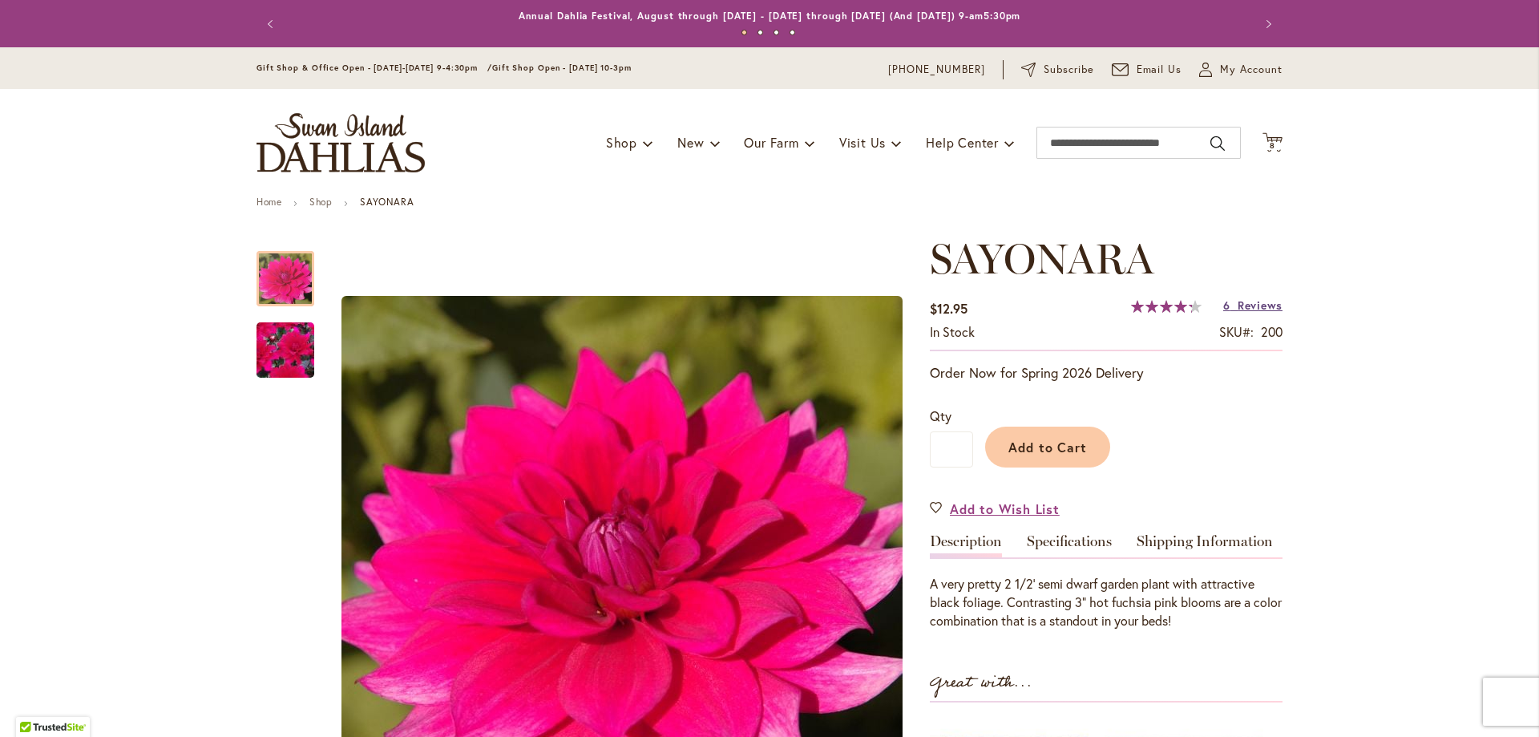
click at [1260, 304] on span "Reviews" at bounding box center [1260, 304] width 45 height 15
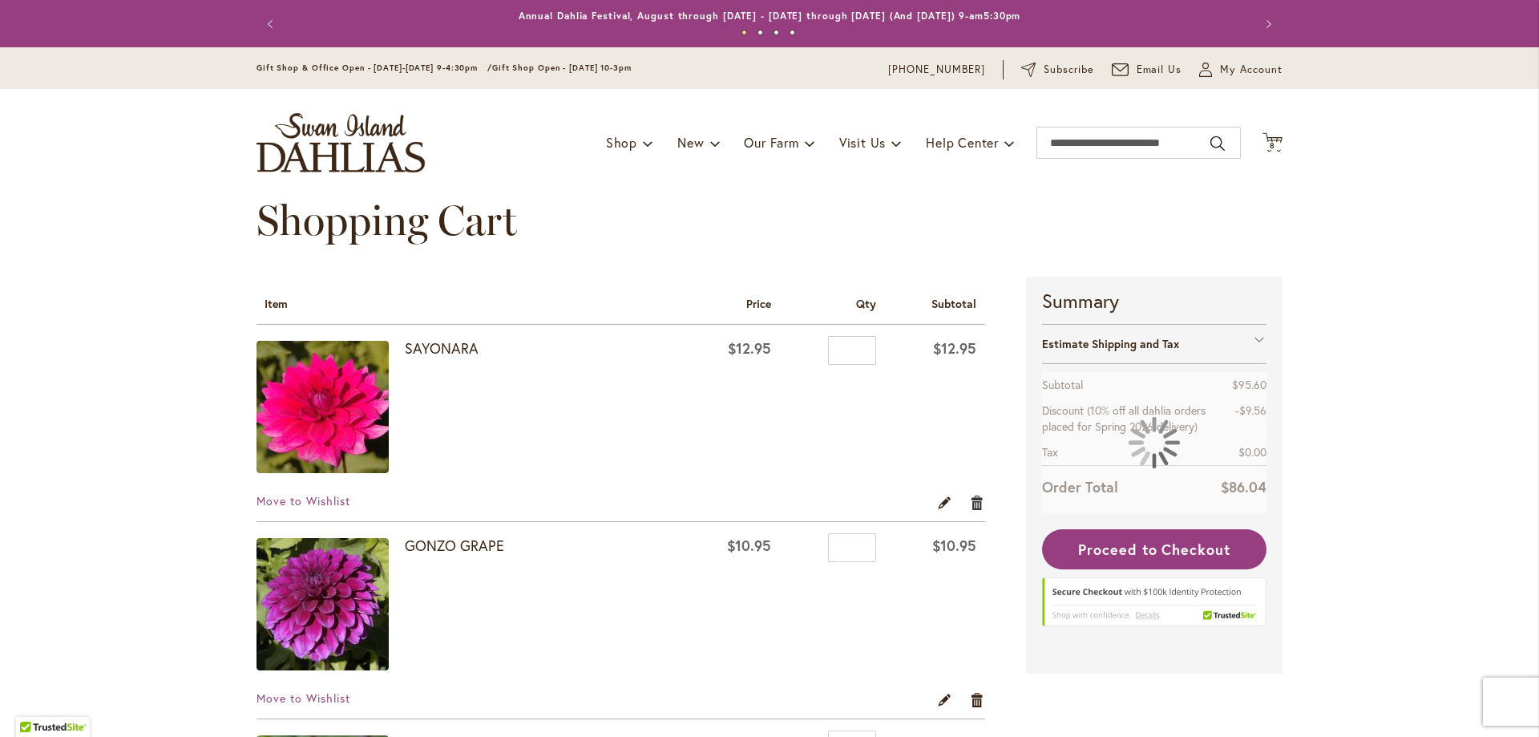
click at [970, 500] on link "Remove item" at bounding box center [977, 502] width 15 height 18
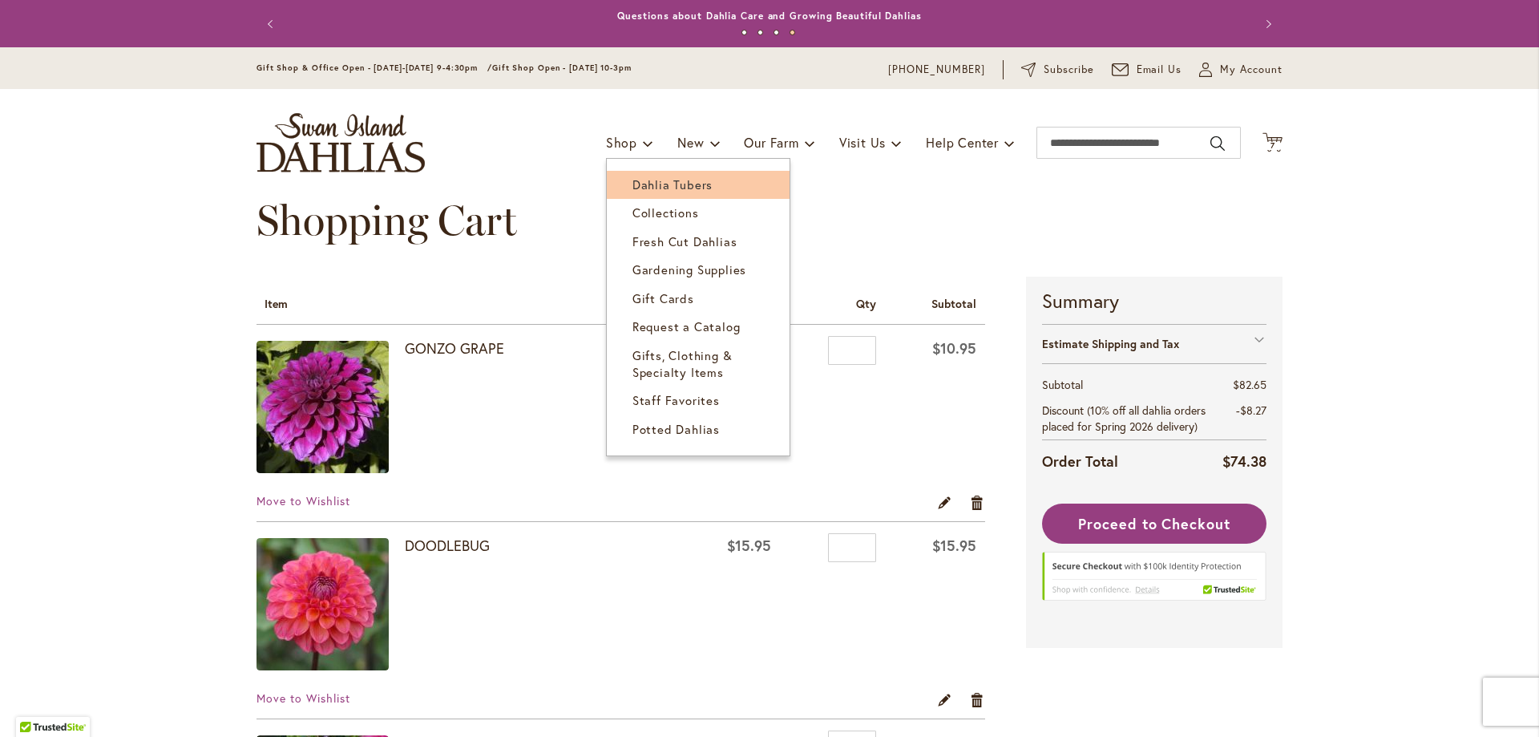
click at [641, 184] on span "Dahlia Tubers" at bounding box center [672, 184] width 80 height 16
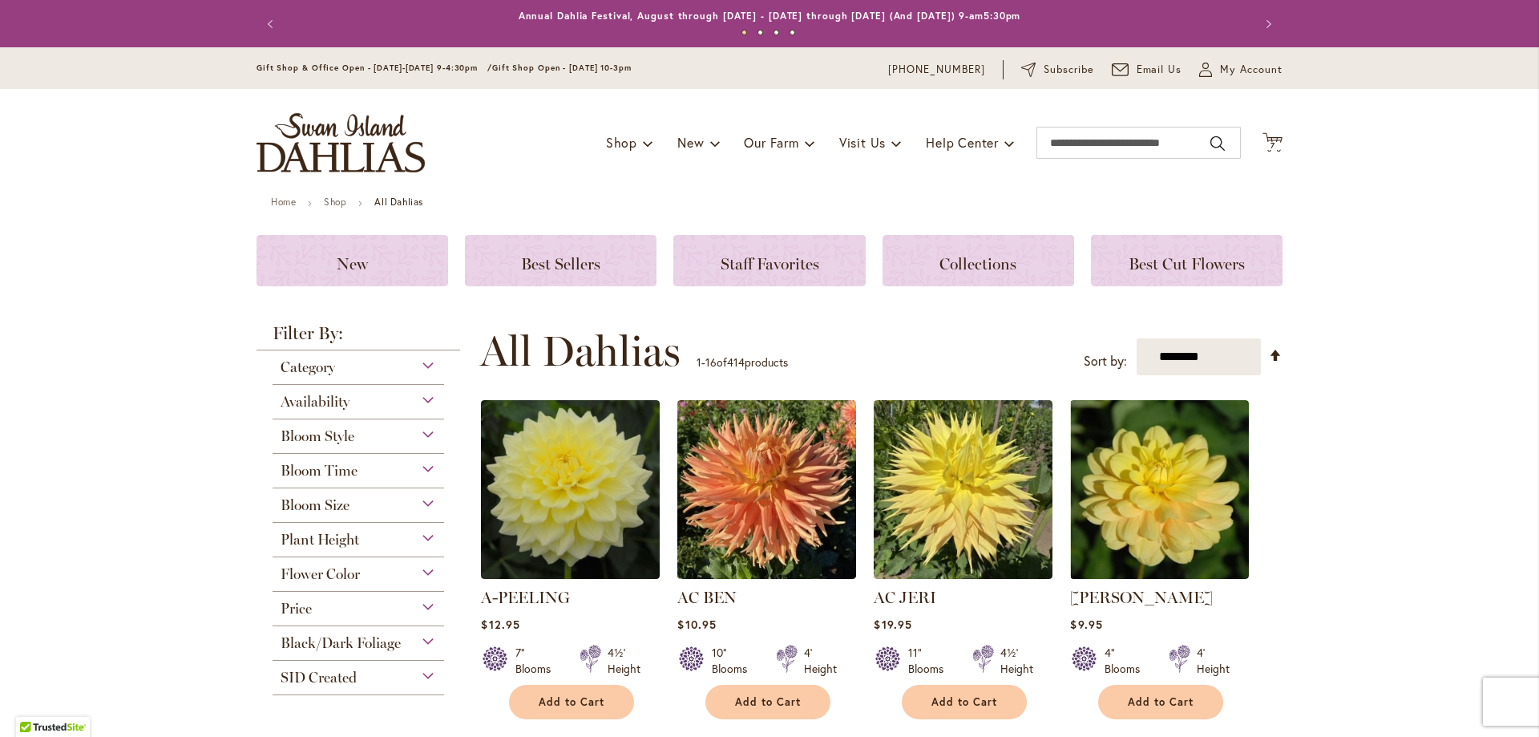
click at [419, 569] on div "Flower Color" at bounding box center [359, 570] width 172 height 26
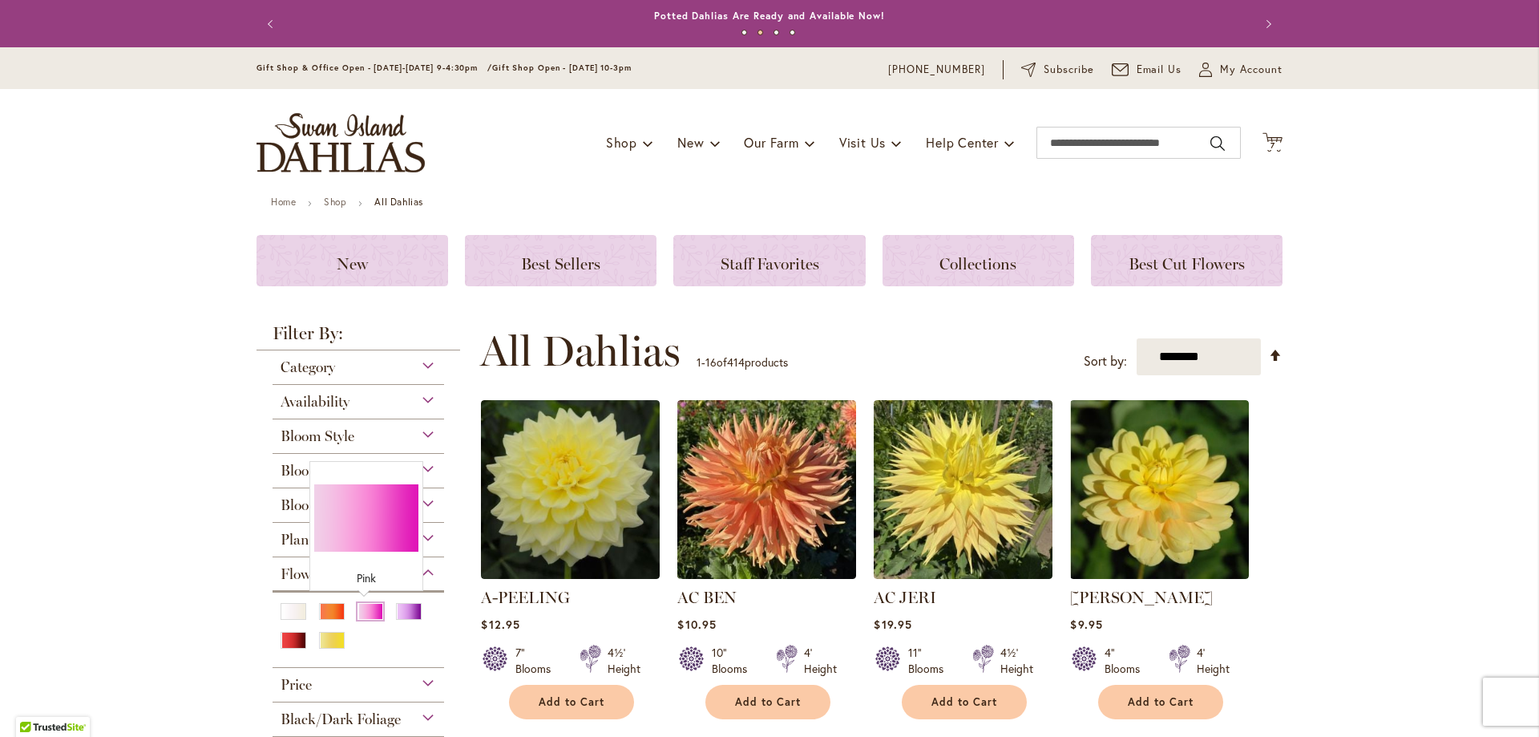
click at [358, 608] on div "Pink" at bounding box center [371, 611] width 26 height 17
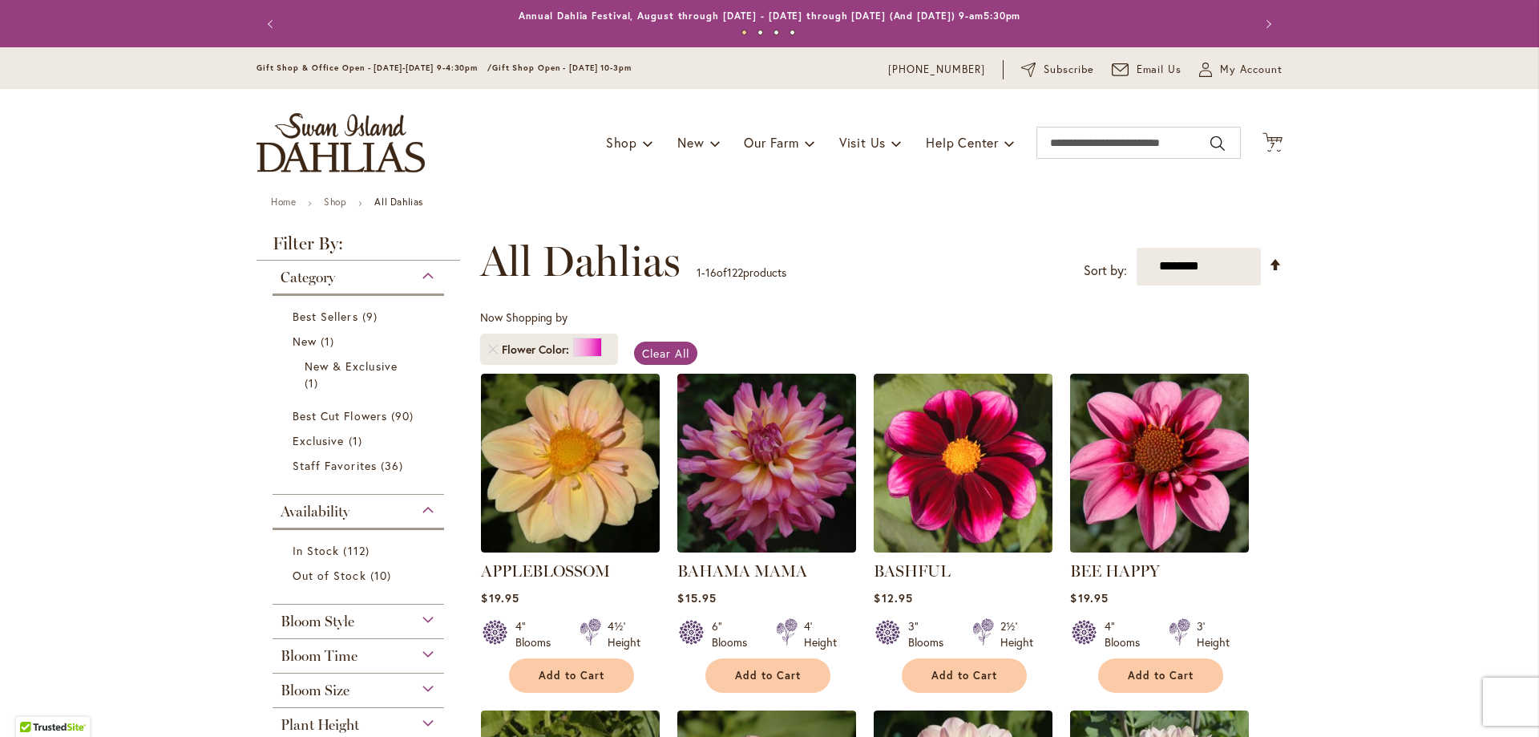
click at [360, 689] on div "Bloom Size" at bounding box center [359, 686] width 172 height 26
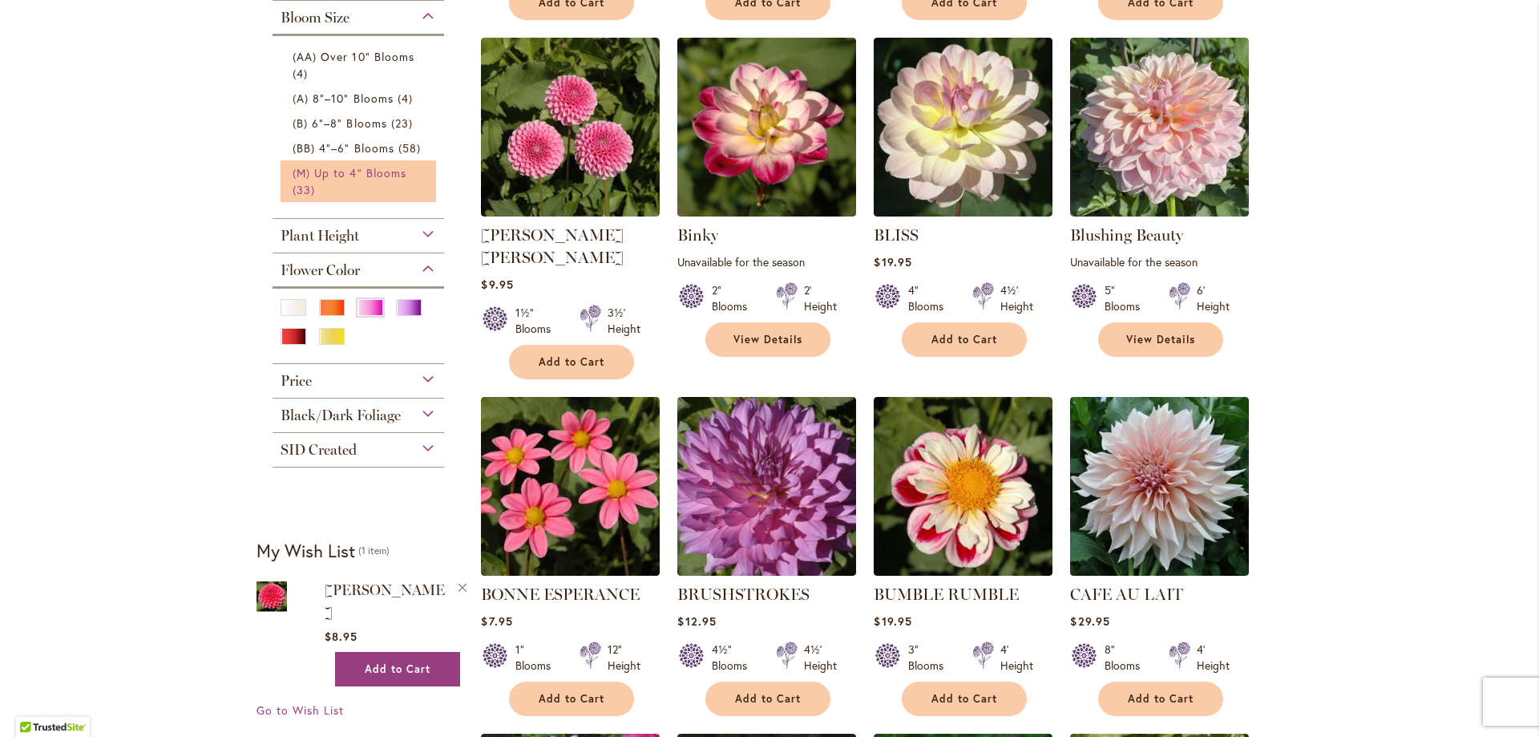
click at [321, 176] on span "(M) Up to 4" Blooms" at bounding box center [350, 172] width 114 height 15
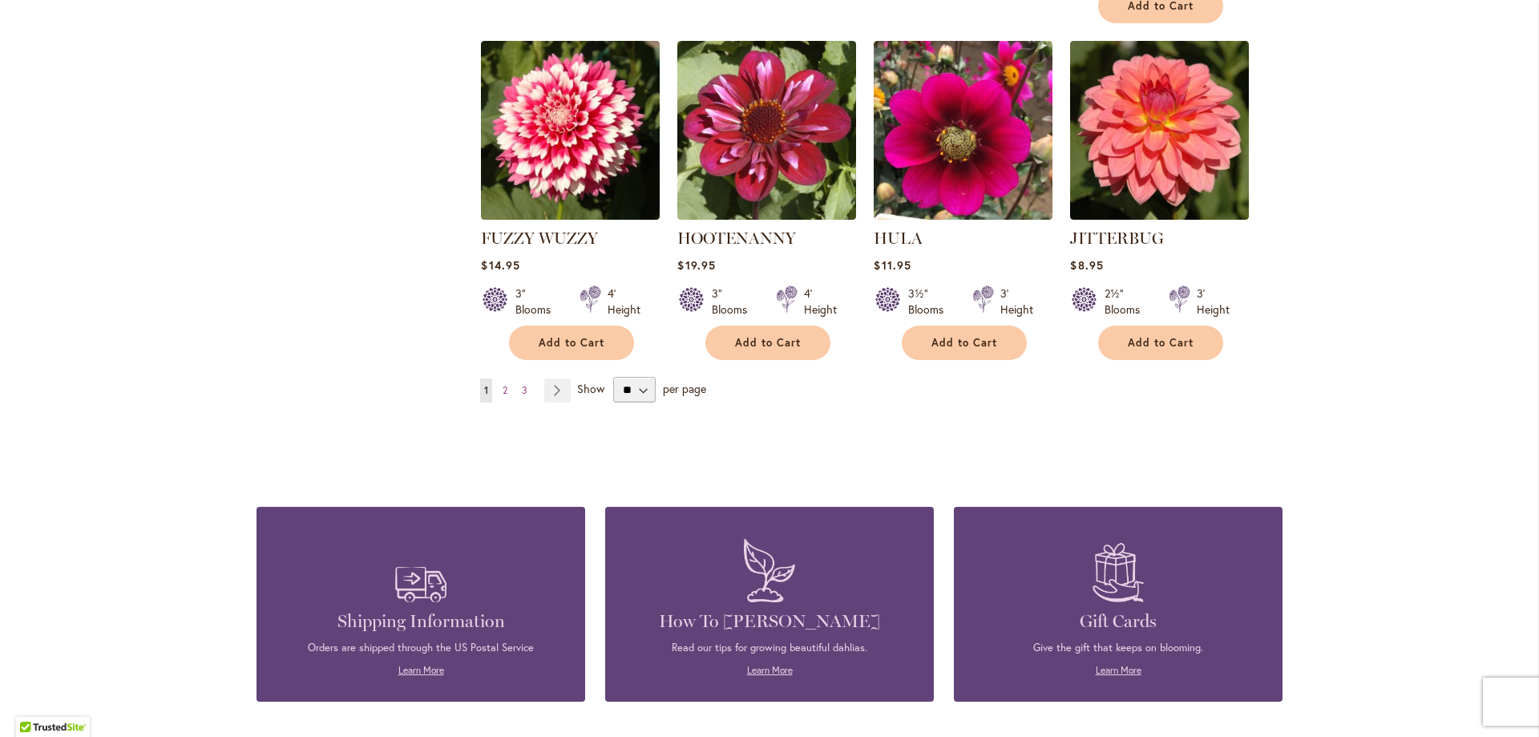
scroll to position [1442, 0]
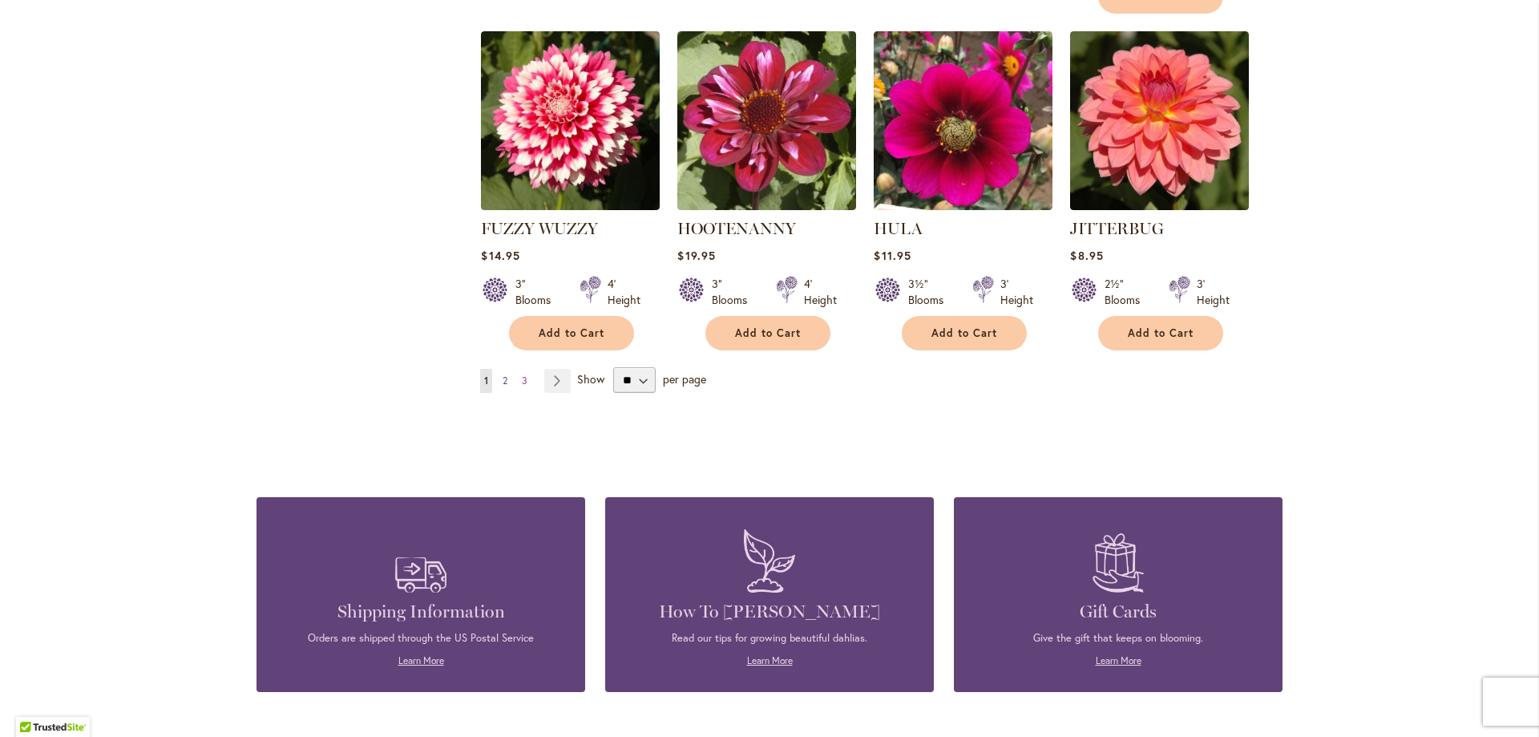
click at [503, 374] on span "2" at bounding box center [505, 380] width 5 height 12
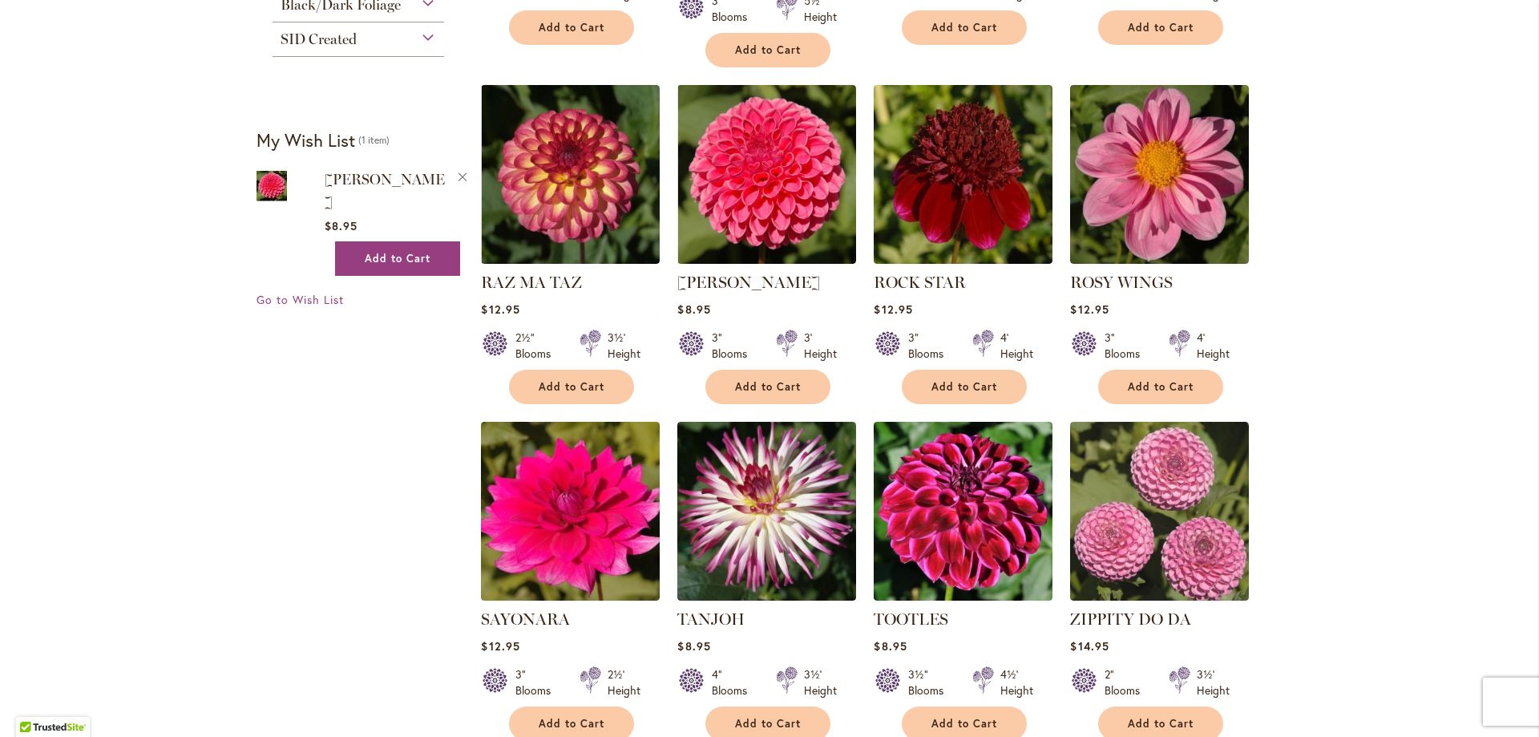
scroll to position [1008, 0]
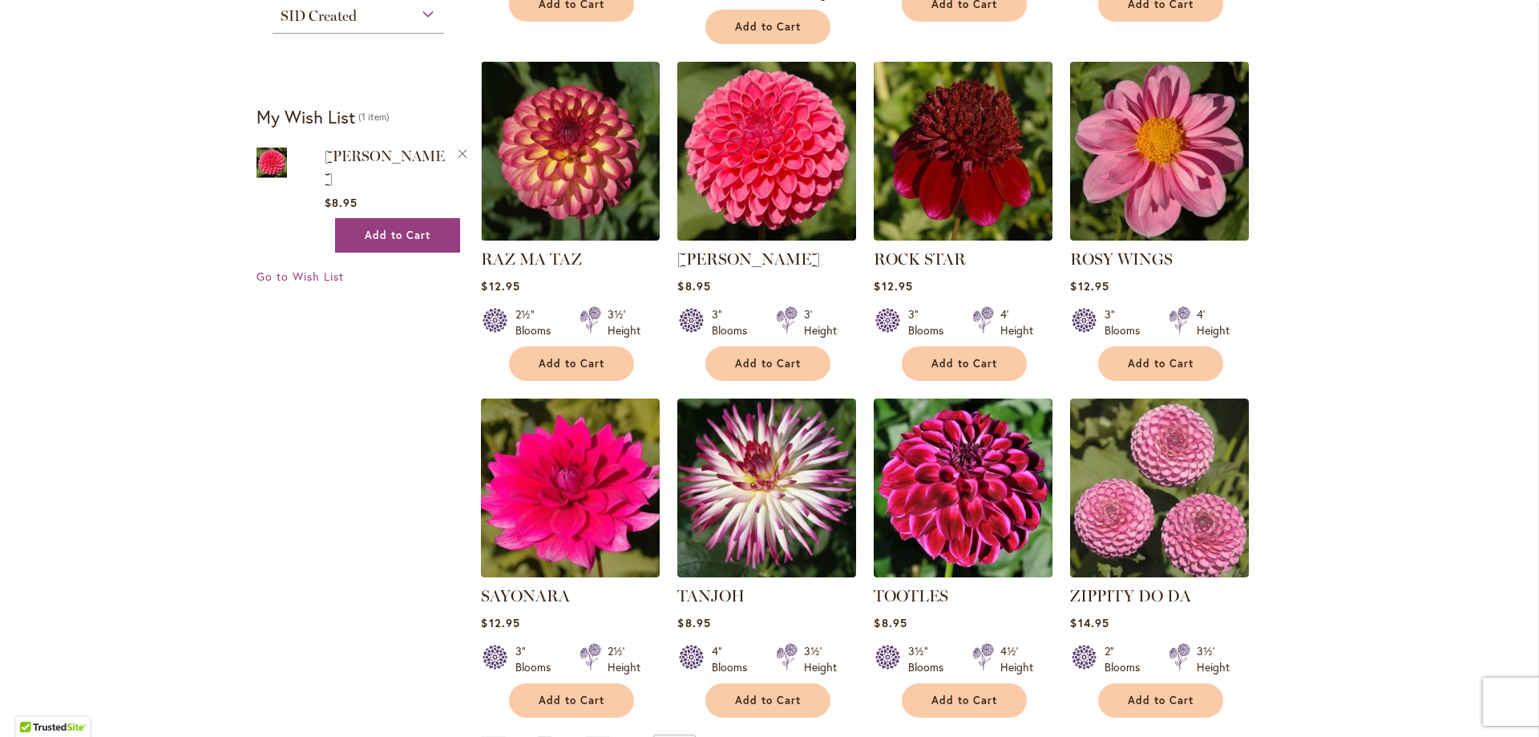
click at [792, 150] on img at bounding box center [767, 151] width 188 height 188
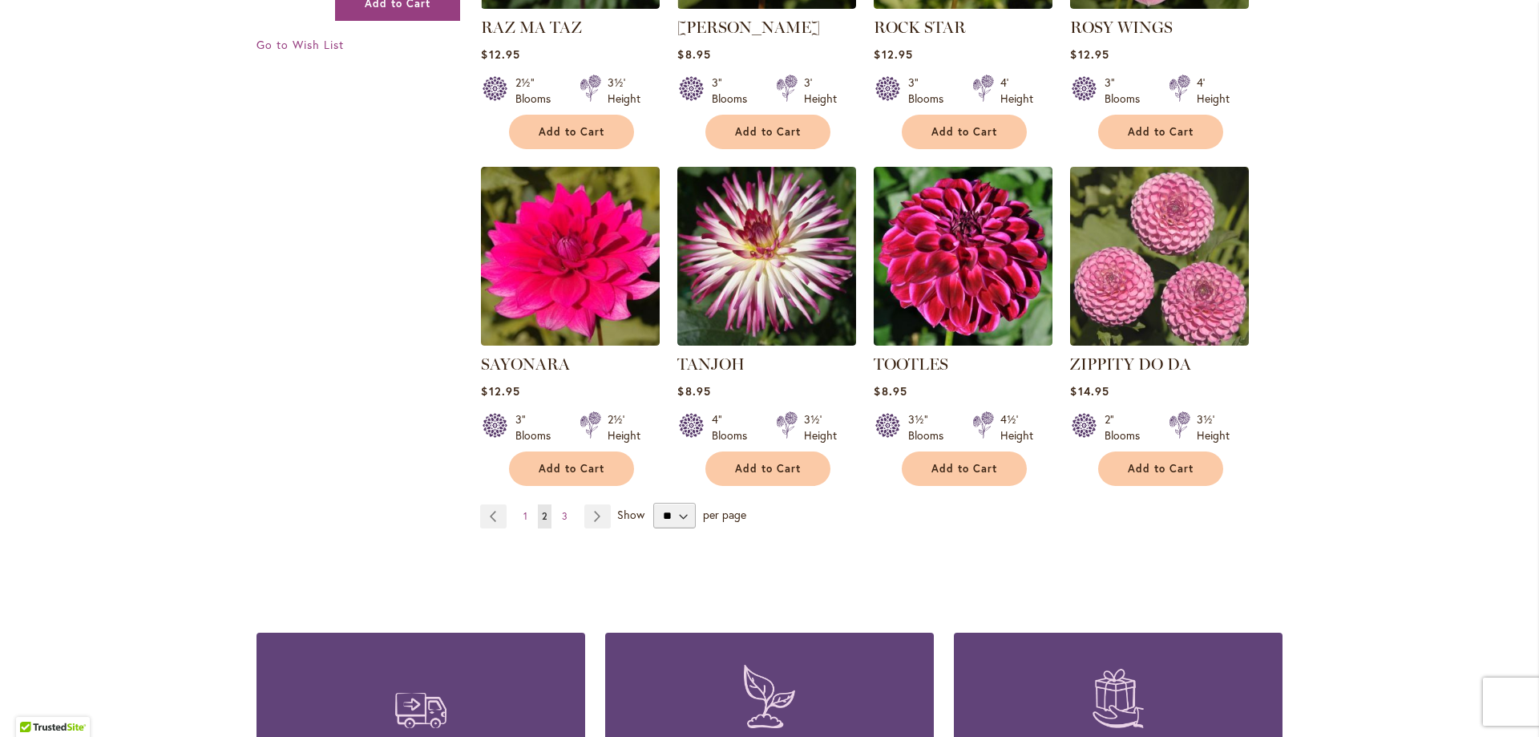
scroll to position [1294, 0]
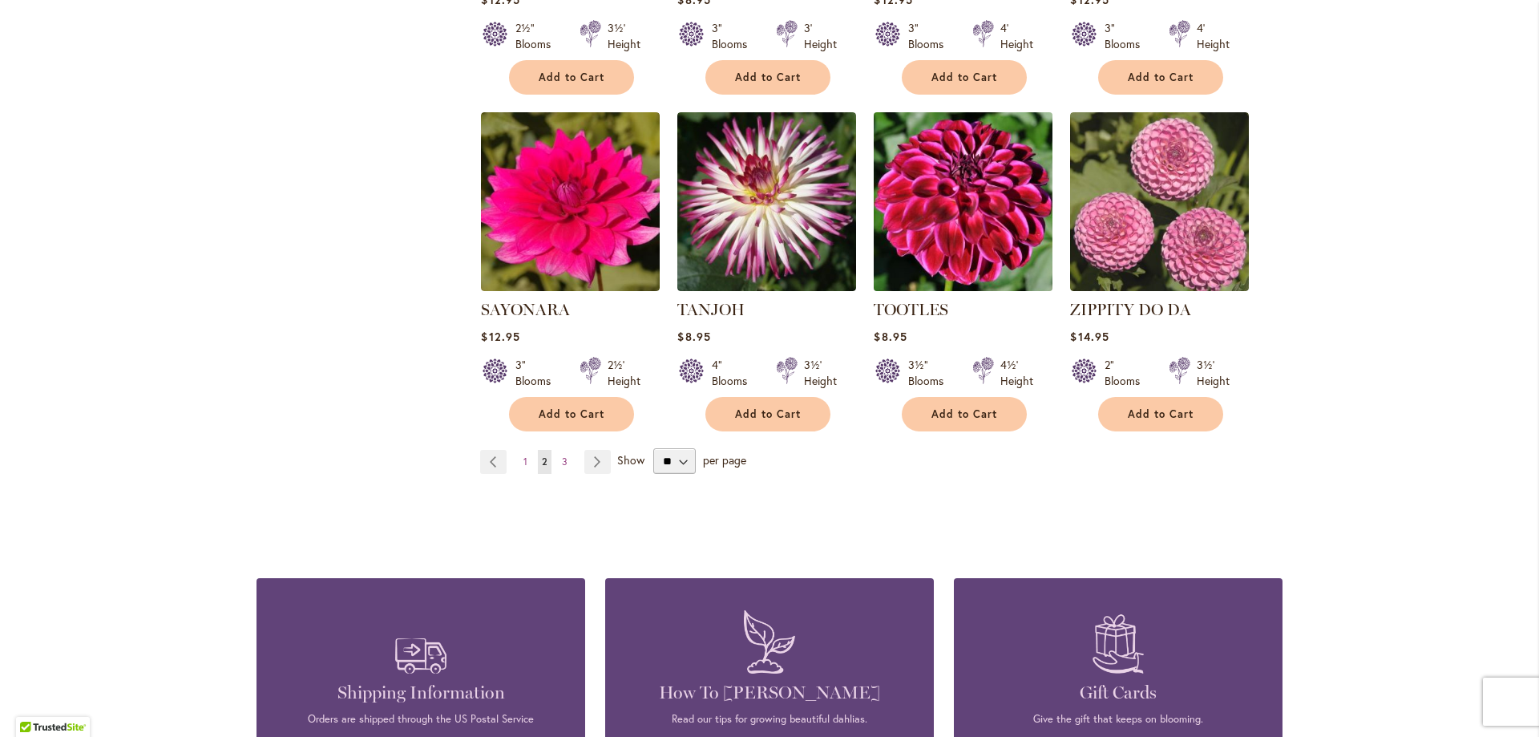
click at [972, 184] on img at bounding box center [964, 201] width 188 height 188
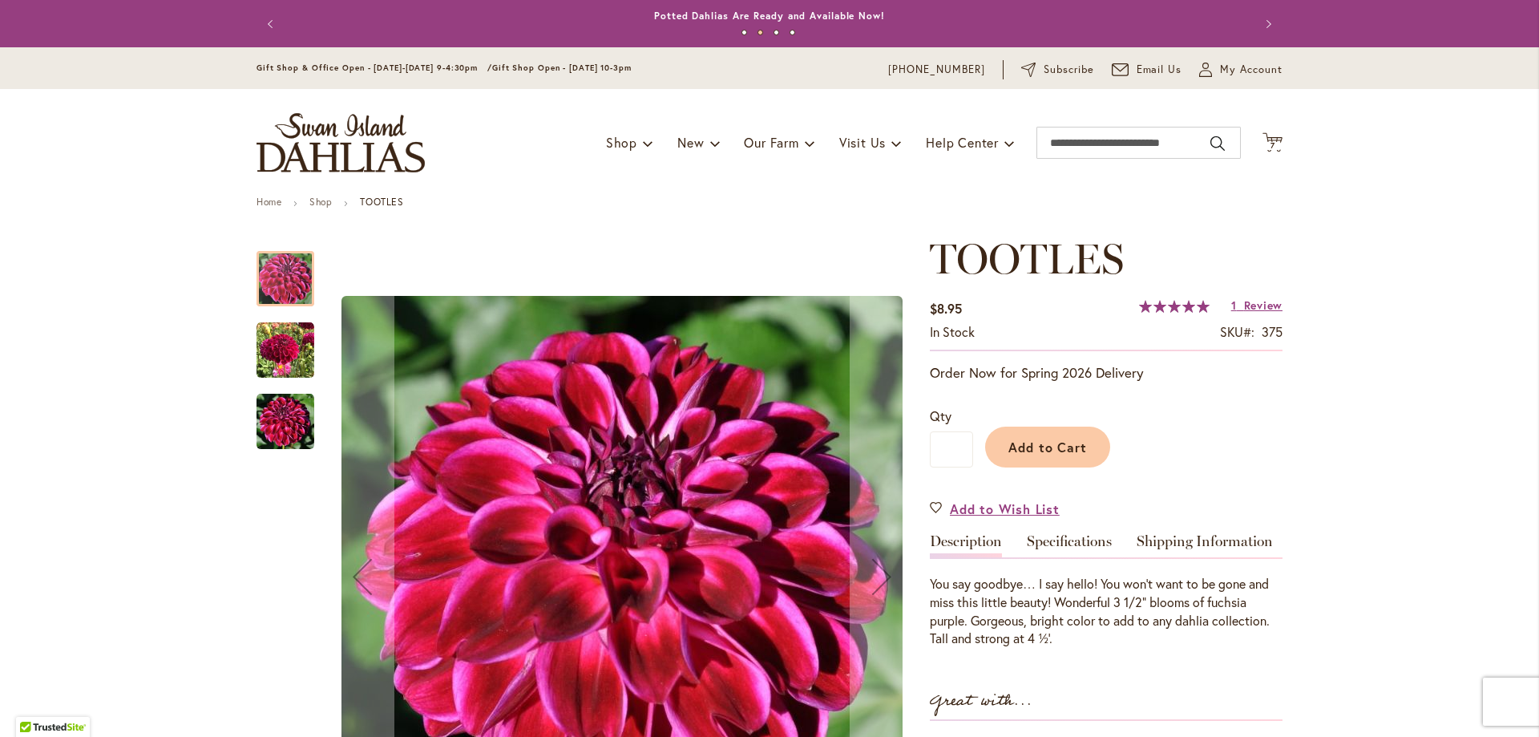
click at [257, 345] on img "Tootles" at bounding box center [286, 350] width 58 height 58
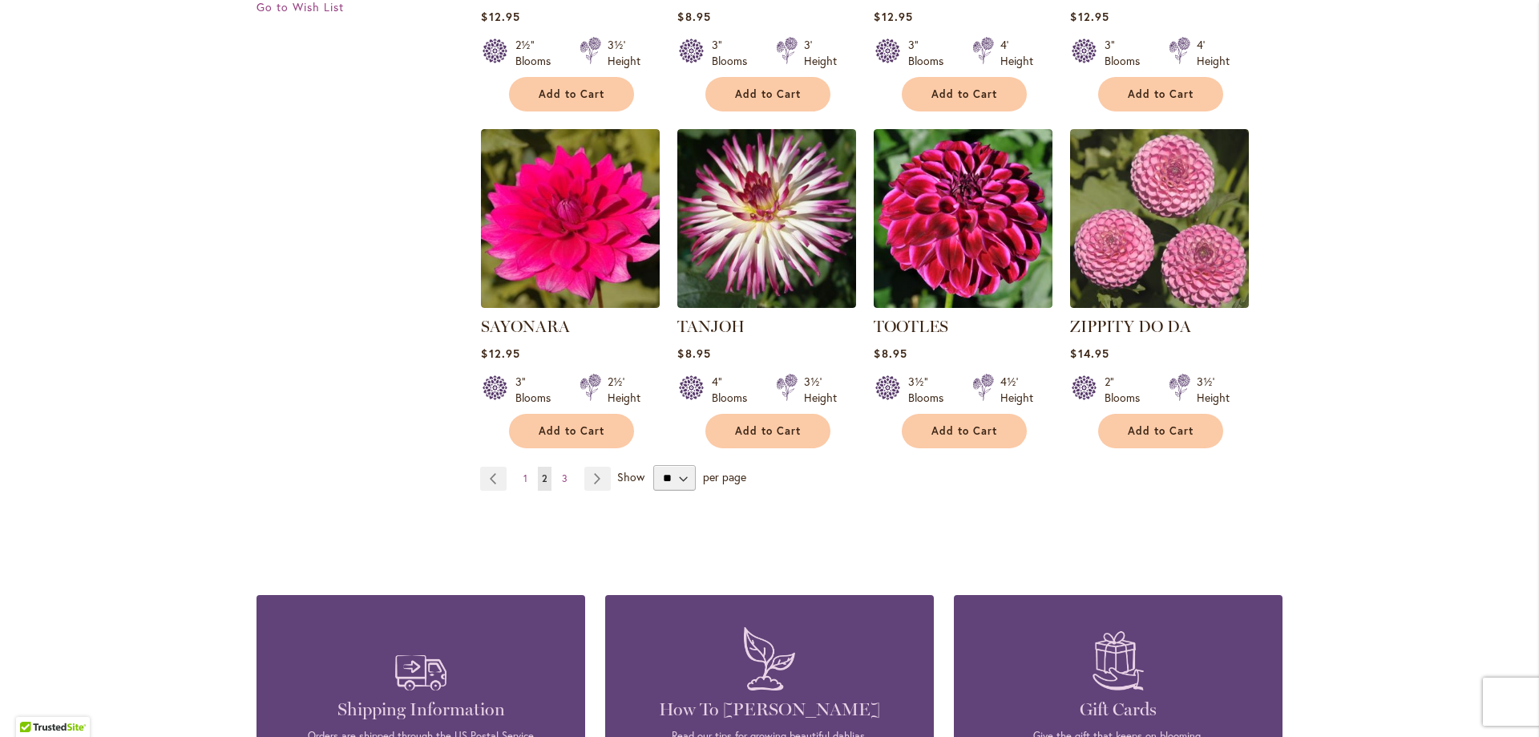
scroll to position [1346, 0]
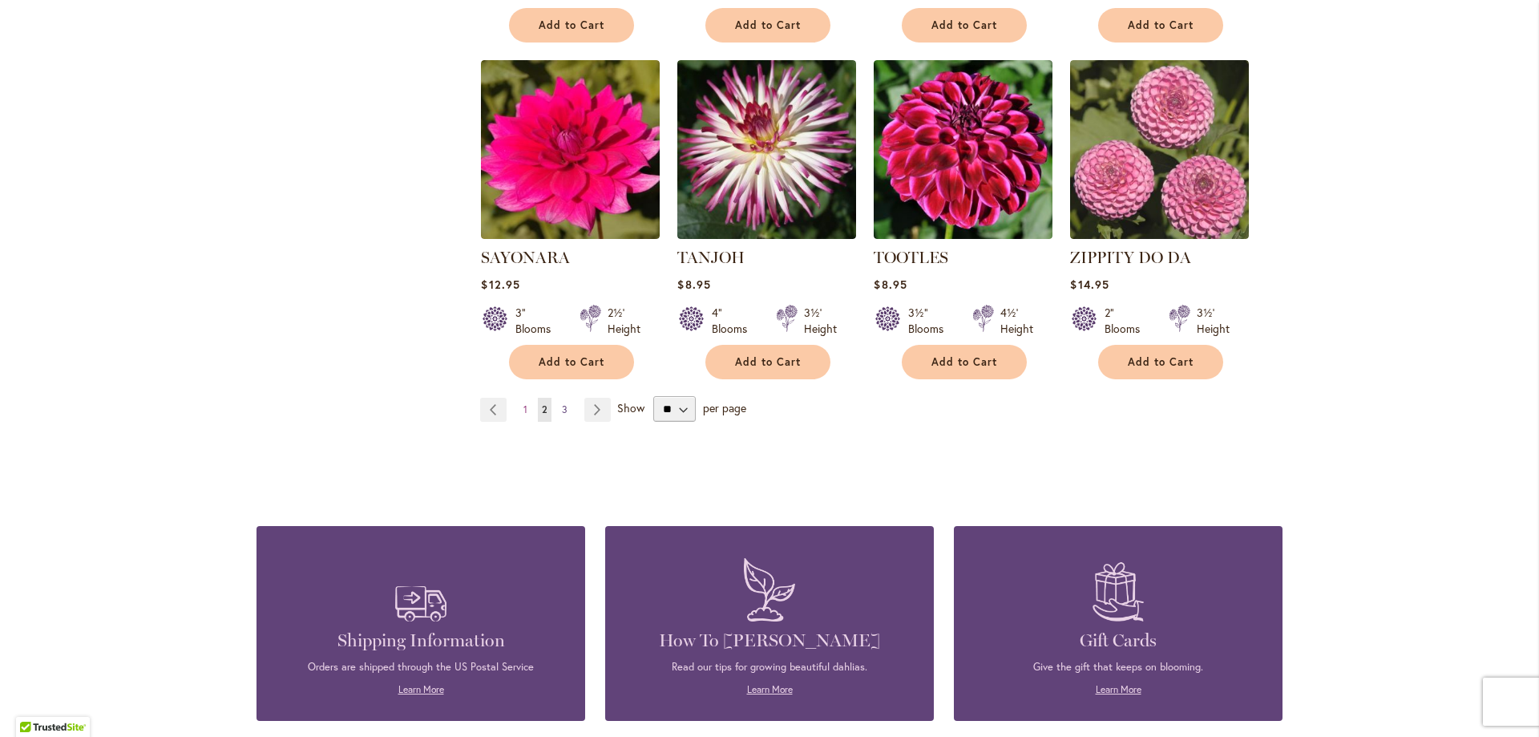
click at [562, 403] on span "3" at bounding box center [565, 409] width 6 height 12
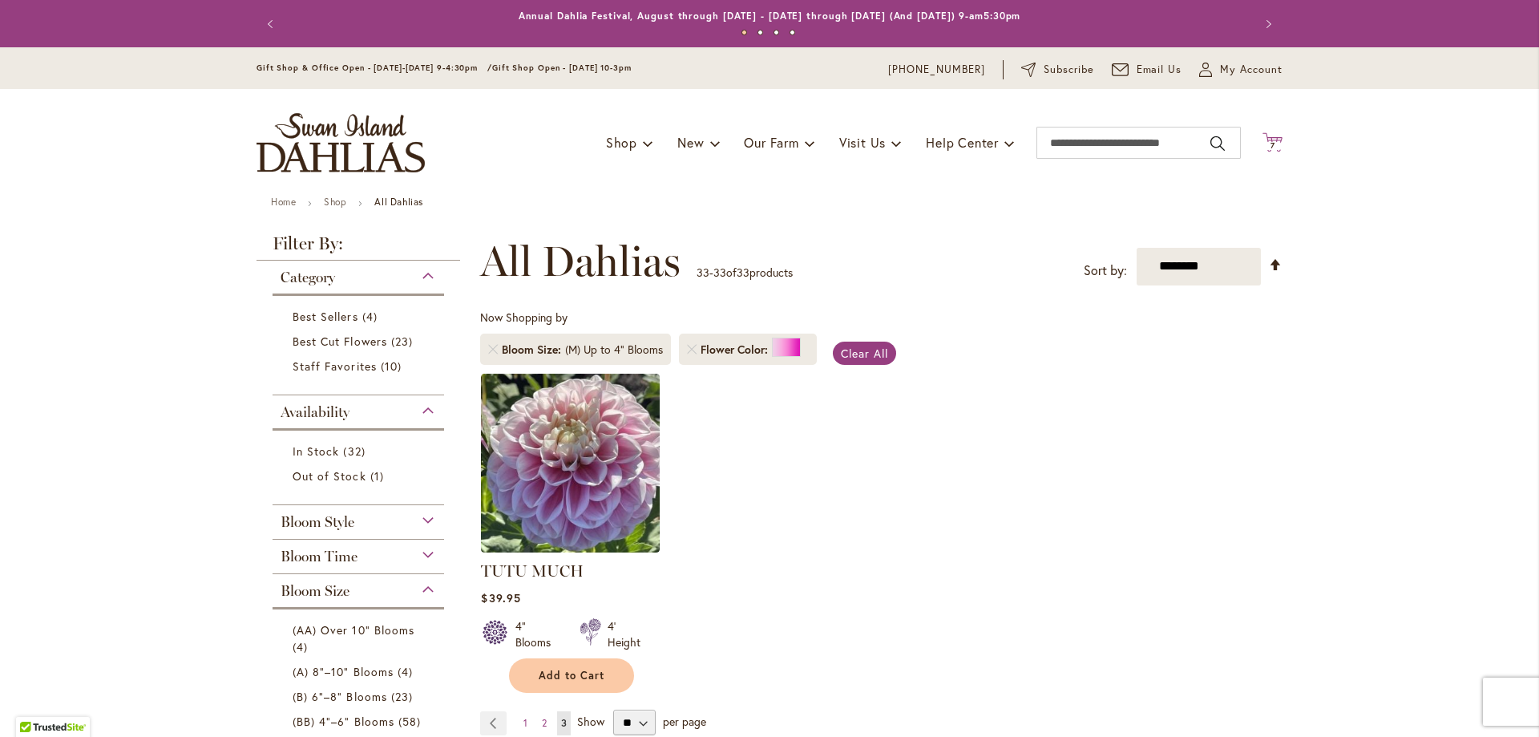
click at [1271, 141] on span "7" at bounding box center [1273, 145] width 5 height 10
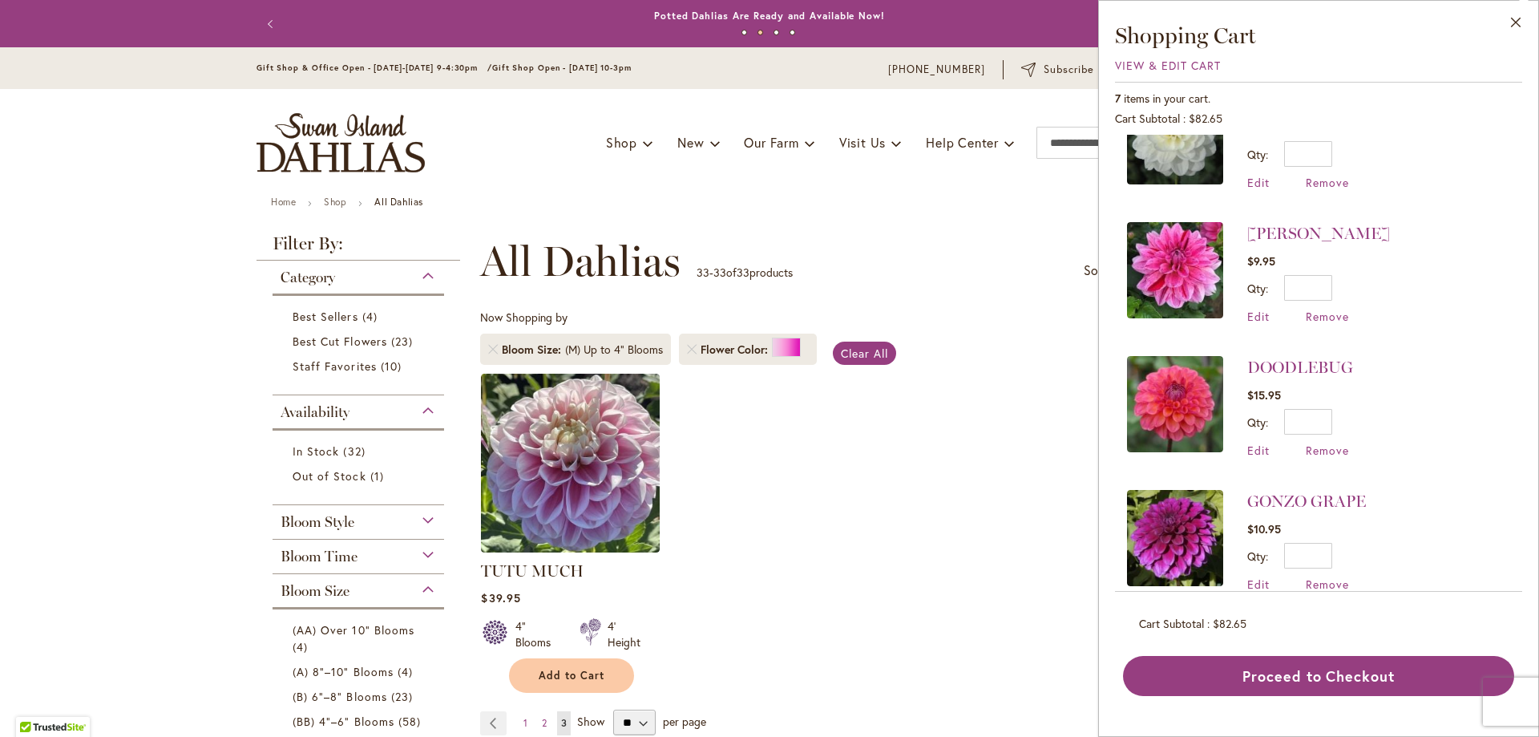
scroll to position [483, 0]
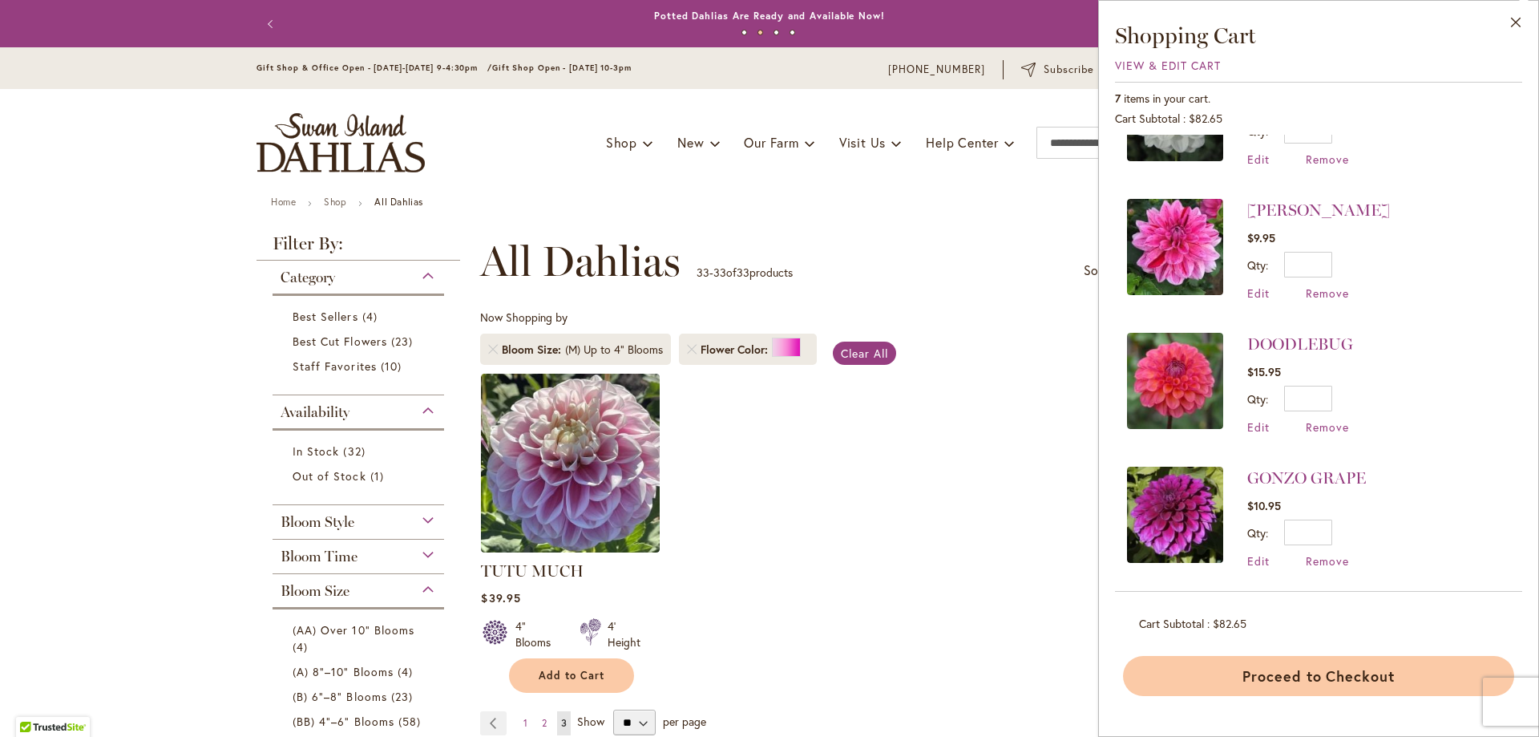
click at [1259, 674] on button "Proceed to Checkout" at bounding box center [1318, 676] width 391 height 40
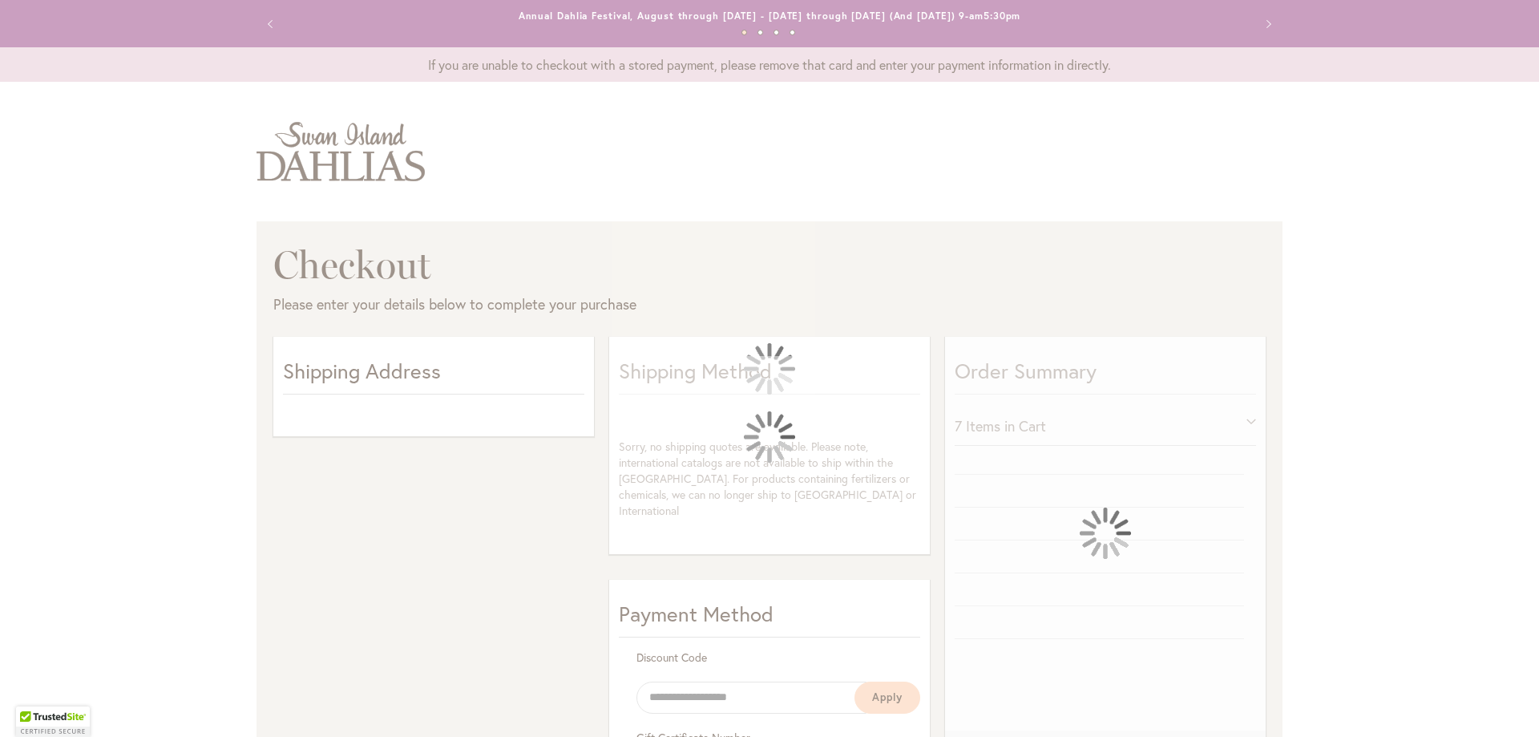
select select "**"
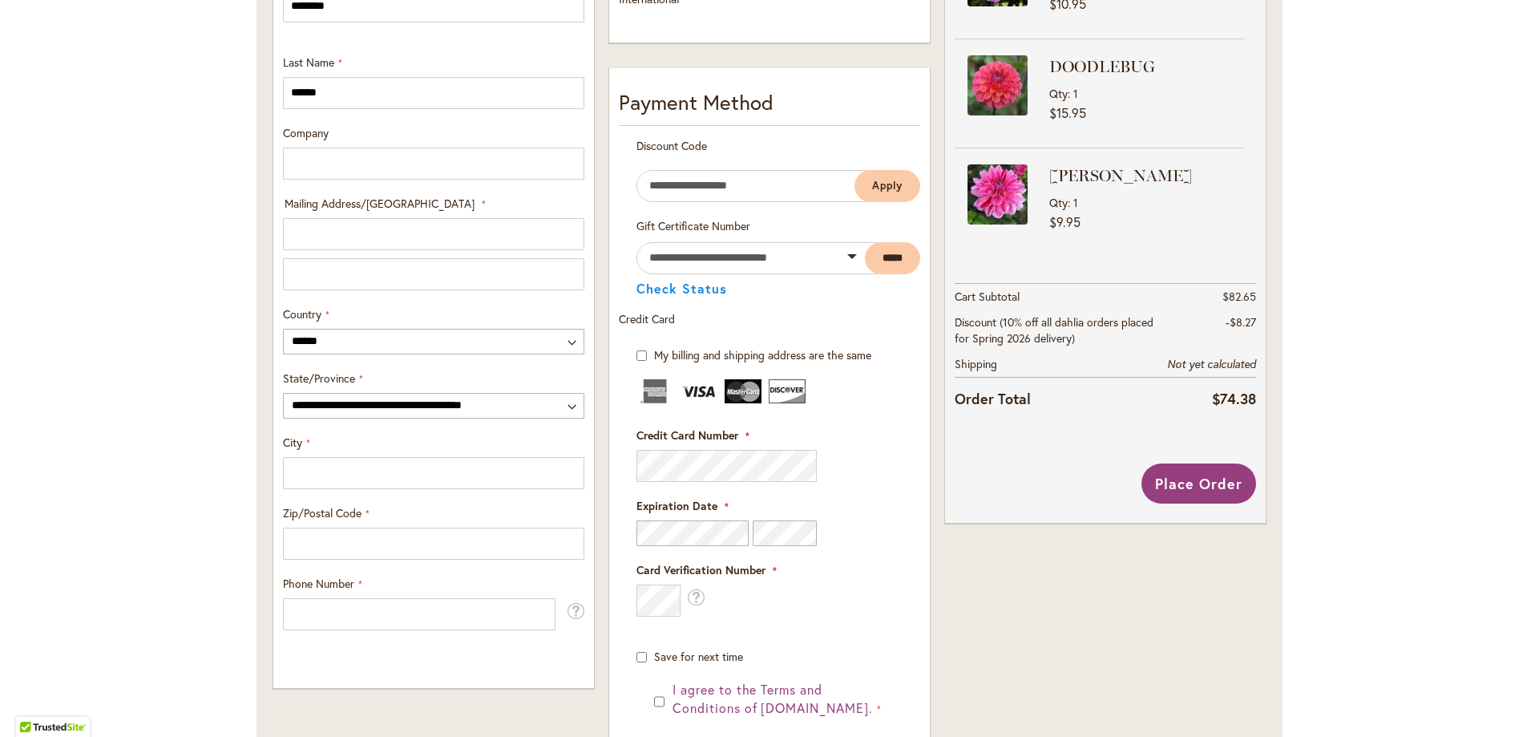
scroll to position [572, 0]
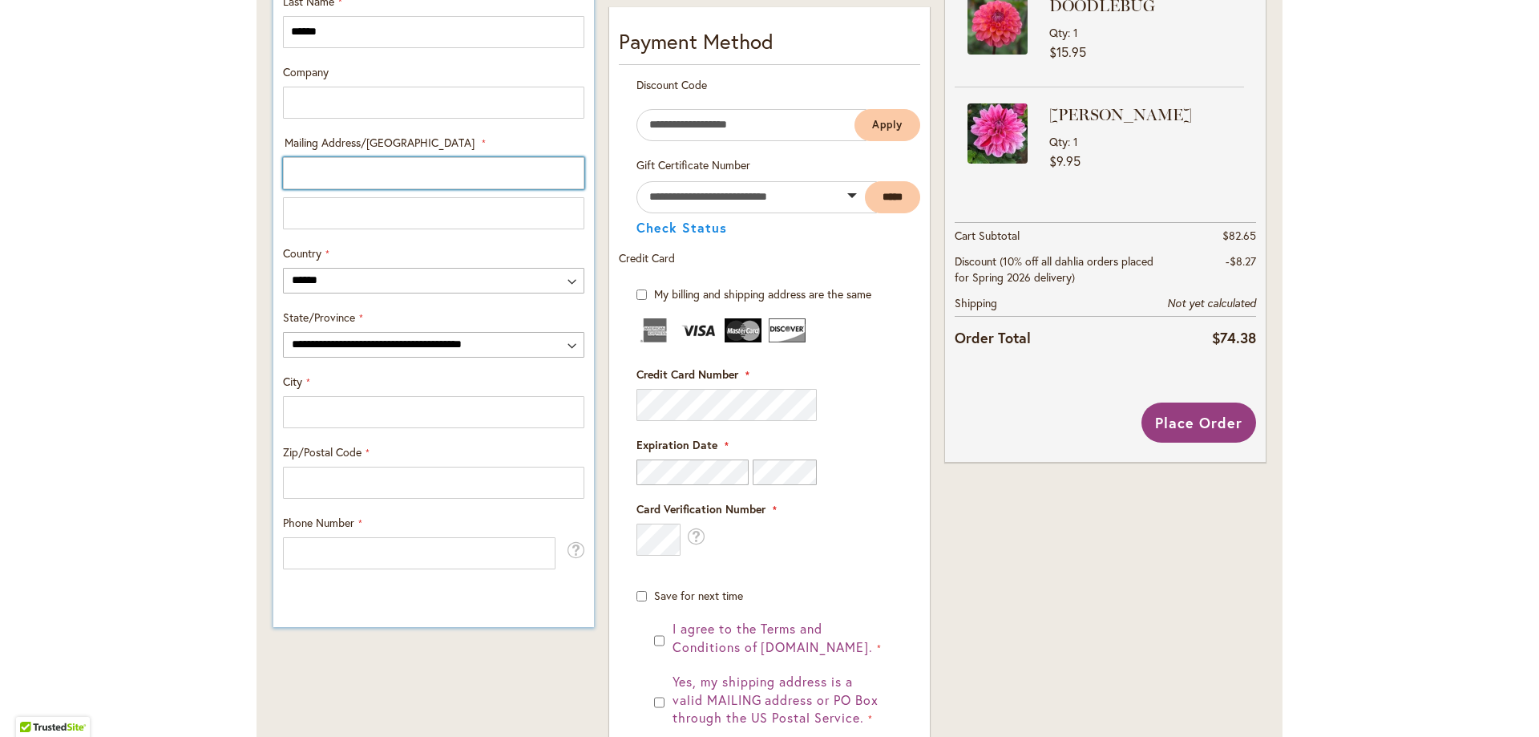
click at [436, 175] on input "Mailing Address/PO BOX: Line 1" at bounding box center [433, 173] width 301 height 32
type input "**********"
select select "**"
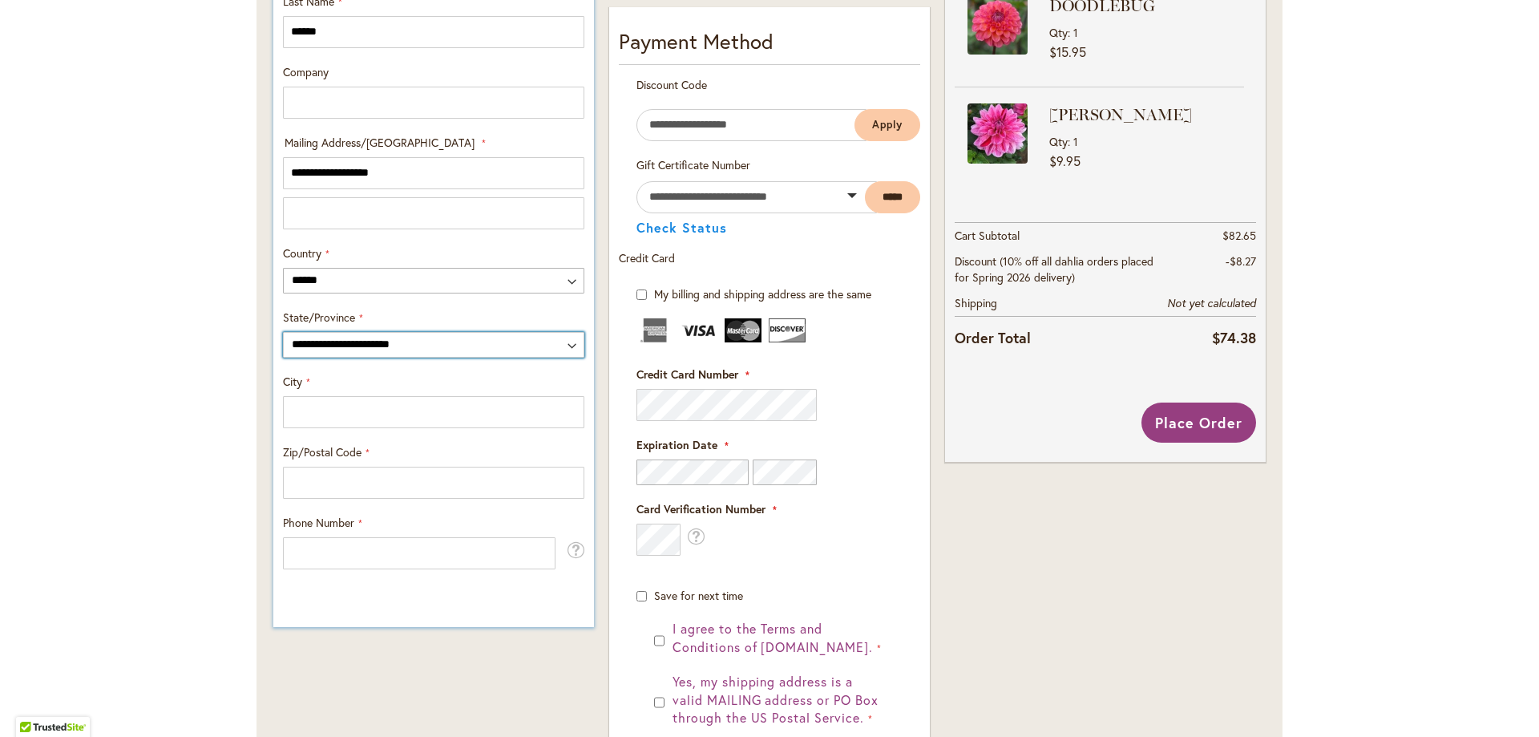
type input "******"
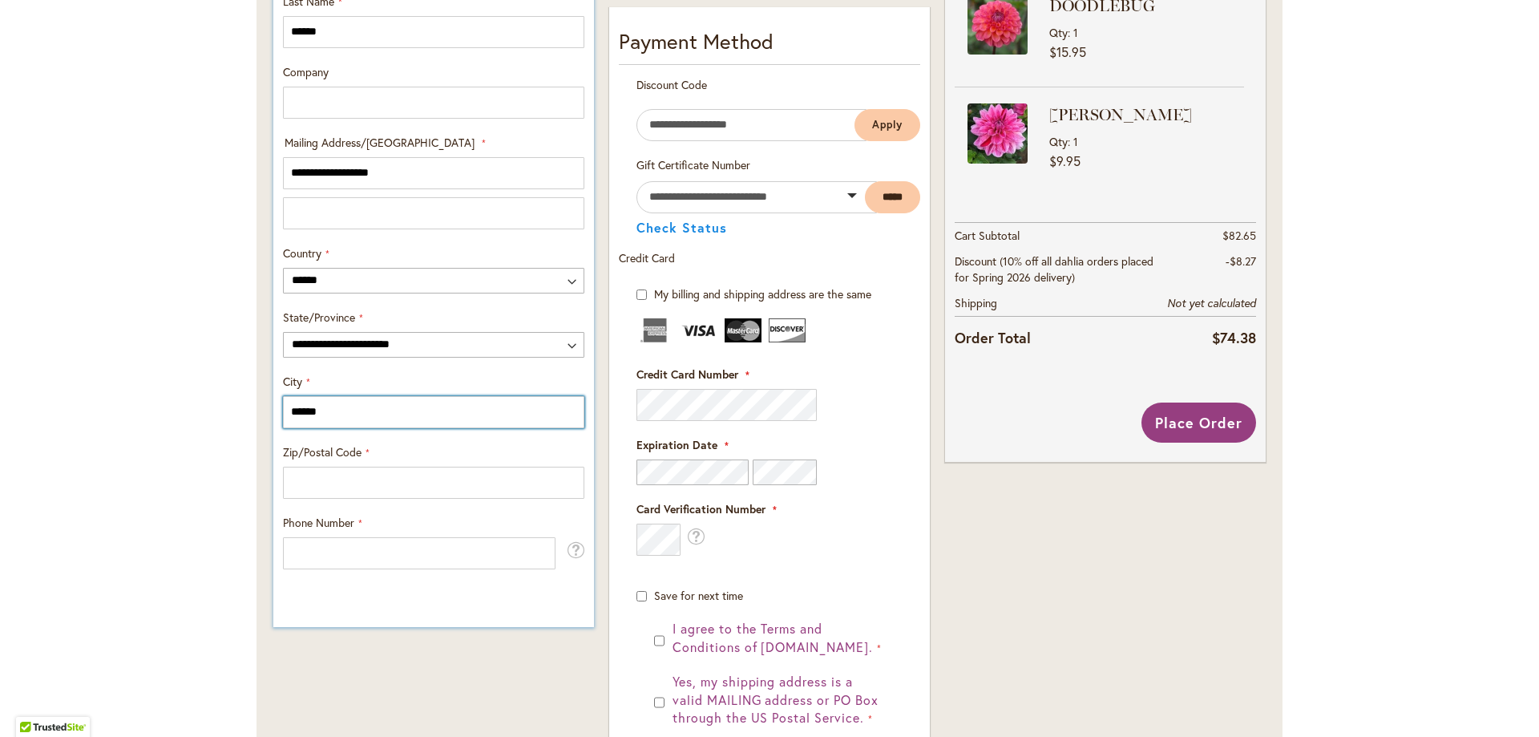
type input "*****"
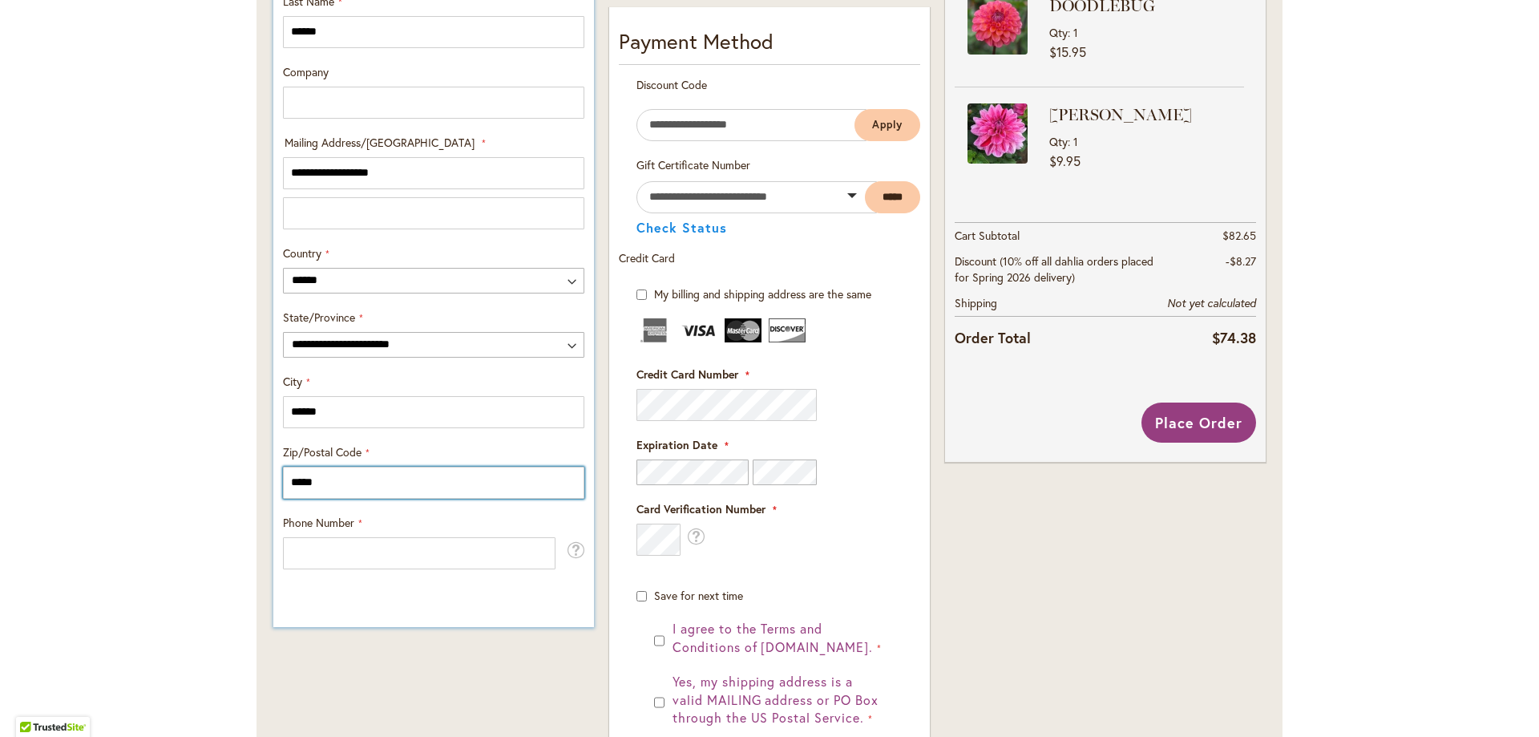
type input "**********"
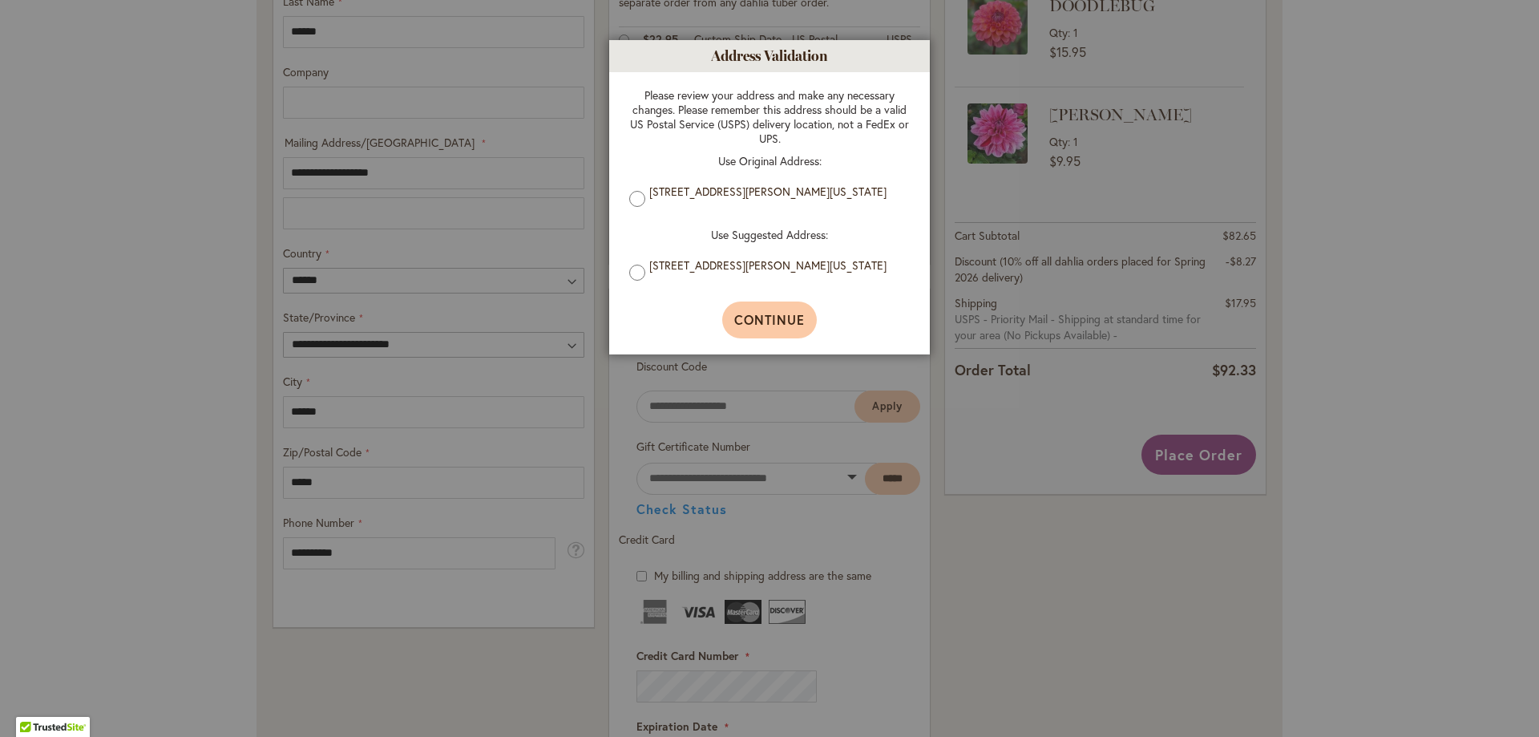
click at [775, 322] on span "Continue" at bounding box center [769, 319] width 71 height 17
type input "**********"
type input "******"
type input "**********"
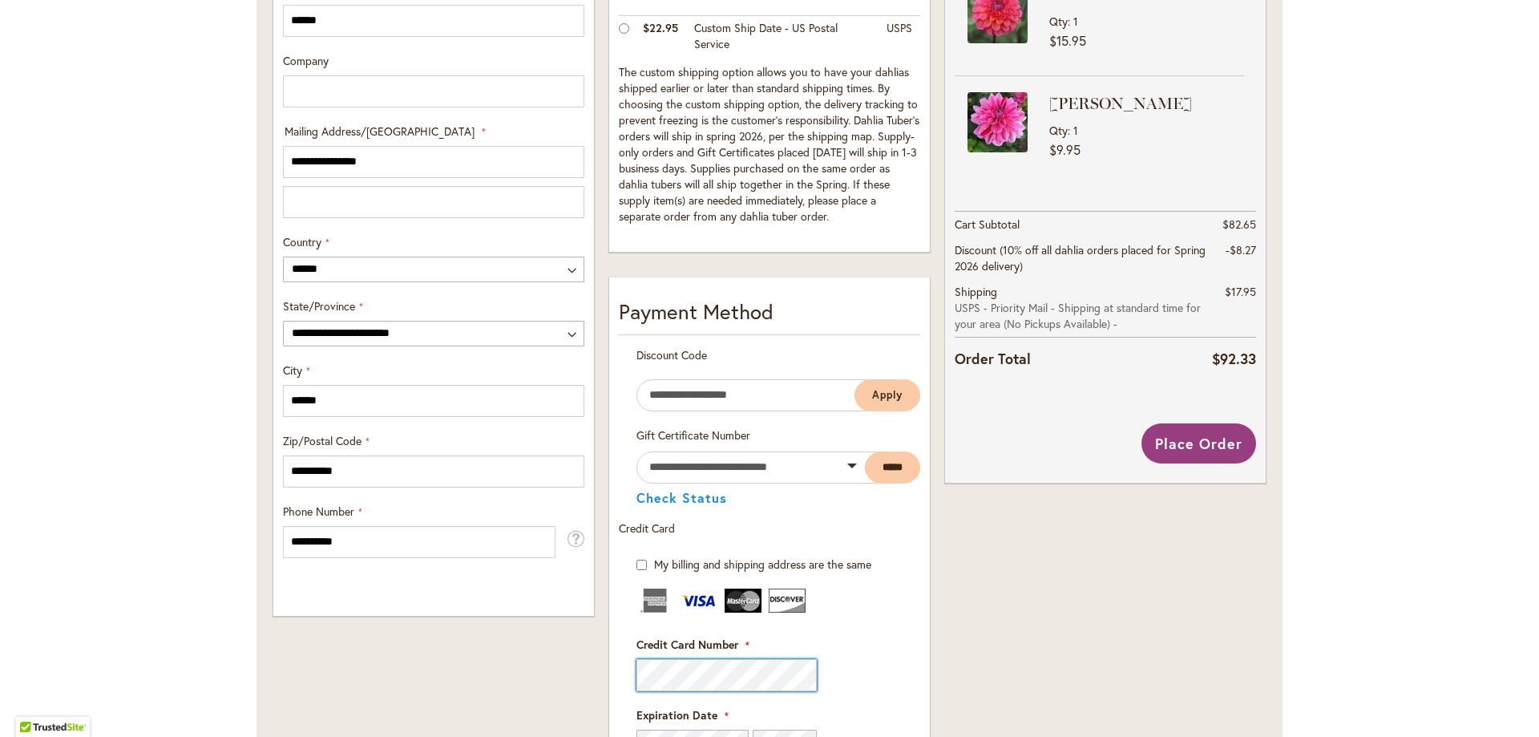
scroll to position [636, 0]
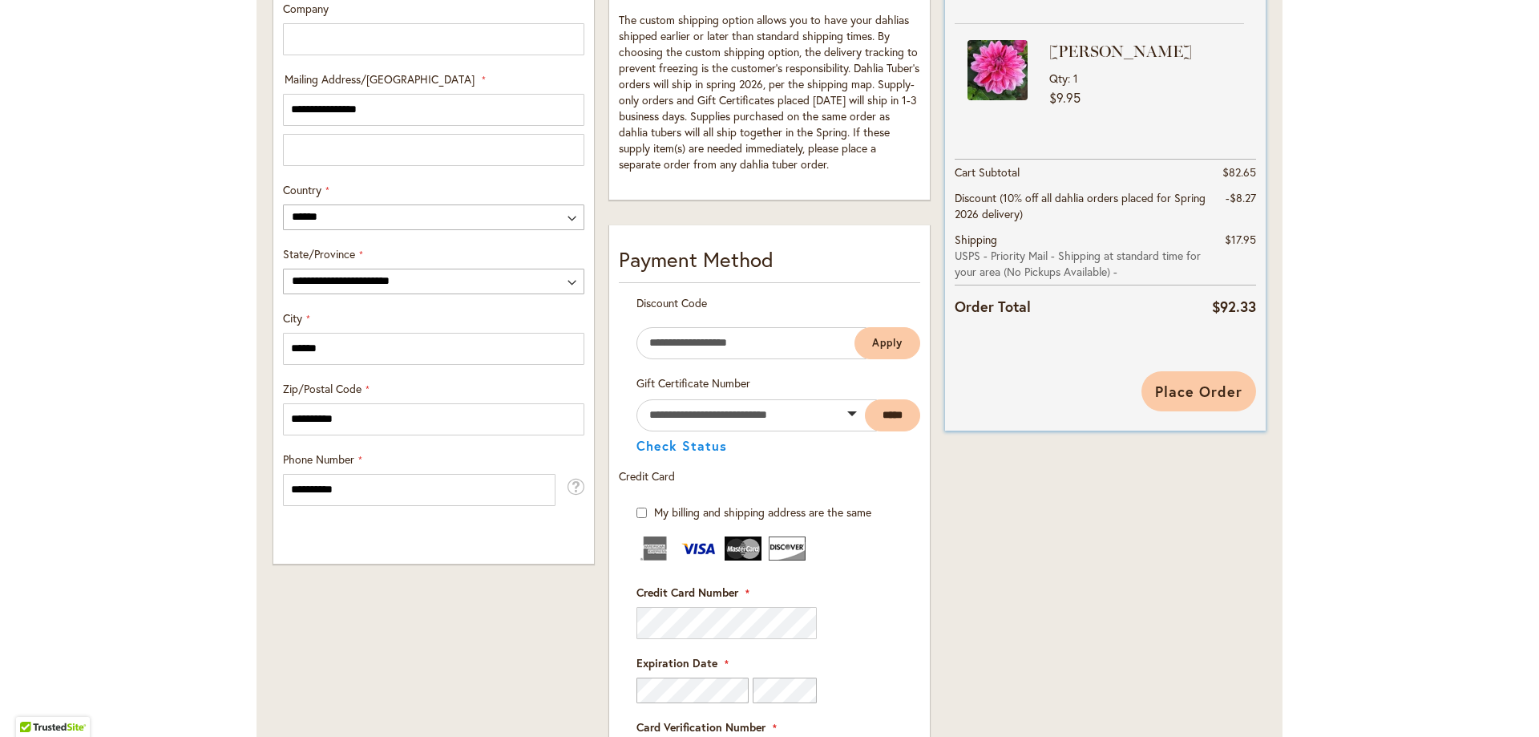
click at [1182, 384] on span "Place Order" at bounding box center [1198, 391] width 87 height 19
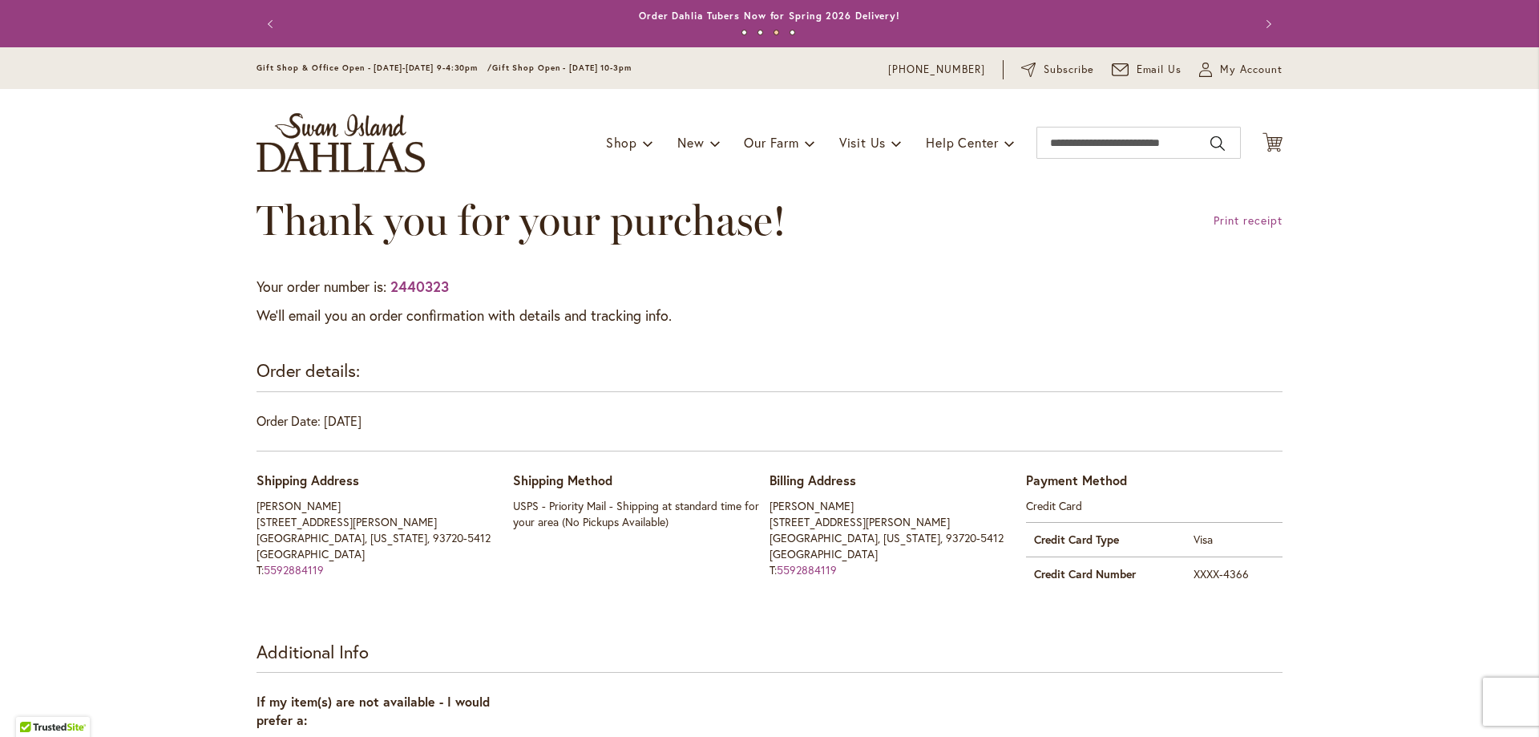
click at [1251, 40] on button "Next" at bounding box center [1267, 24] width 32 height 32
click at [1202, 73] on icon "My Account" at bounding box center [1205, 70] width 13 height 14
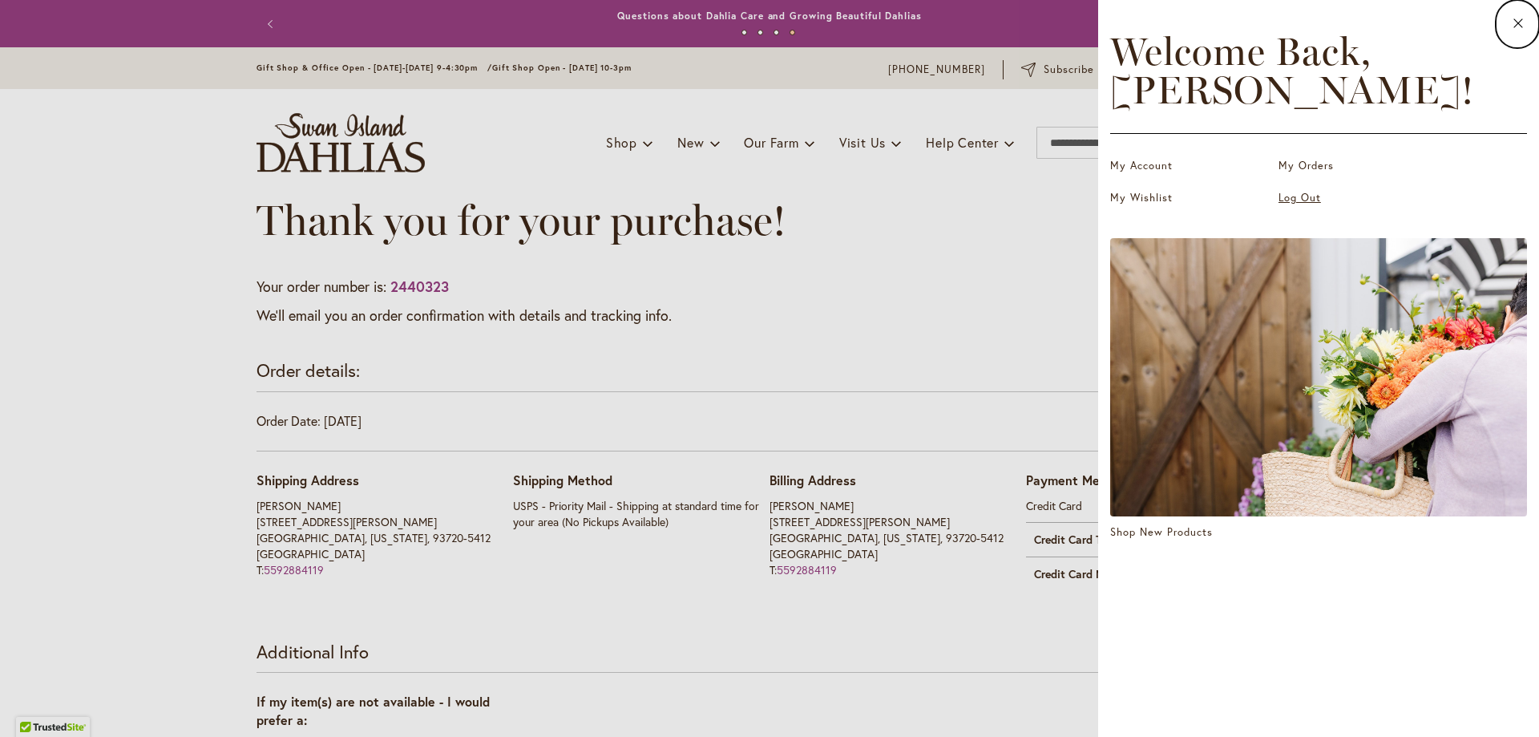
click at [1309, 200] on link "Log Out" at bounding box center [1359, 198] width 160 height 16
